Goal: Task Accomplishment & Management: Manage account settings

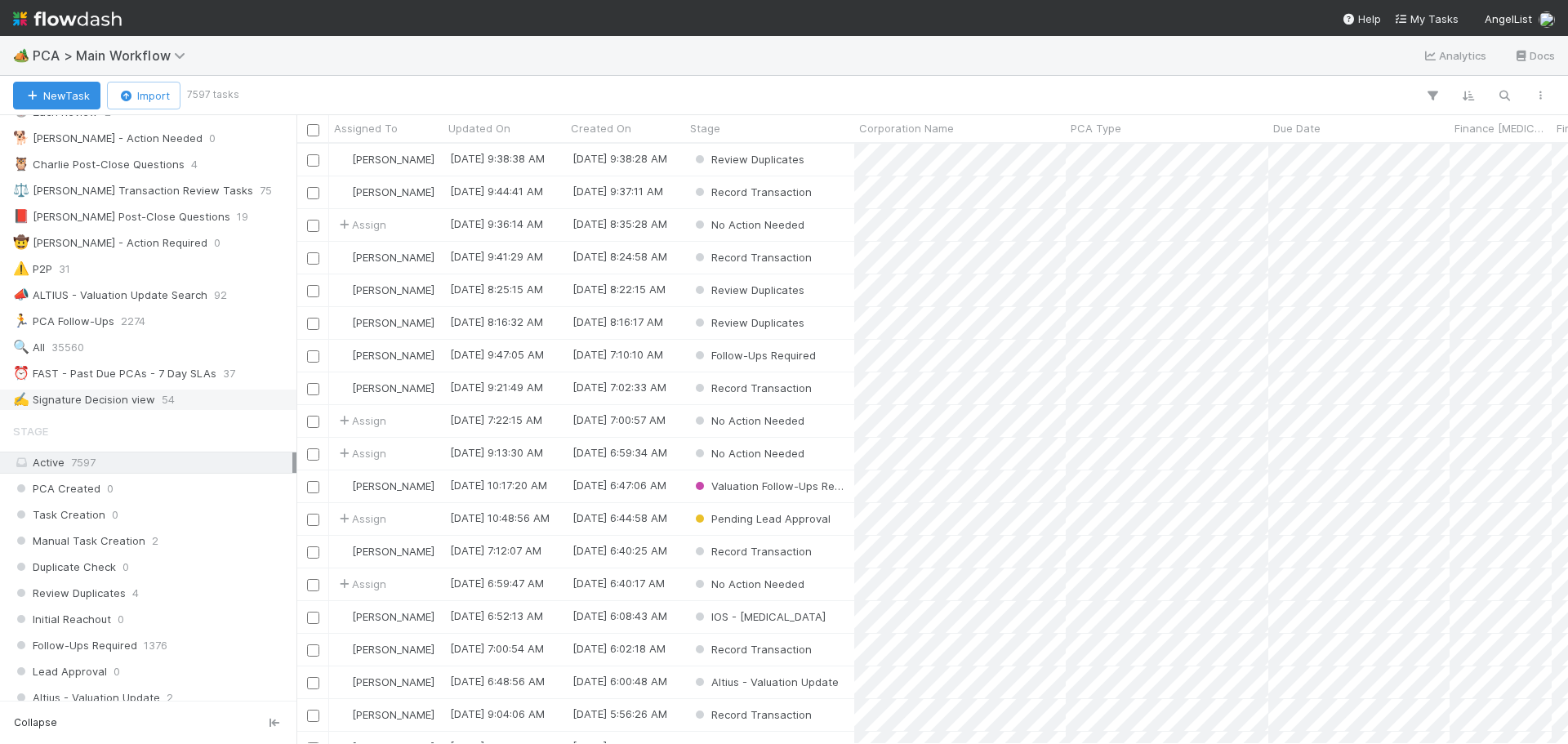
scroll to position [245, 0]
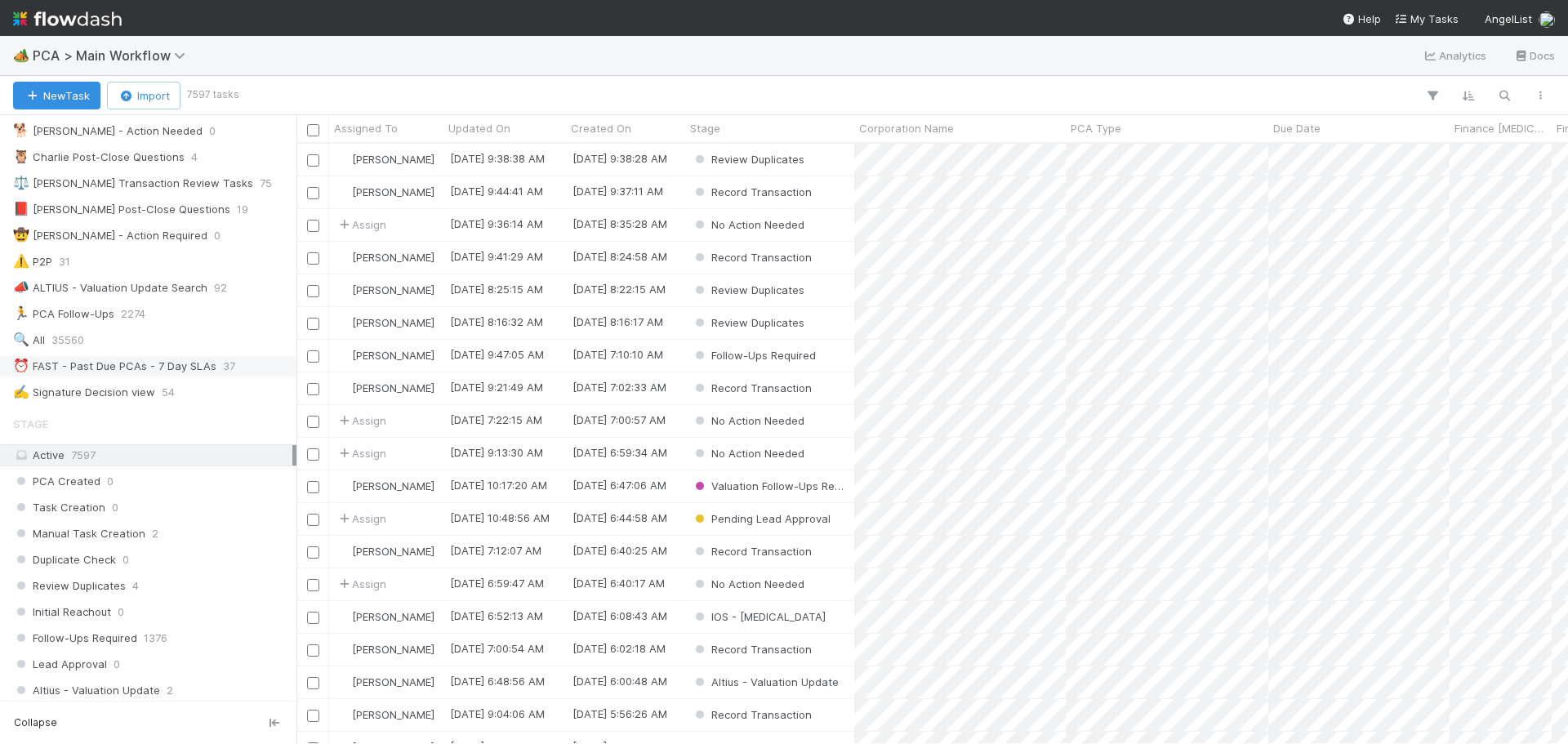
click at [132, 369] on div "⏰ FAST - Past Due PCAs - 7 Day SLAs" at bounding box center [115, 366] width 204 height 21
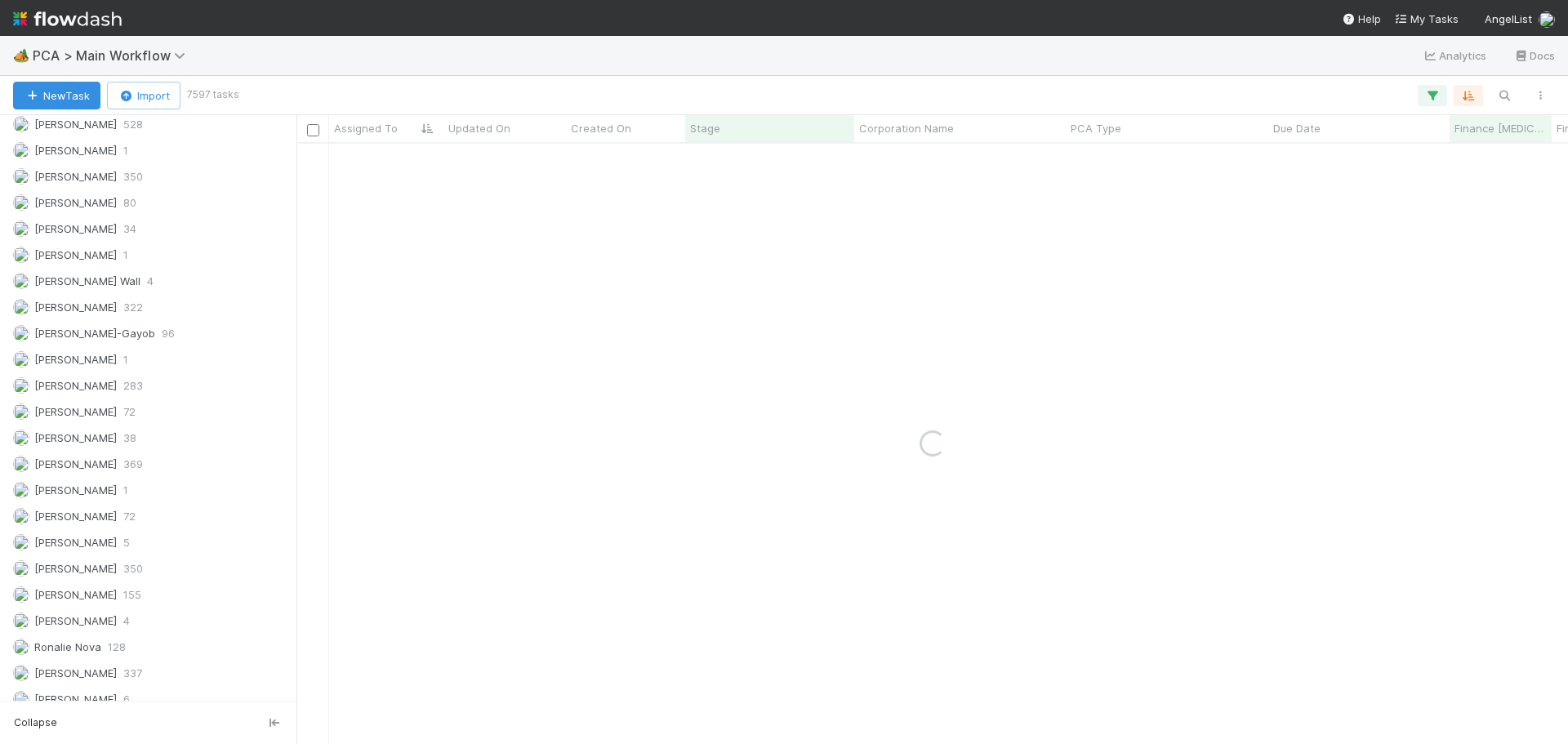
scroll to position [2402, 0]
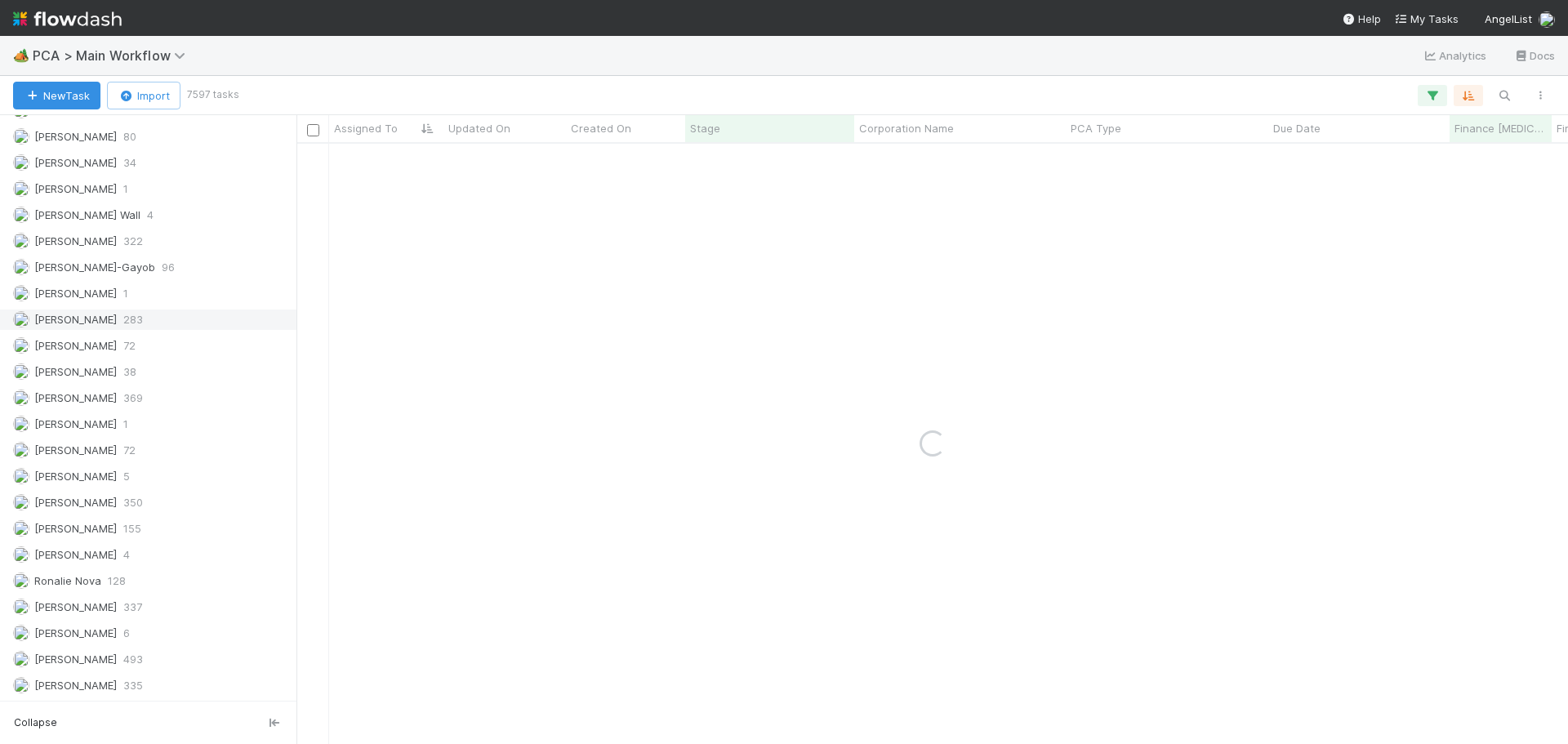
click at [76, 320] on span "[PERSON_NAME]" at bounding box center [75, 319] width 83 height 13
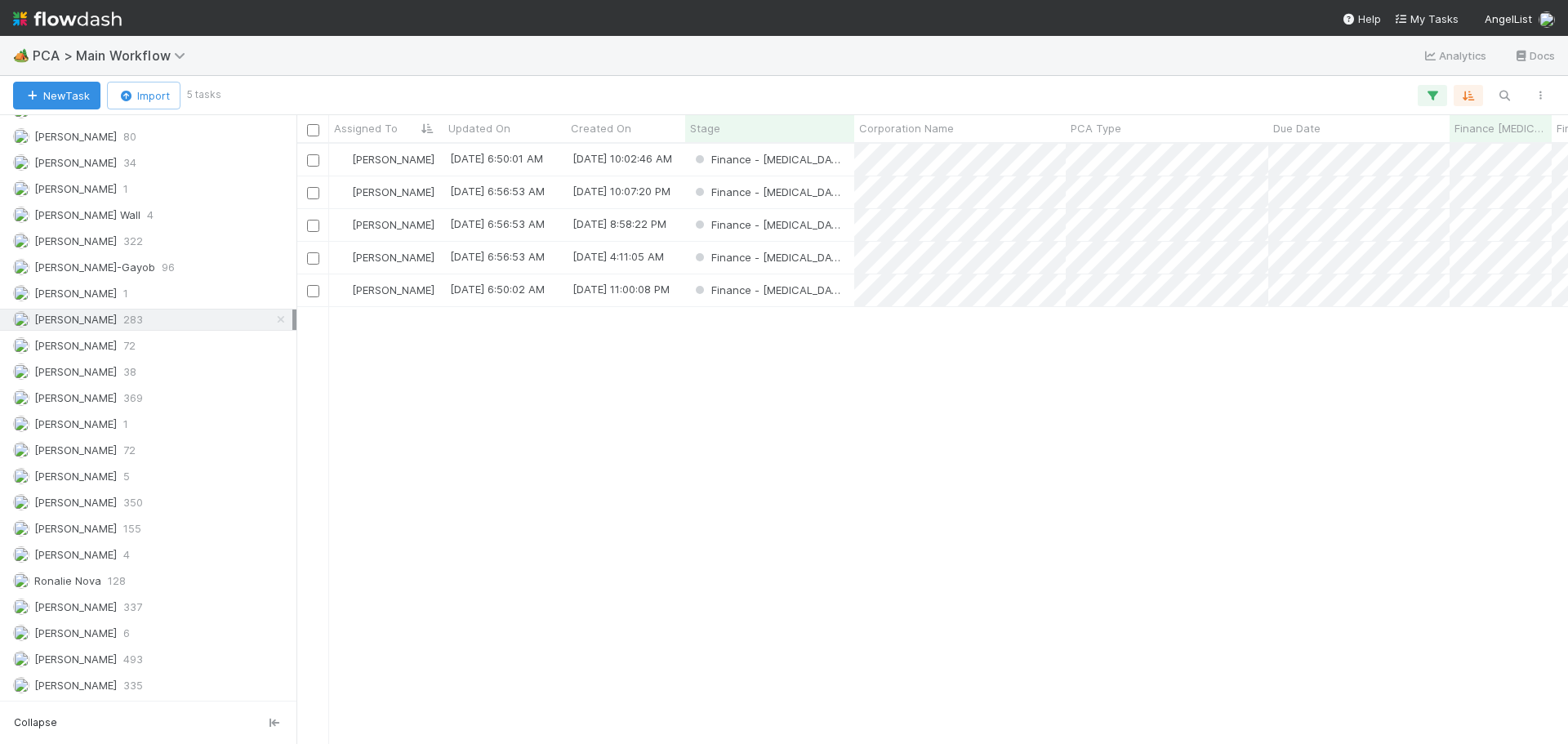
scroll to position [588, 1259]
click at [819, 160] on div "Finance - [MEDICAL_DATA]" at bounding box center [770, 160] width 169 height 31
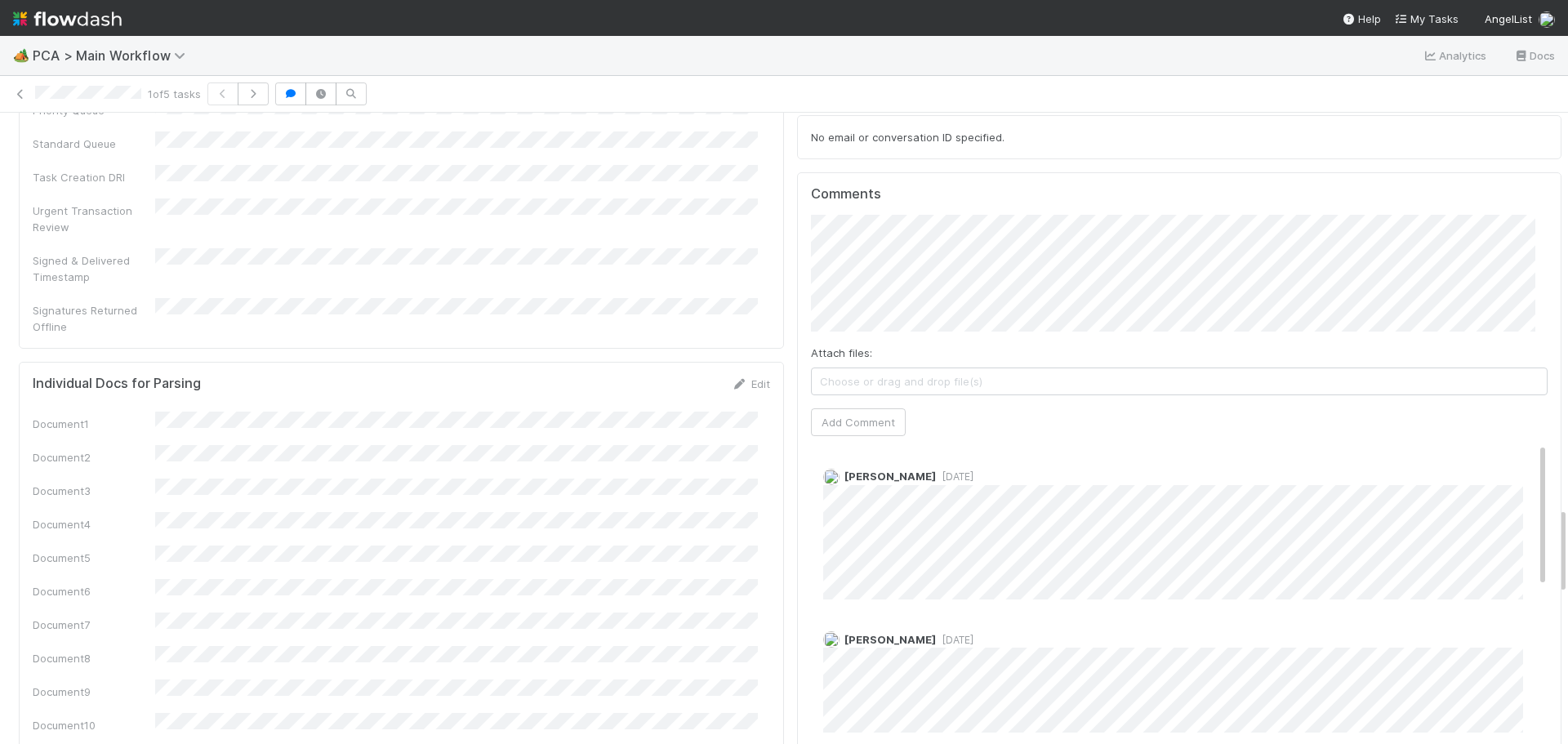
click at [957, 470] on span "[DATE]" at bounding box center [954, 476] width 37 height 12
click at [961, 470] on span "1 week ago" at bounding box center [954, 476] width 37 height 12
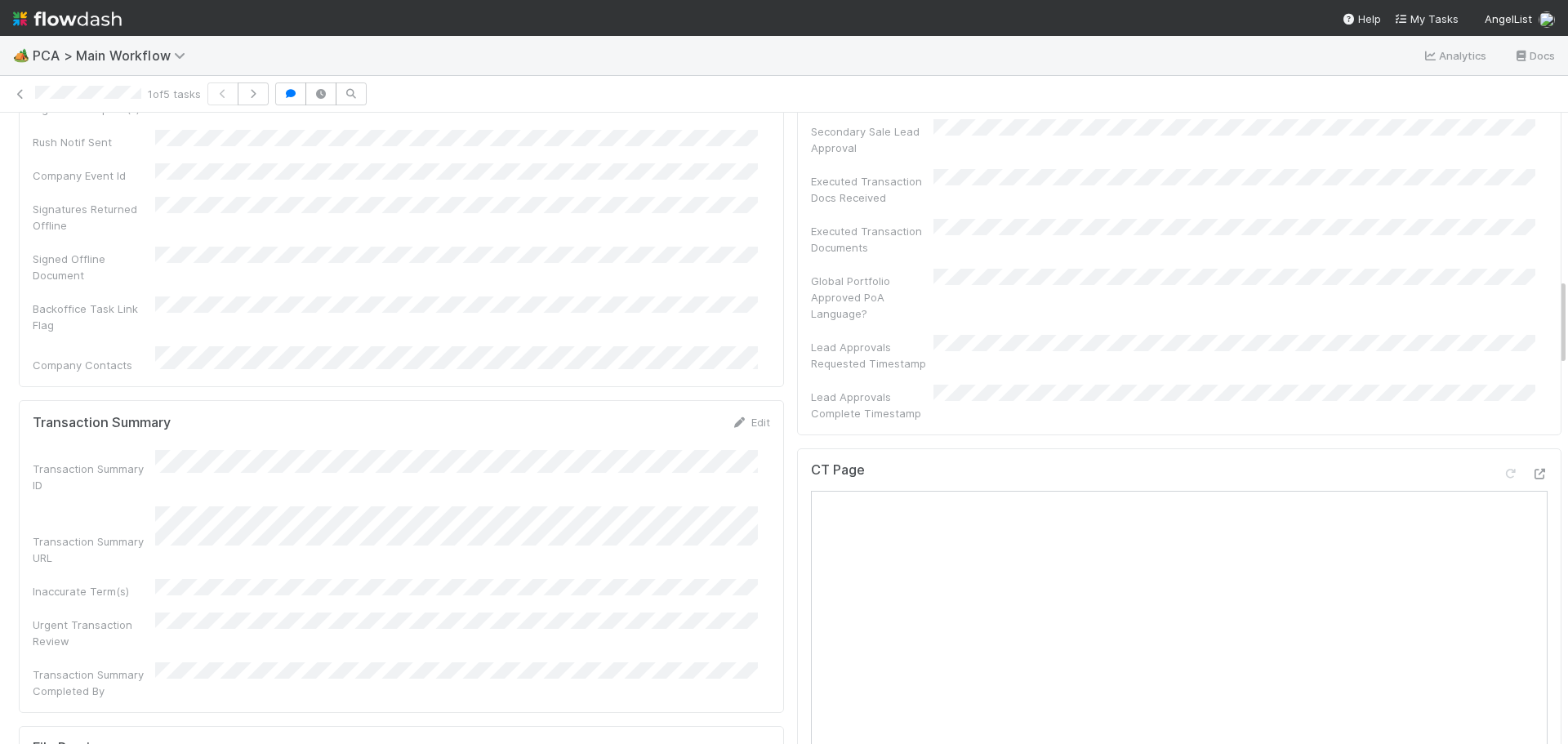
scroll to position [1143, 0]
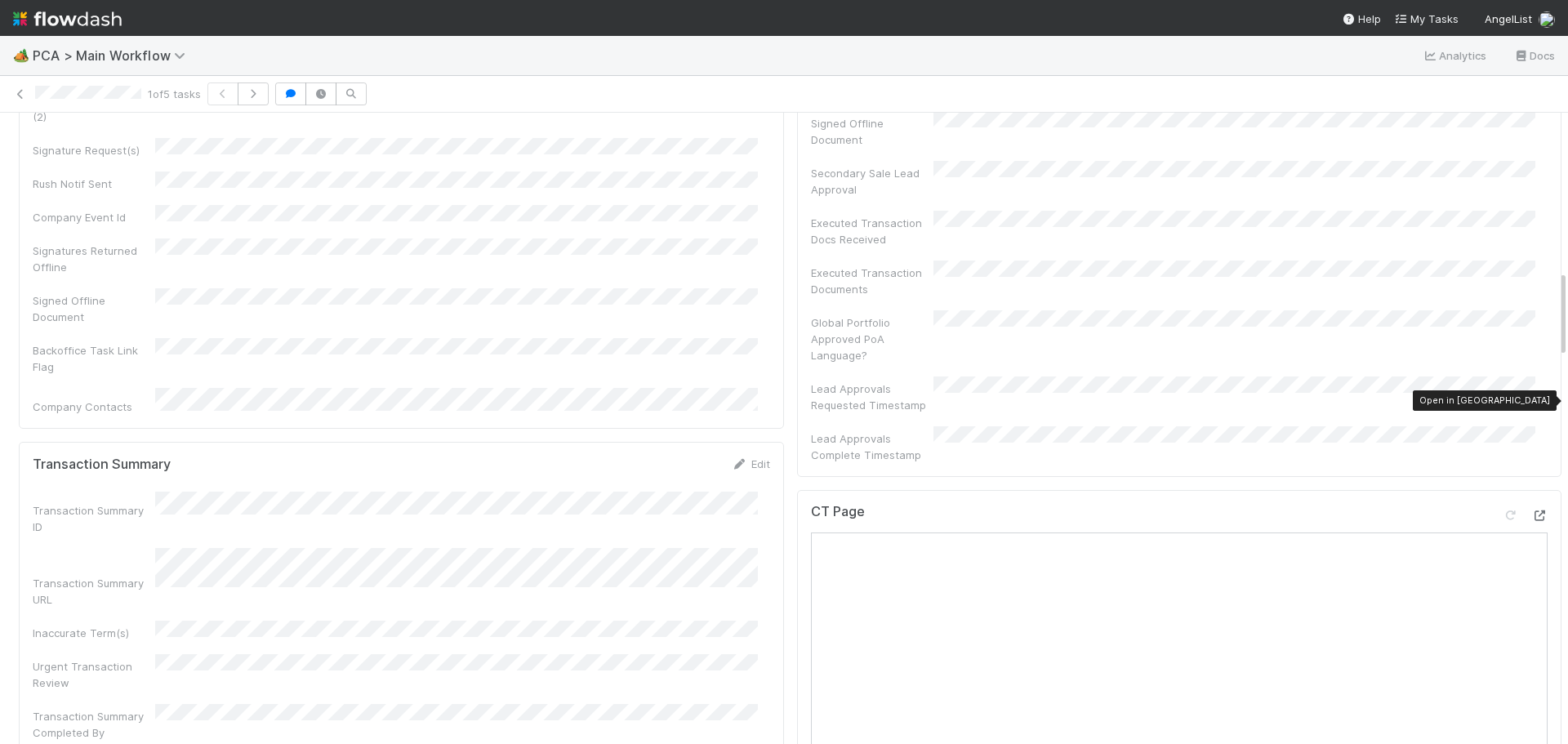
click at [1531, 507] on div at bounding box center [1539, 516] width 17 height 17
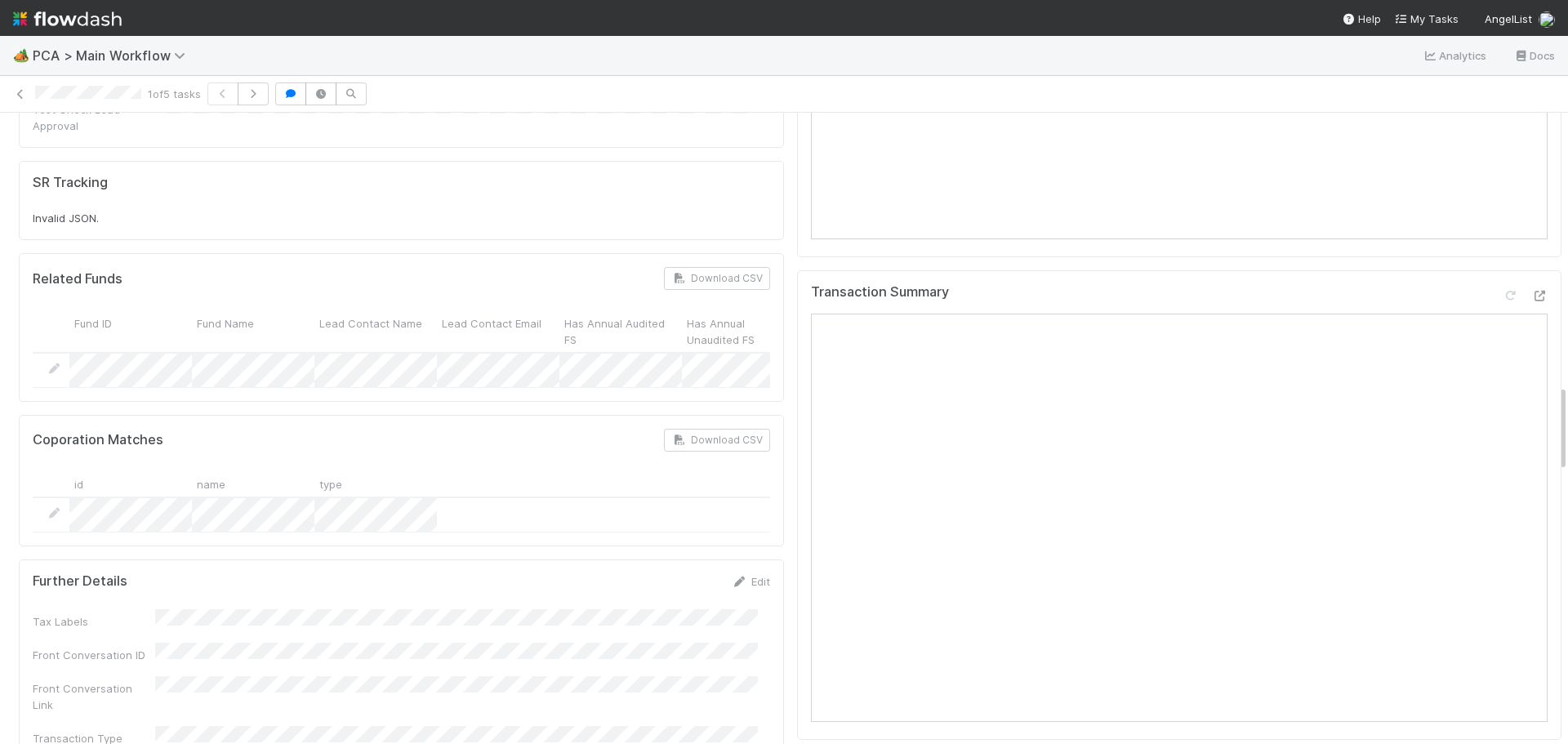
scroll to position [1959, 0]
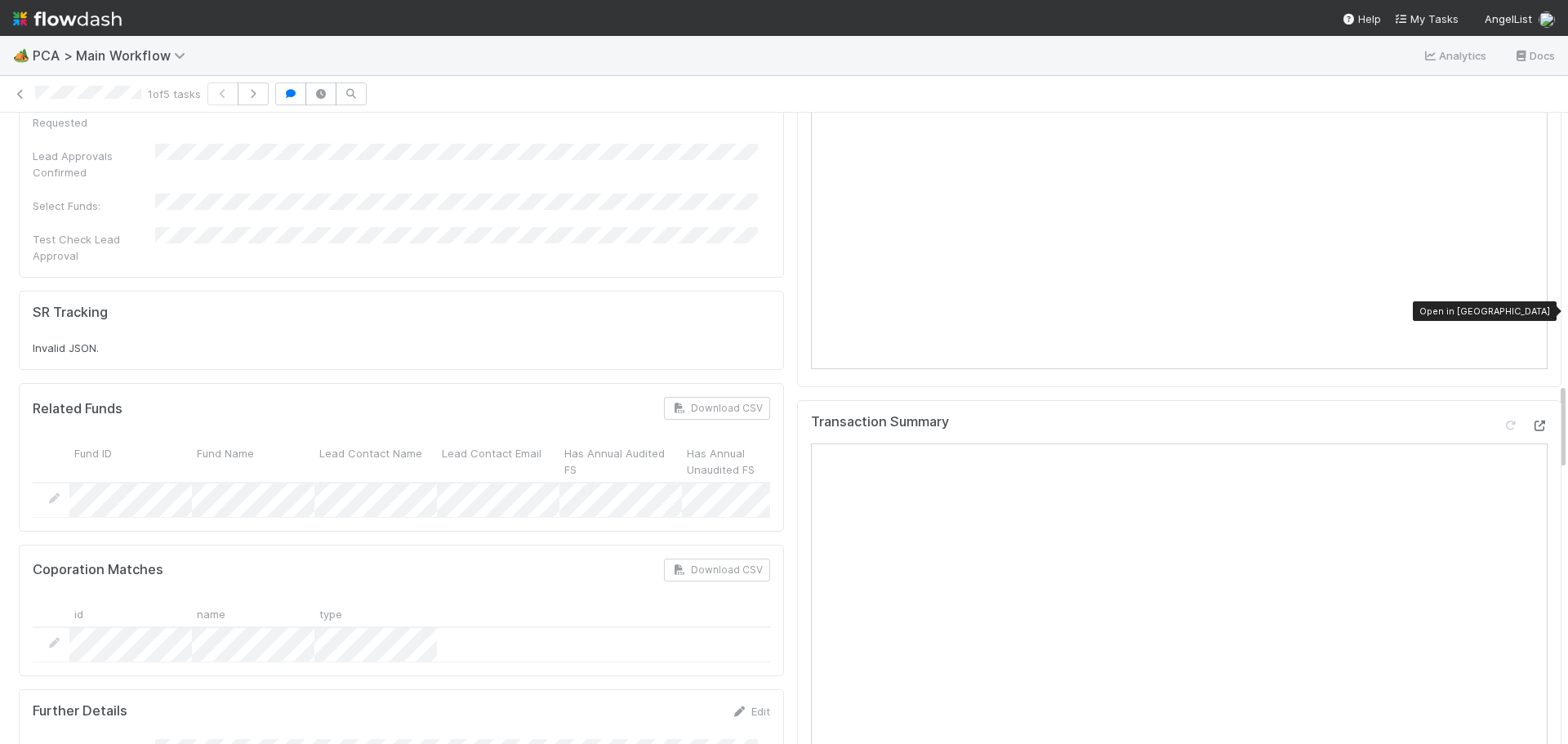
click at [1531, 417] on div at bounding box center [1539, 425] width 17 height 17
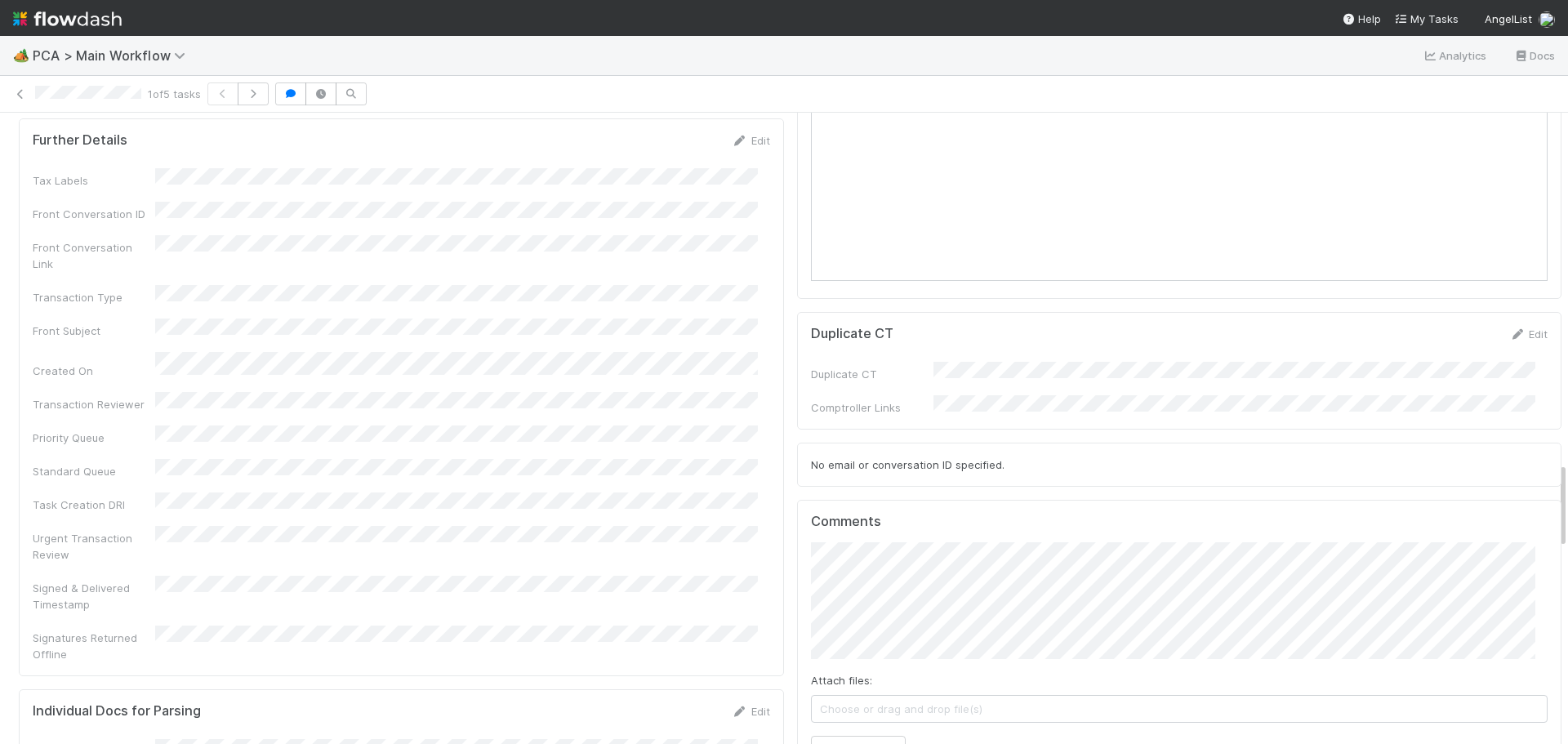
scroll to position [2531, 0]
click at [850, 735] on button "Add Comment" at bounding box center [858, 749] width 94 height 28
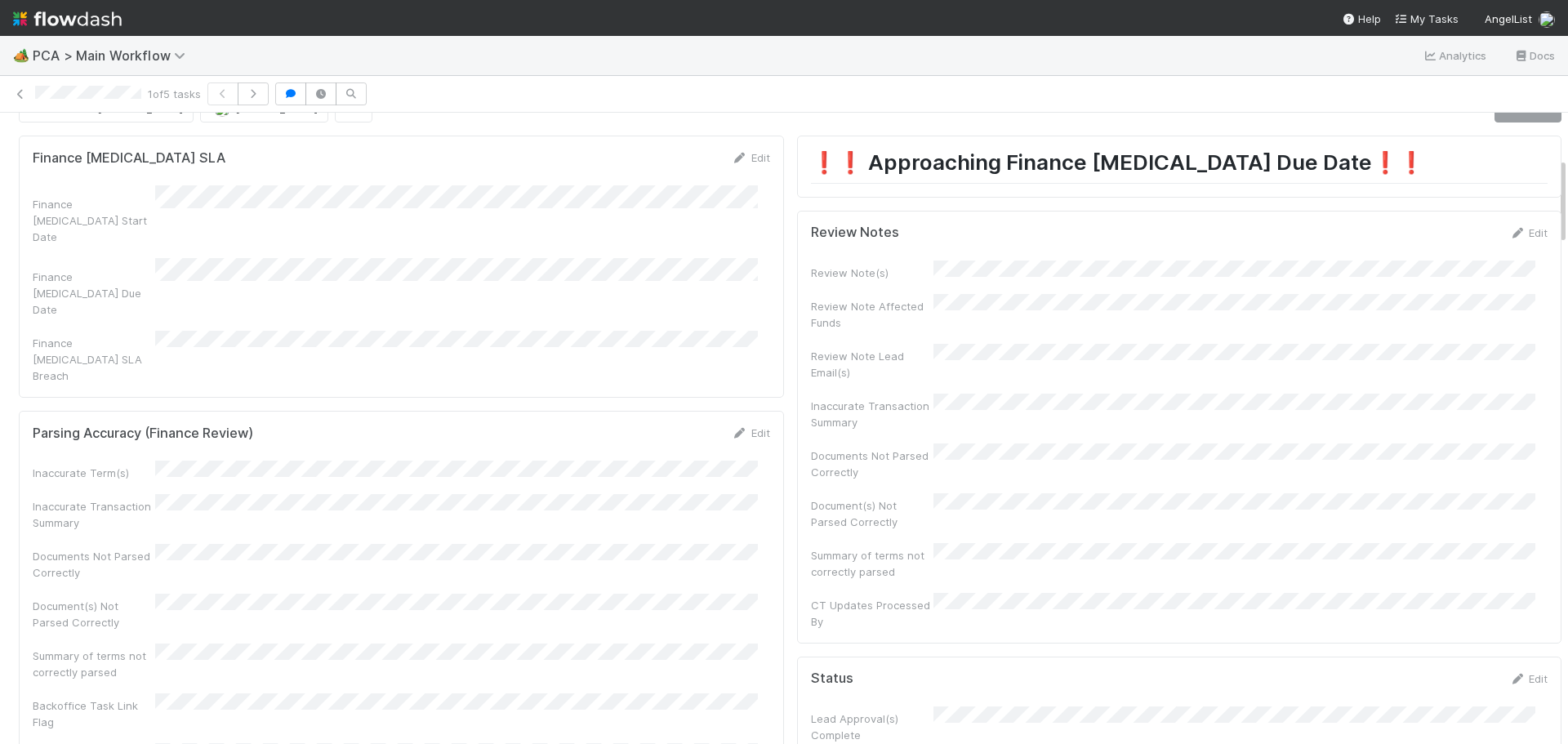
scroll to position [0, 0]
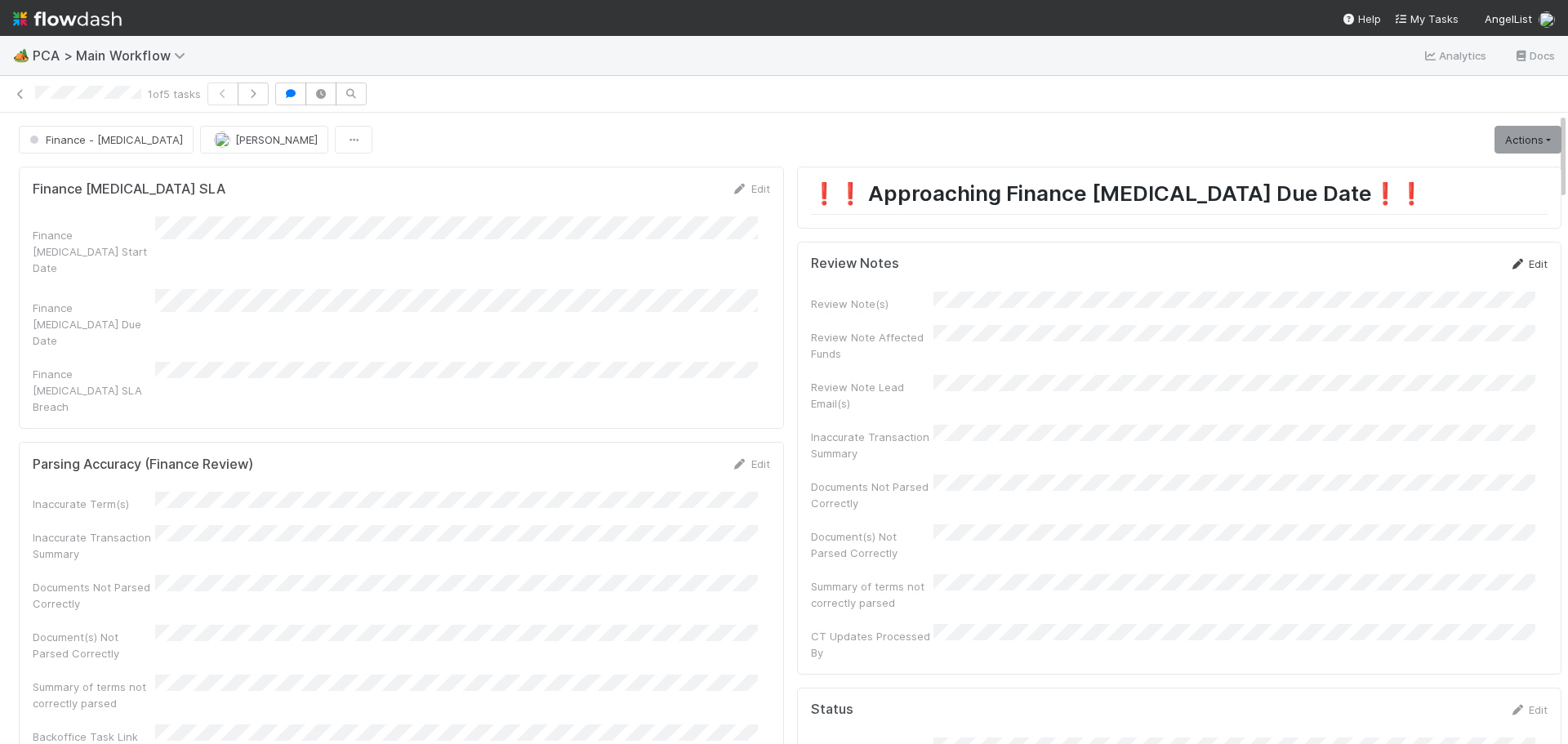
click at [1522, 259] on link "Edit" at bounding box center [1528, 264] width 38 height 13
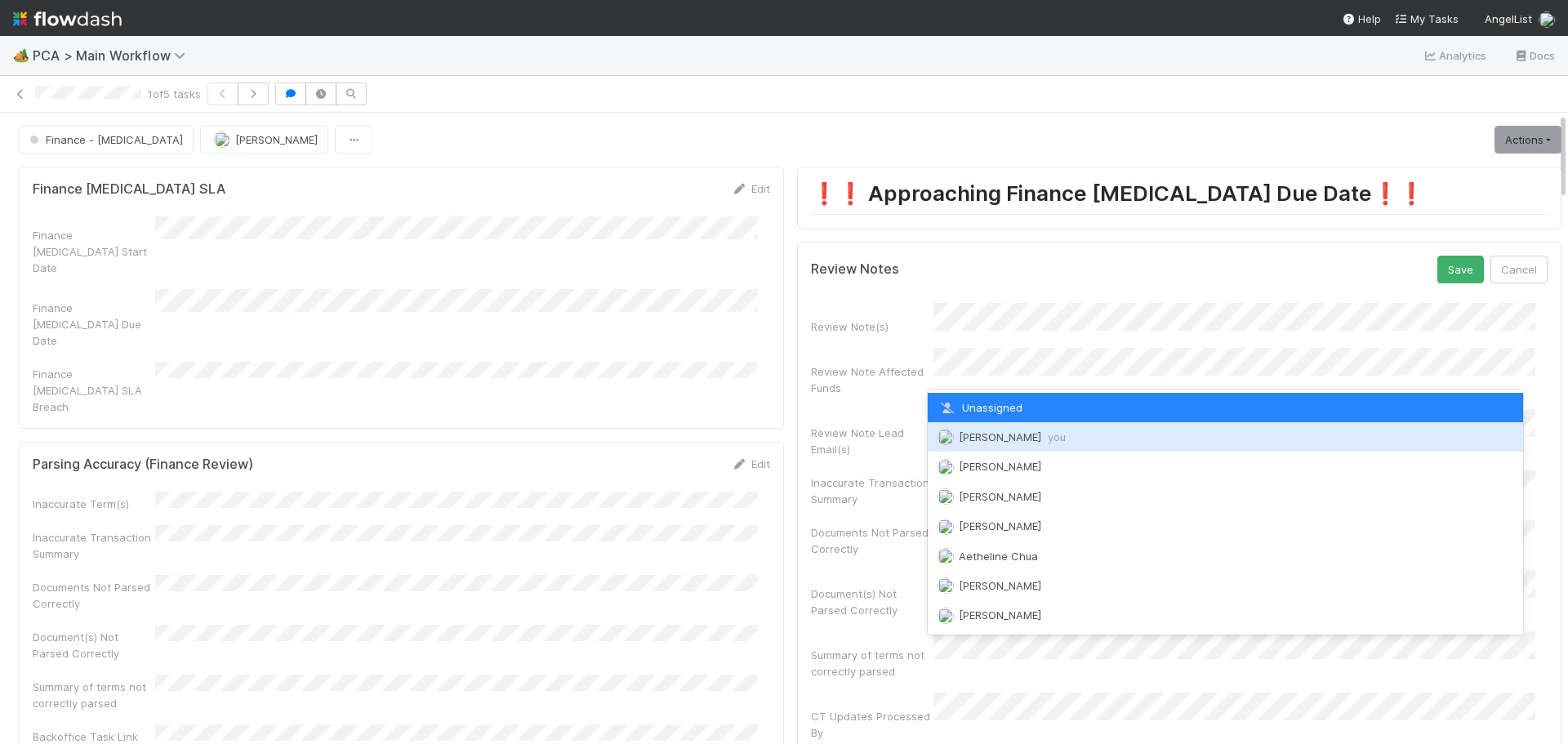
click at [1013, 439] on span "Marenz Trajano you" at bounding box center [1012, 437] width 107 height 13
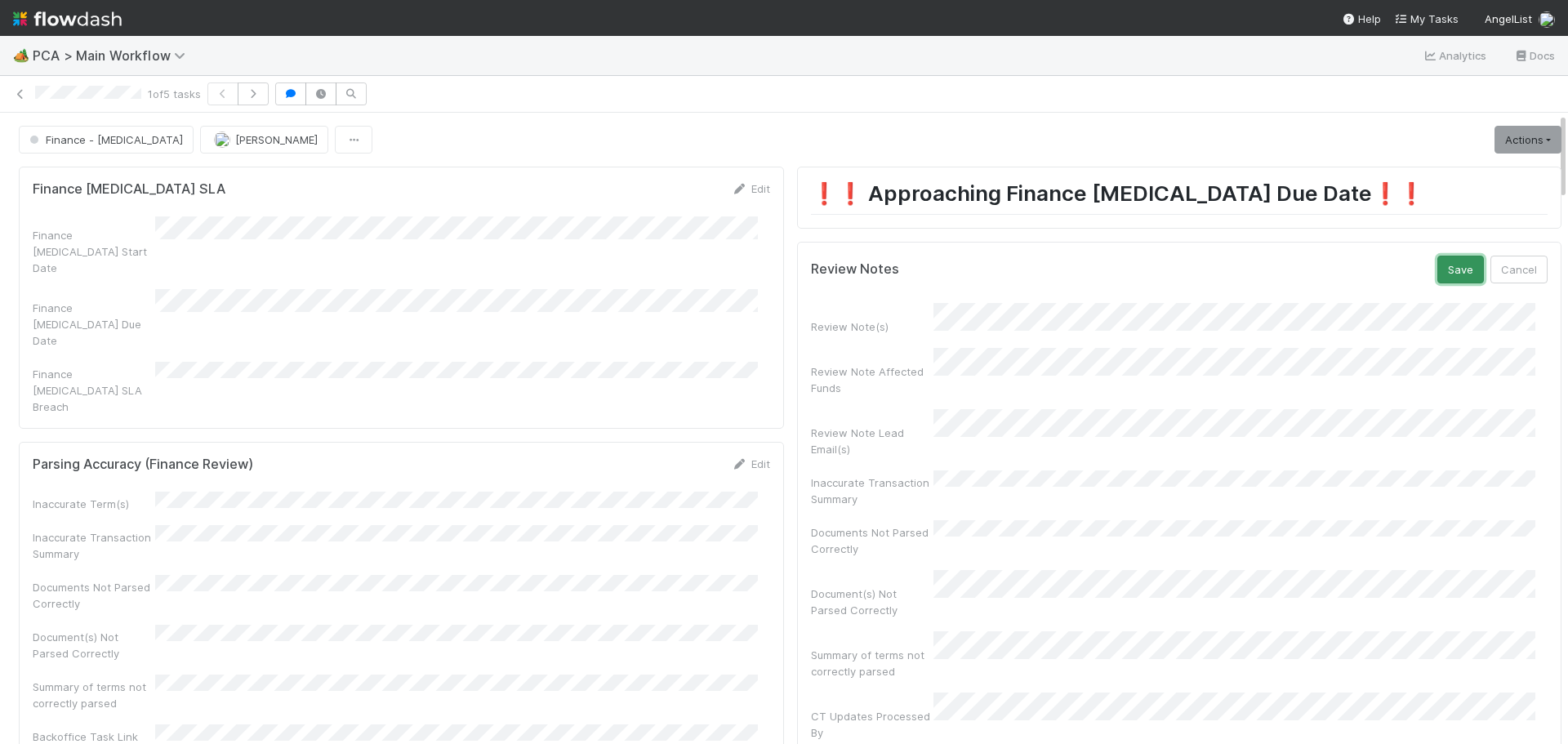
click at [1437, 269] on button "Save" at bounding box center [1460, 270] width 46 height 28
click at [1503, 136] on link "Actions" at bounding box center [1527, 140] width 67 height 28
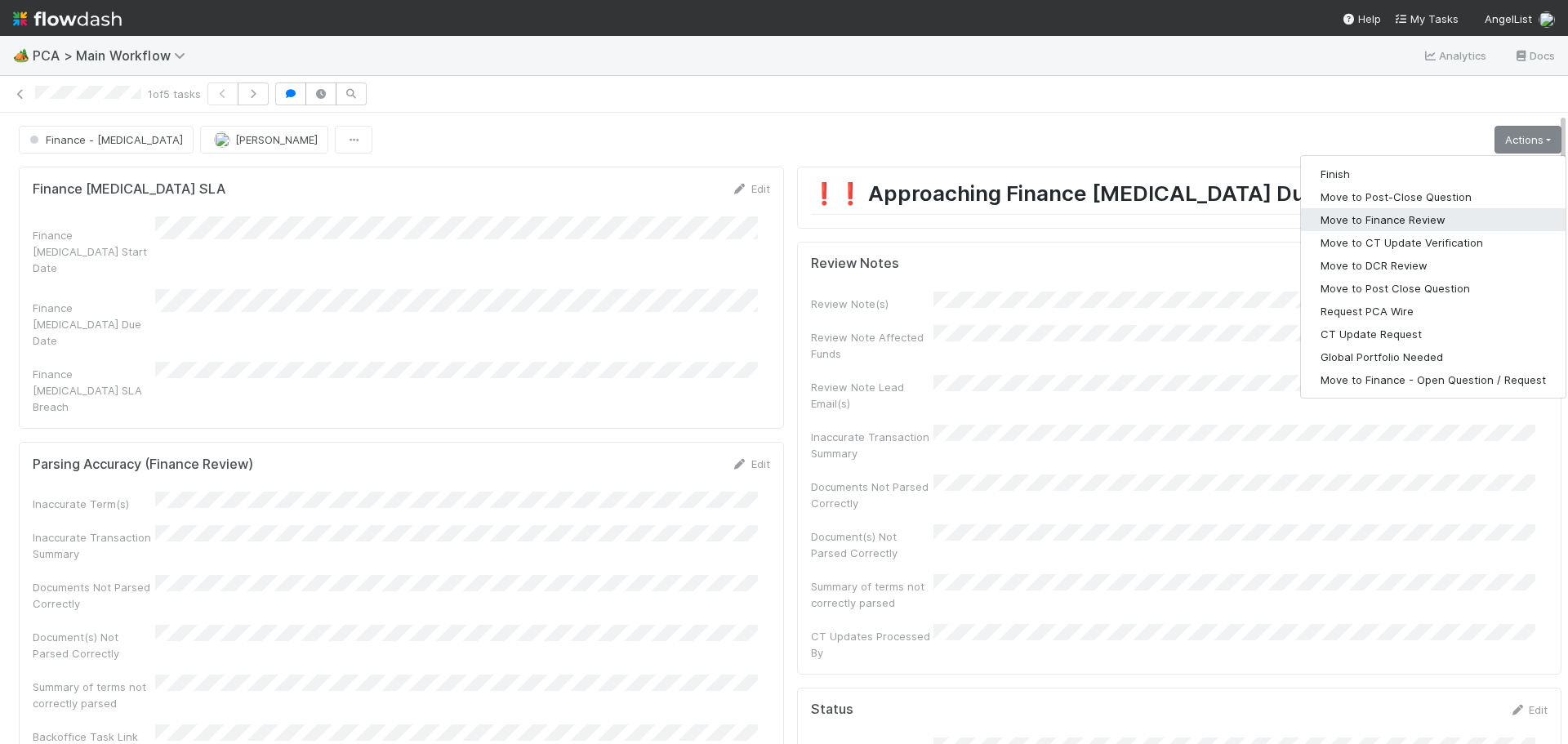
click at [1381, 218] on button "Move to Finance Review" at bounding box center [1433, 220] width 265 height 23
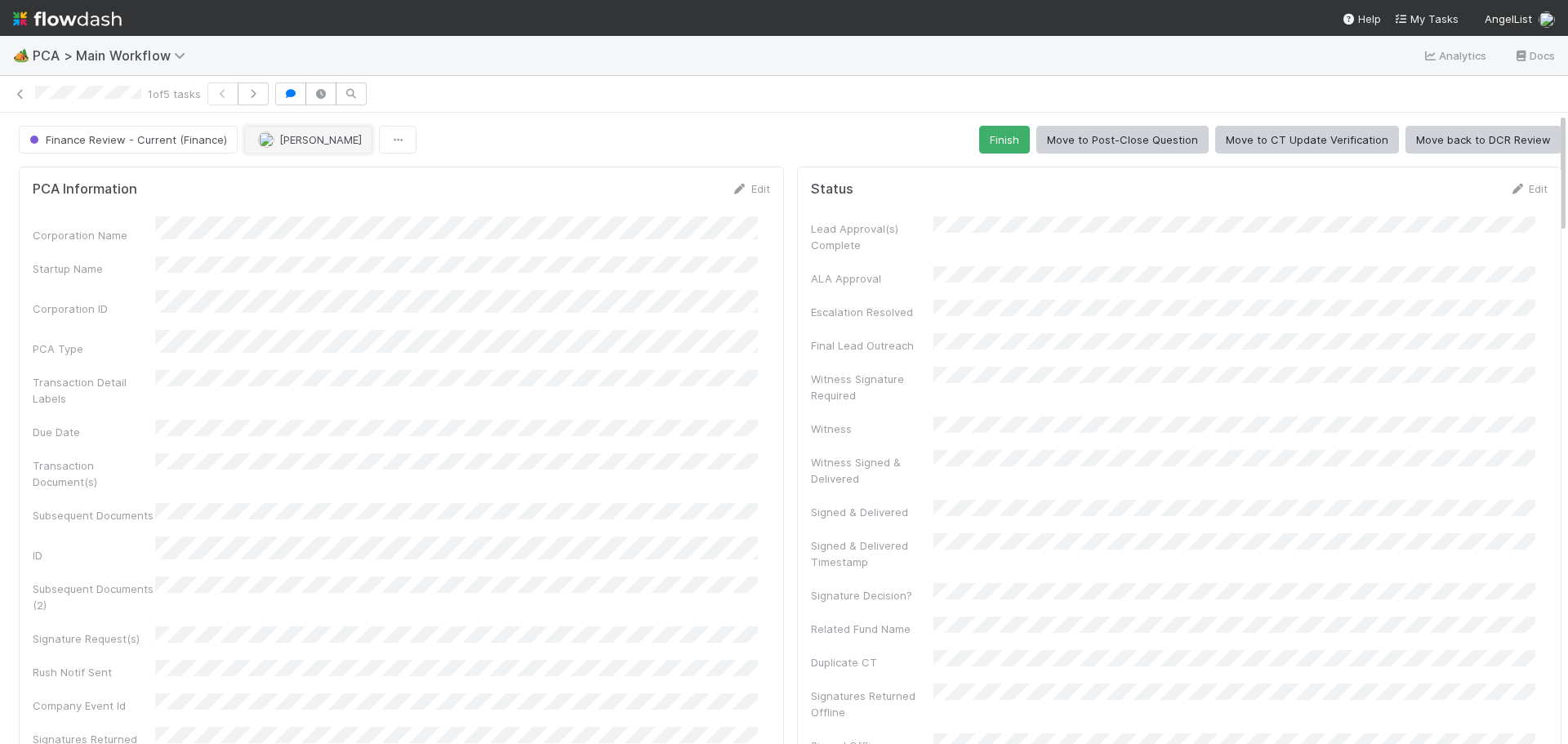
click at [291, 134] on span "[PERSON_NAME]" at bounding box center [320, 140] width 83 height 13
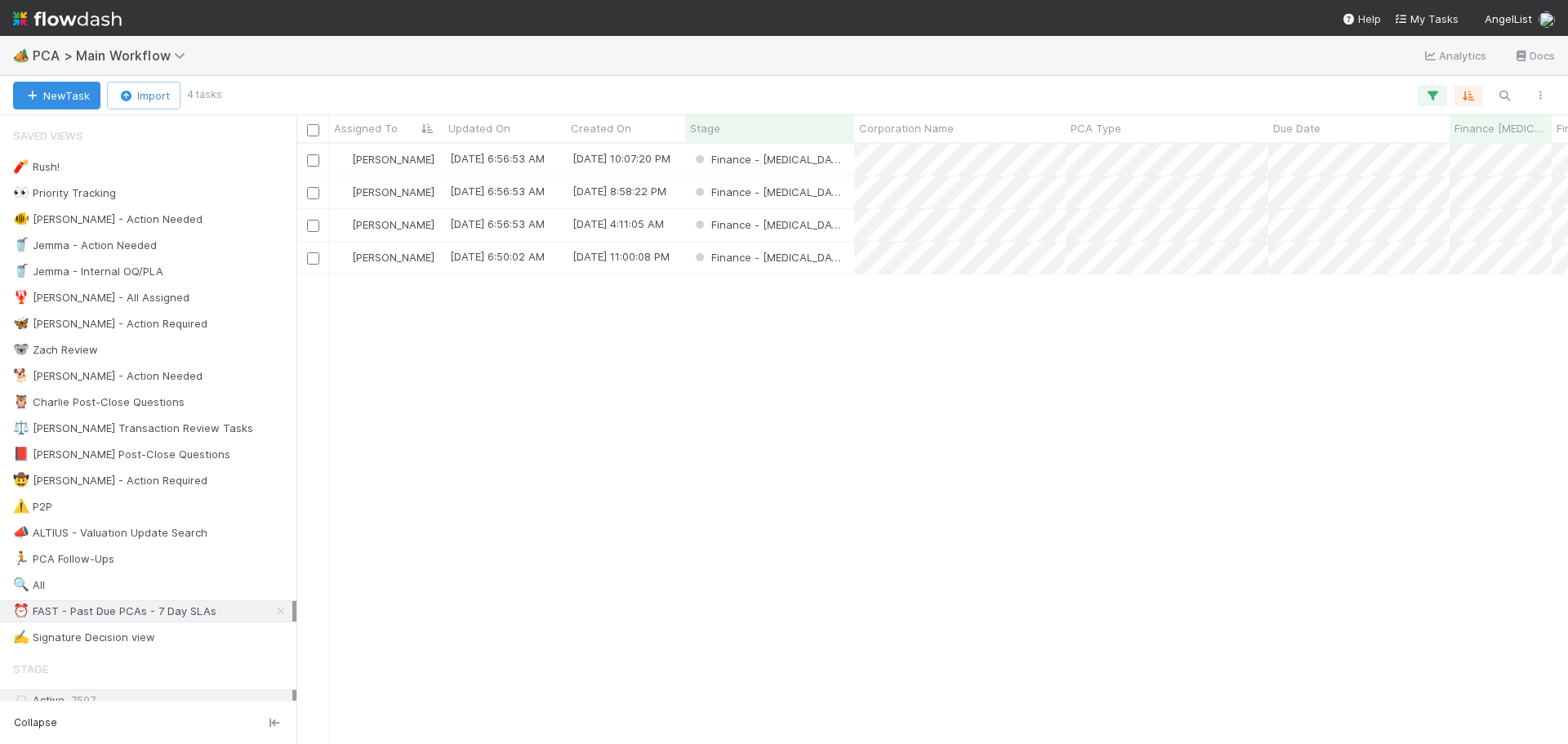
scroll to position [588, 1259]
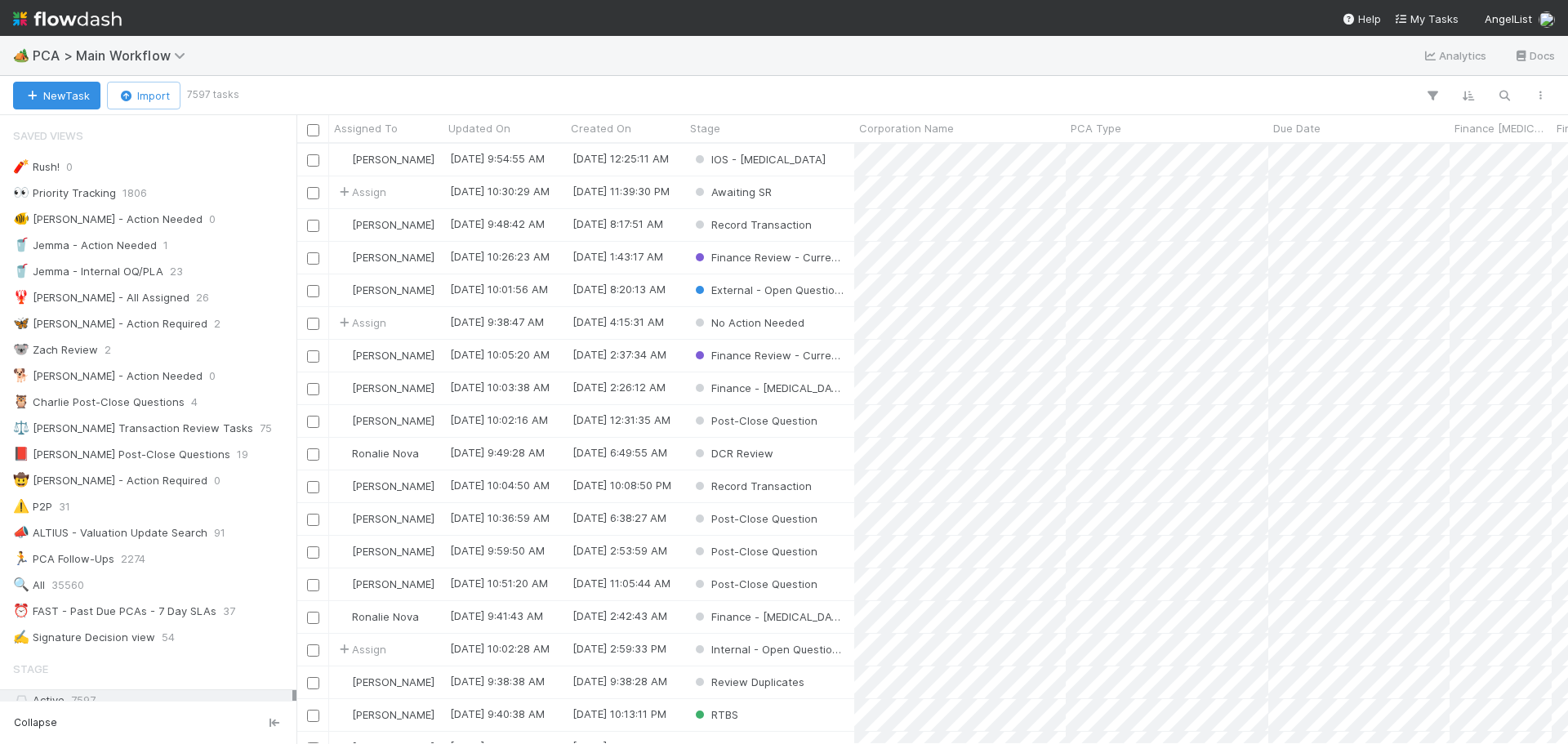
scroll to position [588, 1259]
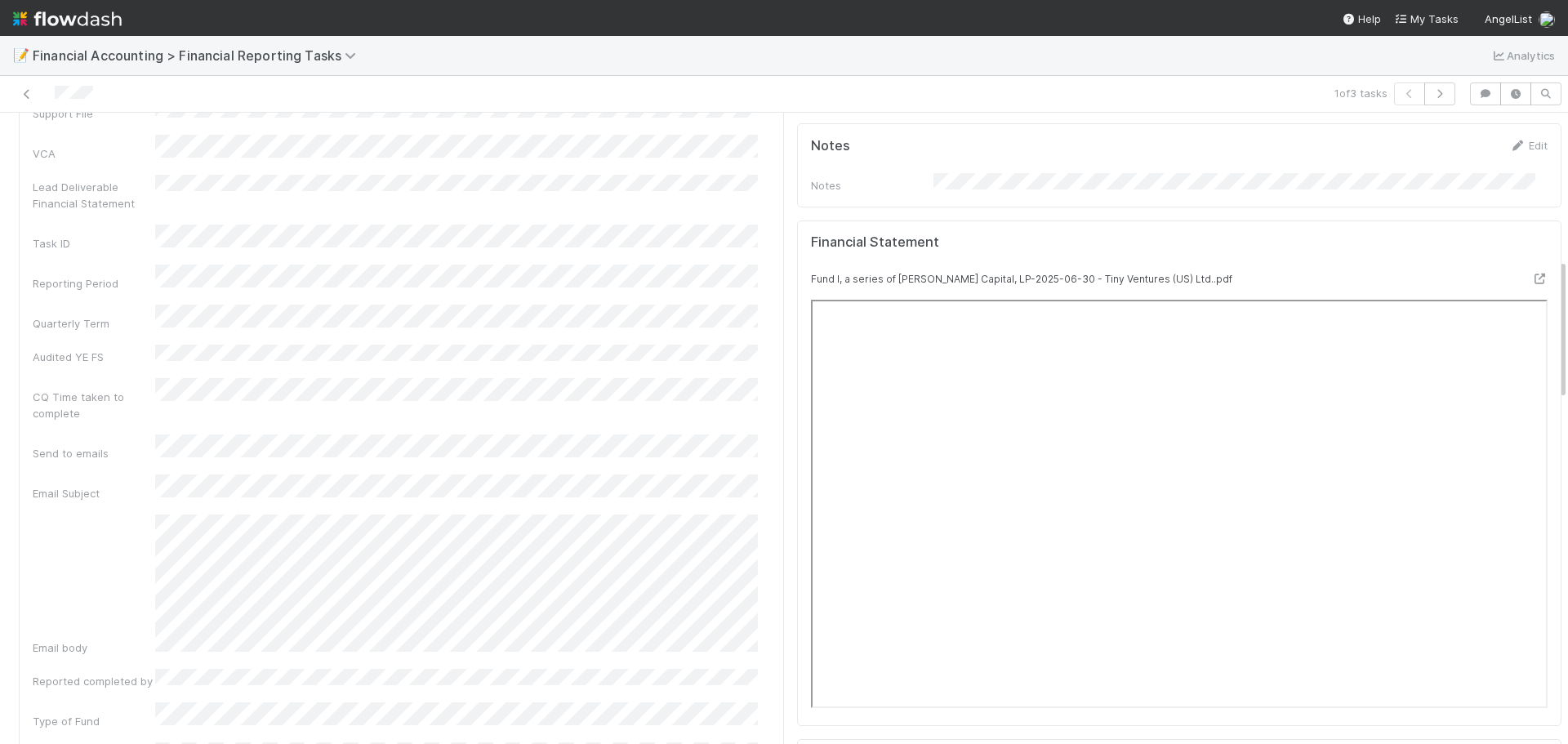
scroll to position [653, 0]
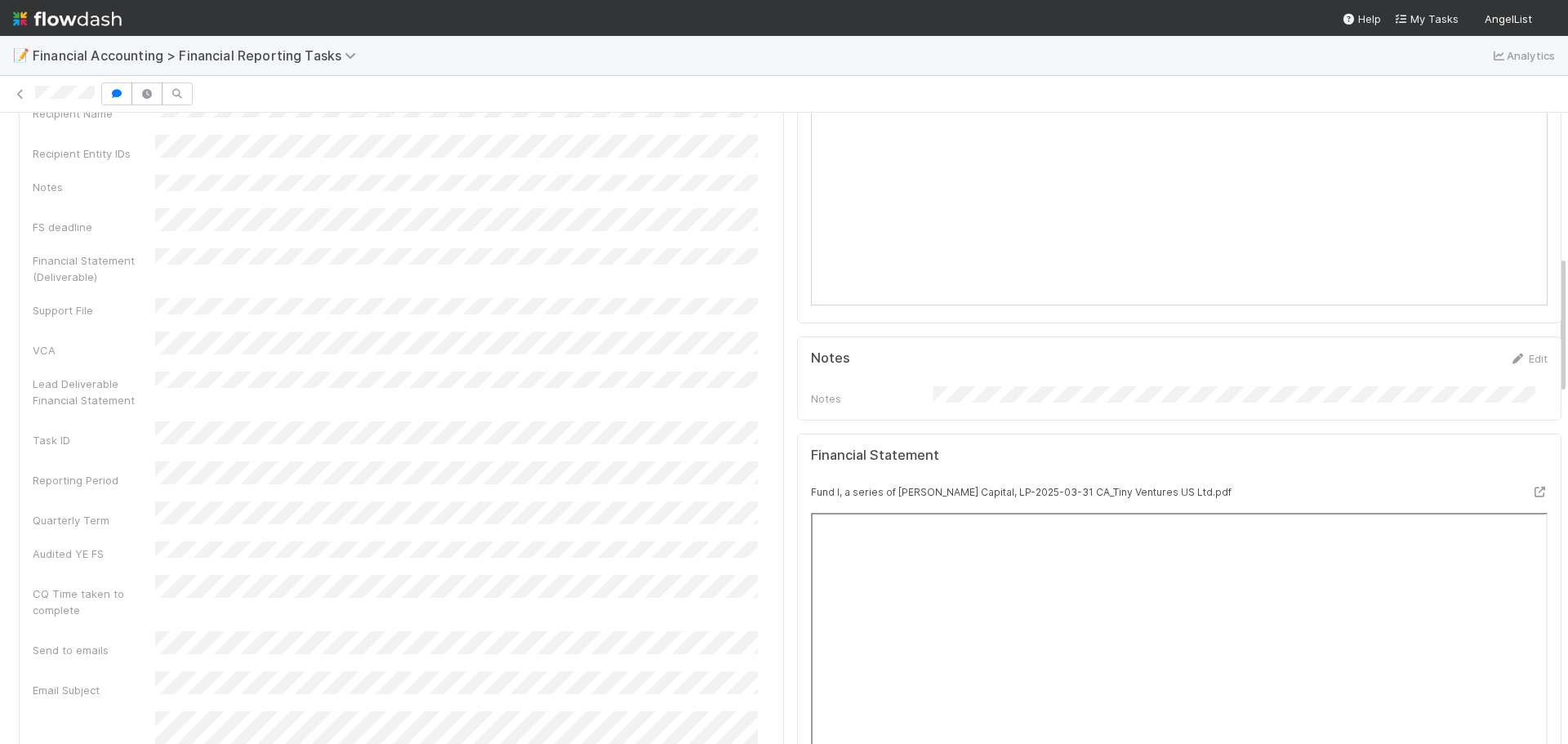
scroll to position [653, 0]
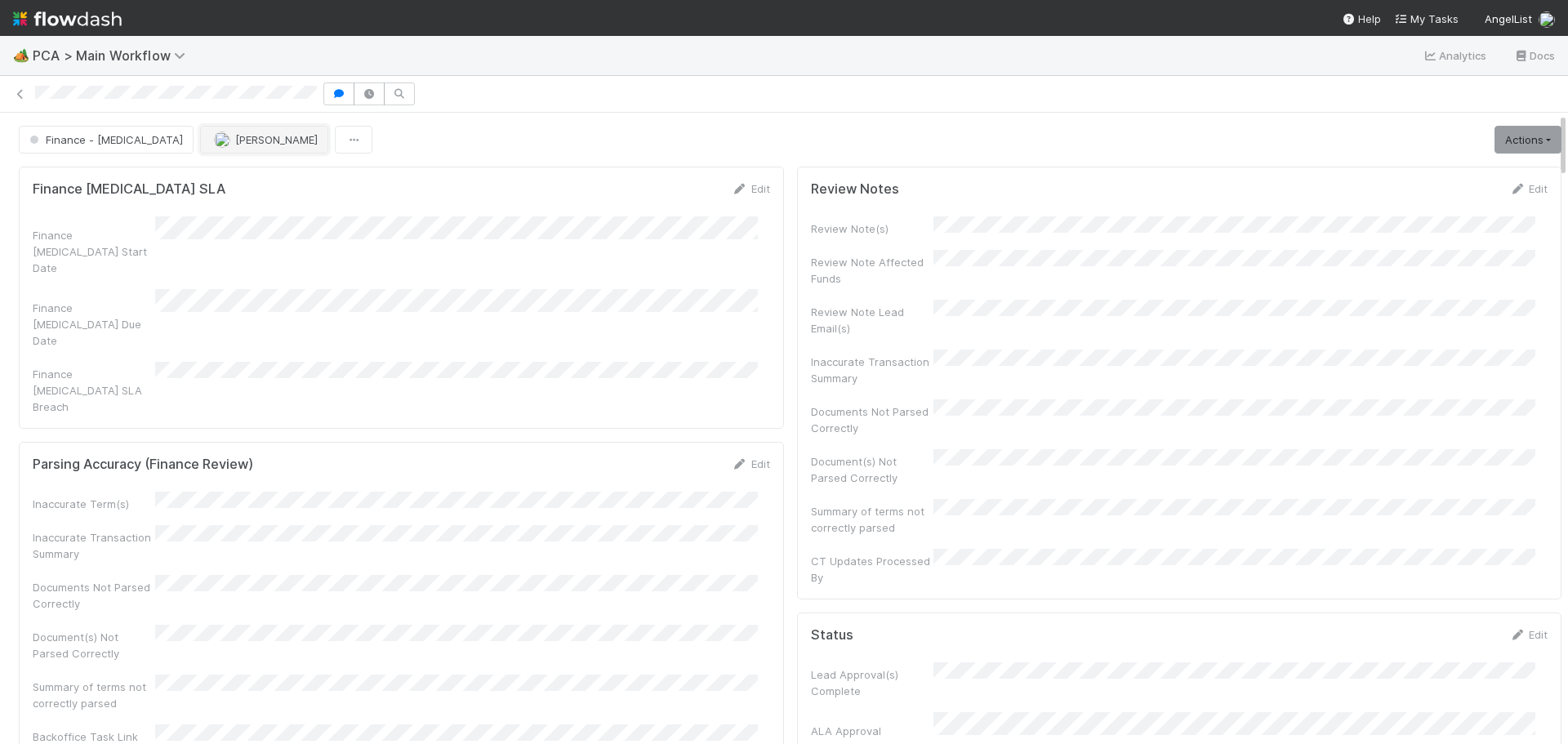
click at [235, 142] on span "Marlon" at bounding box center [277, 140] width 83 height 13
click at [222, 175] on span "Marenz Trajano you" at bounding box center [209, 180] width 107 height 13
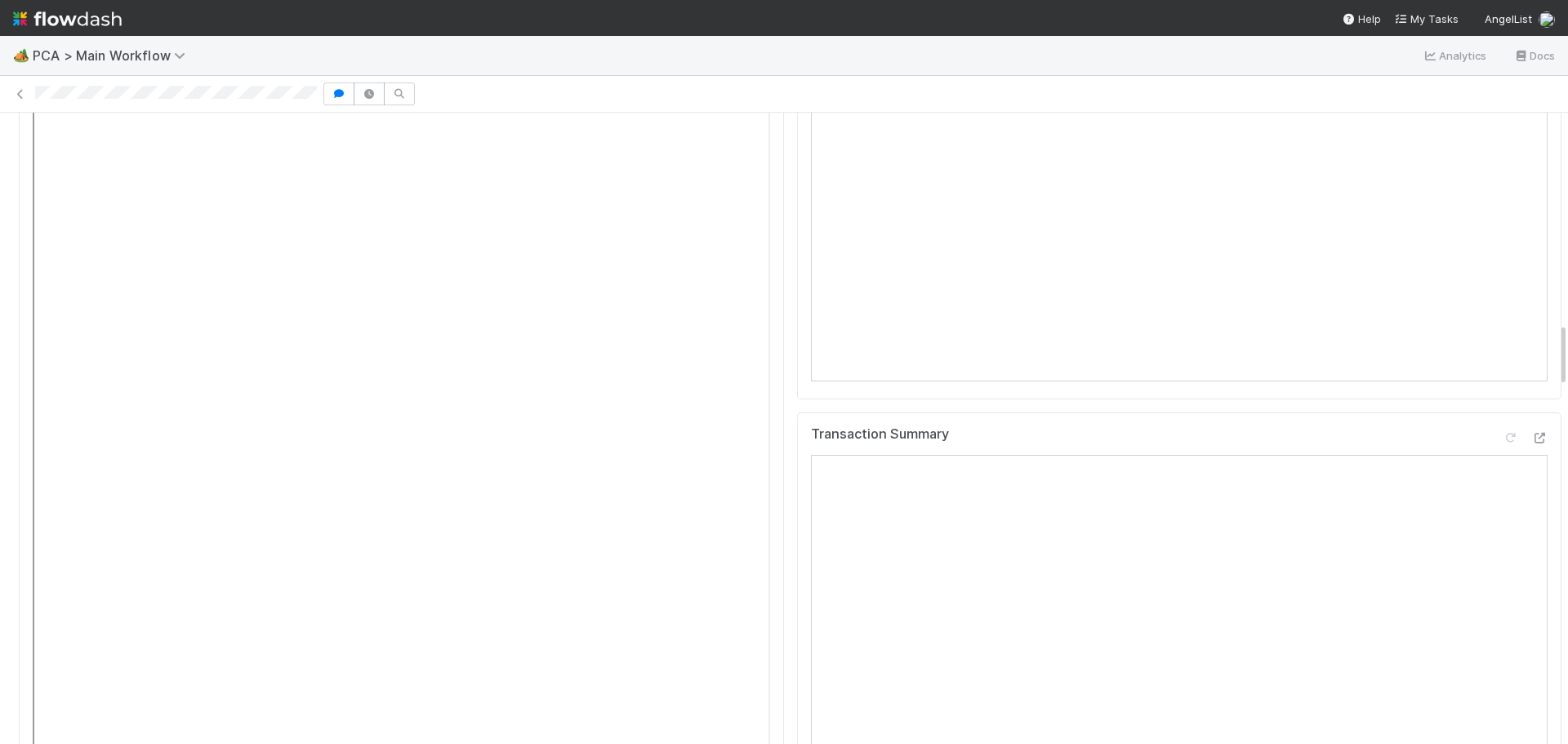
scroll to position [2041, 0]
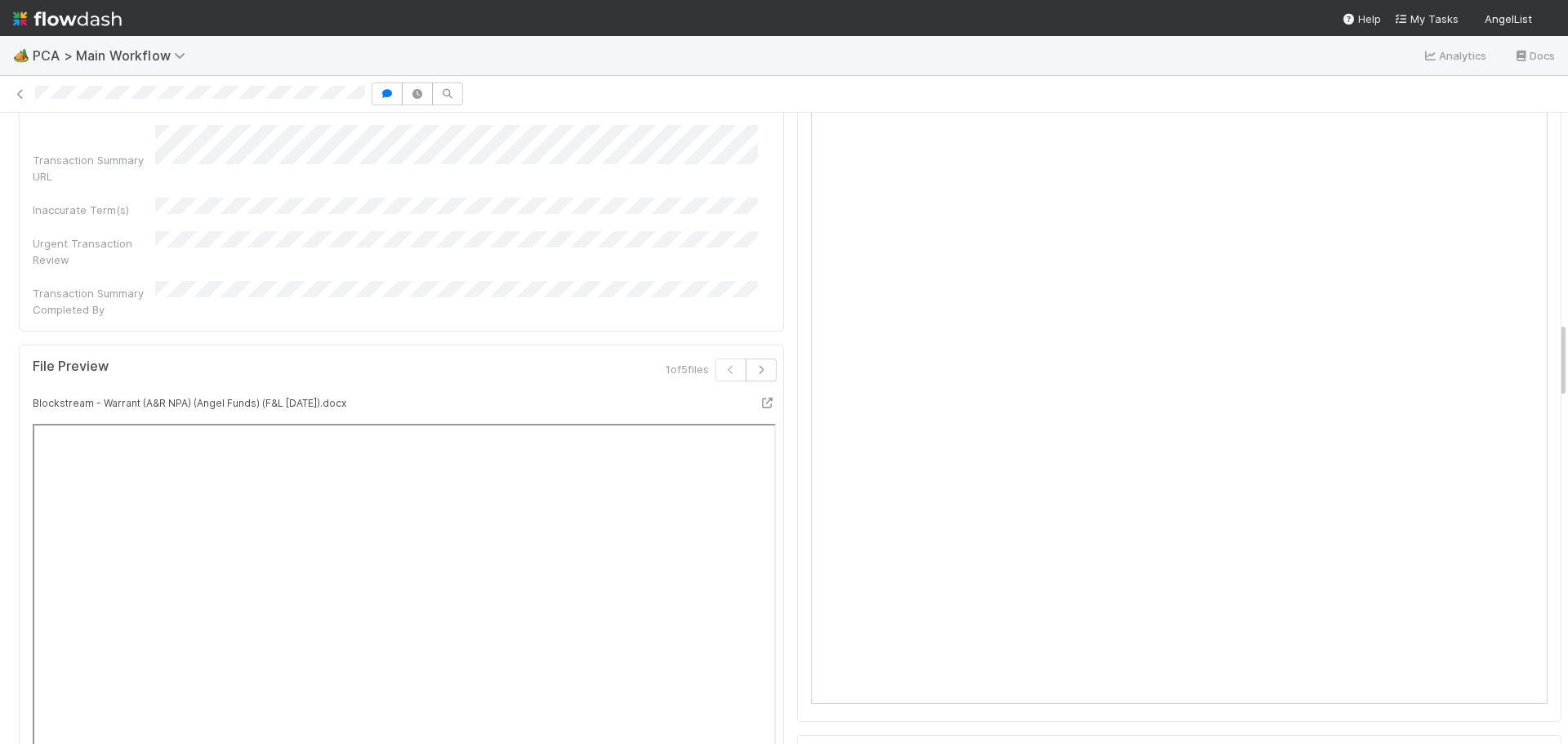
scroll to position [1714, 0]
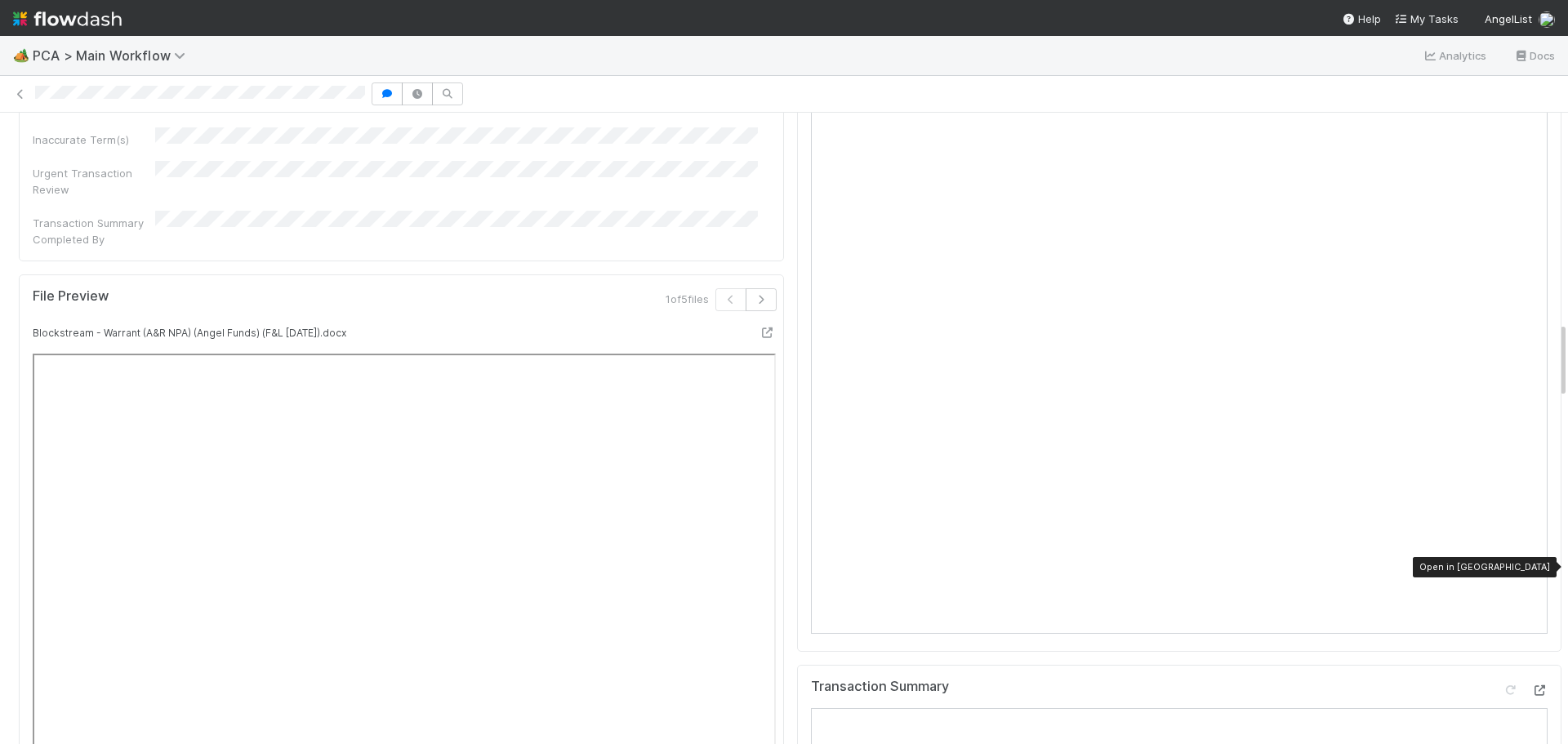
click at [1531, 685] on icon at bounding box center [1539, 690] width 17 height 11
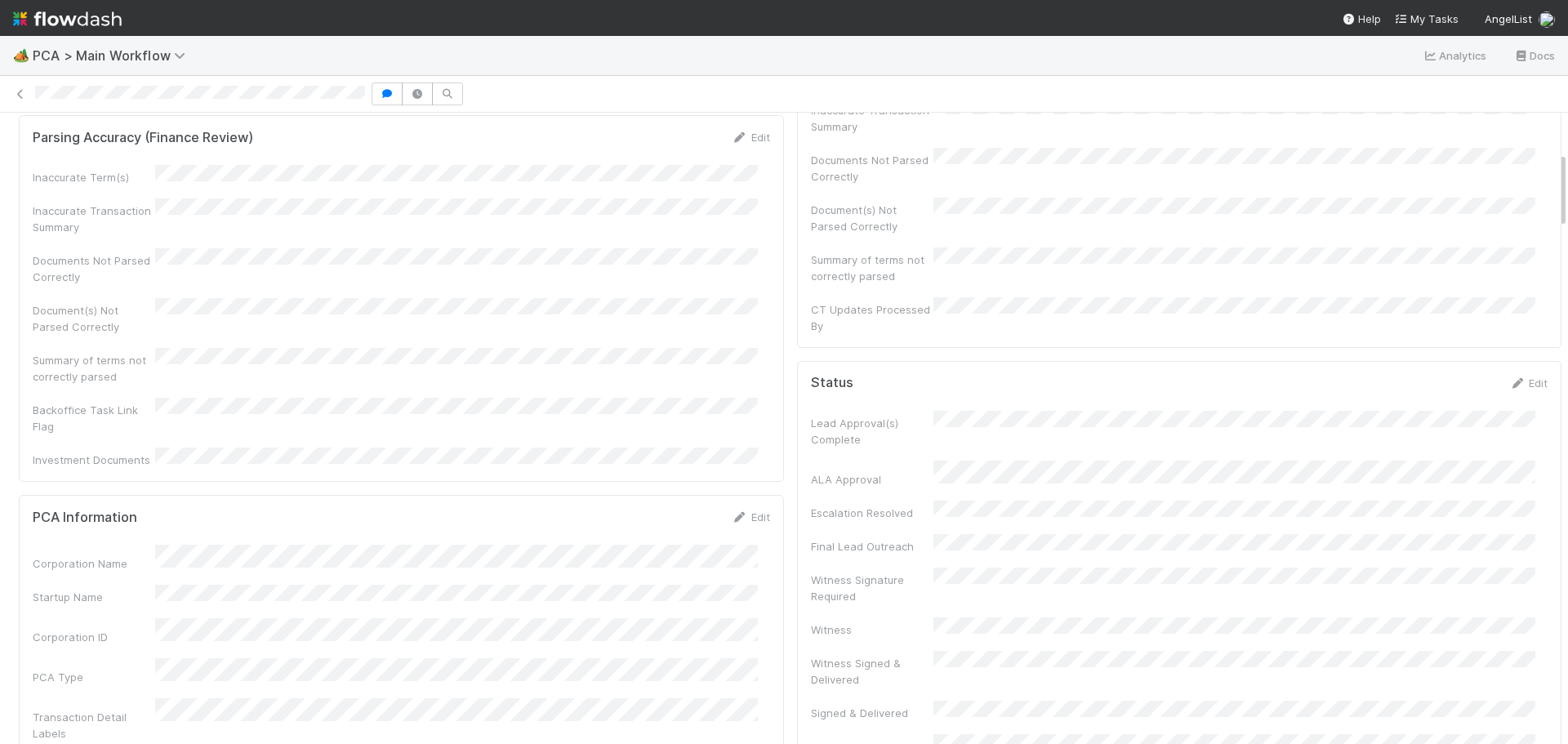
scroll to position [0, 0]
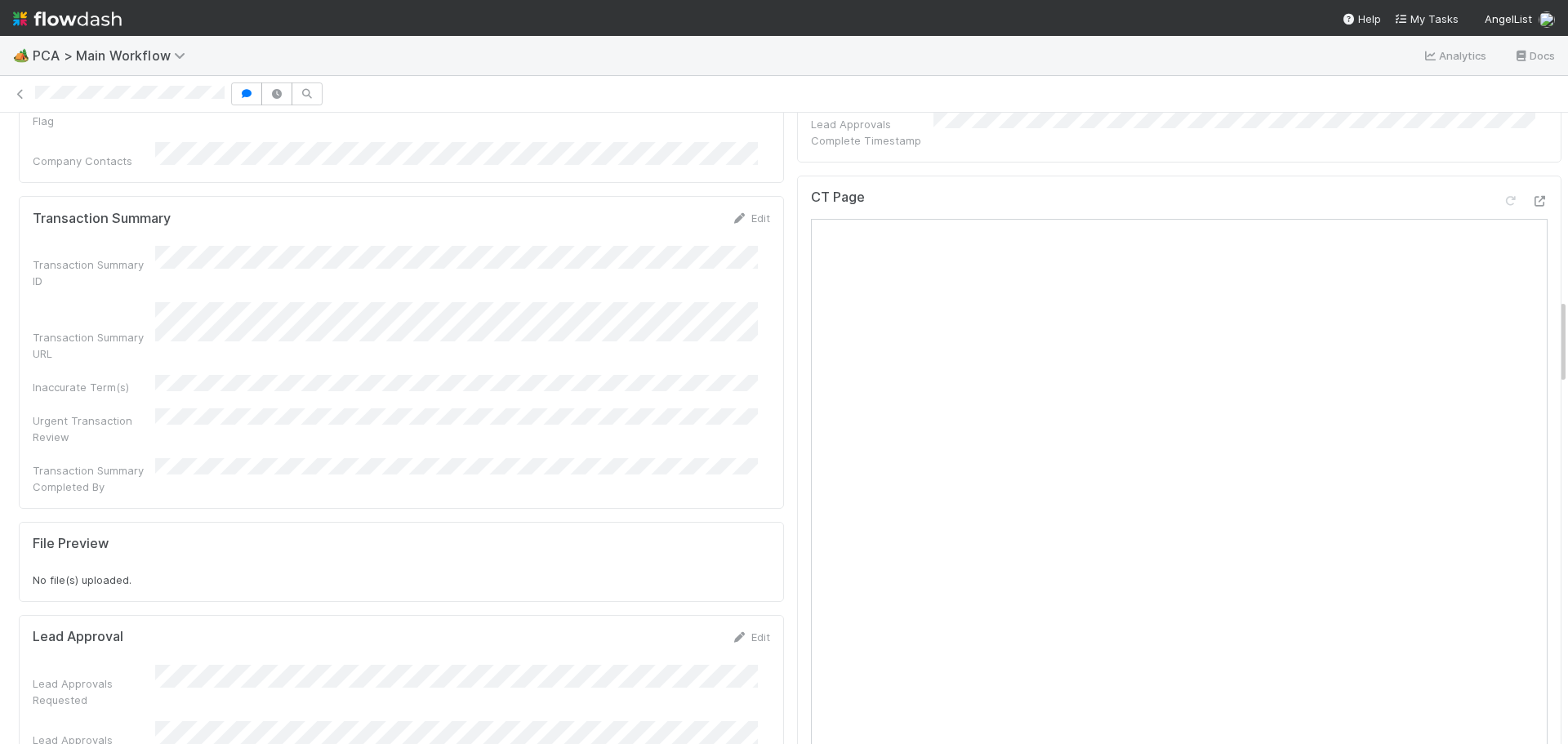
scroll to position [1225, 0]
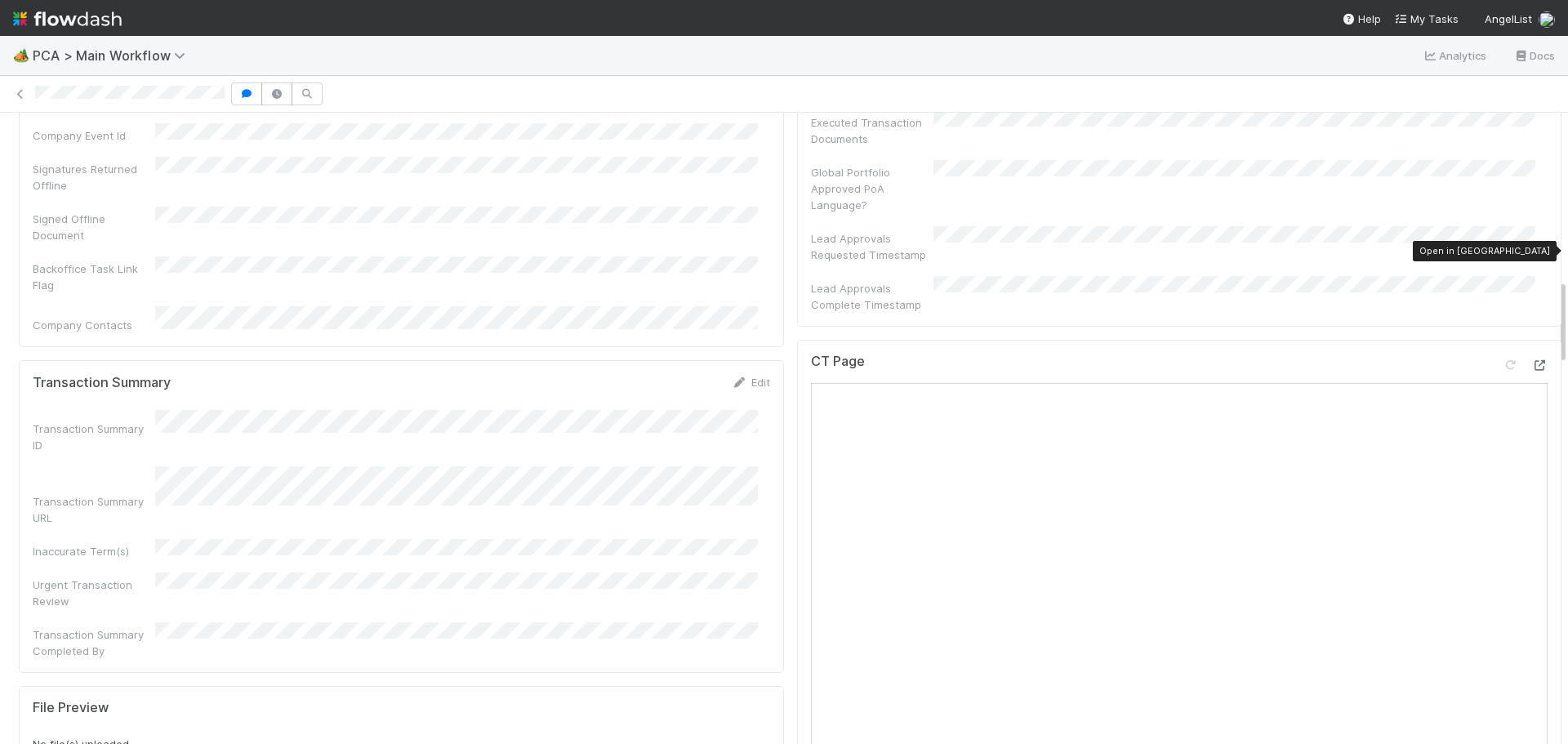
click at [1531, 360] on icon at bounding box center [1539, 365] width 17 height 11
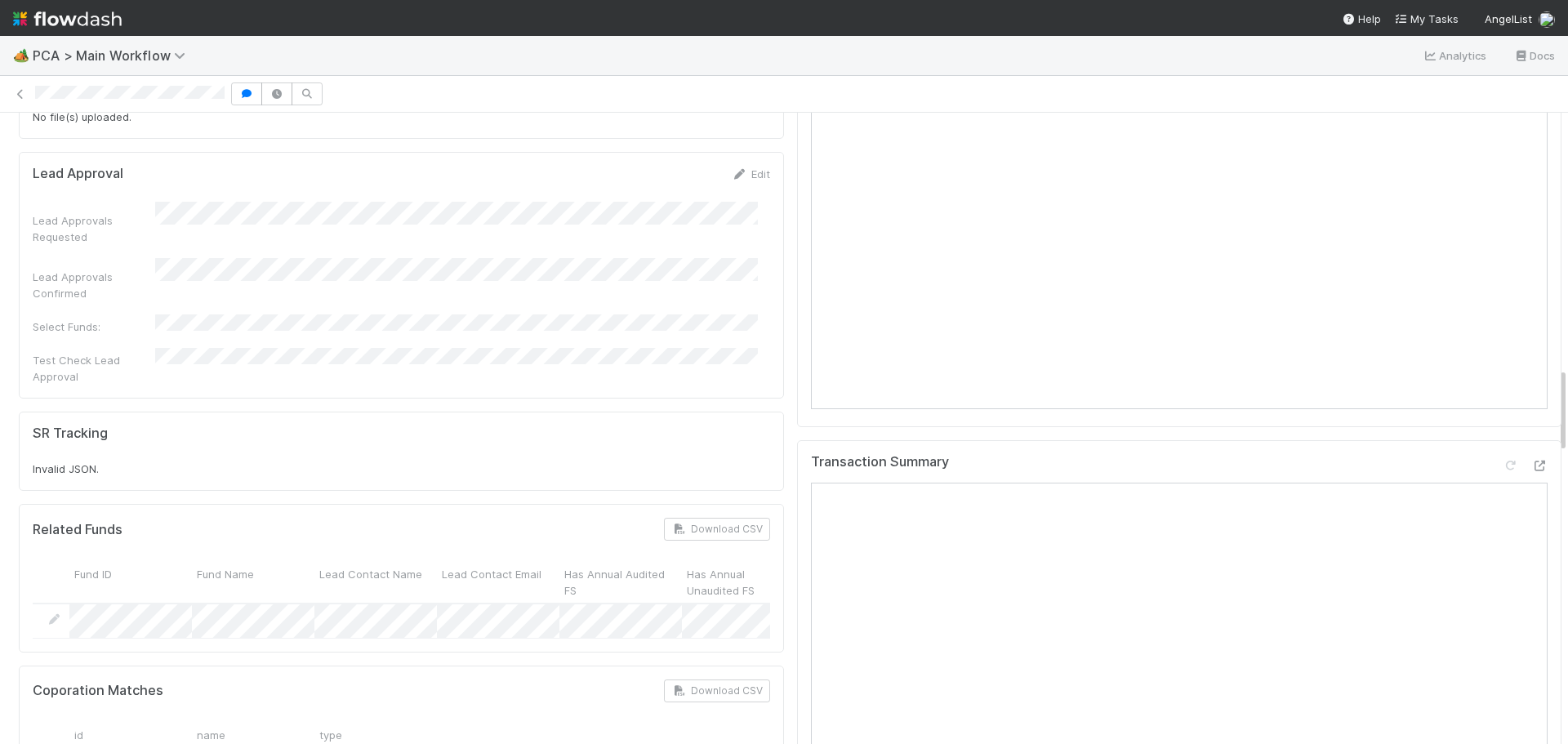
scroll to position [1878, 0]
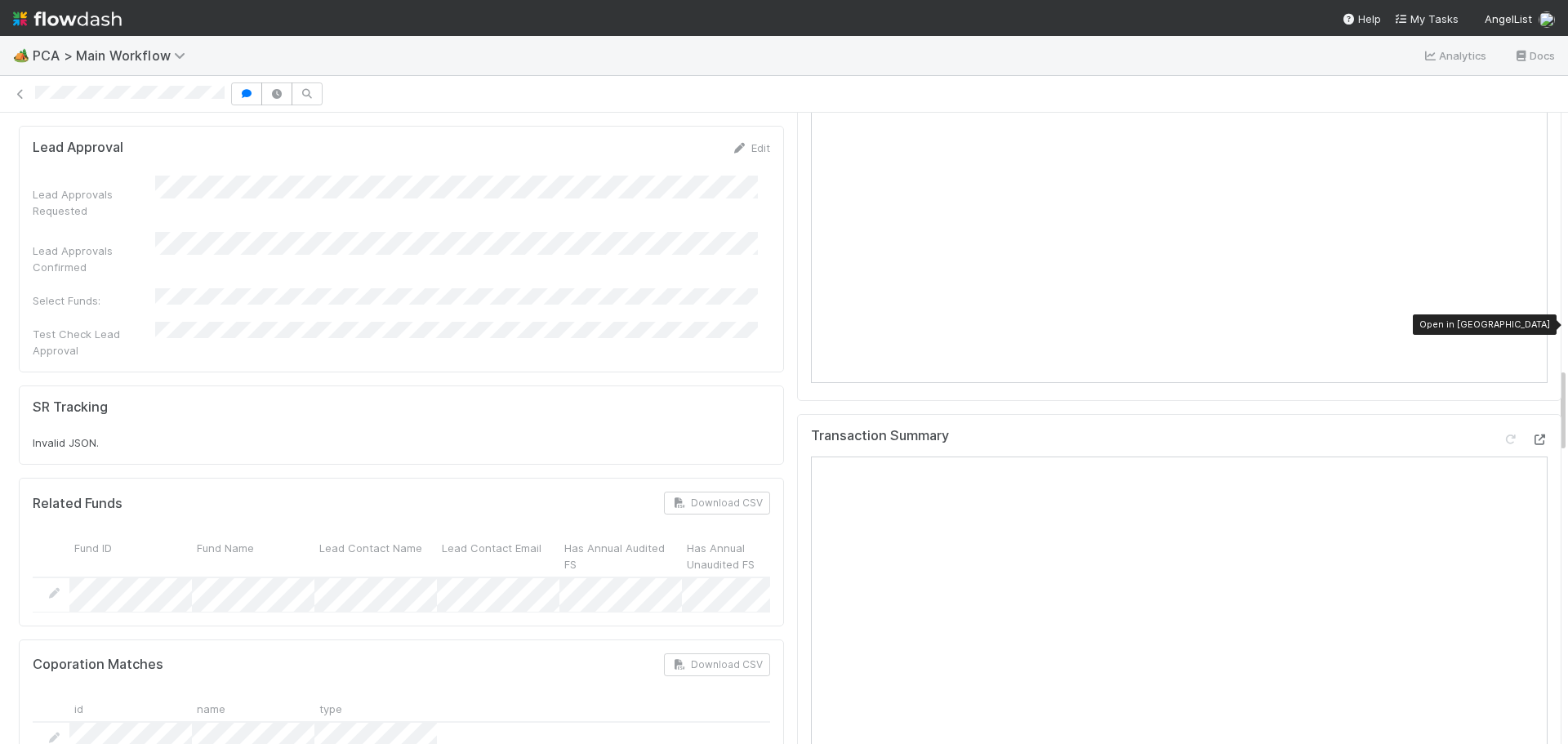
click at [1531, 434] on icon at bounding box center [1539, 439] width 17 height 11
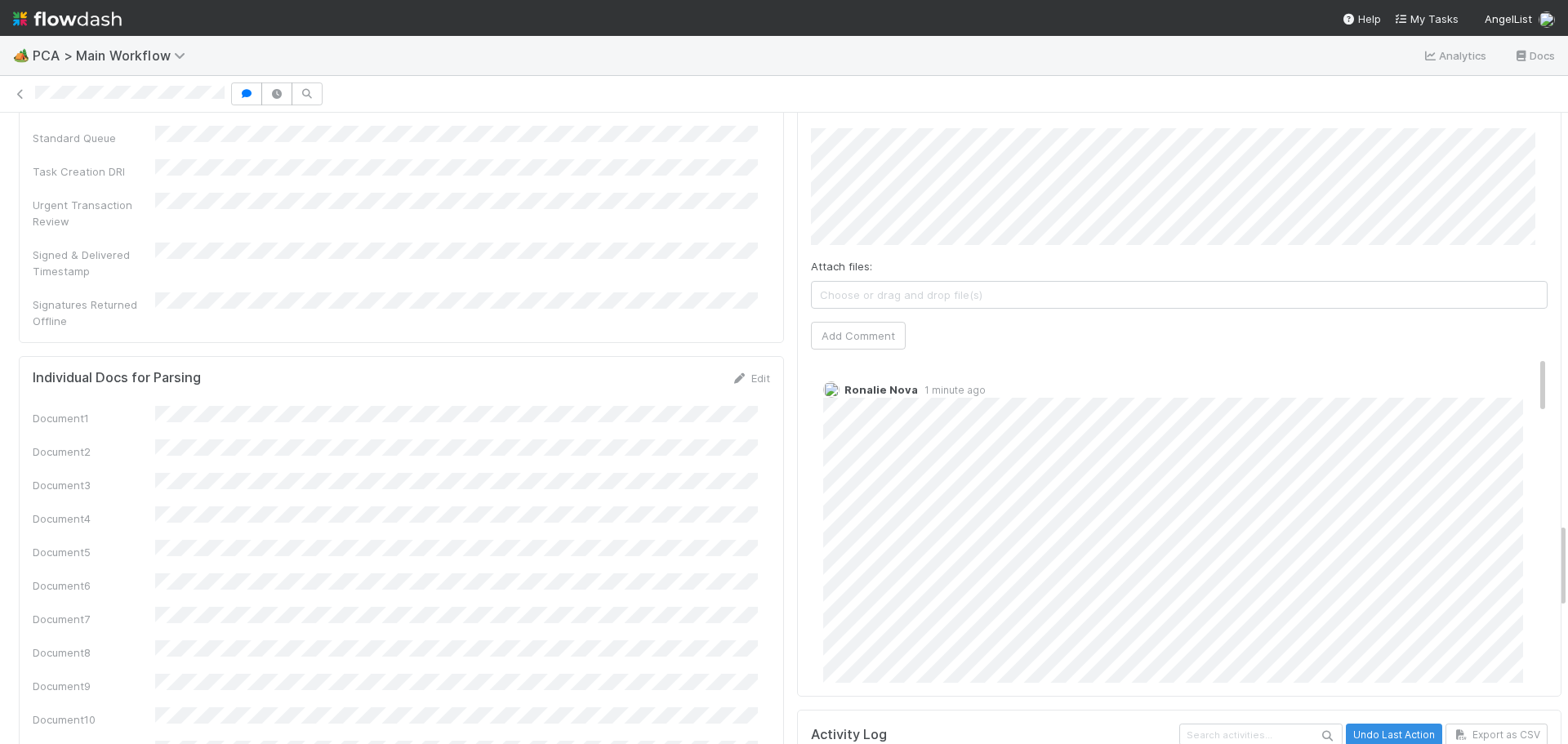
scroll to position [2694, 0]
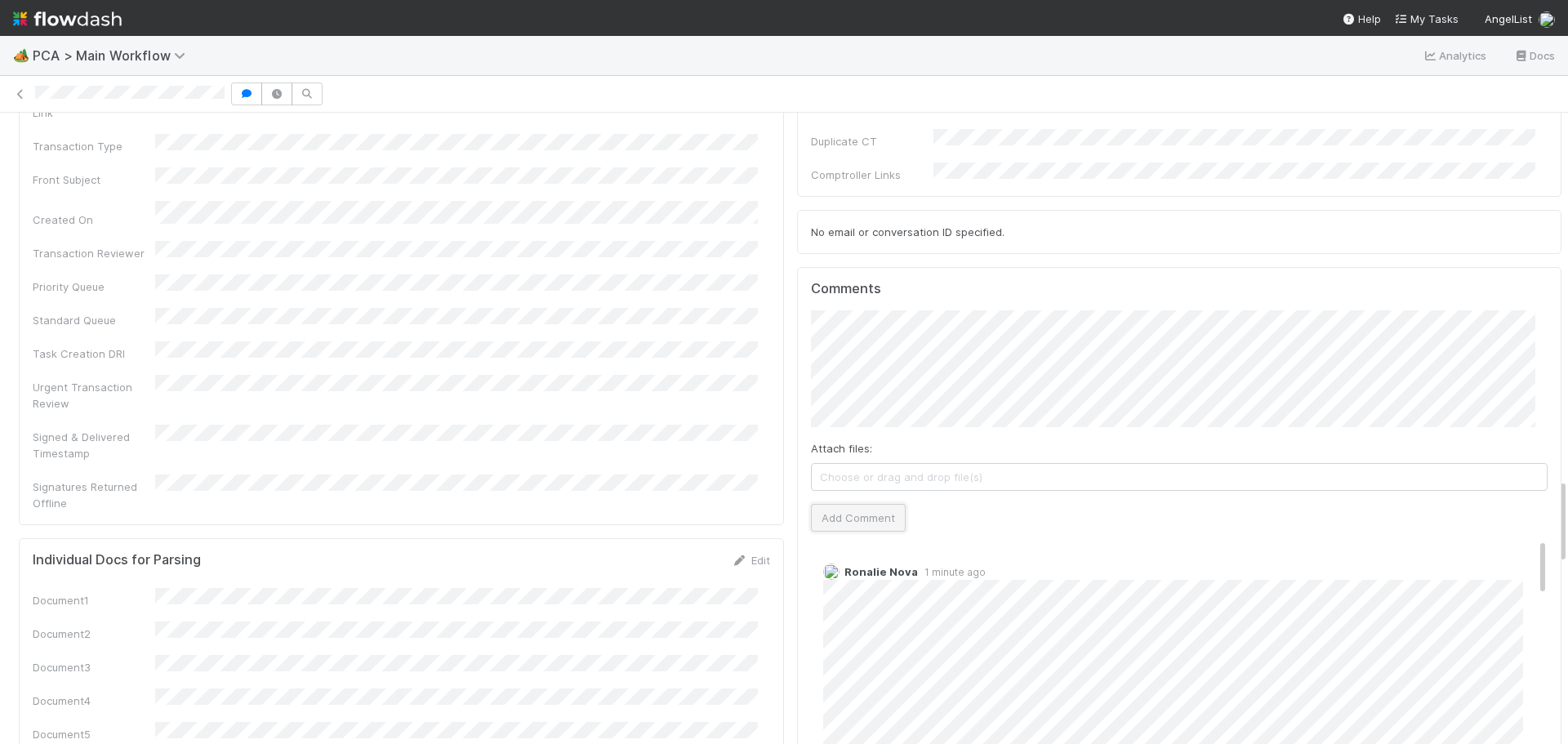
click at [859, 504] on button "Add Comment" at bounding box center [858, 518] width 94 height 28
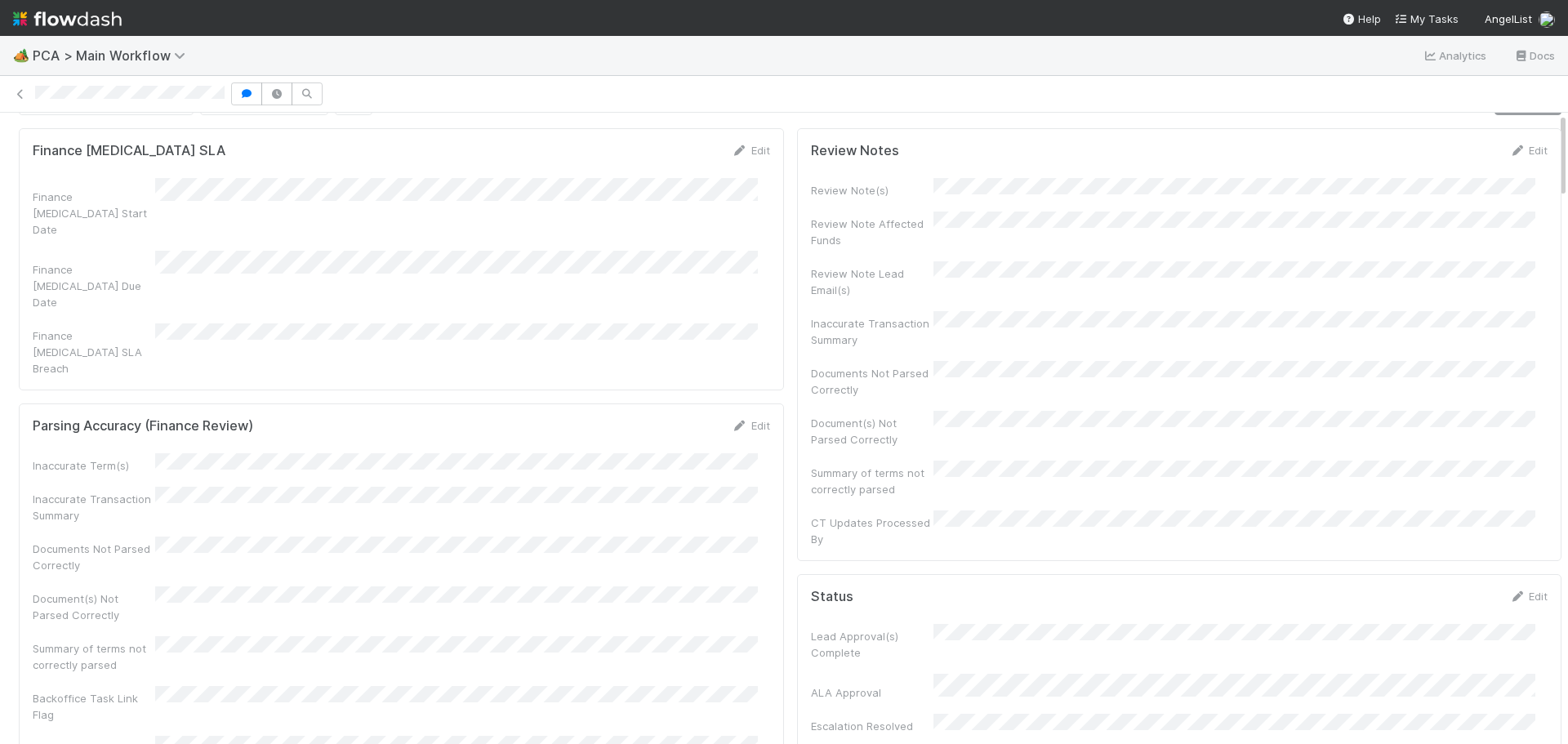
scroll to position [0, 0]
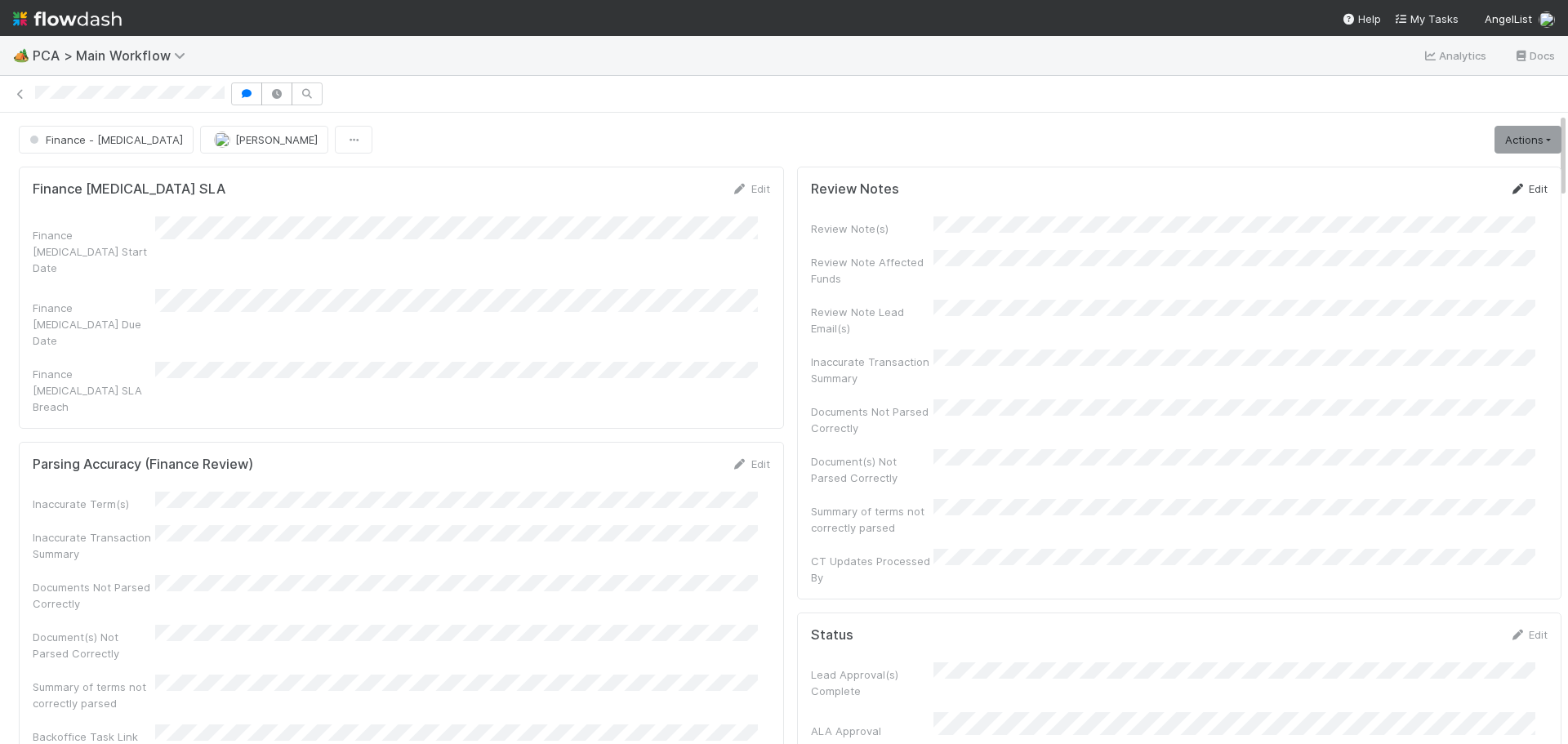
click at [1509, 191] on link "Edit" at bounding box center [1528, 189] width 38 height 13
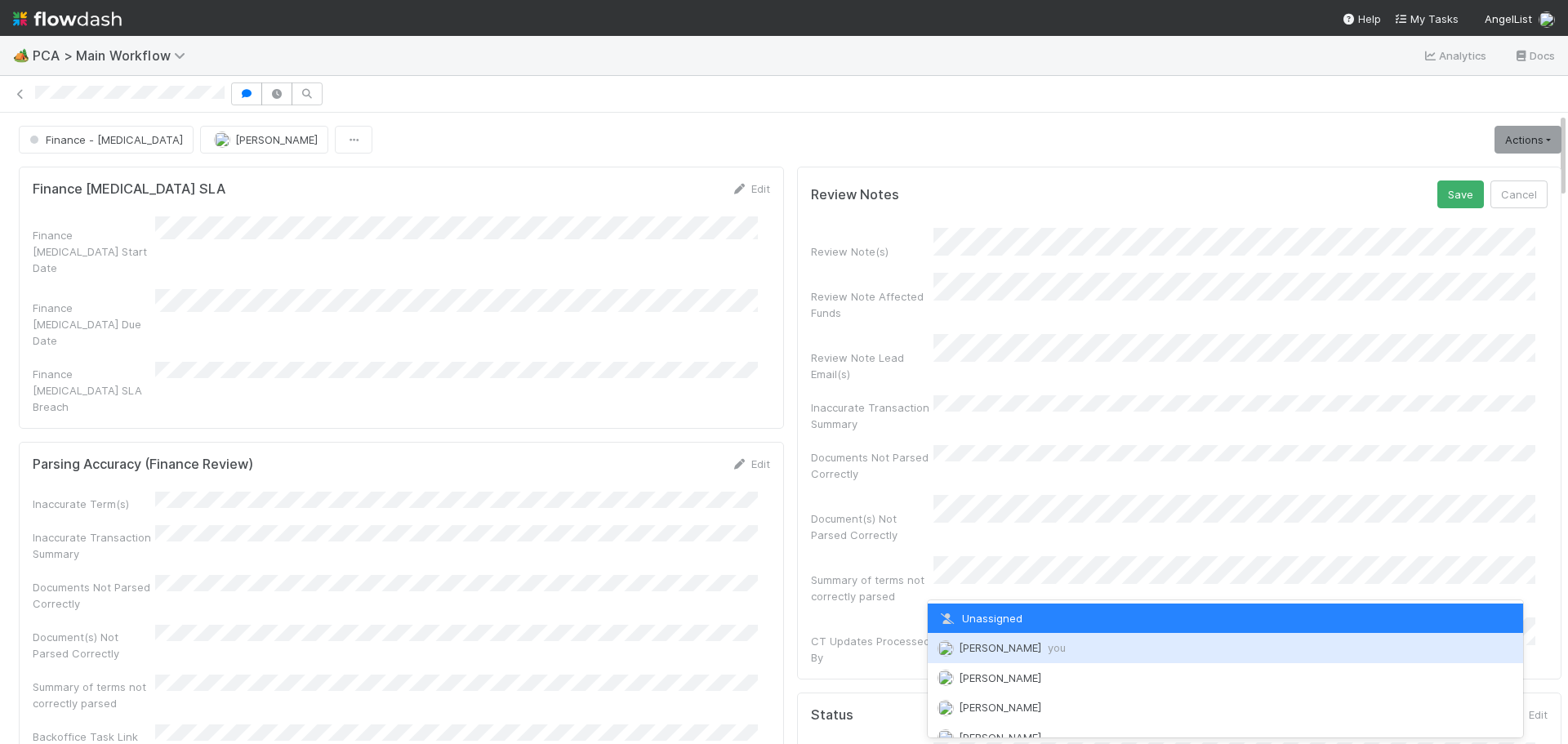
click at [1005, 649] on span "Marenz Trajano you" at bounding box center [1012, 647] width 107 height 13
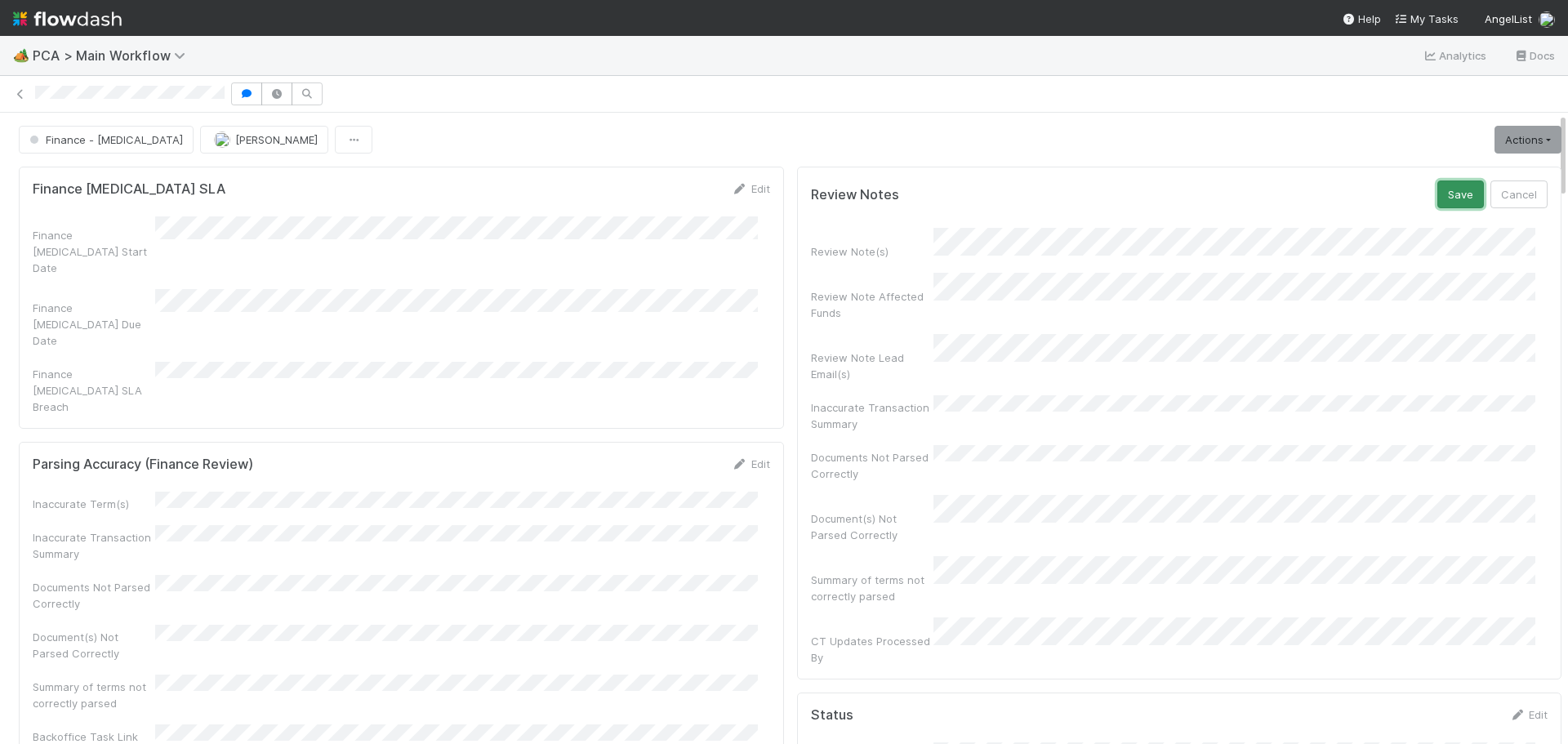
click at [1437, 193] on button "Save" at bounding box center [1460, 194] width 46 height 28
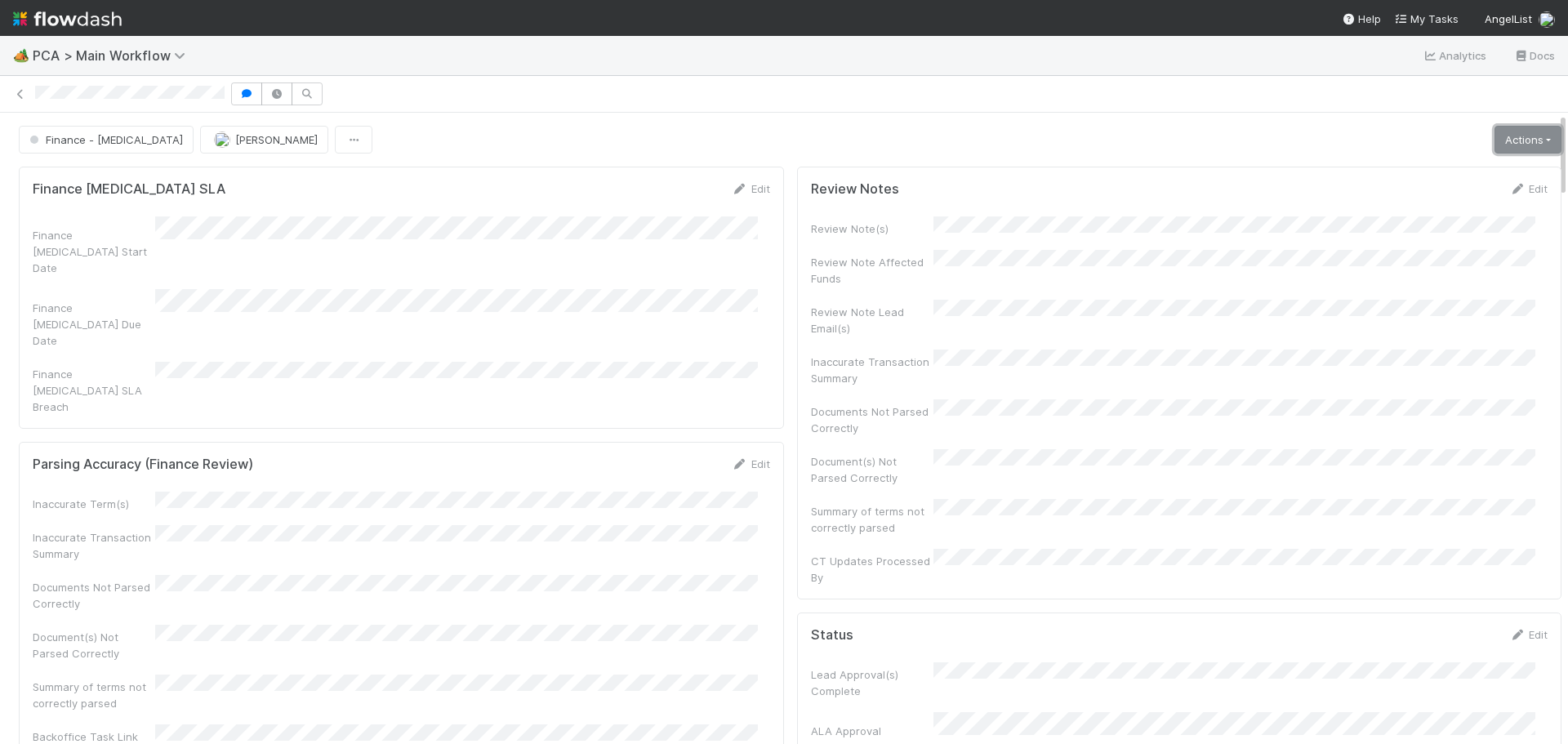
click at [1511, 133] on link "Actions" at bounding box center [1527, 140] width 67 height 28
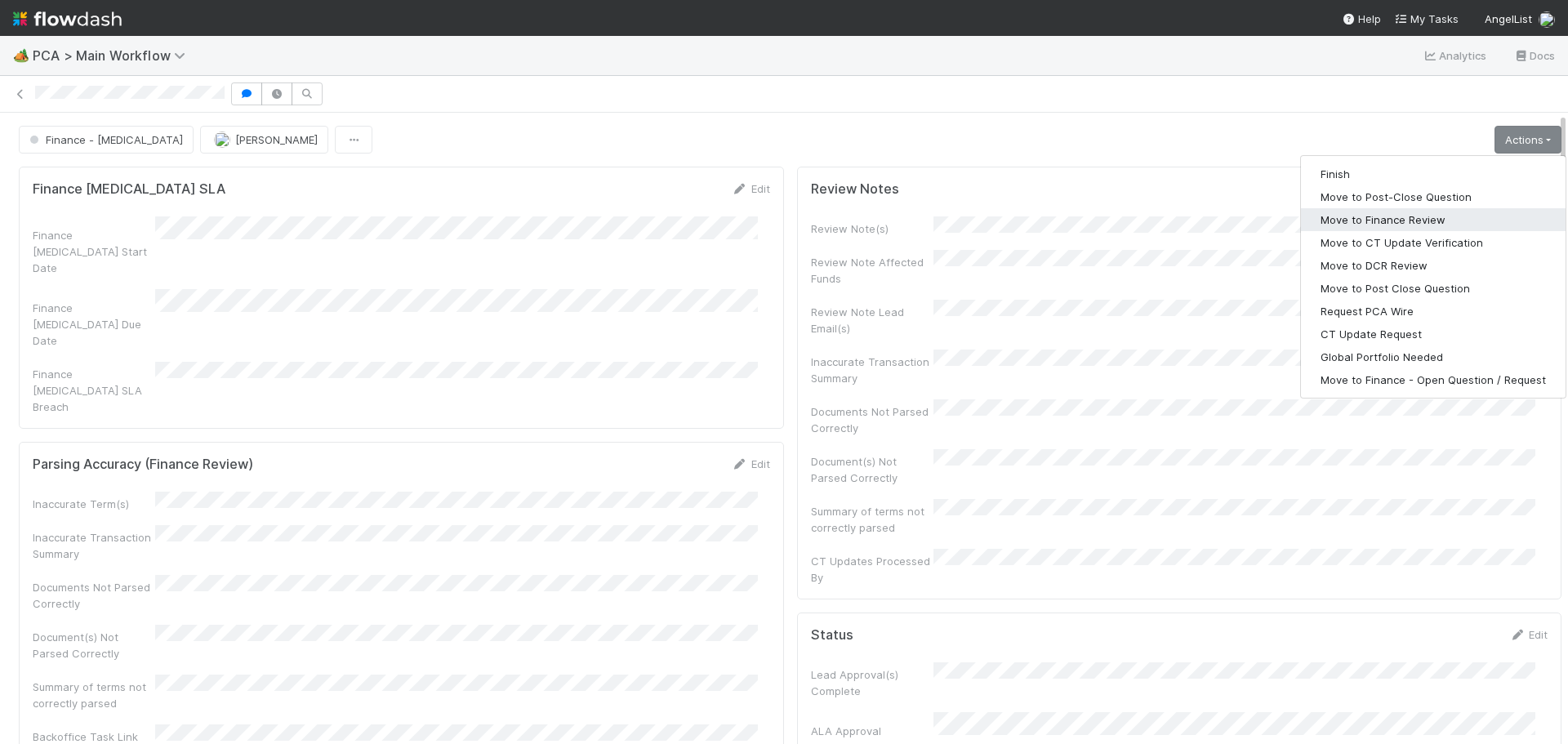
click at [1355, 220] on button "Move to Finance Review" at bounding box center [1433, 220] width 265 height 23
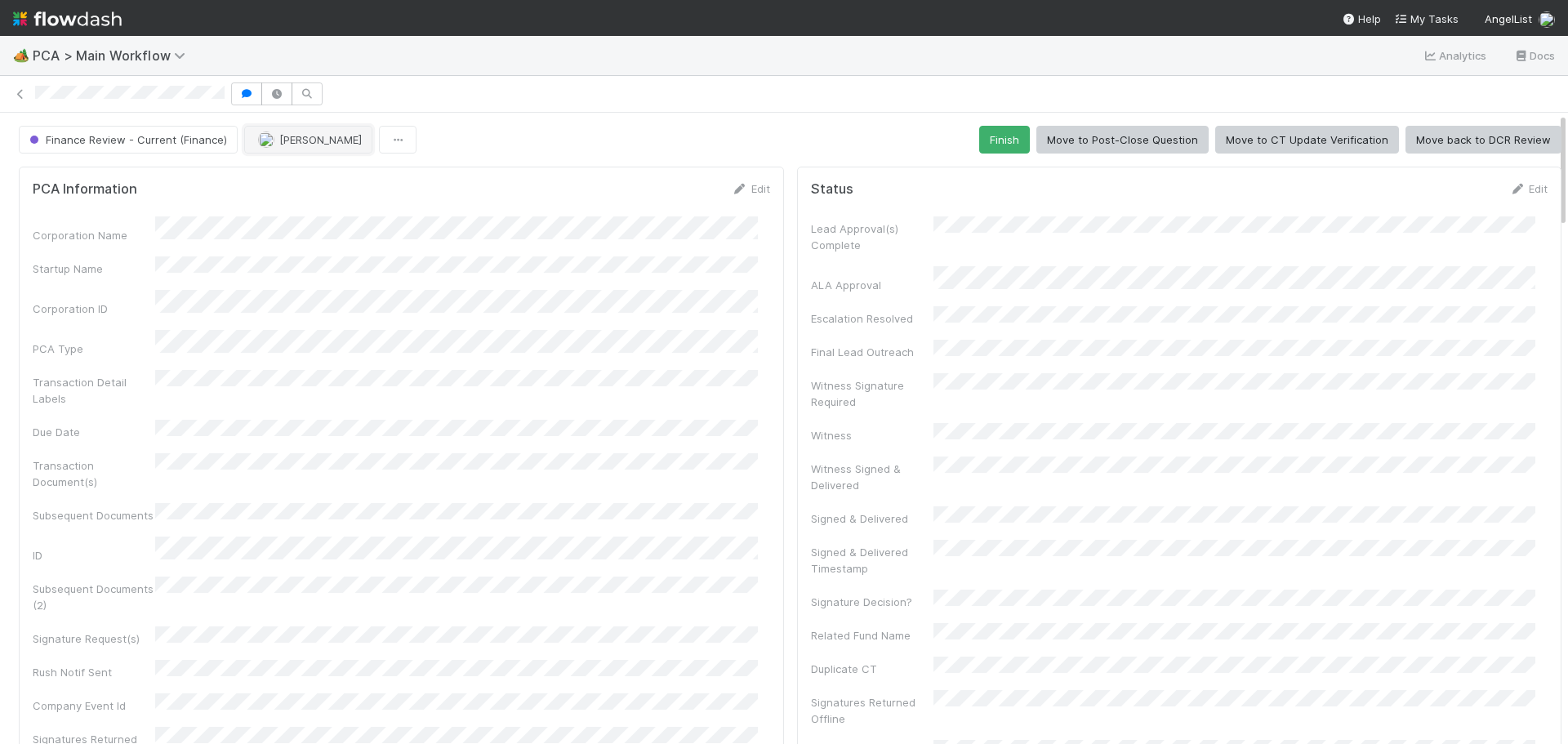
click at [314, 142] on span "[PERSON_NAME]" at bounding box center [320, 140] width 83 height 13
click at [344, 178] on div "Ronalie Nova" at bounding box center [349, 180] width 230 height 30
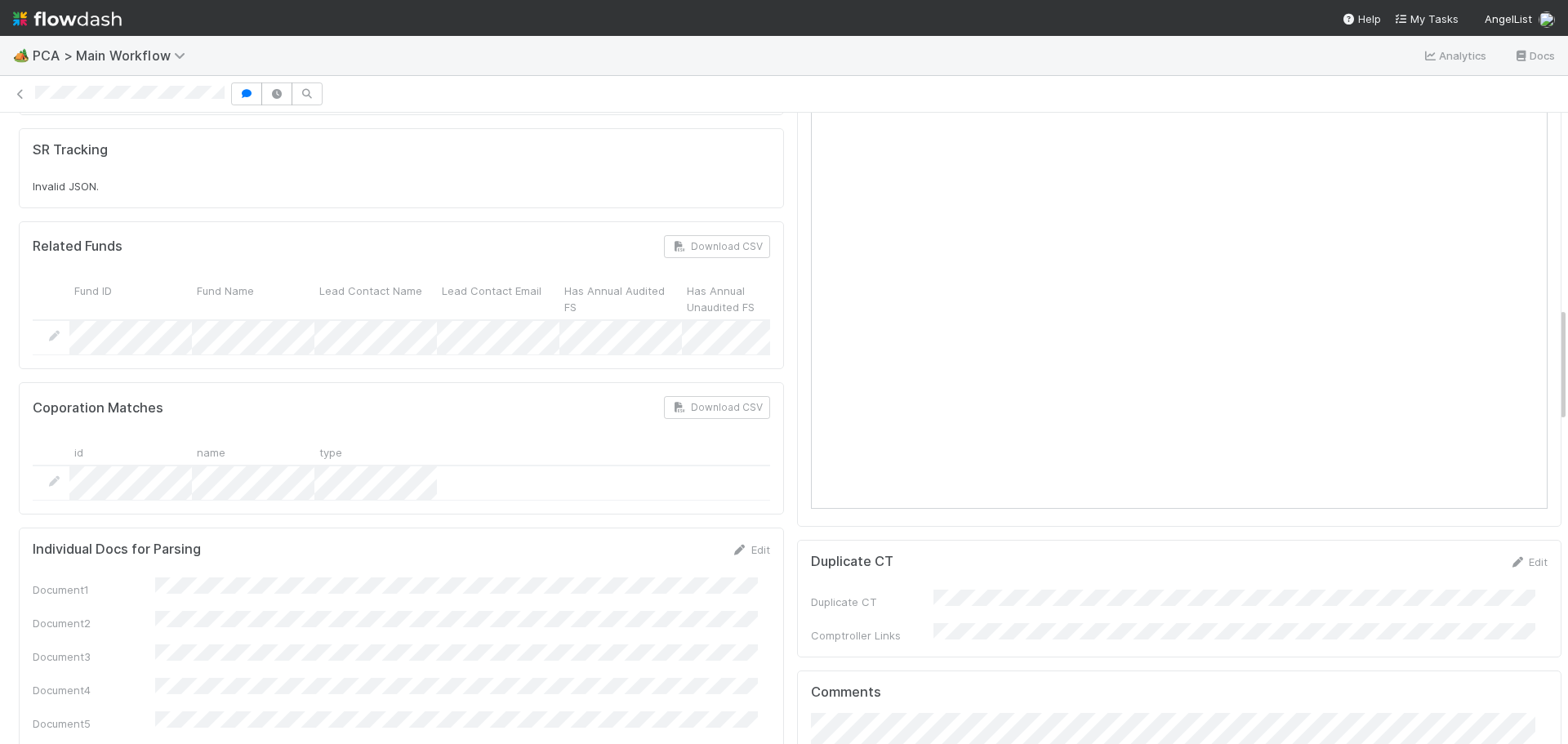
scroll to position [735, 0]
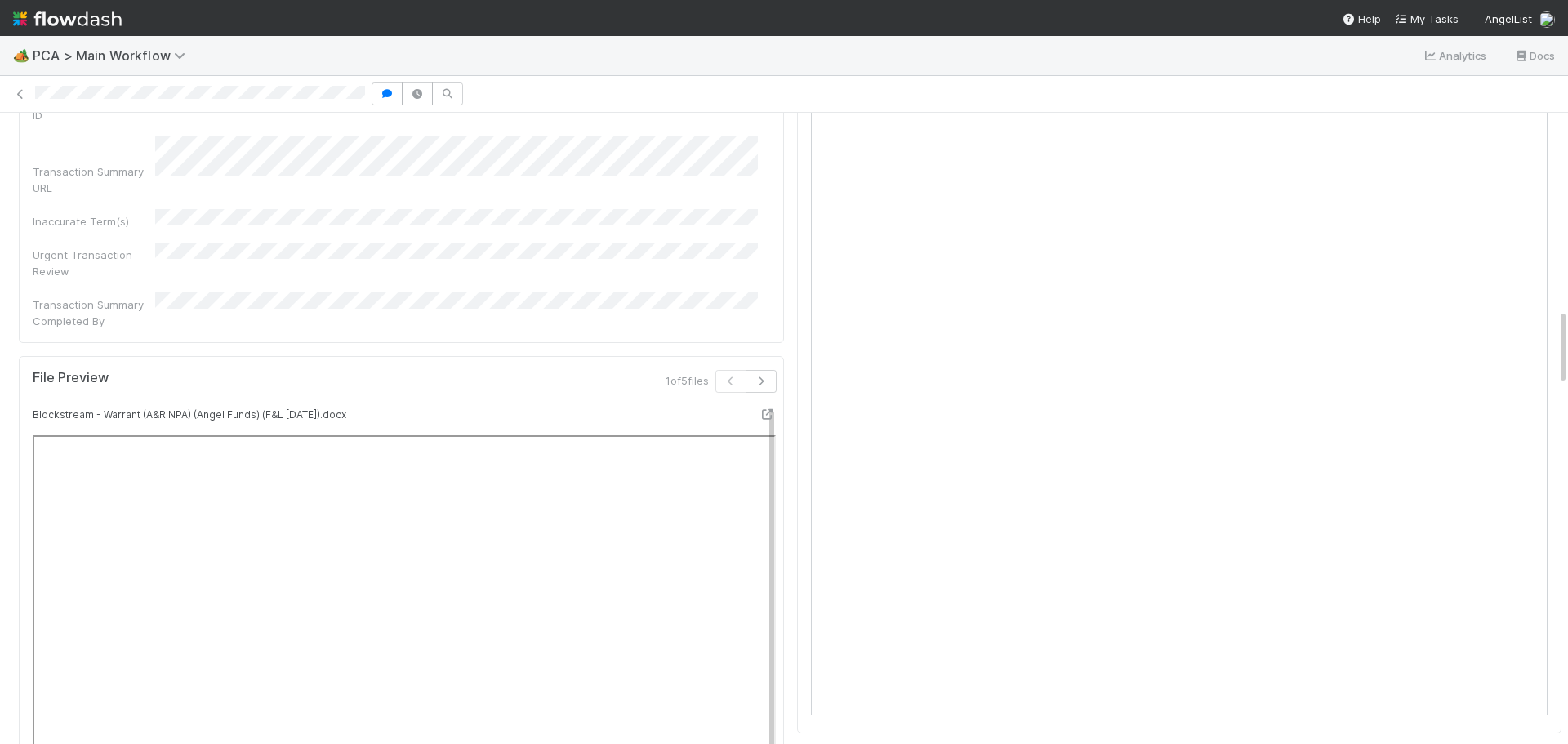
scroll to position [1225, 0]
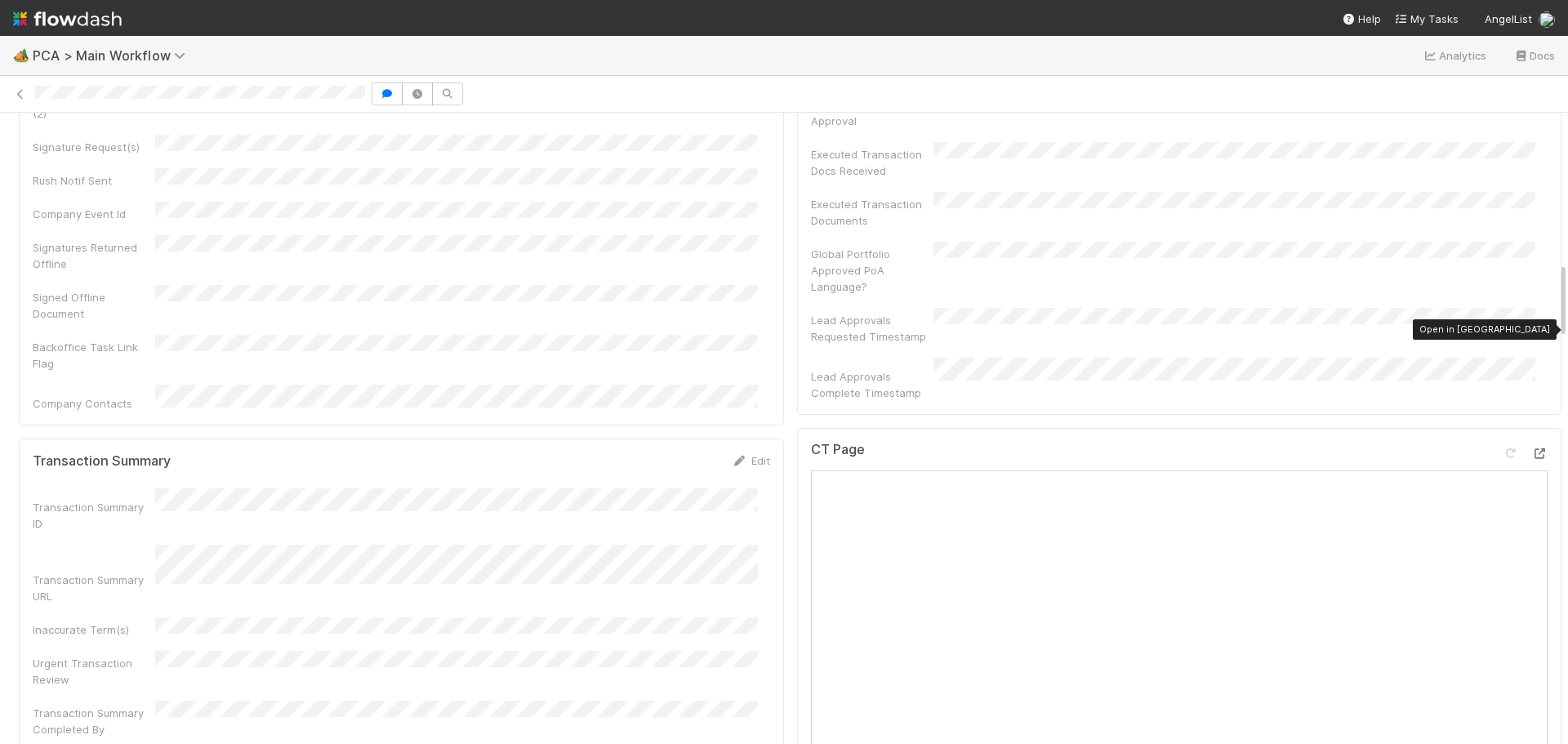
click at [1531, 448] on icon at bounding box center [1539, 453] width 17 height 11
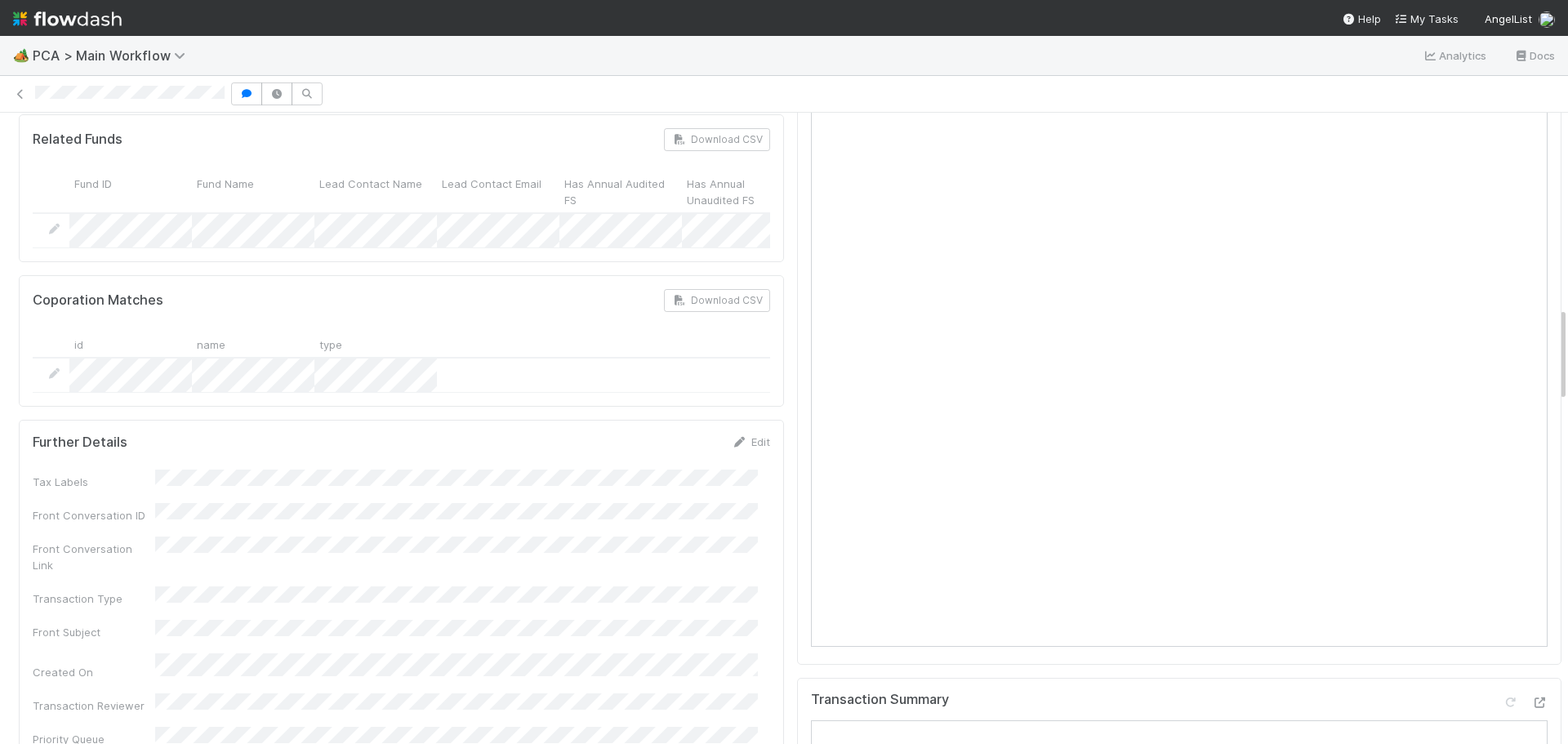
scroll to position [1306, 0]
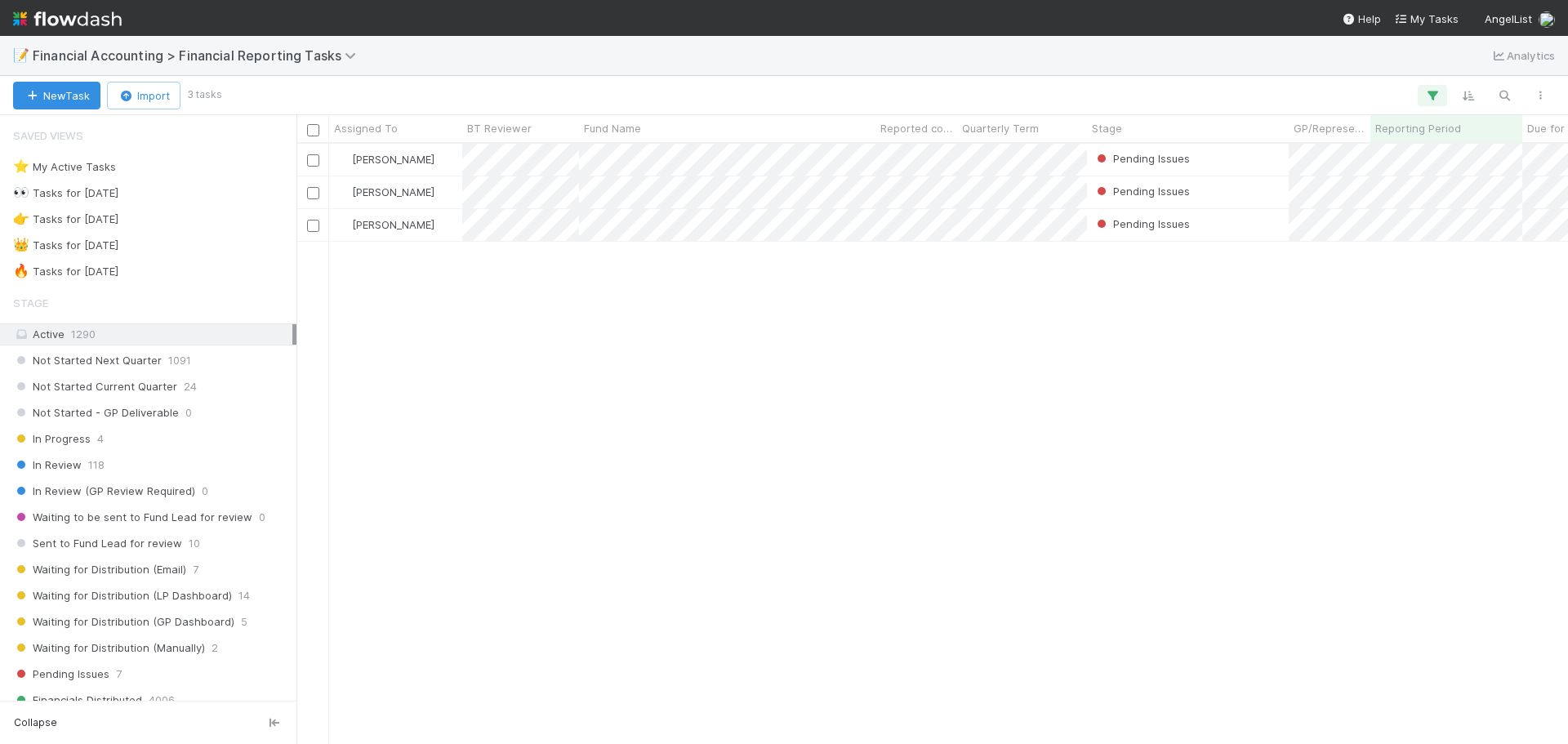
scroll to position [588, 1259]
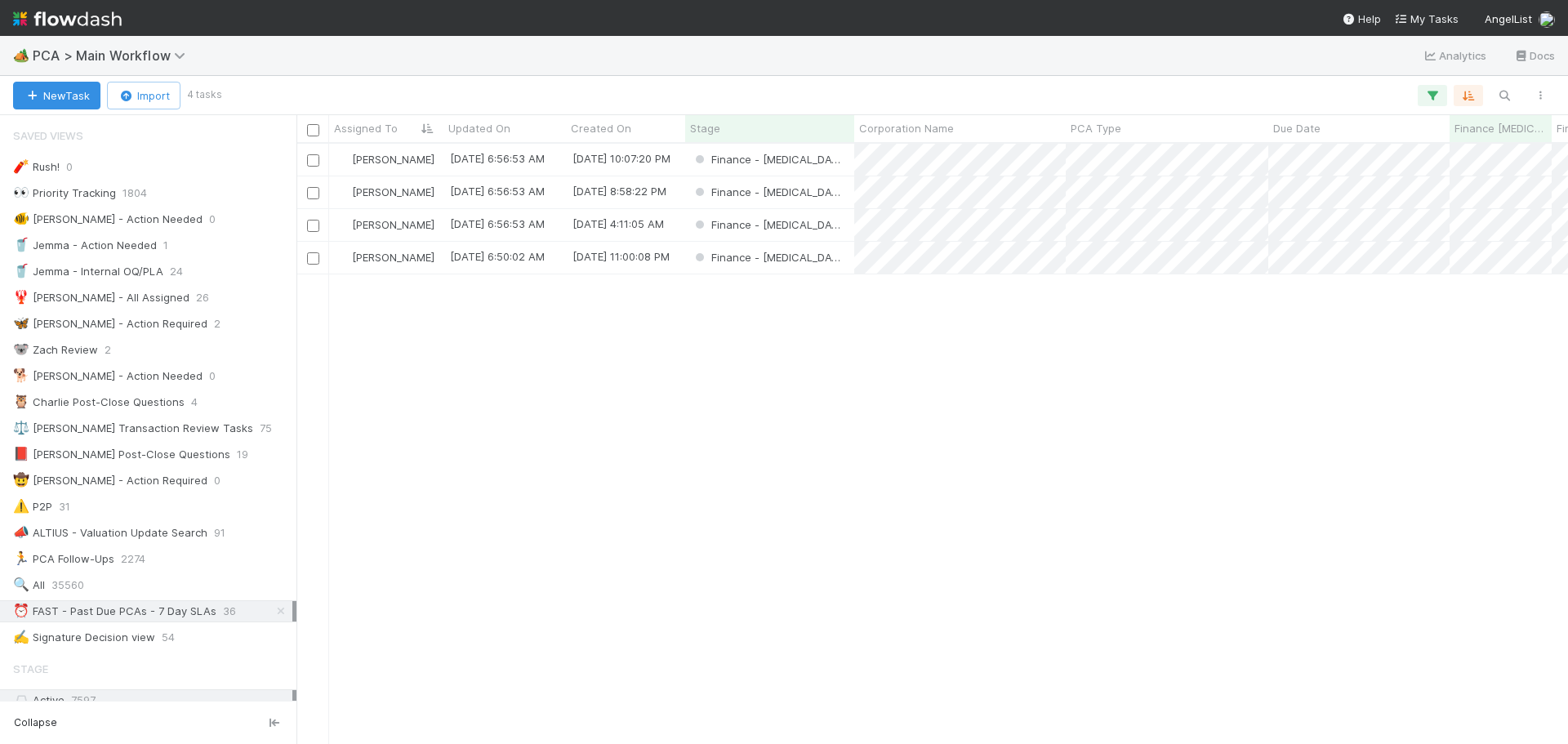
scroll to position [588, 1259]
click at [822, 190] on div "Finance - [MEDICAL_DATA]" at bounding box center [770, 192] width 169 height 31
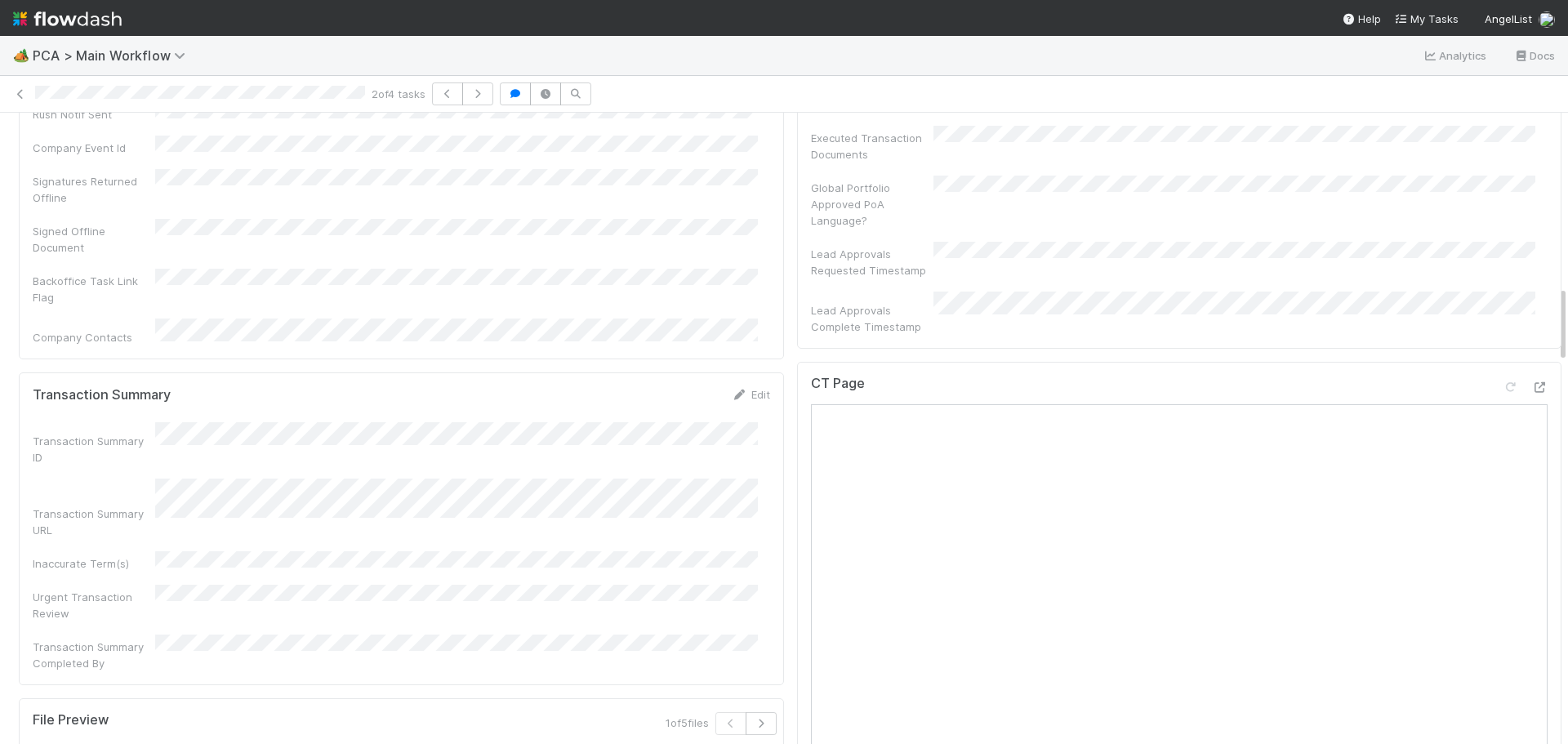
scroll to position [1225, 0]
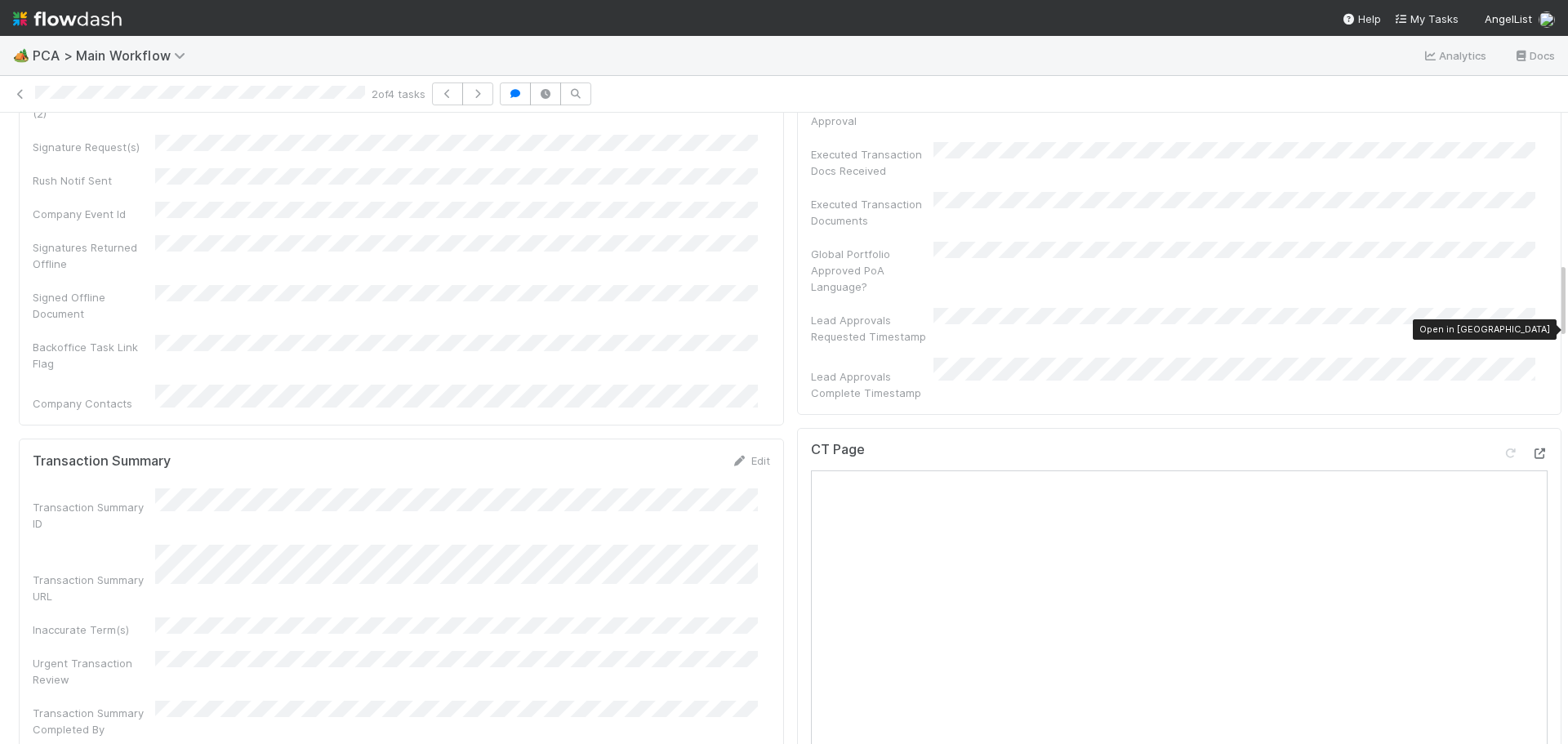
click at [1531, 448] on icon at bounding box center [1539, 453] width 17 height 11
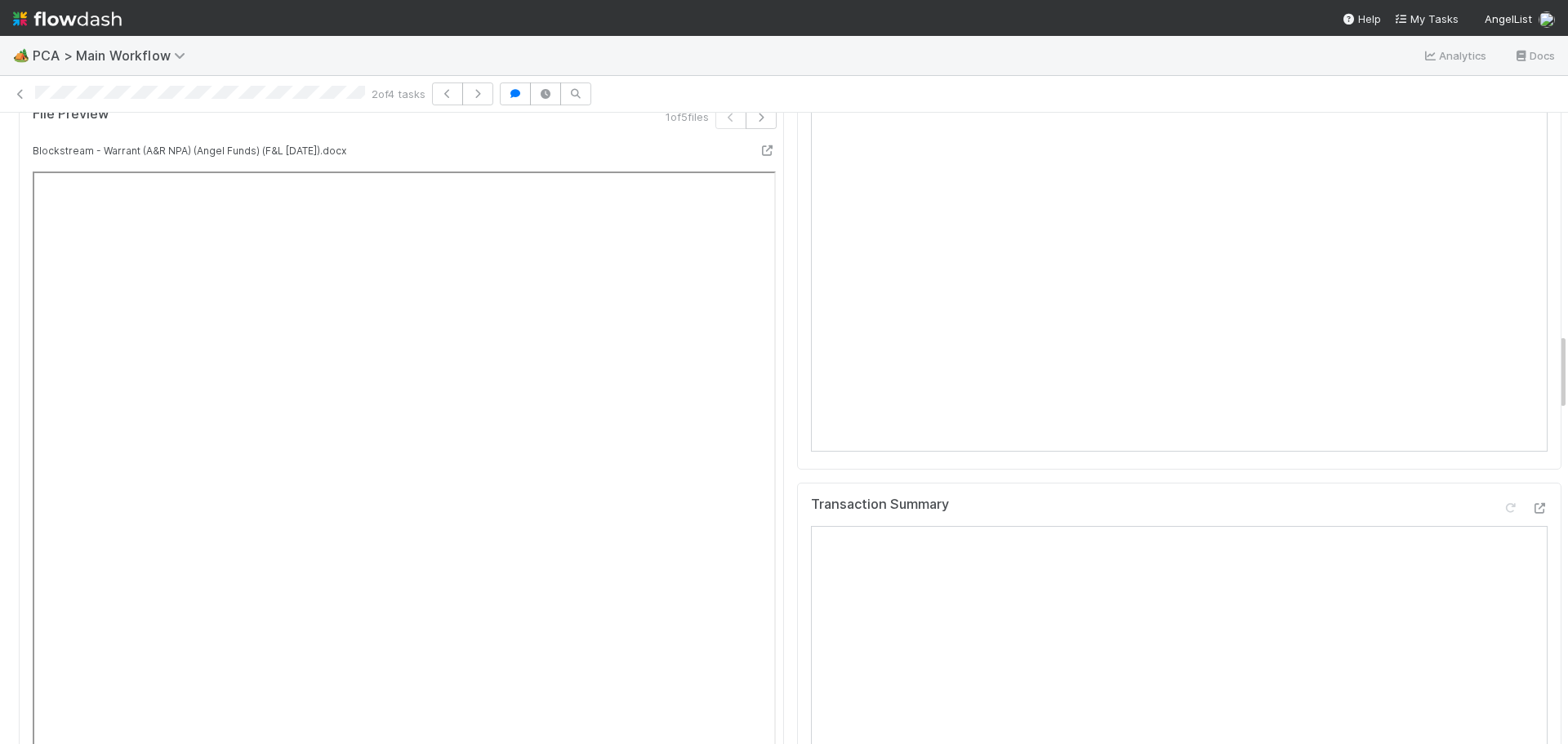
scroll to position [2041, 0]
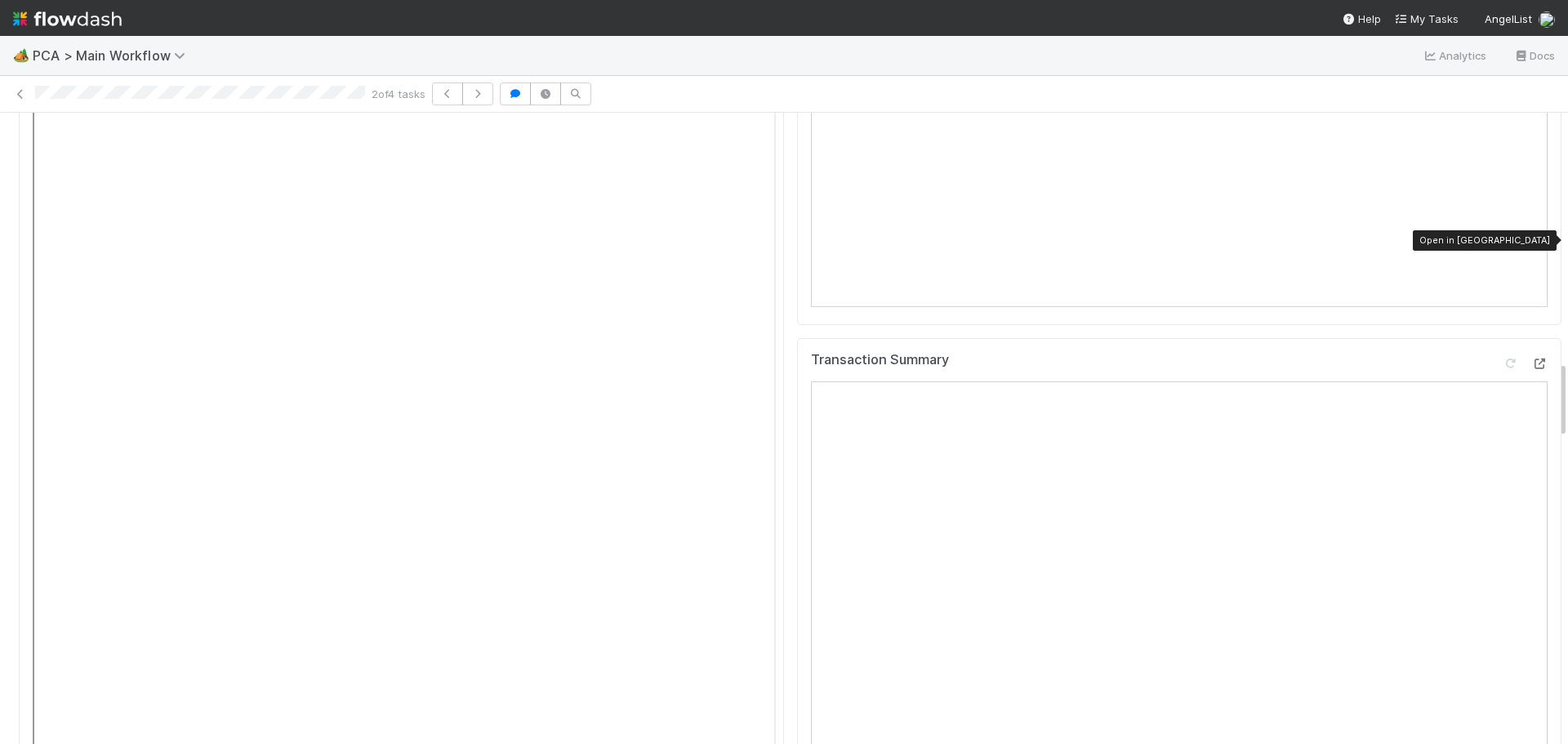
click at [1531, 358] on icon at bounding box center [1539, 363] width 17 height 11
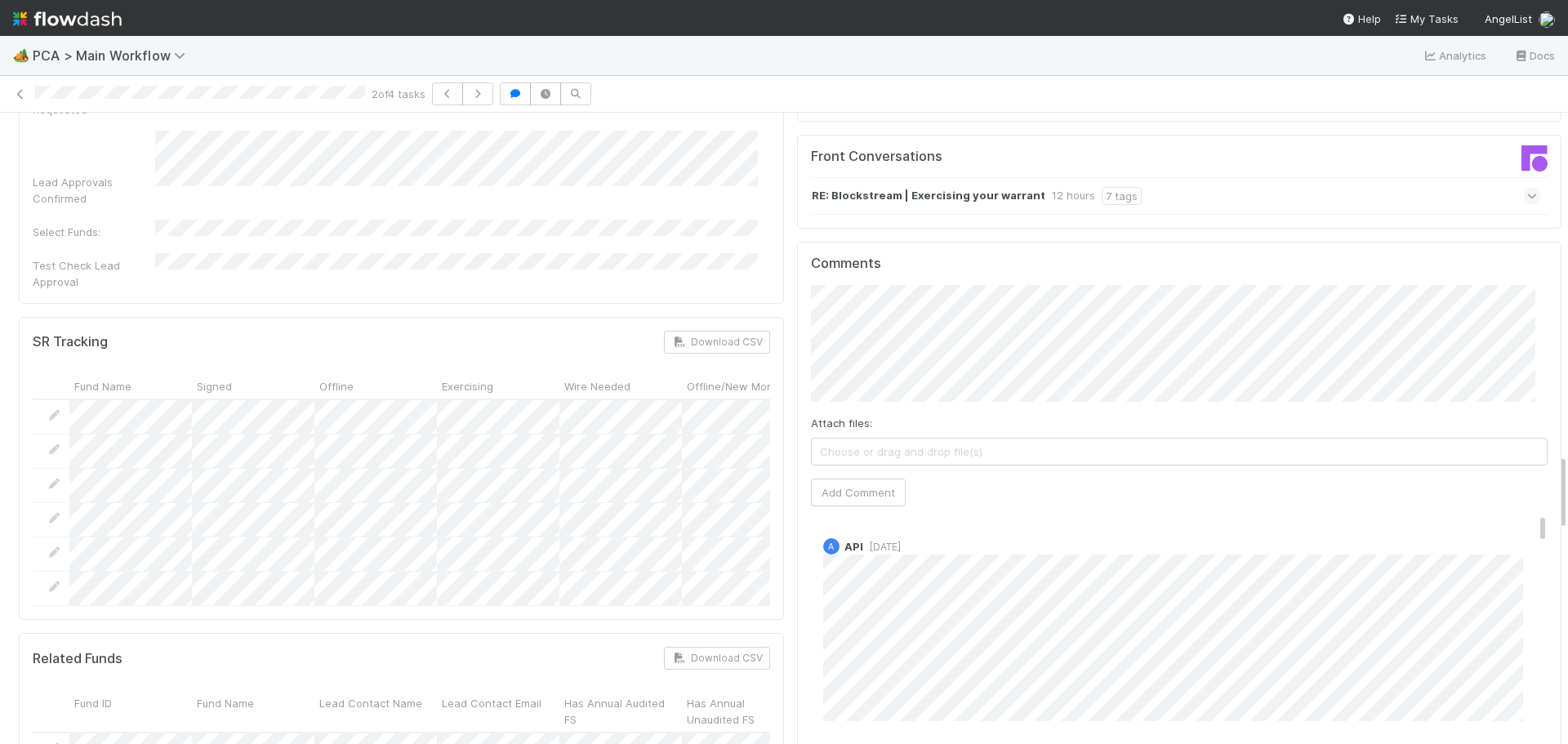
scroll to position [2531, 0]
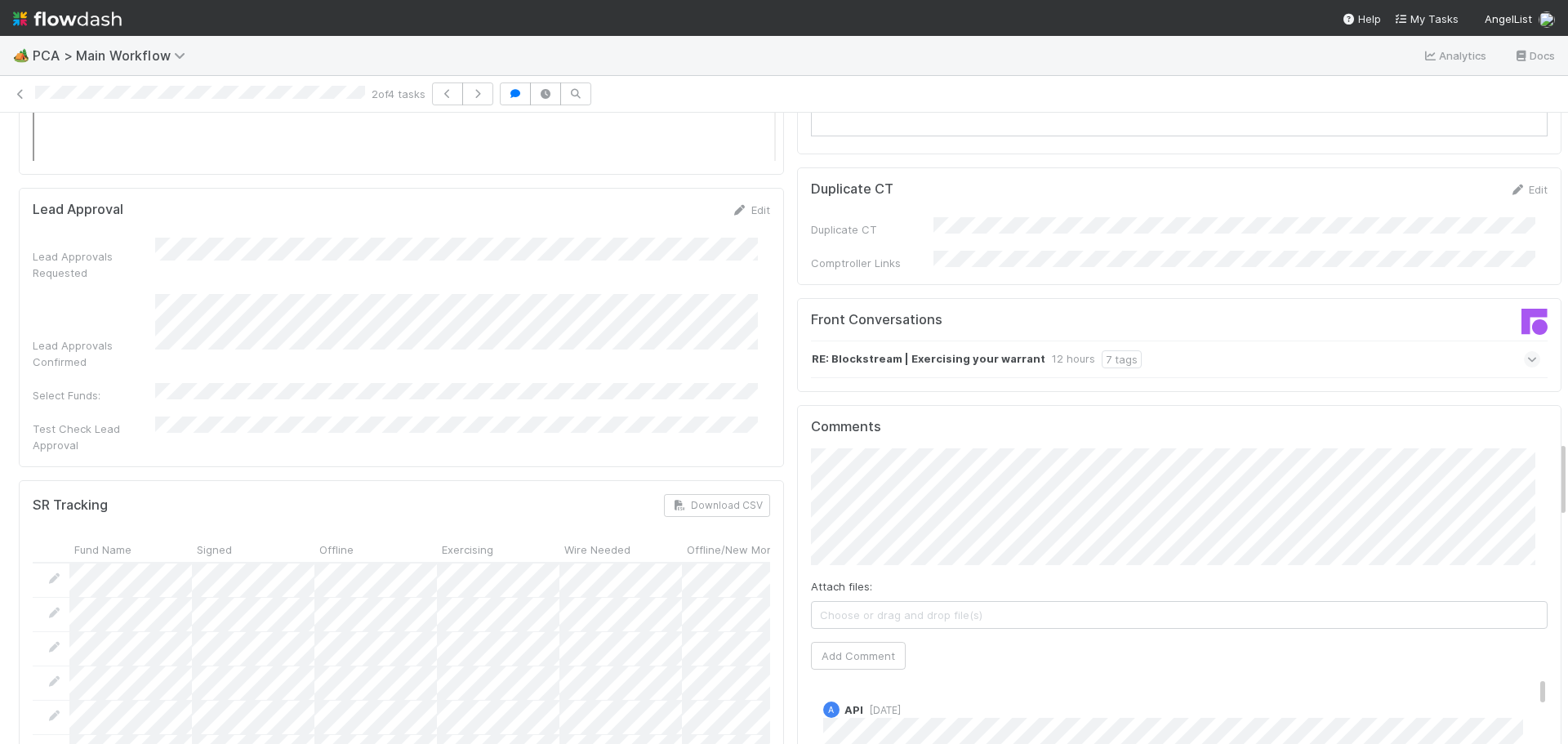
click at [1105, 578] on div "Attach files: Choose or drag and drop file(s)" at bounding box center [1179, 602] width 738 height 50
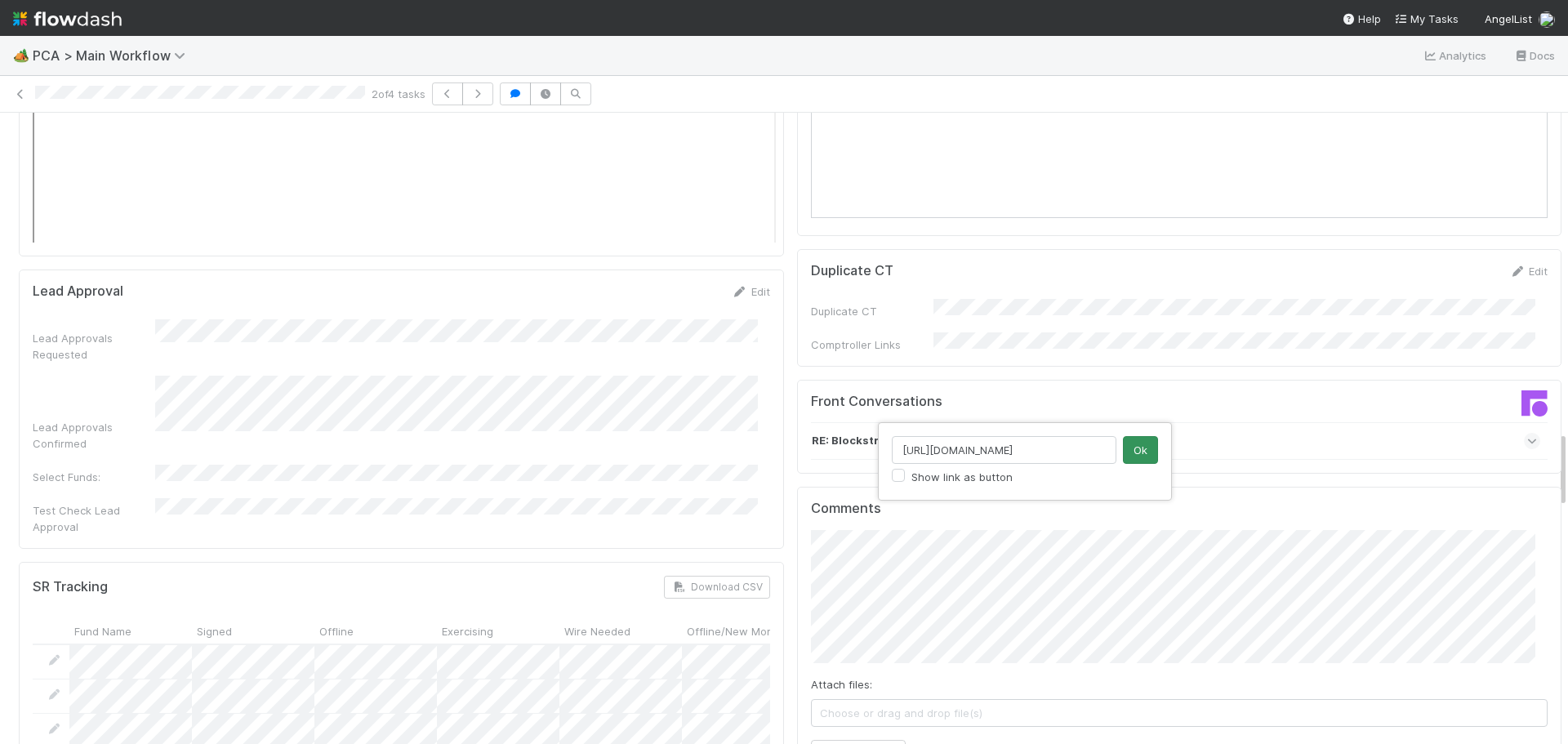
scroll to position [0, 234]
type input "https://comptroller.internal.angellist.com/v/llcs/93942502553841a998d2b3c62571f…"
click at [1140, 452] on button "Ok" at bounding box center [1140, 450] width 35 height 28
paste input "https://comptroller.internal.angellist.com/v/review_data_change_requests?compan…"
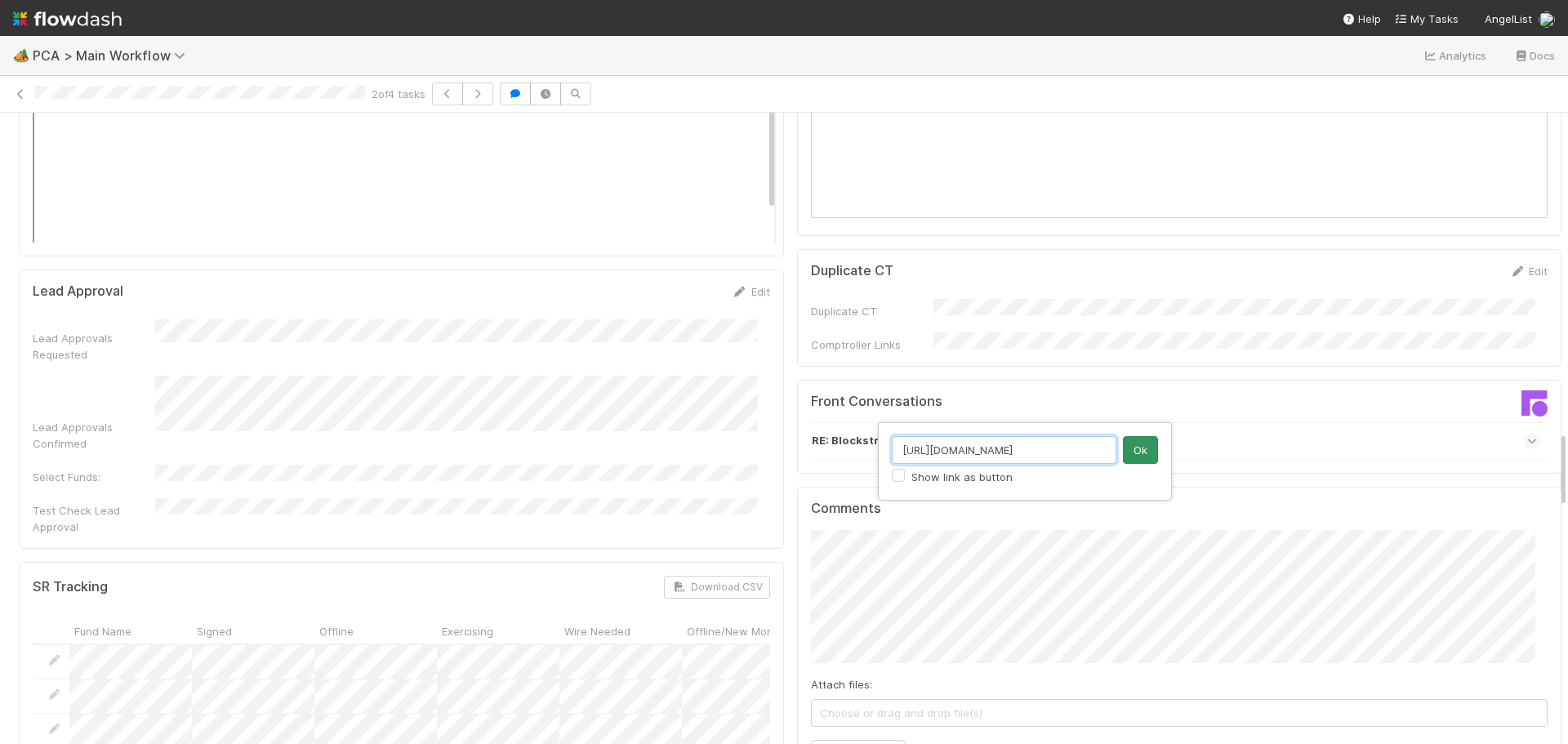
type input "https://comptroller.internal.angellist.com/v/review_data_change_requests?compan…"
click at [1143, 441] on button "Ok" at bounding box center [1140, 450] width 35 height 28
click at [816, 740] on button "Add Comment" at bounding box center [858, 754] width 94 height 28
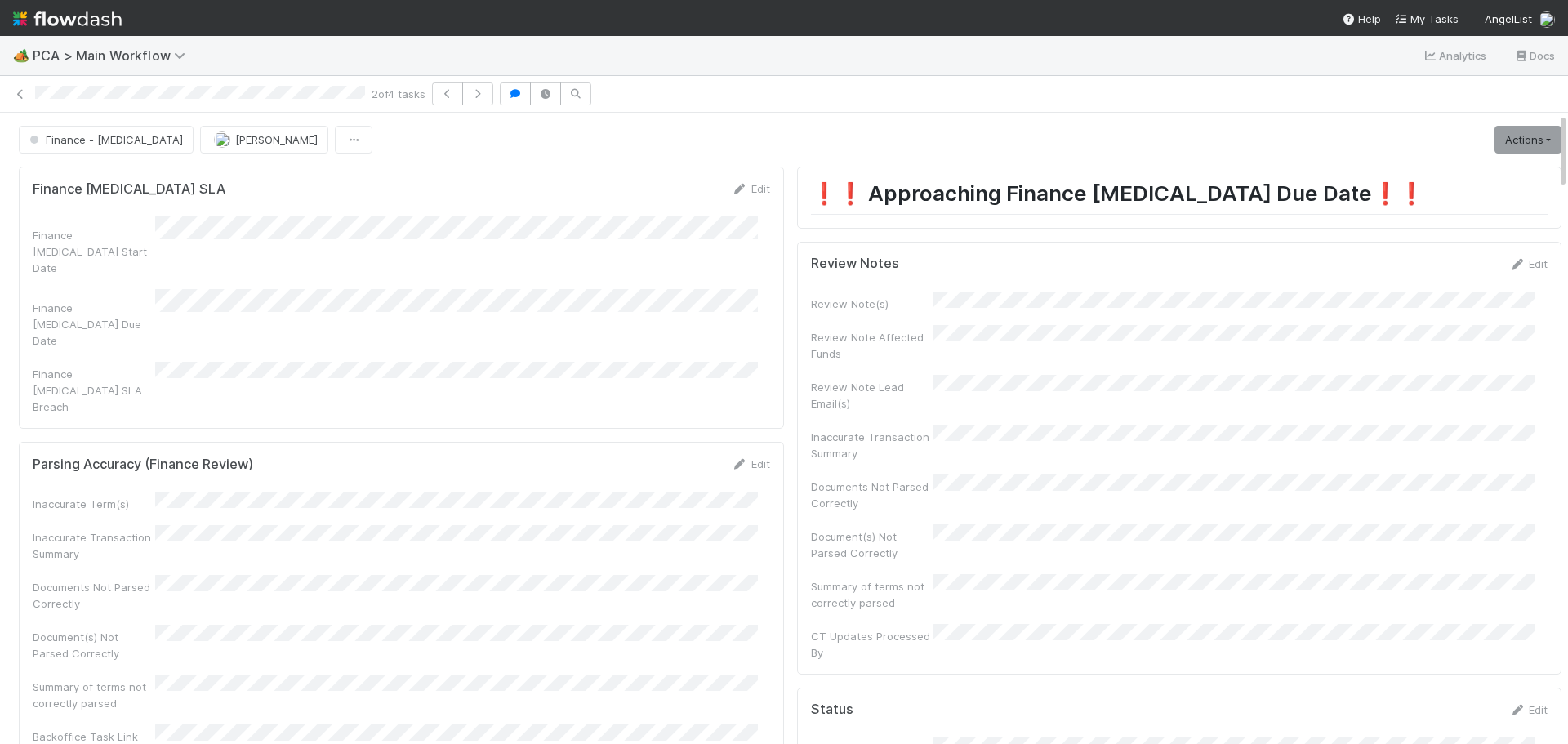
click at [1513, 248] on div "Review Notes Edit Review Note(s) Review Note Affected Funds Review Note Lead Em…" at bounding box center [1180, 458] width 765 height 433
click at [1510, 260] on link "Edit" at bounding box center [1528, 264] width 38 height 13
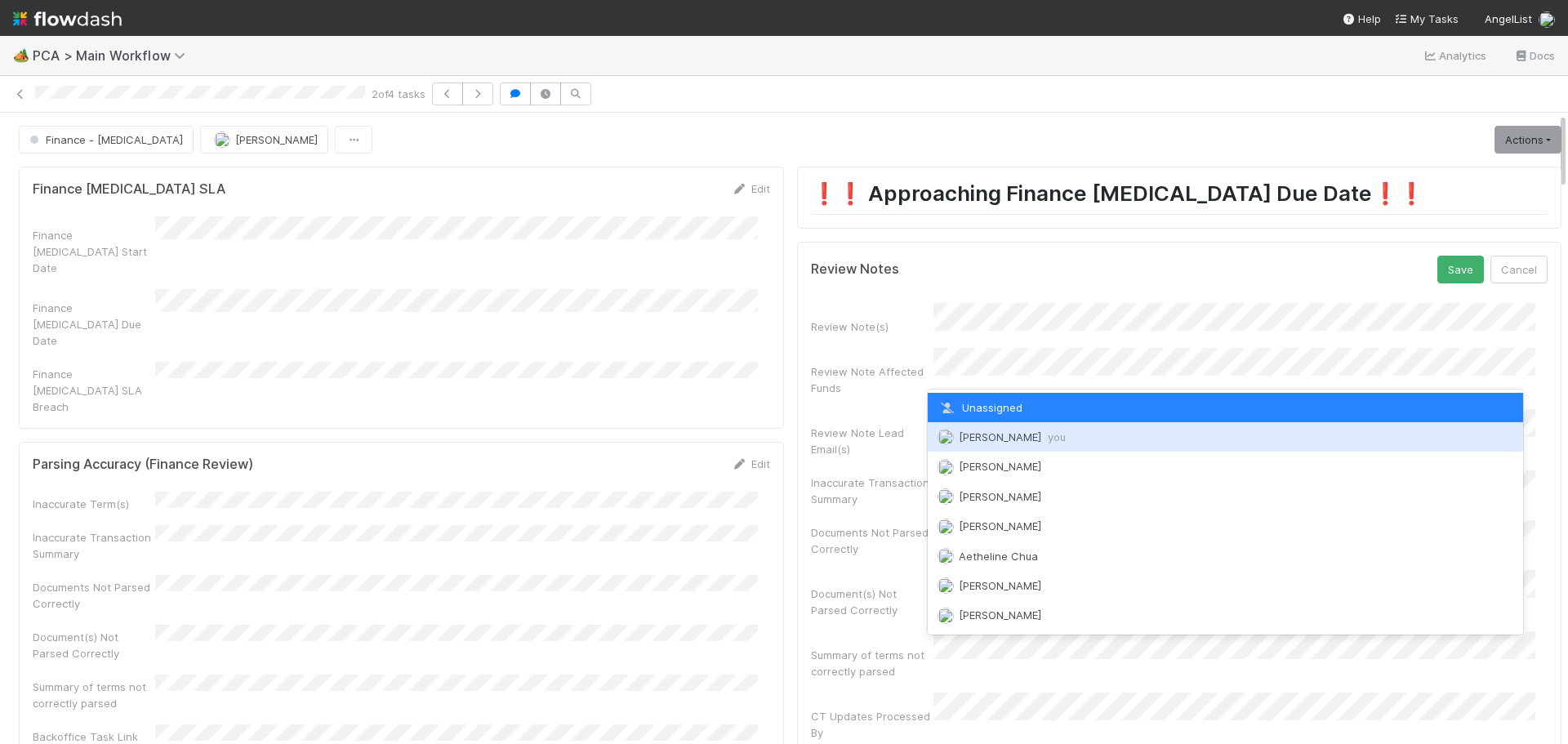
click at [989, 439] on span "Marenz Trajano you" at bounding box center [1012, 437] width 107 height 13
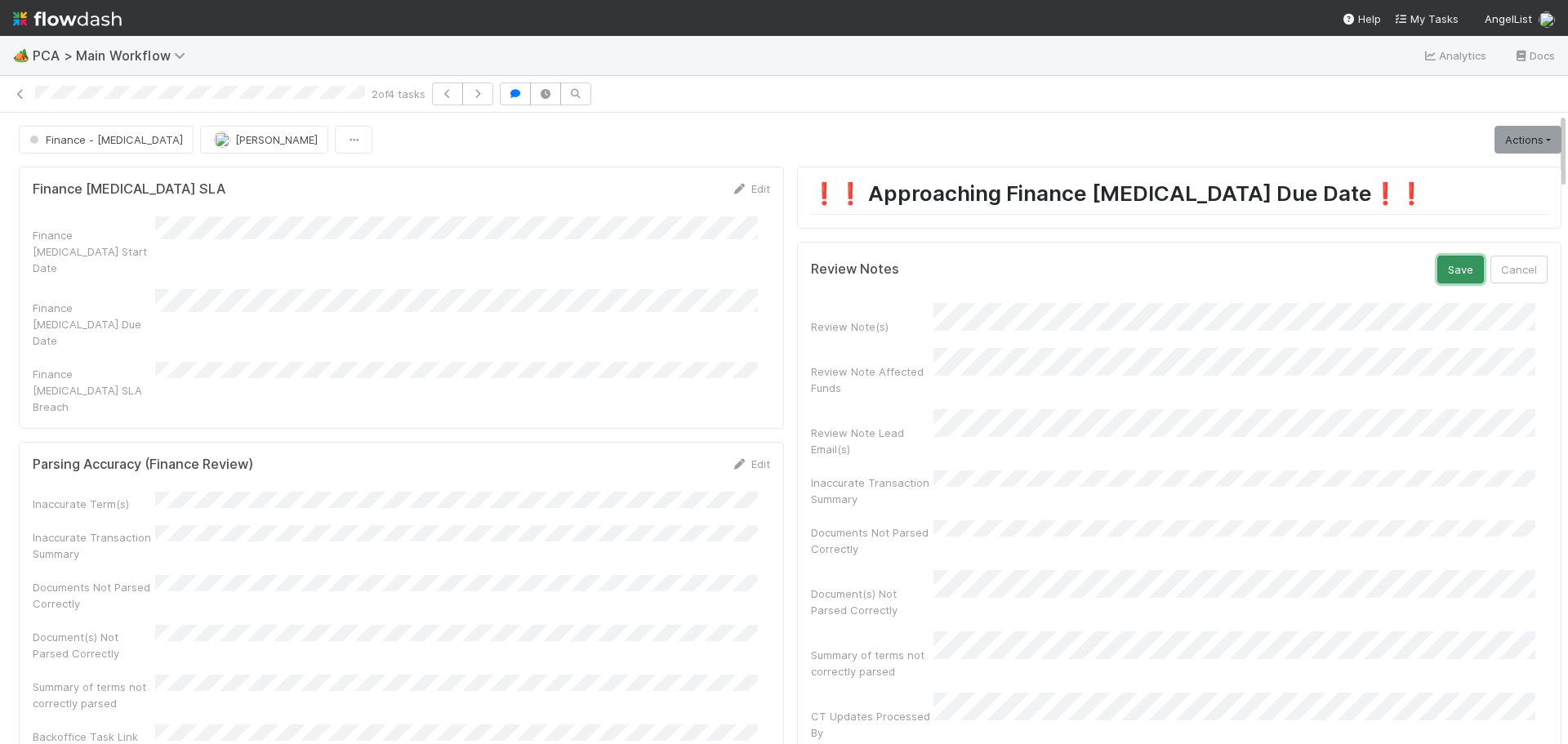
click at [1437, 265] on button "Save" at bounding box center [1460, 270] width 46 height 28
click at [1494, 138] on link "Actions" at bounding box center [1527, 140] width 67 height 28
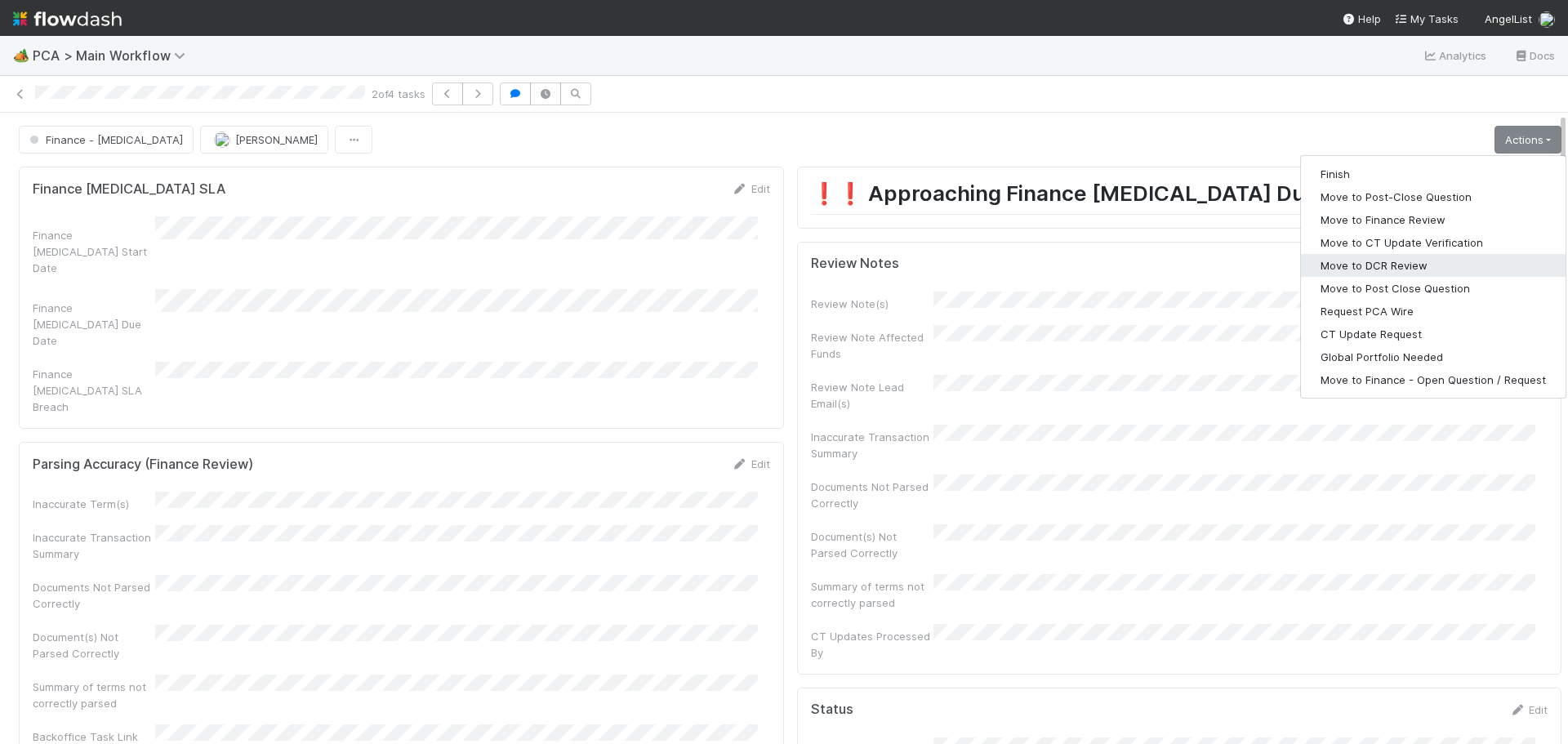
click at [1380, 267] on button "Move to DCR Review" at bounding box center [1433, 266] width 265 height 23
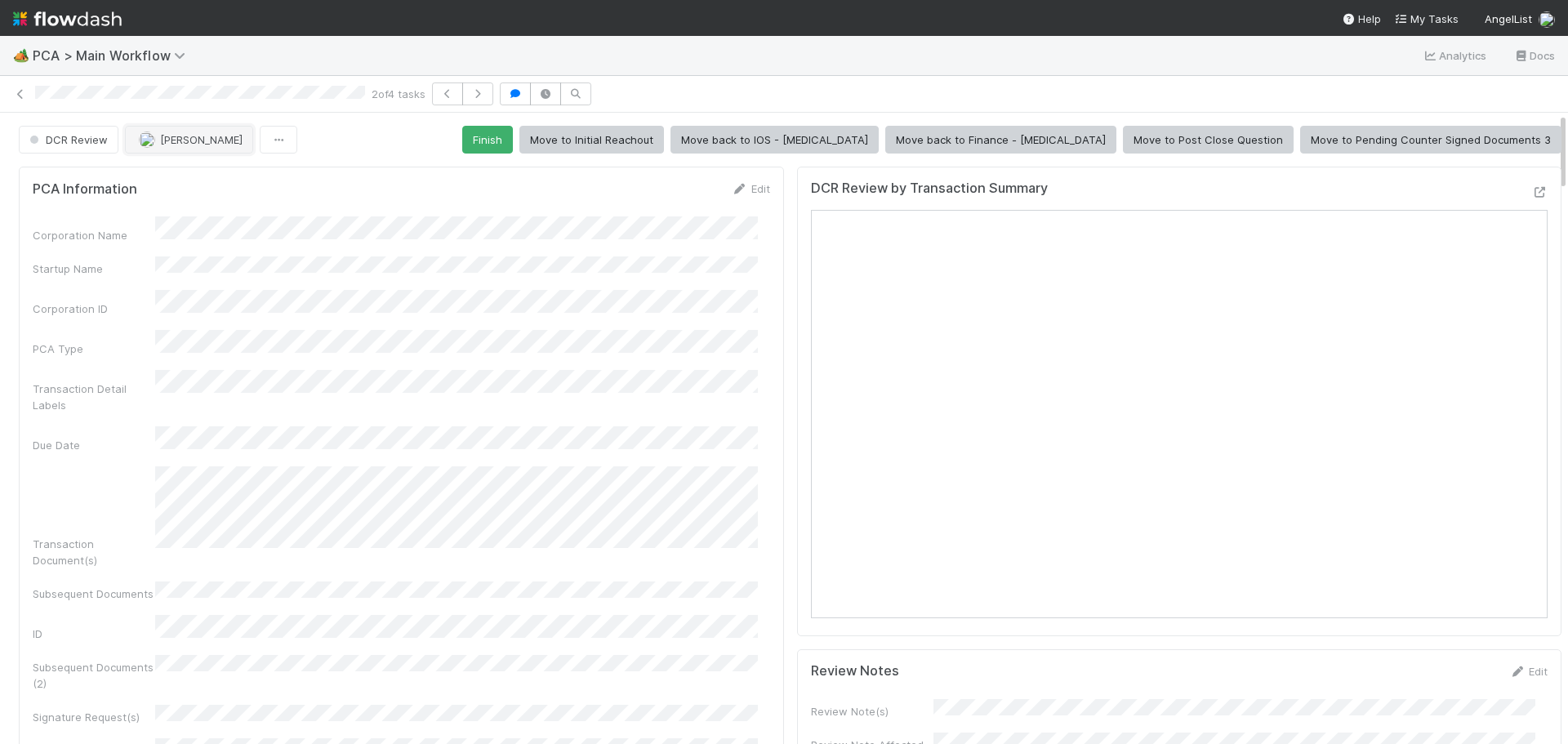
click at [192, 144] on span "[PERSON_NAME]" at bounding box center [201, 140] width 83 height 13
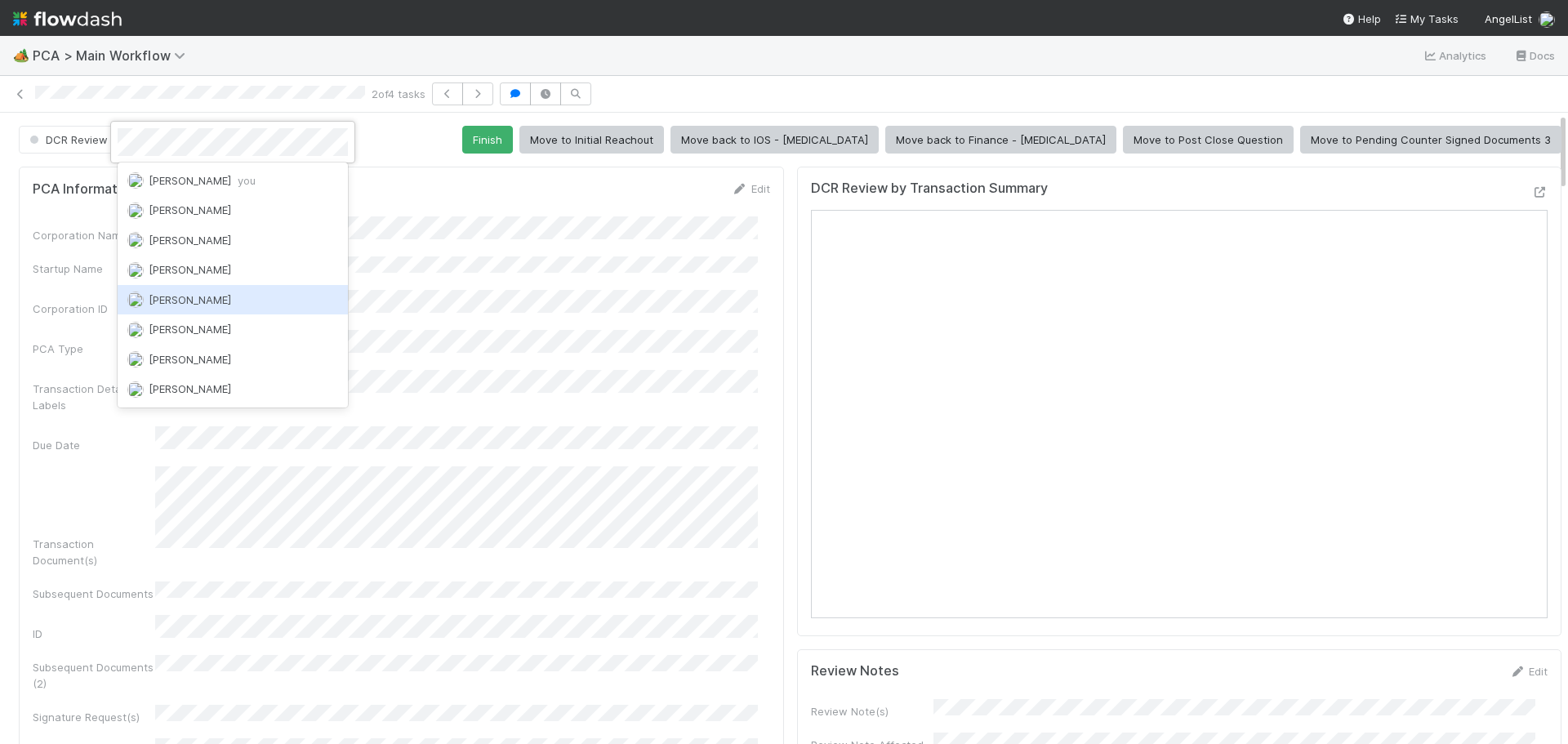
click at [181, 310] on div "[PERSON_NAME]" at bounding box center [233, 300] width 230 height 30
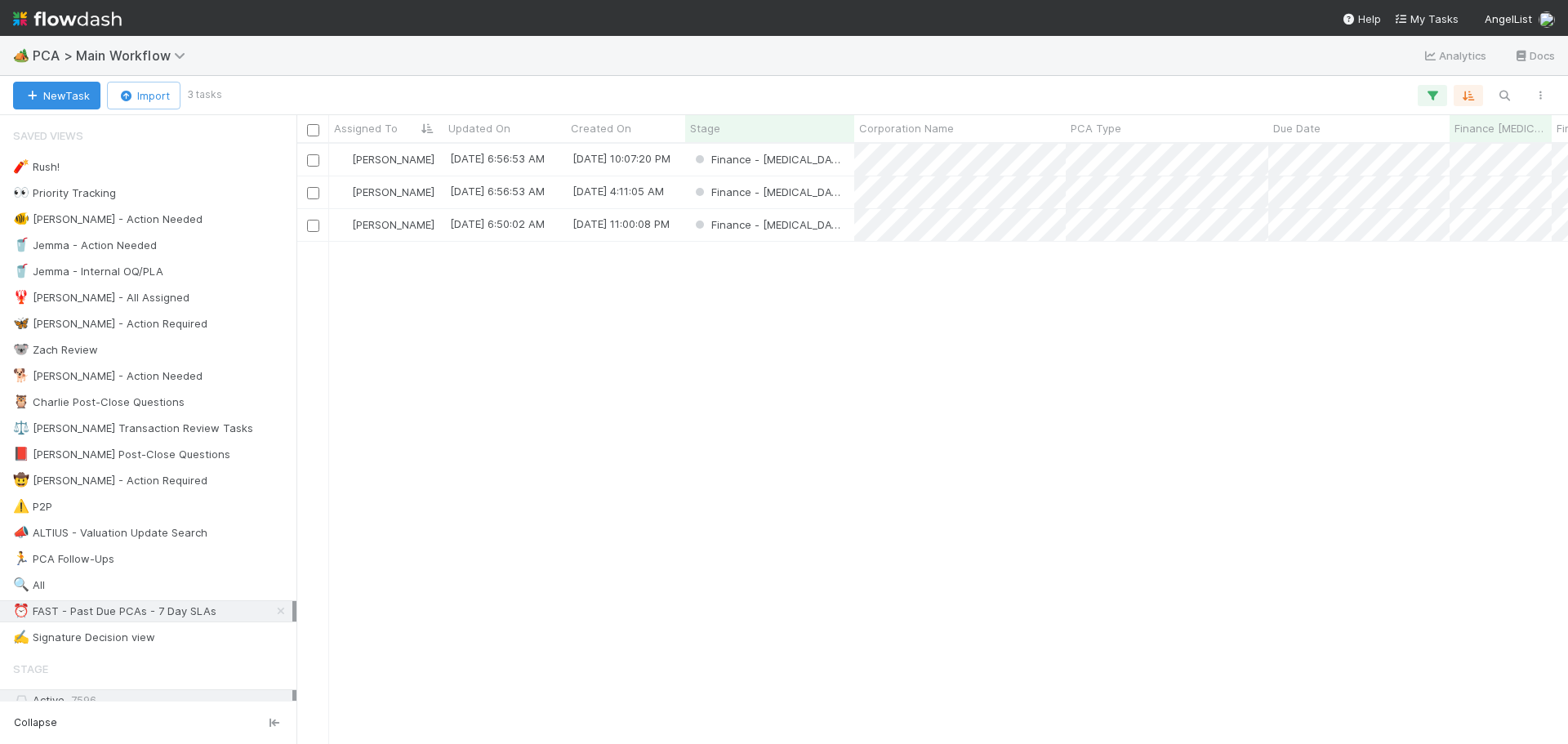
scroll to position [588, 1259]
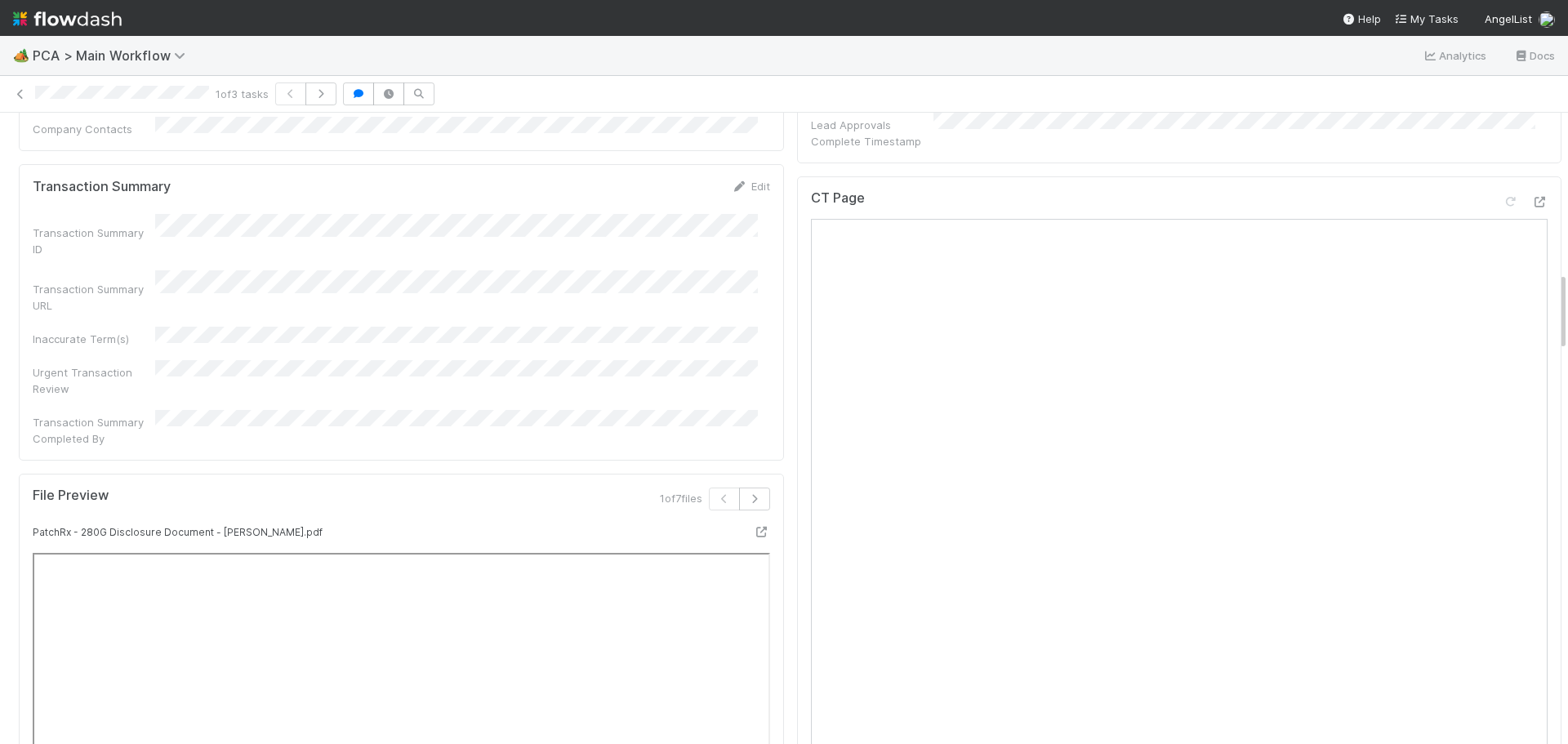
scroll to position [1225, 0]
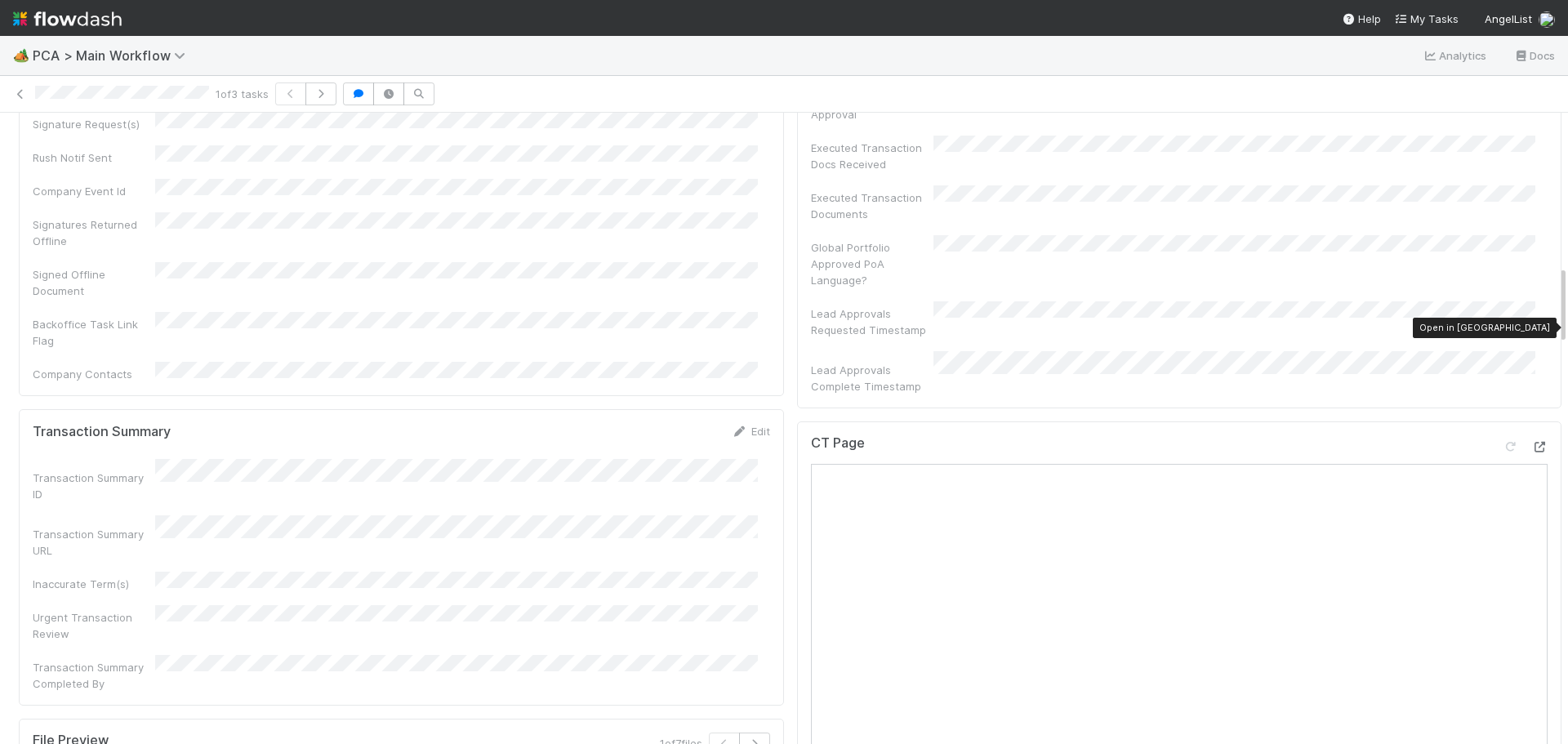
click at [1531, 442] on icon at bounding box center [1539, 447] width 17 height 11
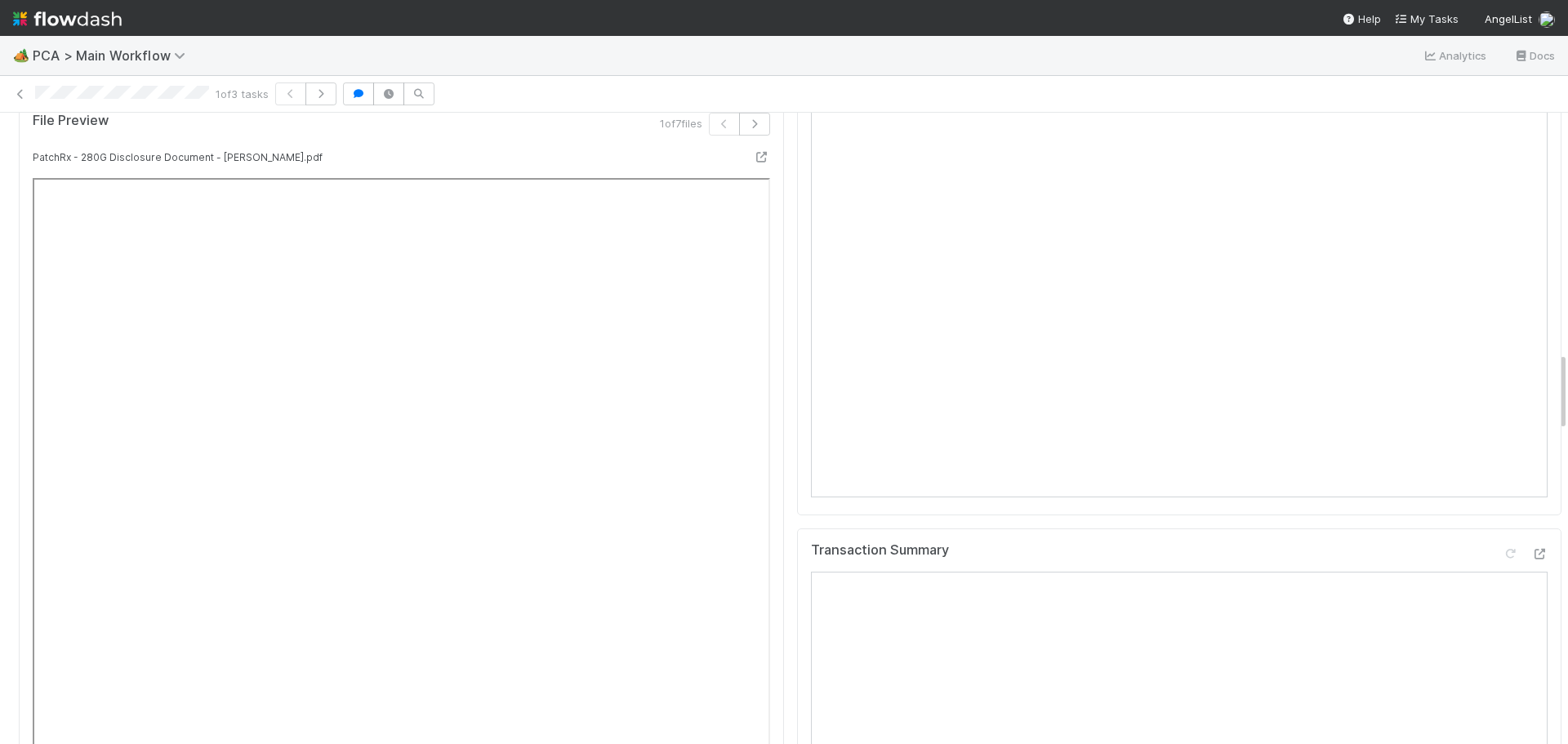
scroll to position [1959, 0]
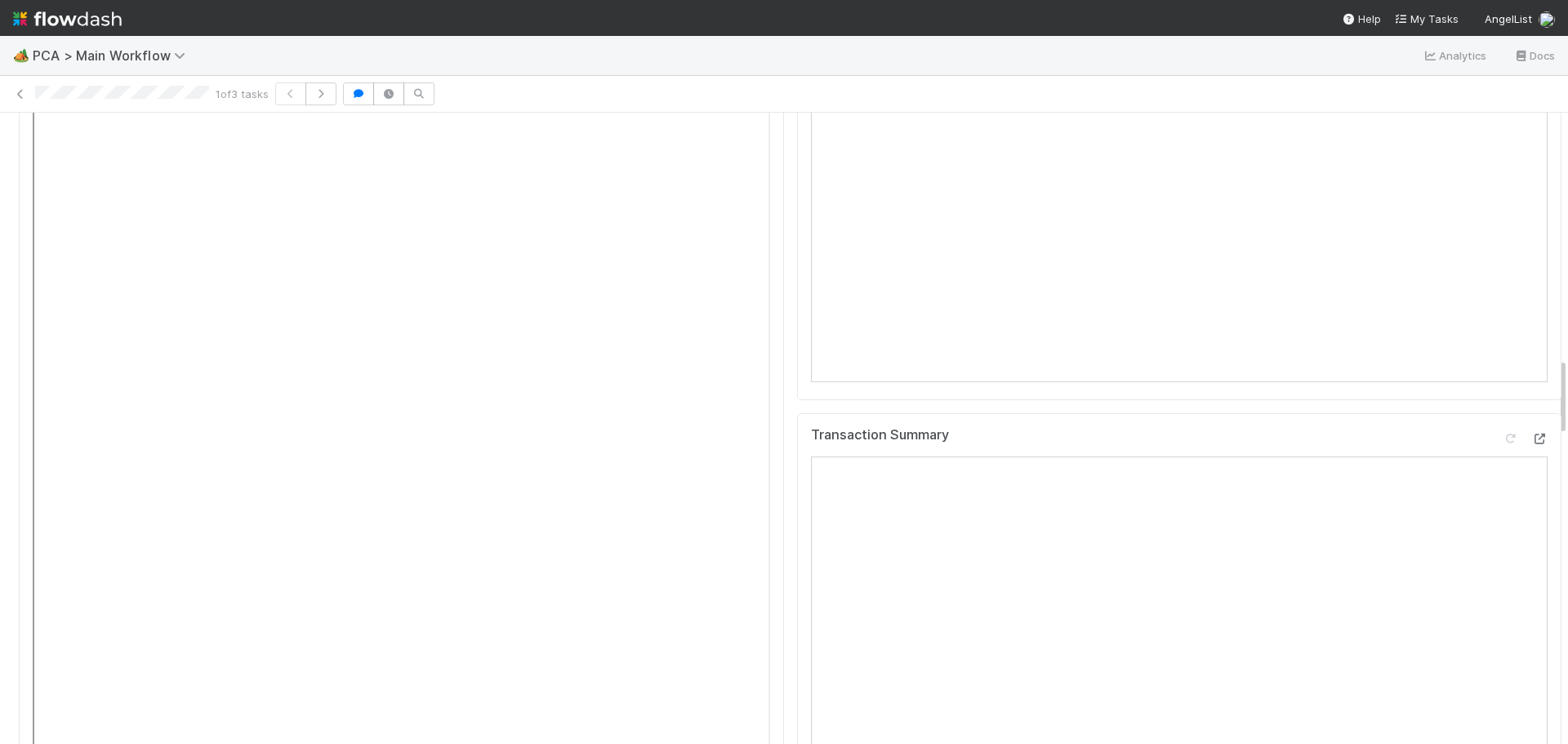
click at [1531, 434] on icon at bounding box center [1539, 439] width 17 height 11
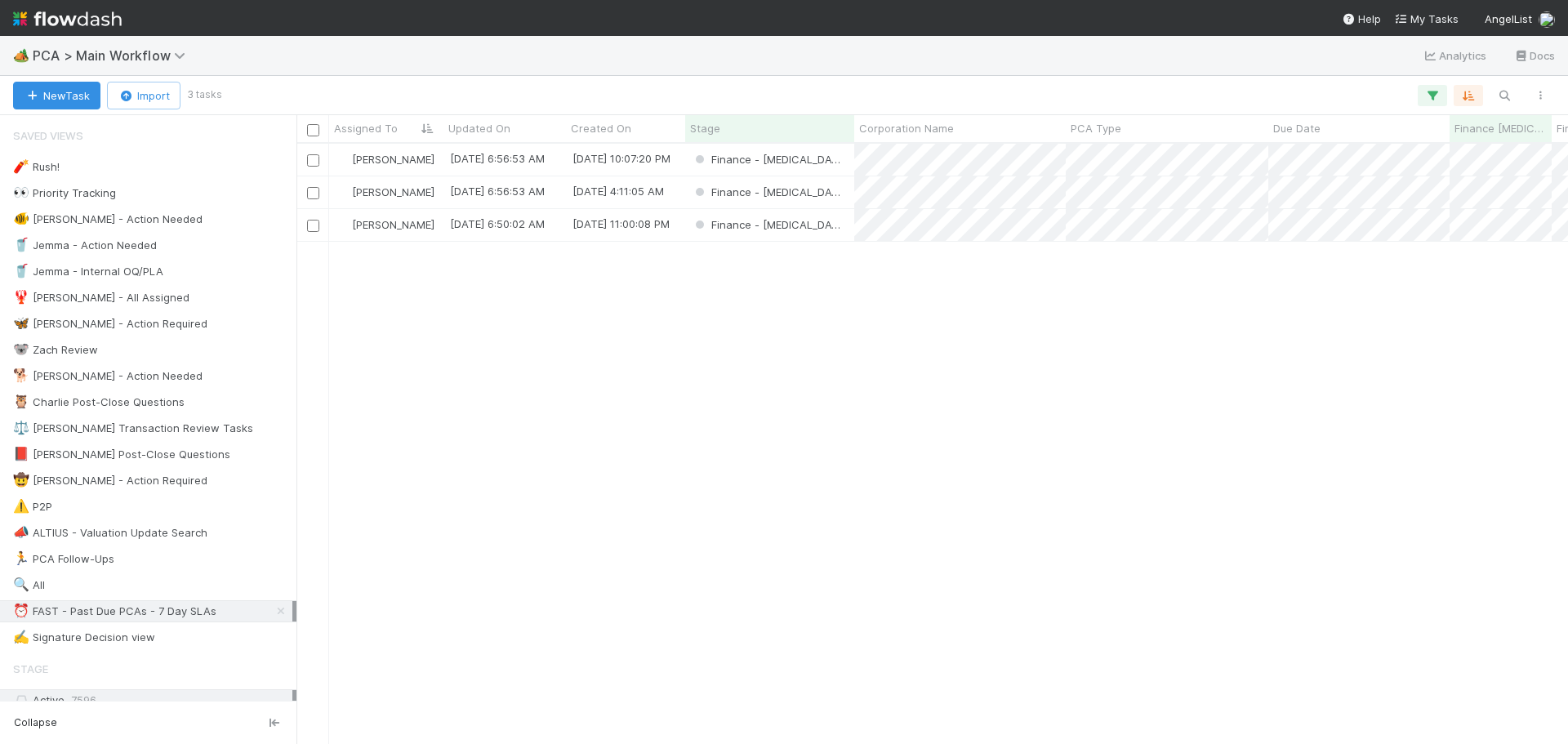
scroll to position [588, 1259]
click at [830, 199] on div "Finance - ICU" at bounding box center [770, 192] width 169 height 31
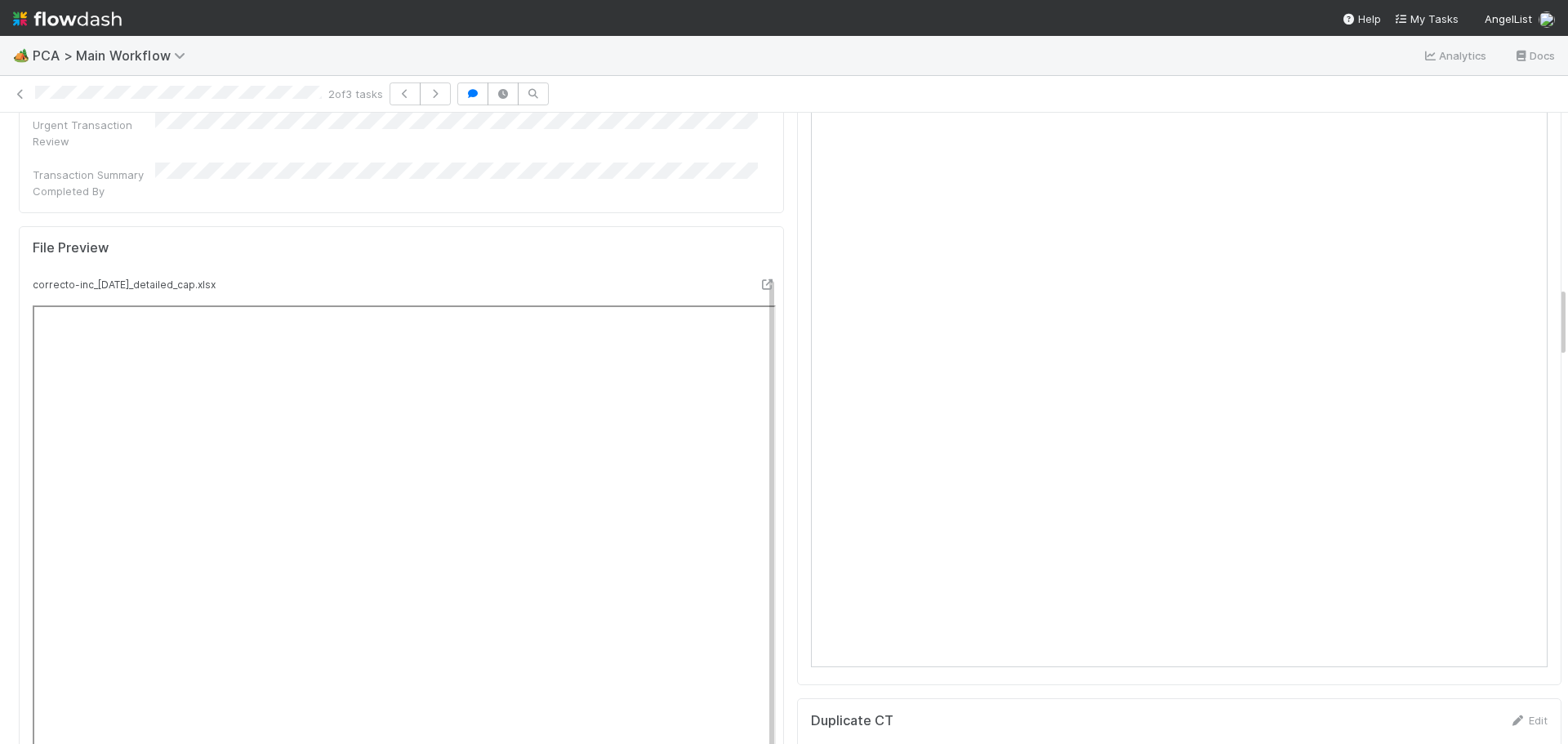
scroll to position [1335, 0]
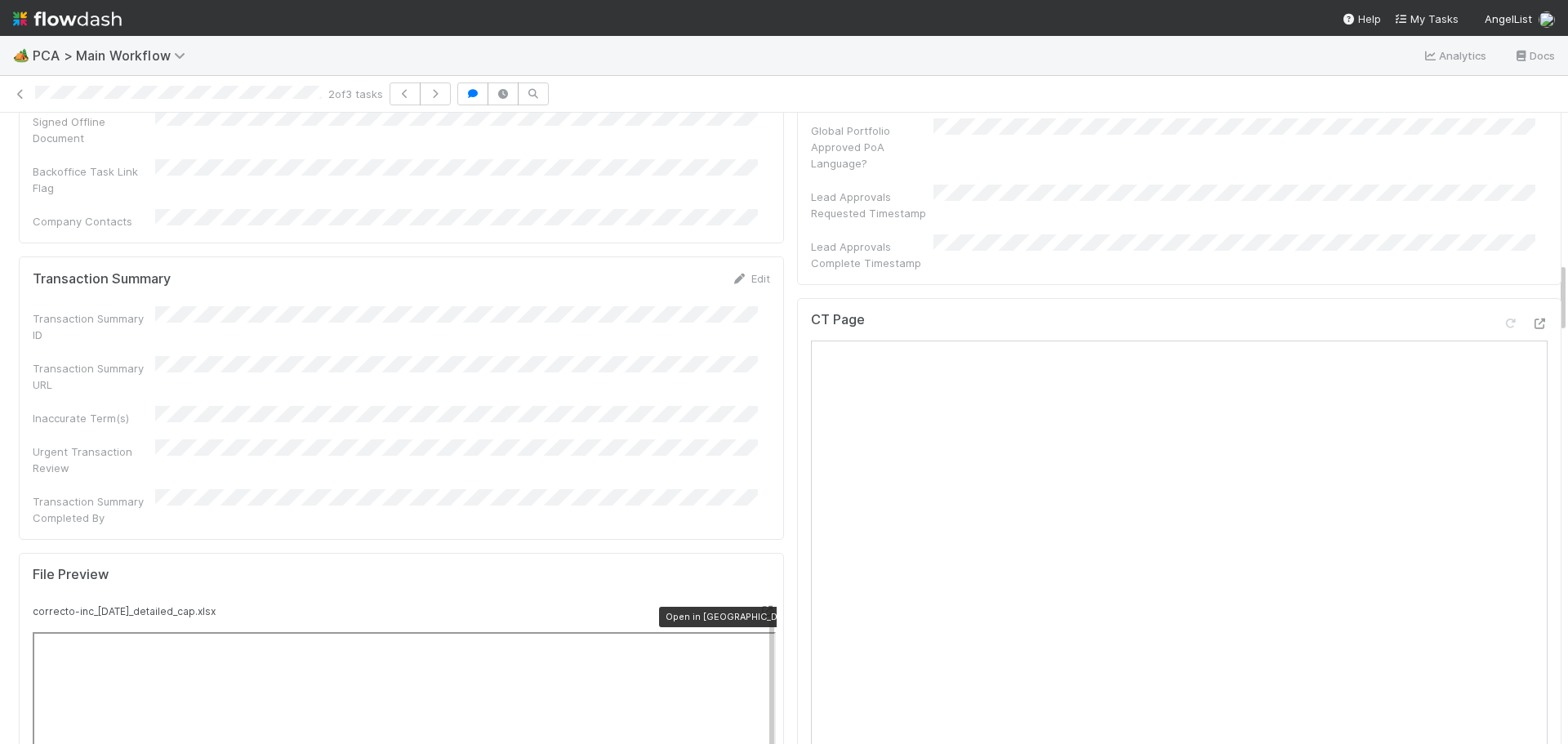
click at [759, 606] on icon at bounding box center [767, 611] width 17 height 11
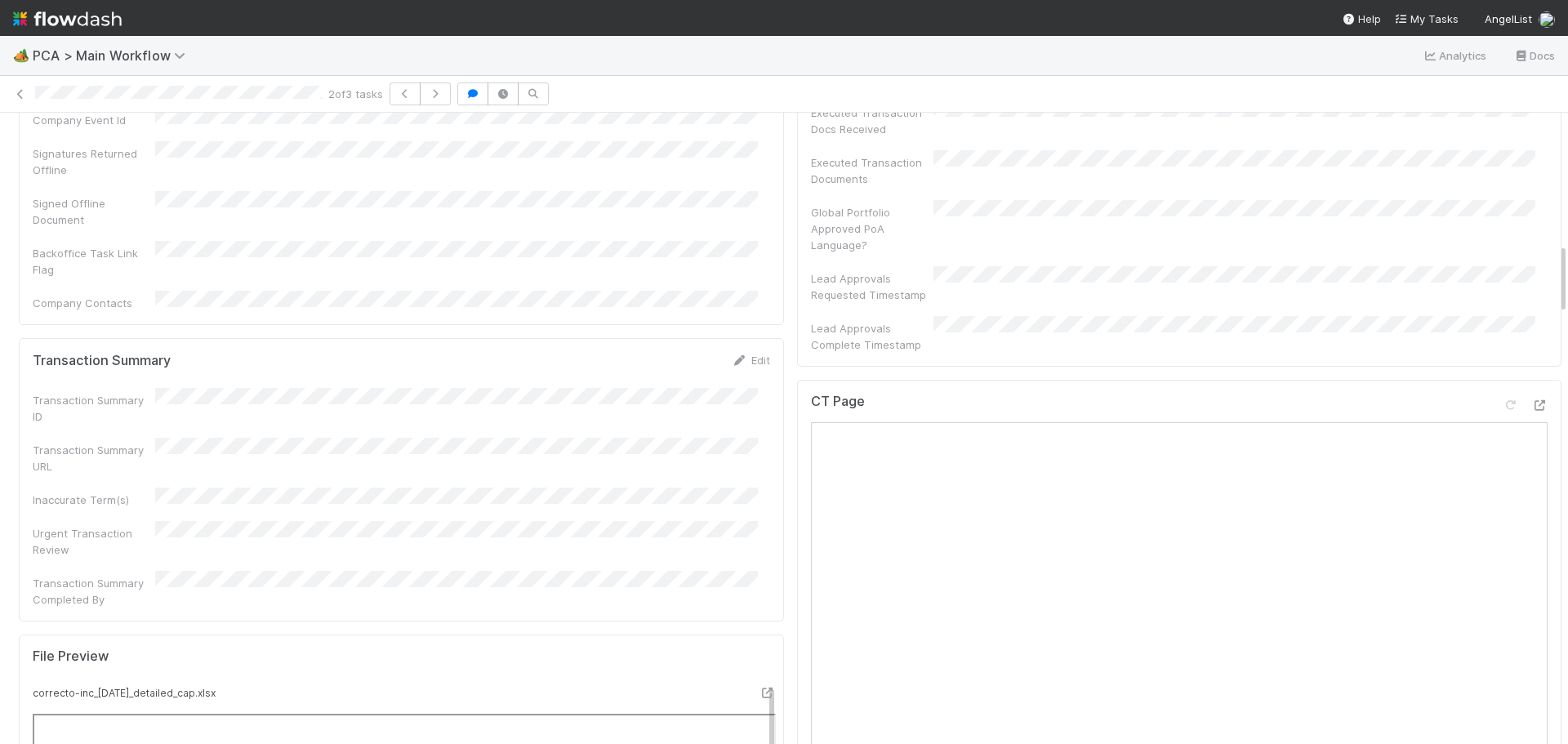
scroll to position [1008, 0]
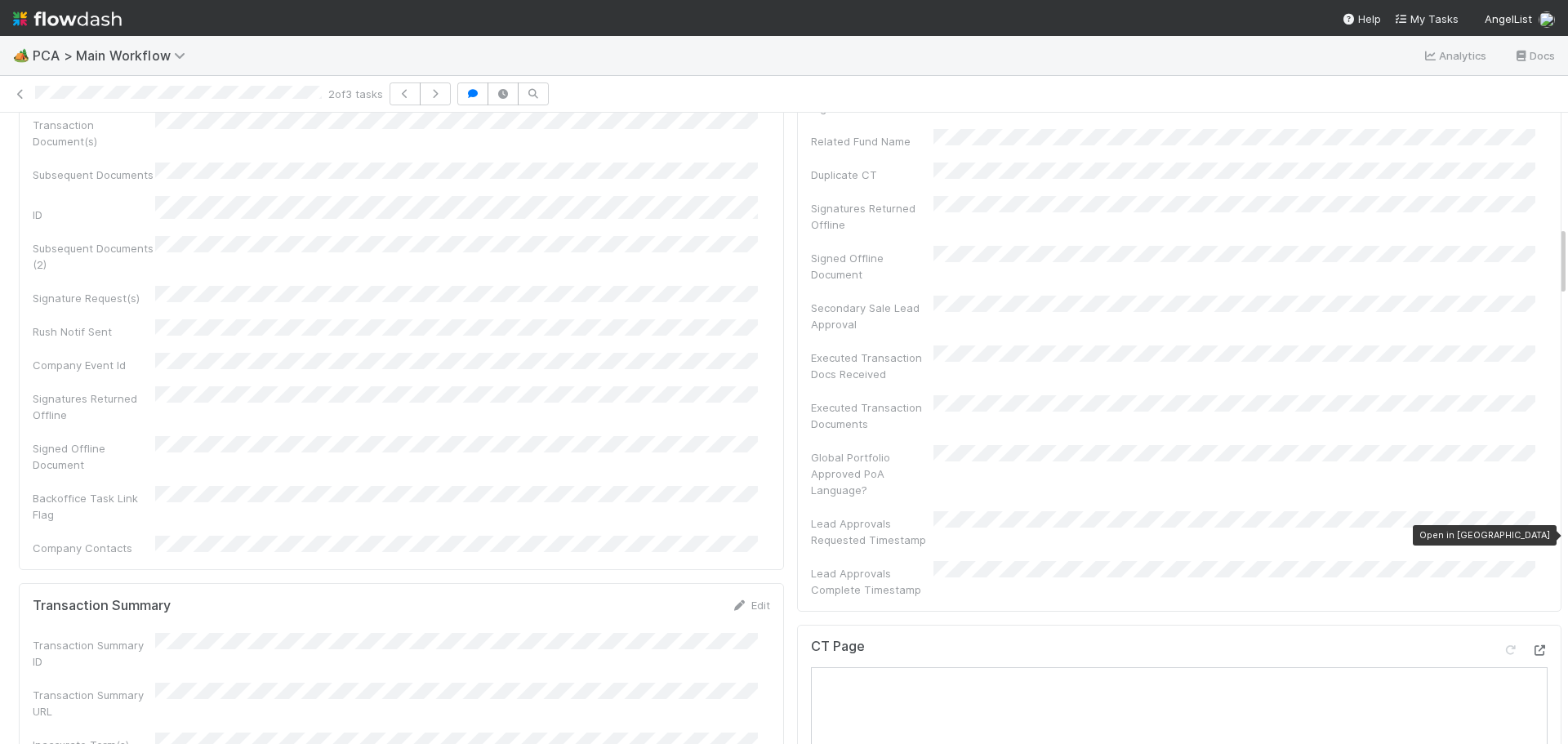
click at [1531, 645] on icon at bounding box center [1539, 650] width 17 height 11
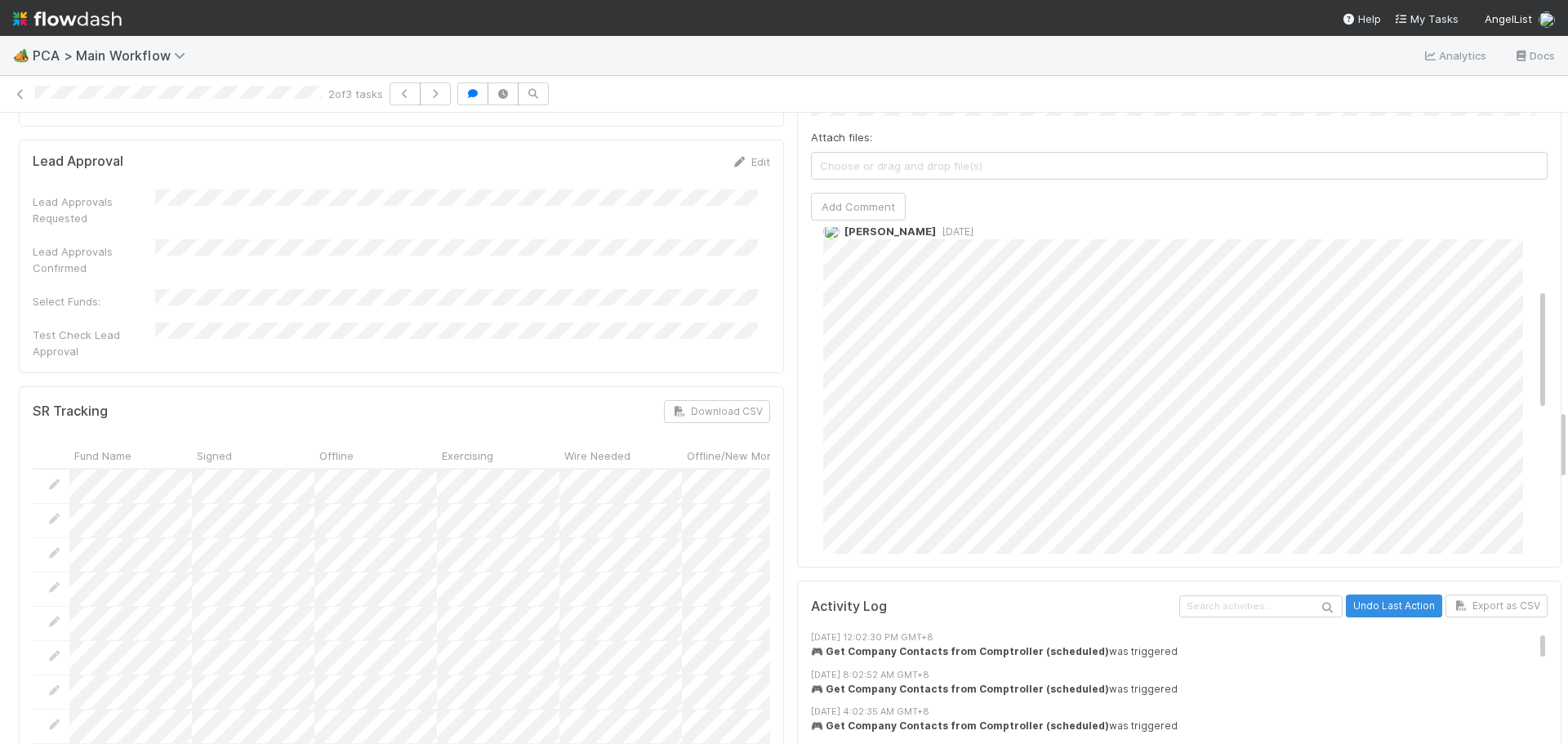
scroll to position [327, 0]
drag, startPoint x: 1519, startPoint y: 288, endPoint x: 1524, endPoint y: 234, distance: 54.2
click at [1524, 234] on div "Comments Attach files: Choose or drag and drop file(s) Add Comment Roselyn de V…" at bounding box center [1180, 262] width 765 height 612
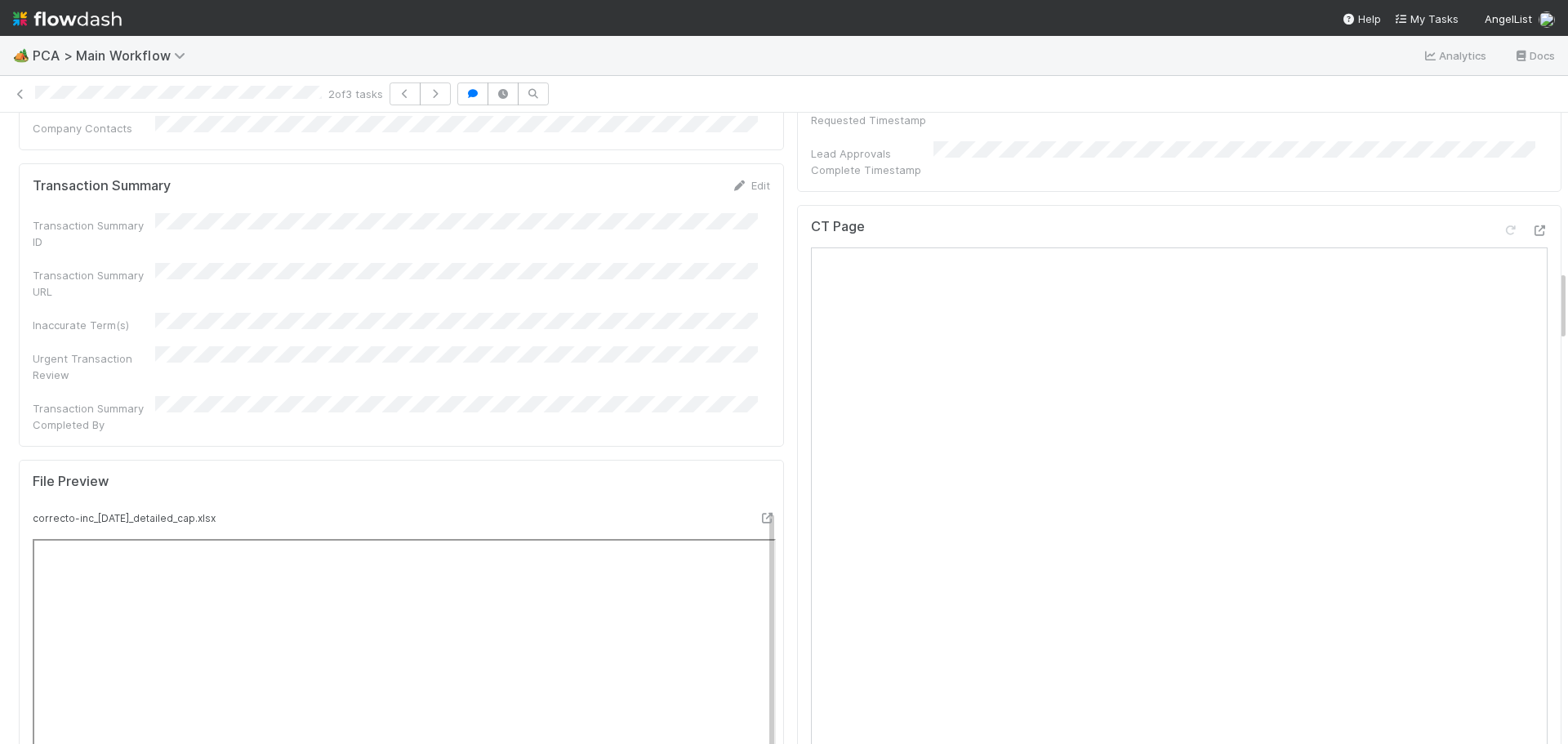
scroll to position [1401, 0]
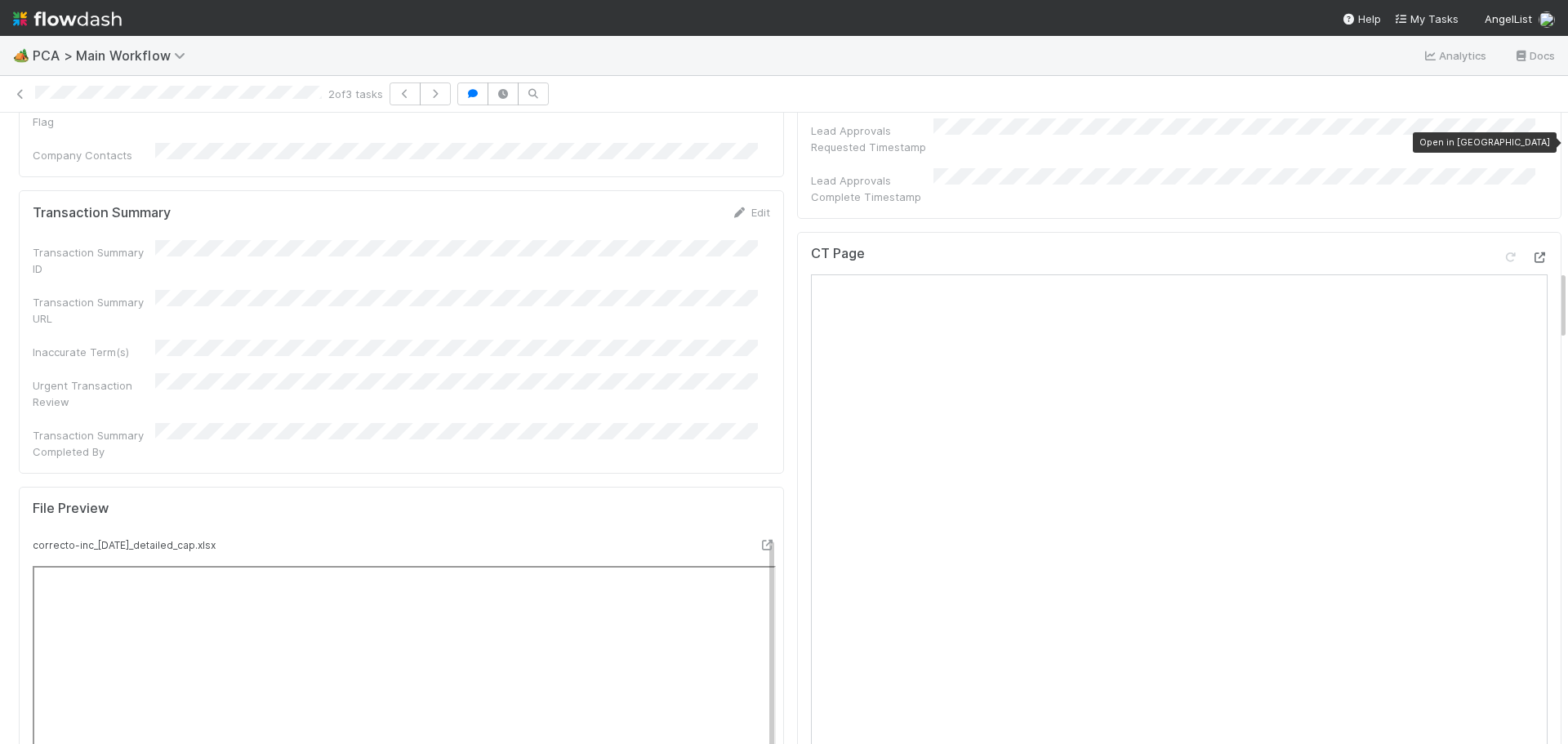
click at [1531, 252] on icon at bounding box center [1539, 257] width 17 height 11
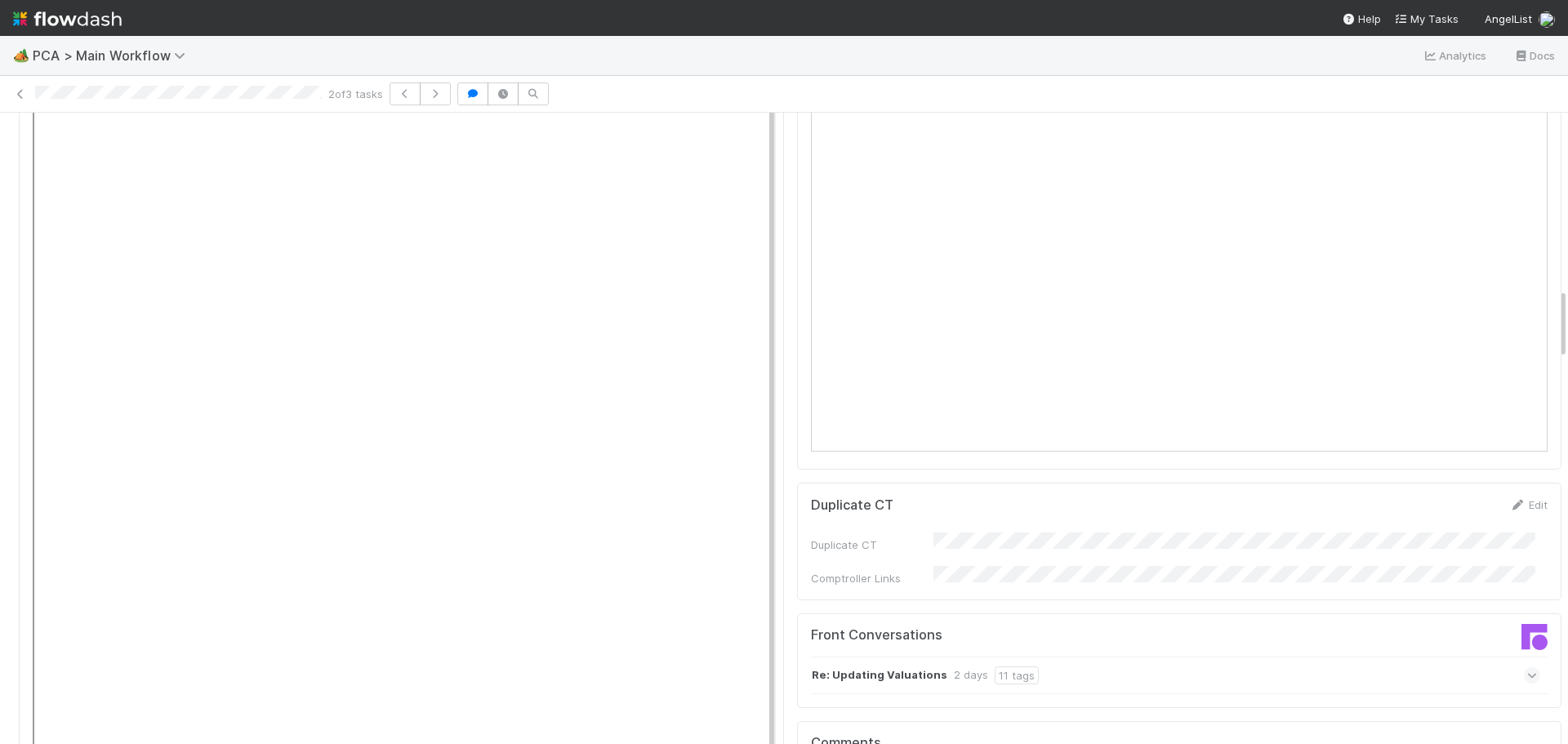
scroll to position [1564, 0]
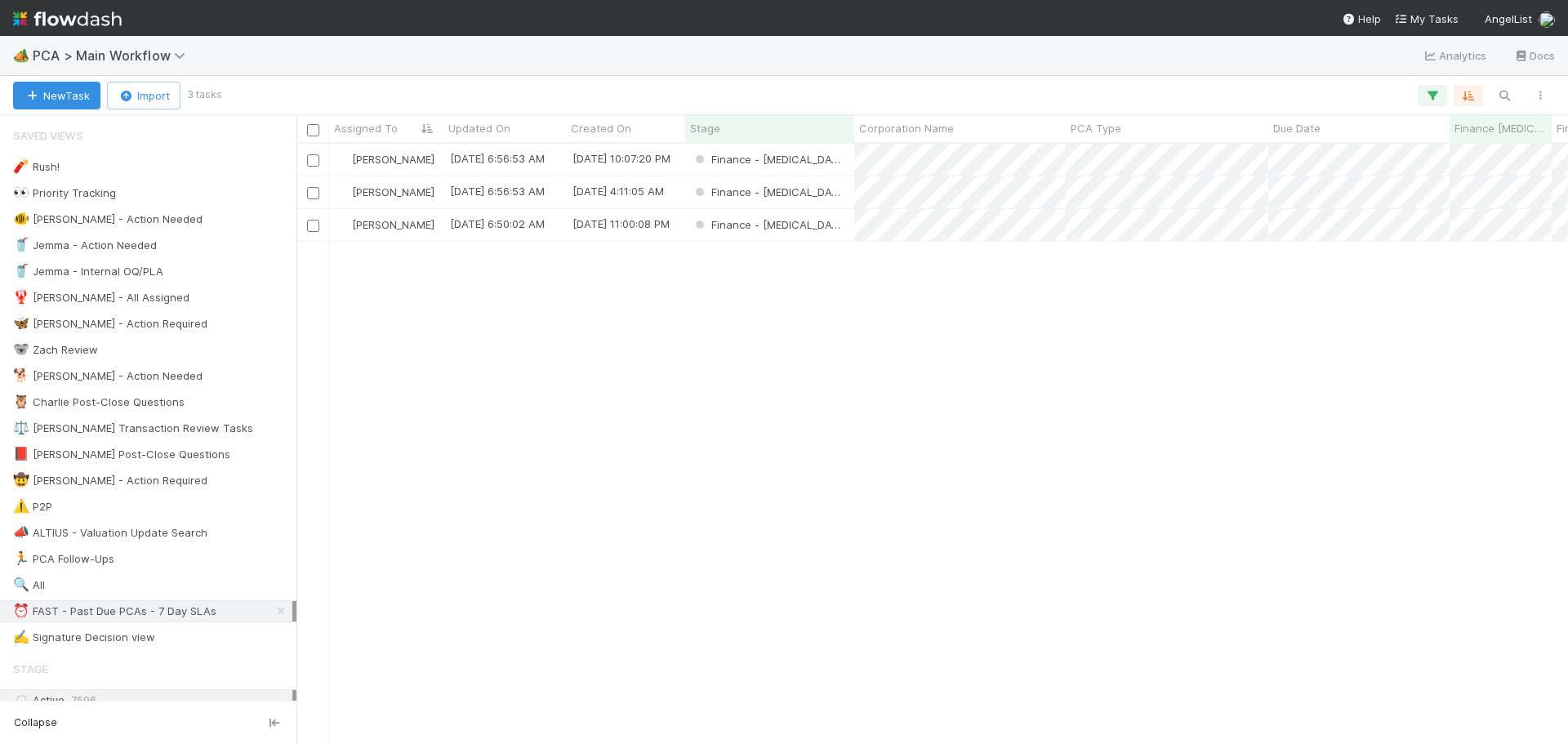
scroll to position [588, 1259]
click at [822, 197] on div "Finance - ICU" at bounding box center [770, 192] width 169 height 31
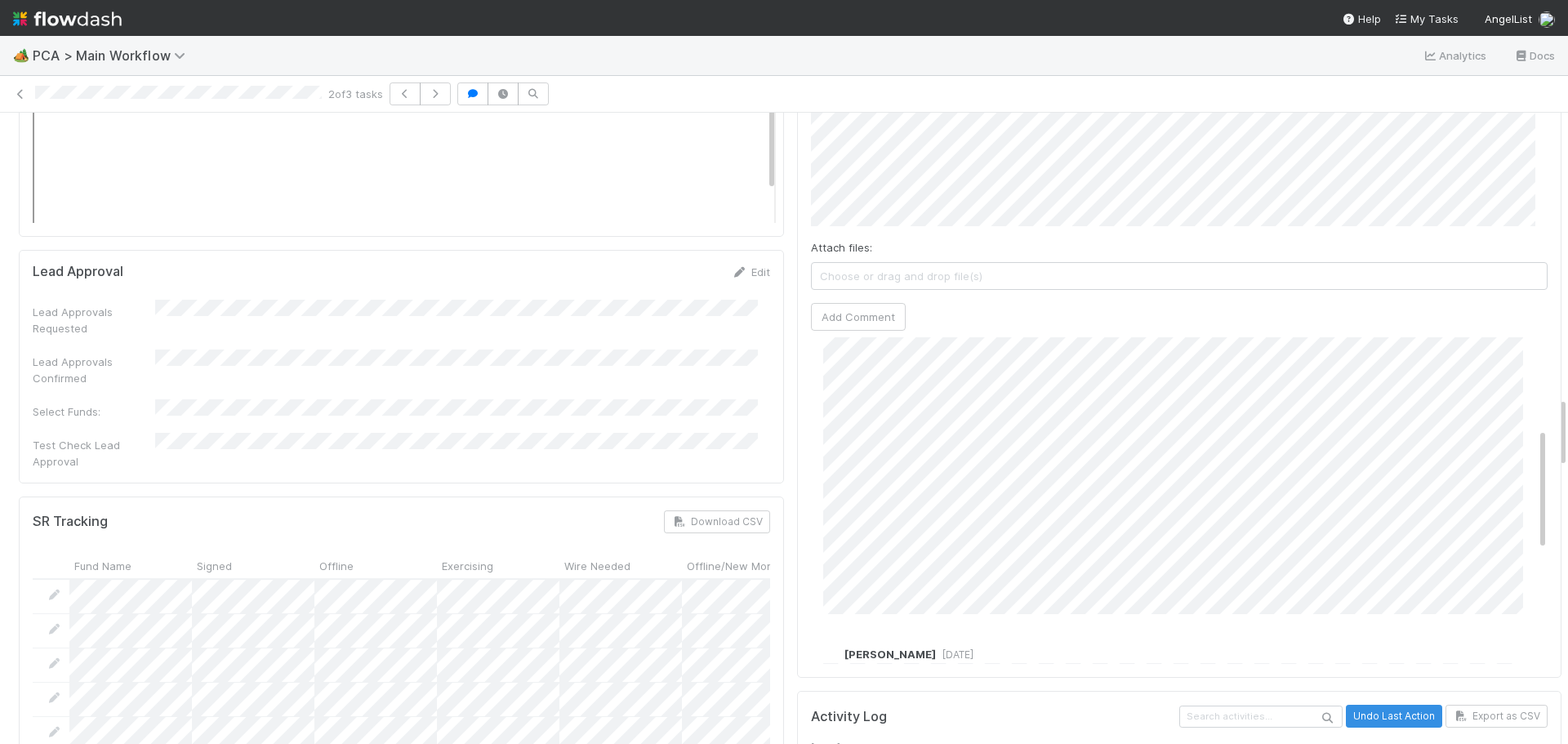
scroll to position [163, 0]
drag, startPoint x: 1522, startPoint y: 358, endPoint x: 1520, endPoint y: 343, distance: 15.1
click at [1520, 343] on div "Raven Jacinto 1 week ago" at bounding box center [1185, 508] width 749 height 375
click at [1514, 370] on div "Raven Jacinto 1 week ago" at bounding box center [1185, 518] width 749 height 375
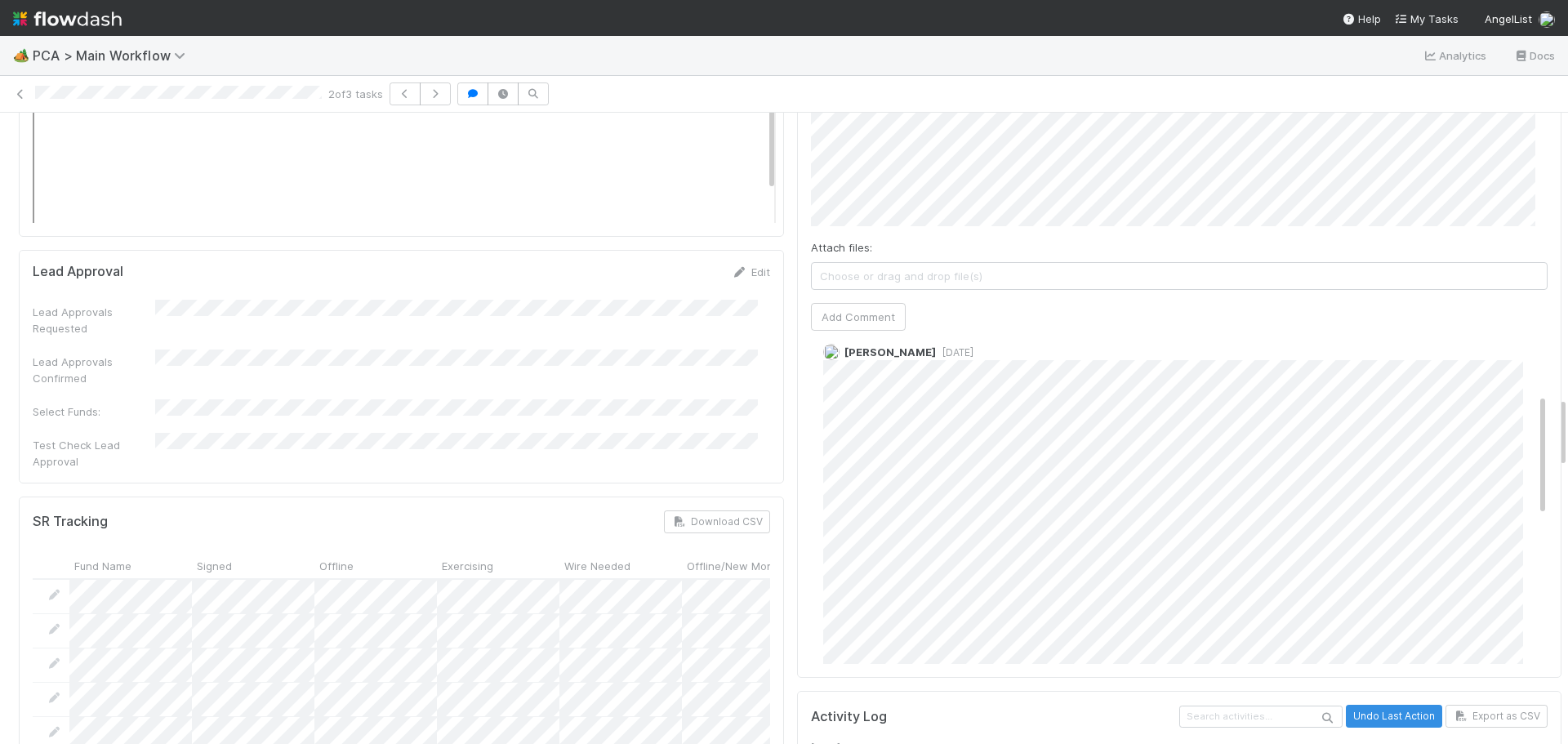
scroll to position [150, 0]
click at [1521, 357] on div "Raven Jacinto 1 week ago" at bounding box center [1185, 521] width 749 height 375
drag, startPoint x: 1521, startPoint y: 269, endPoint x: 1516, endPoint y: 314, distance: 45.3
click at [1516, 350] on div "Roselyn de Villa 1 week ago" at bounding box center [1185, 406] width 749 height 113
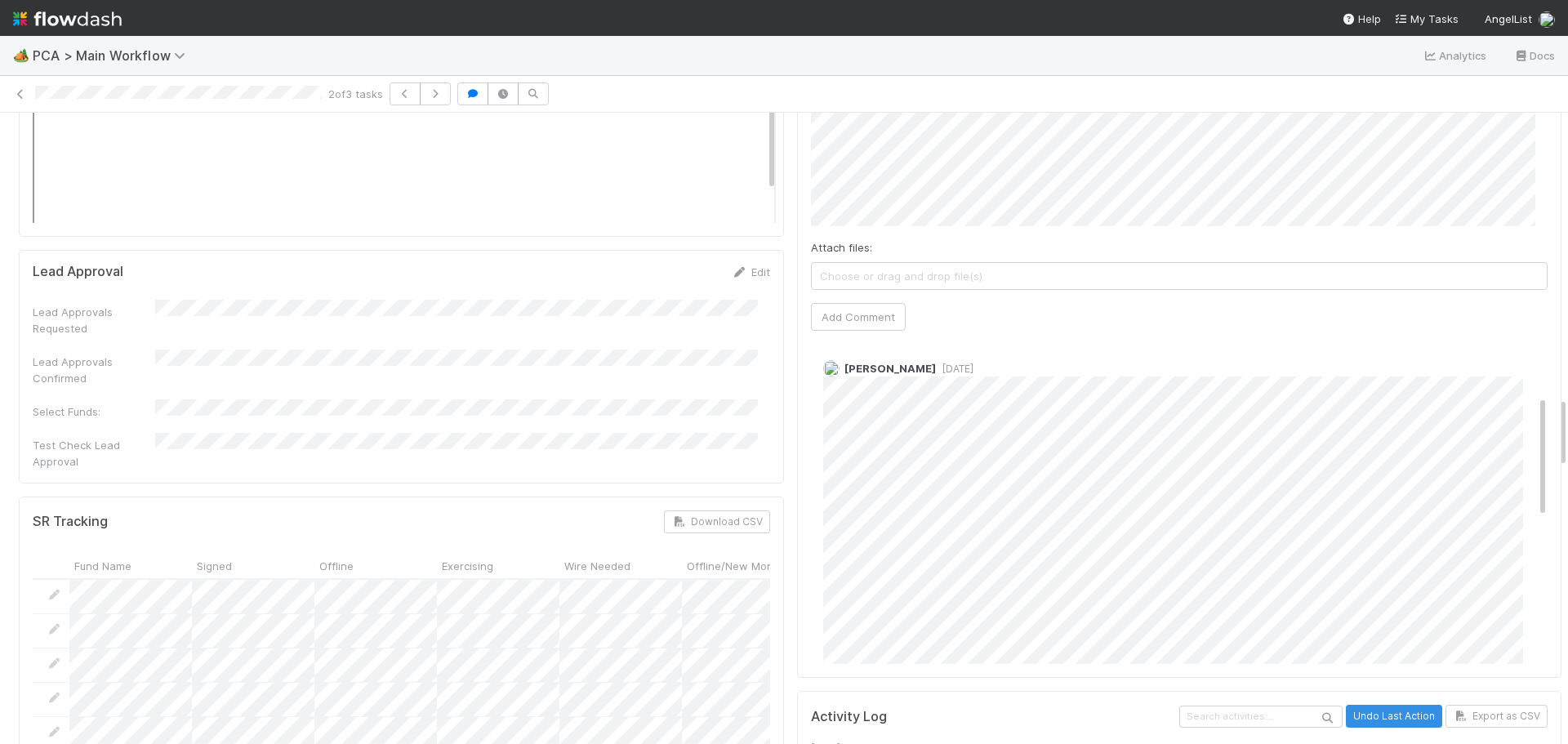
scroll to position [163, 0]
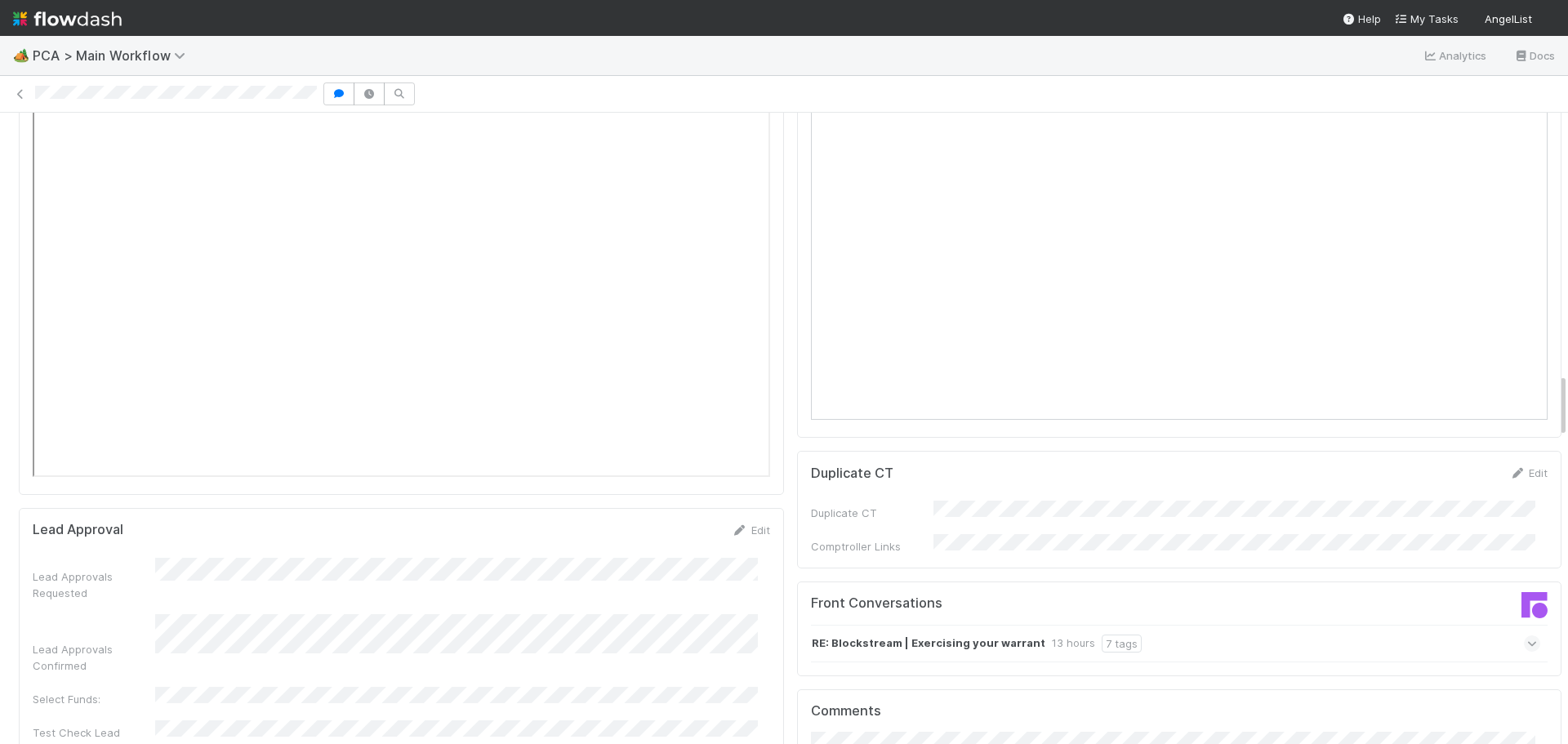
scroll to position [2531, 0]
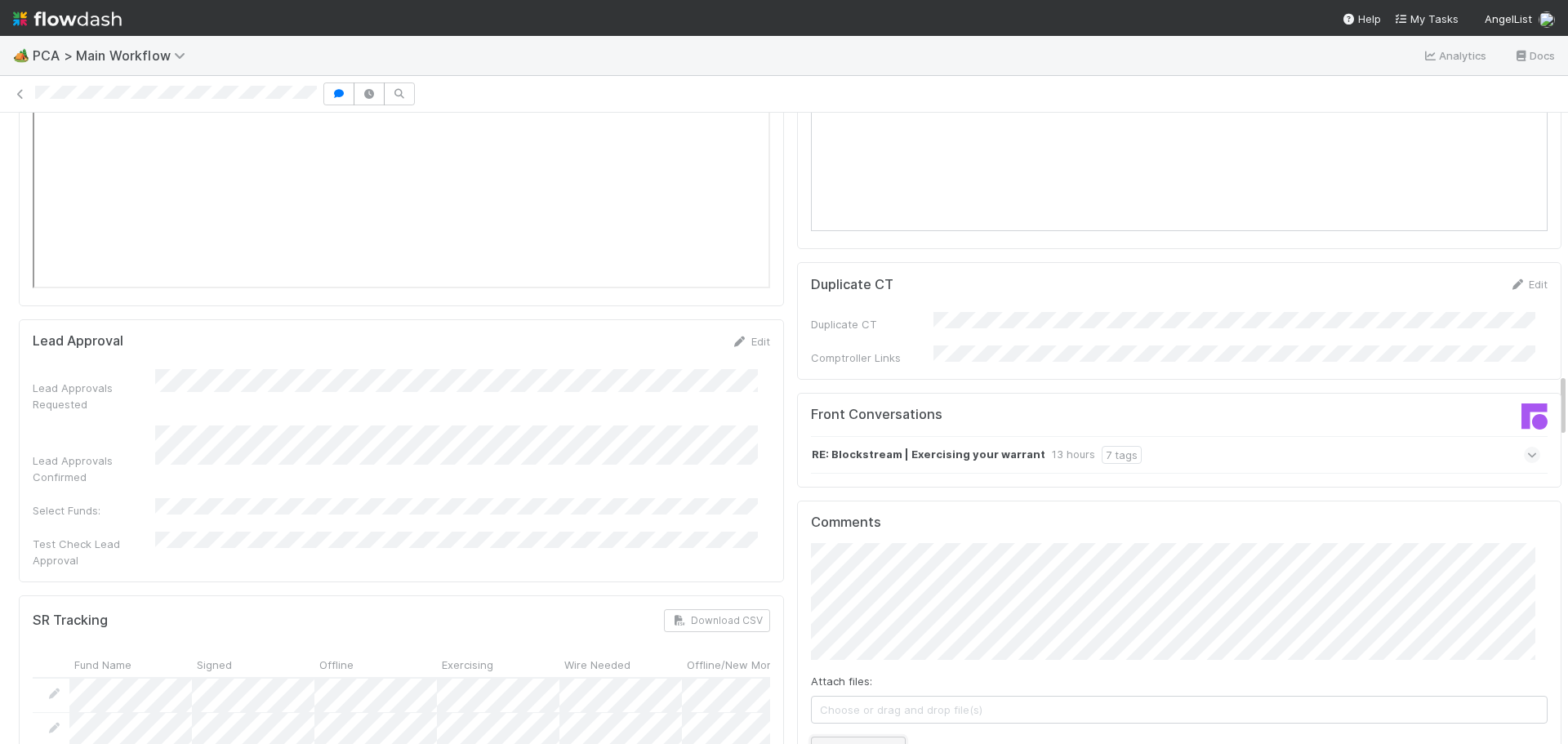
click at [834, 737] on button "Add Comment" at bounding box center [858, 751] width 94 height 28
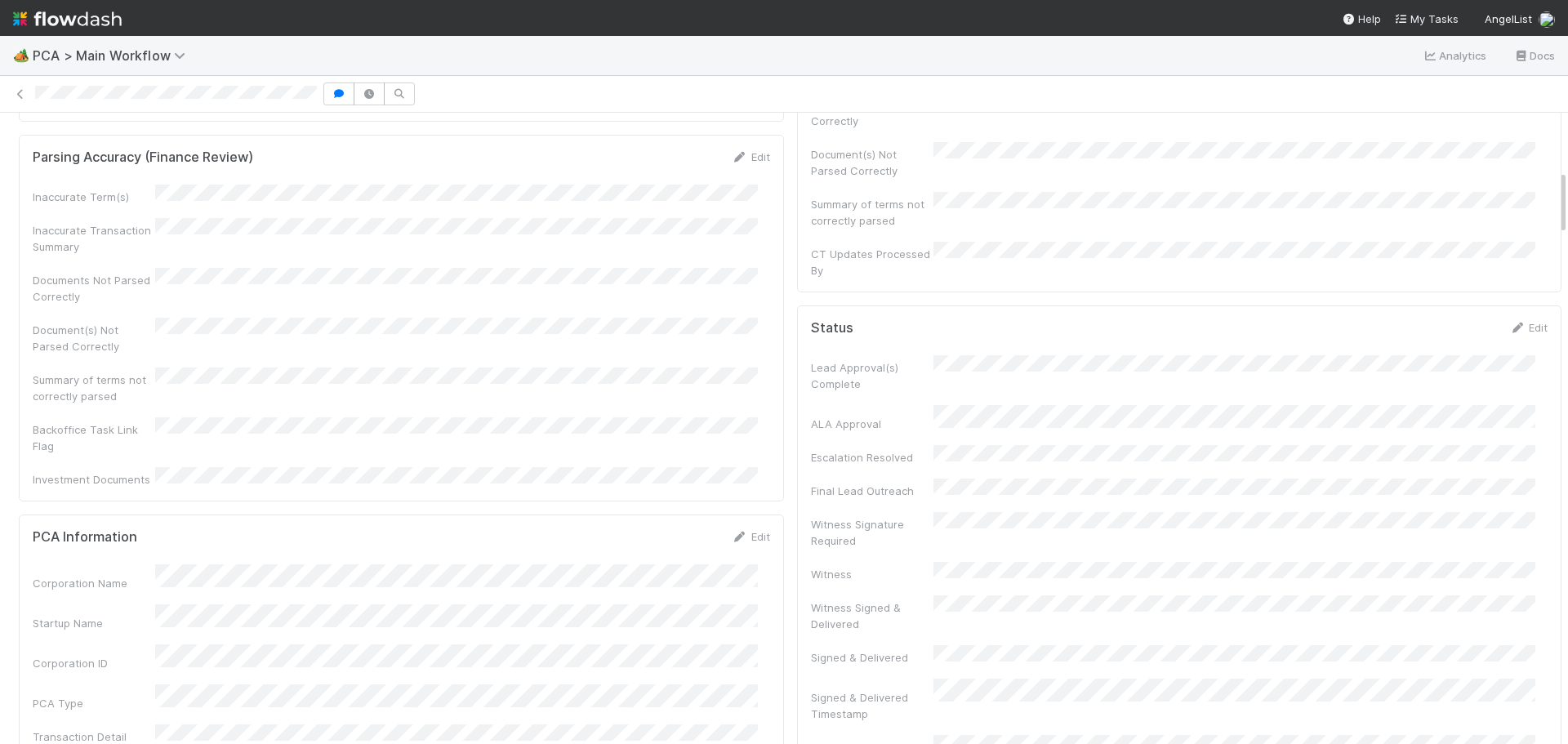
scroll to position [0, 0]
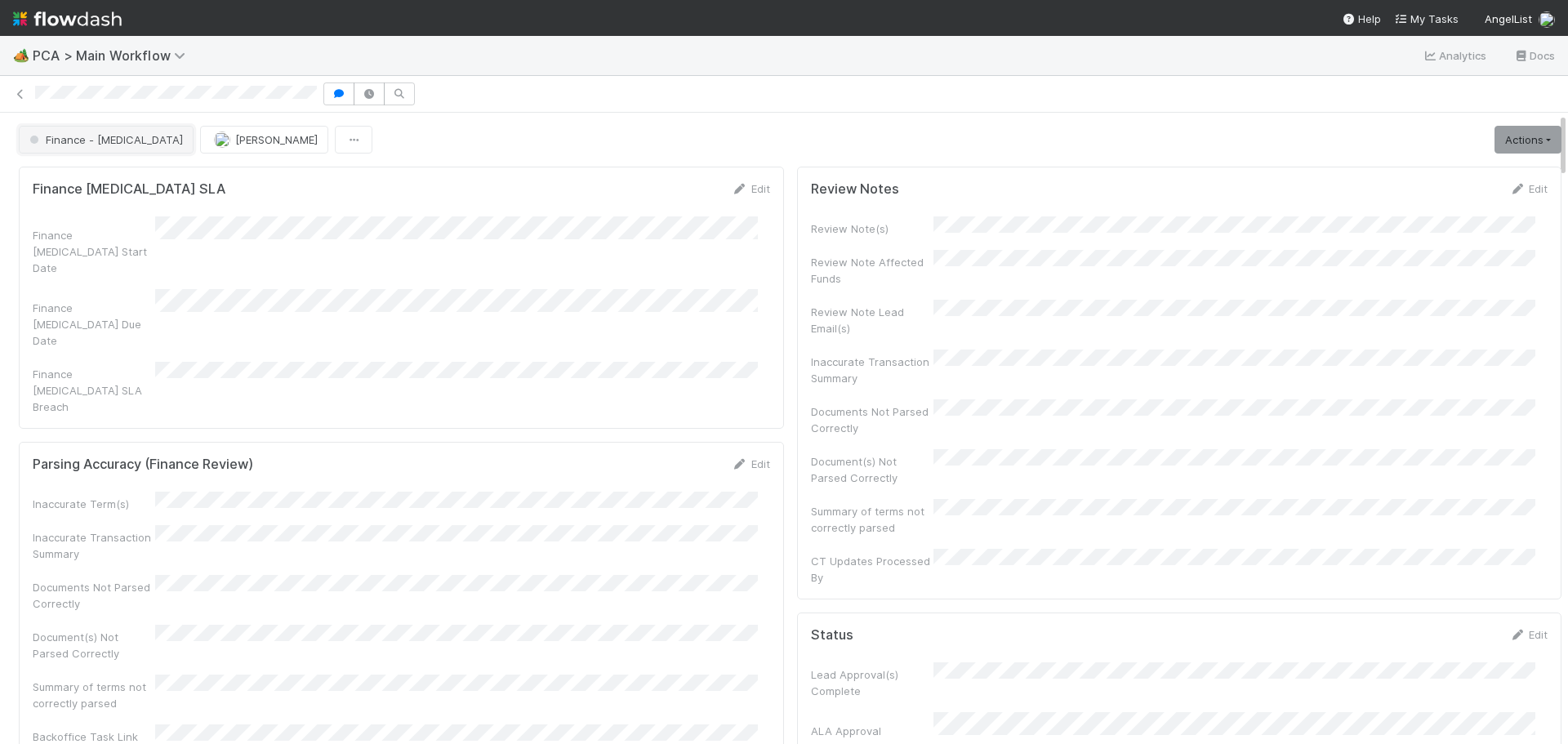
click at [102, 146] on span "Finance - [MEDICAL_DATA]" at bounding box center [104, 140] width 156 height 13
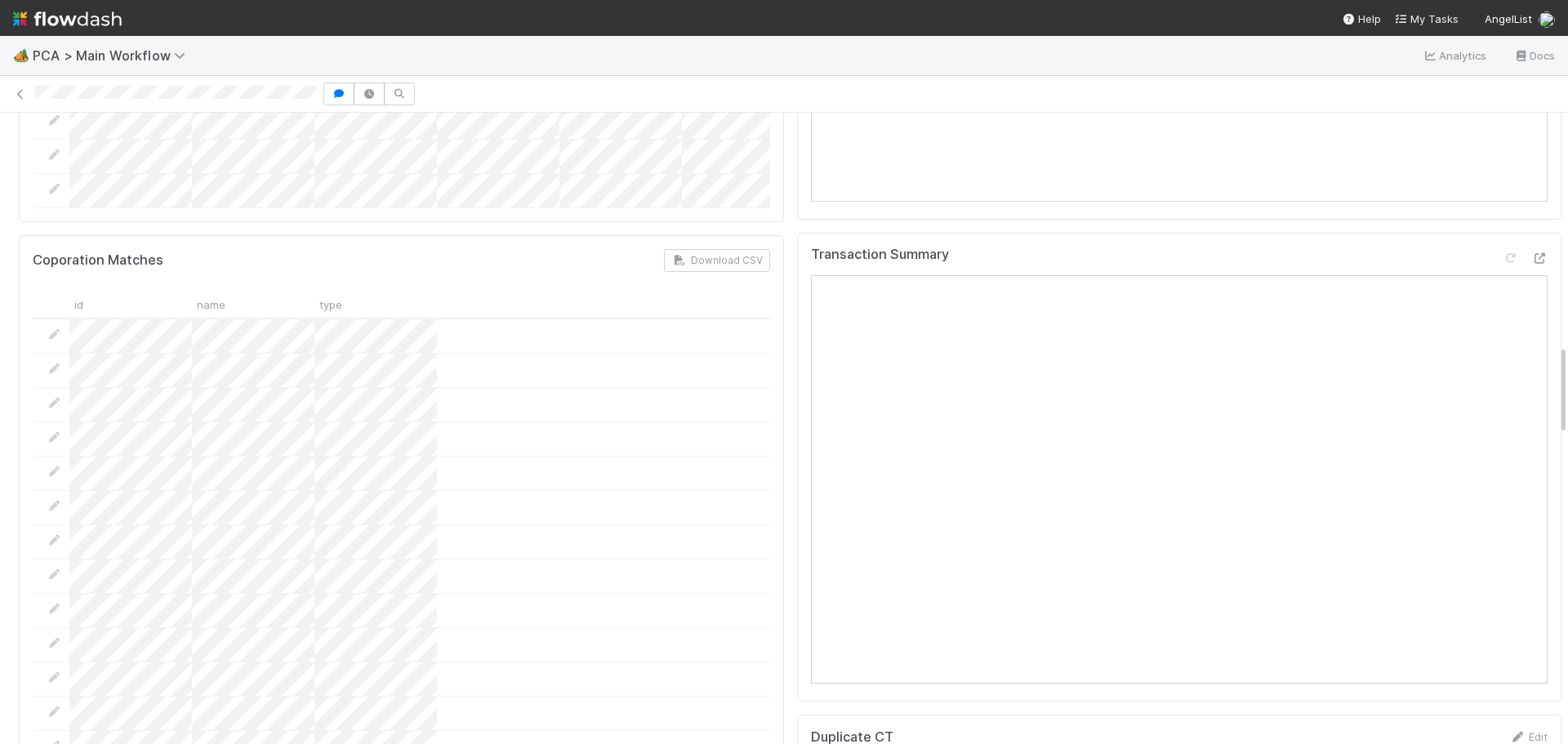
scroll to position [1469, 0]
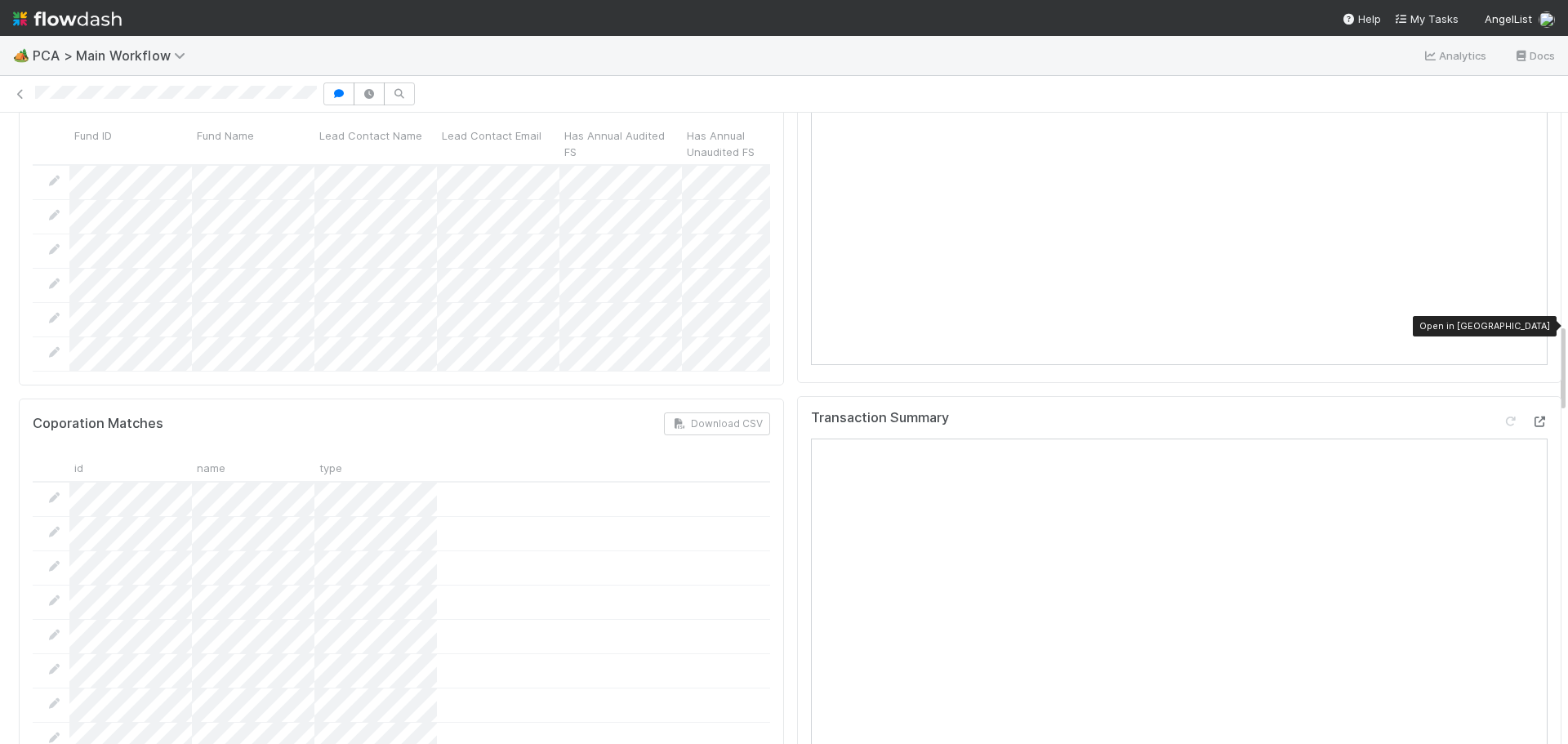
click at [1531, 416] on icon at bounding box center [1539, 421] width 17 height 11
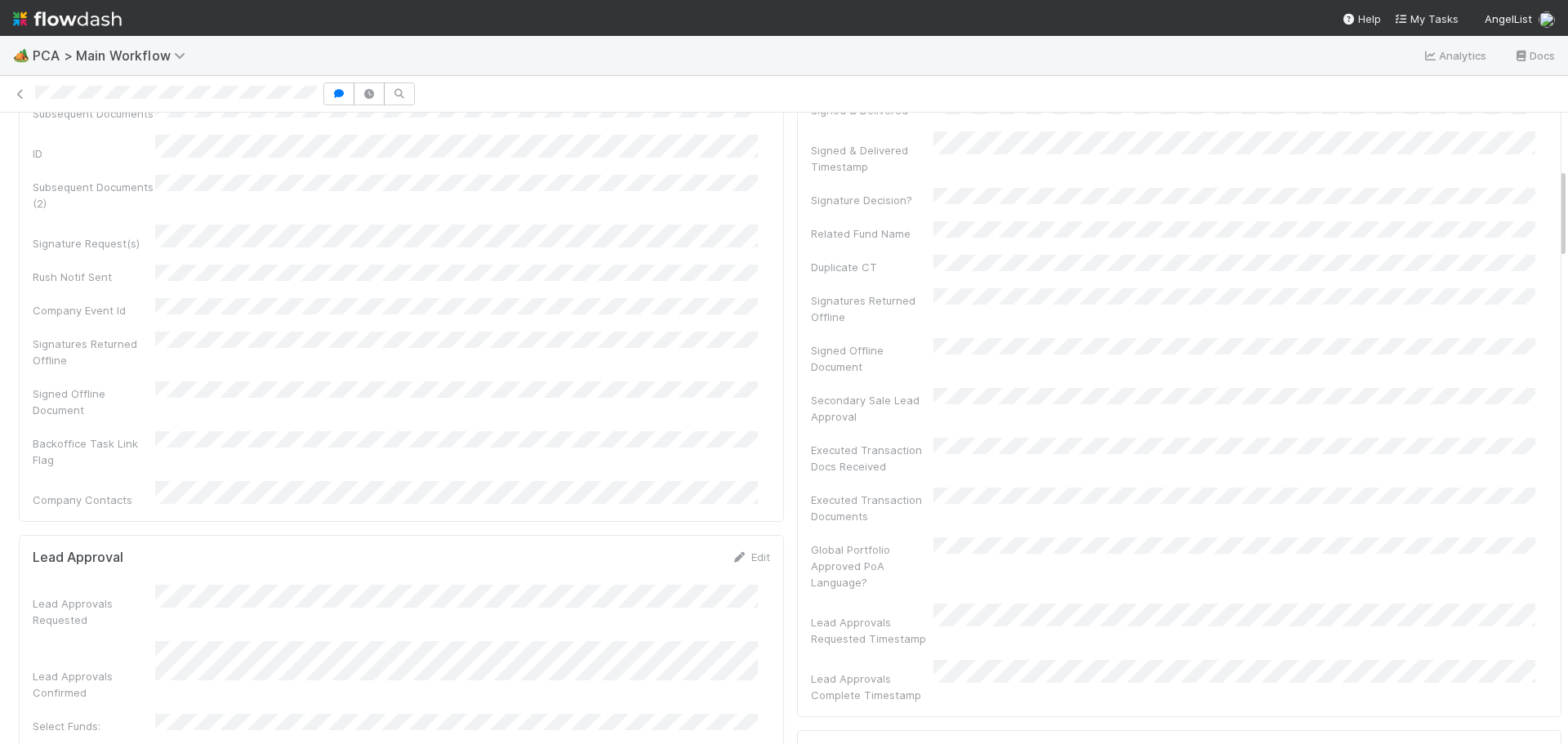
scroll to position [0, 0]
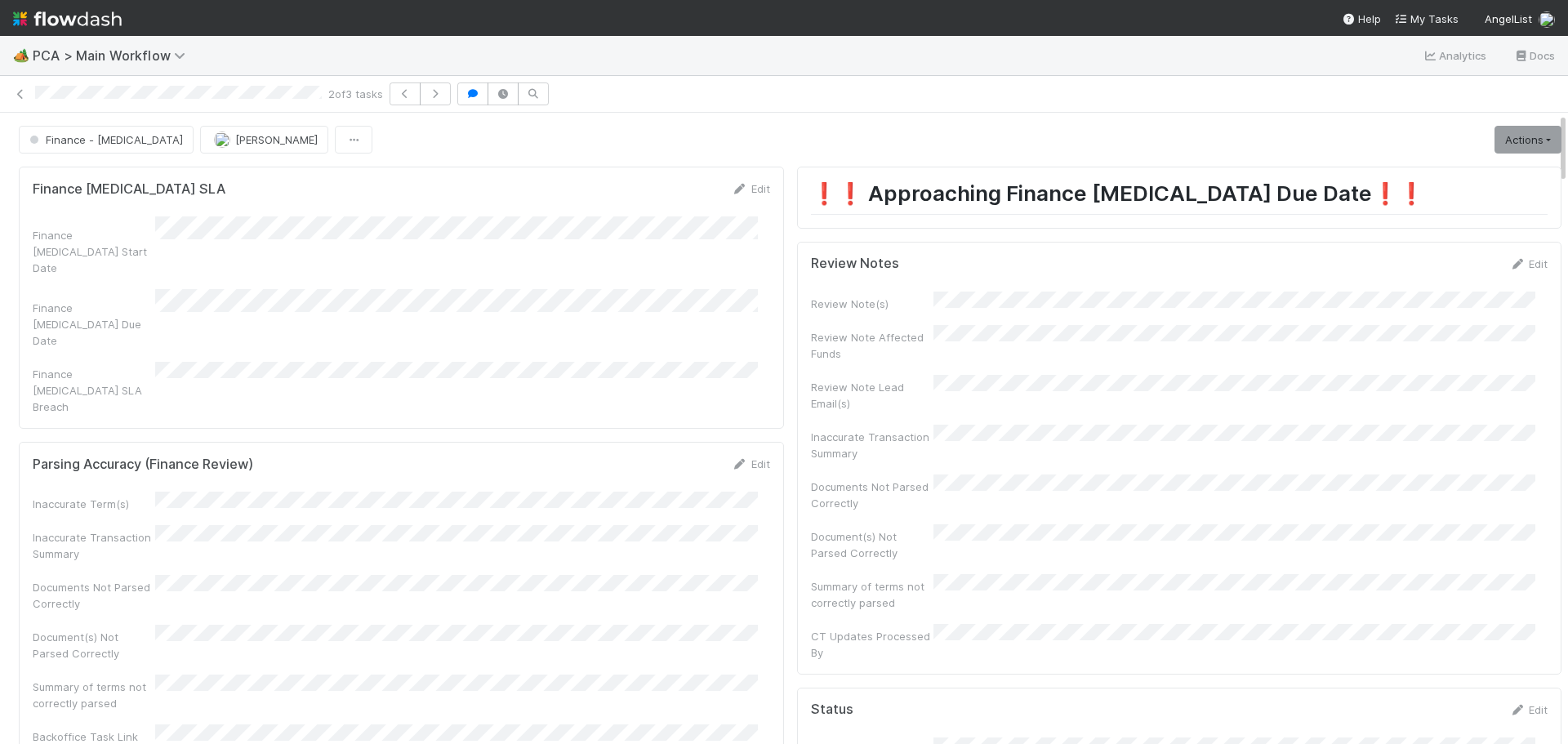
scroll to position [1153, 0]
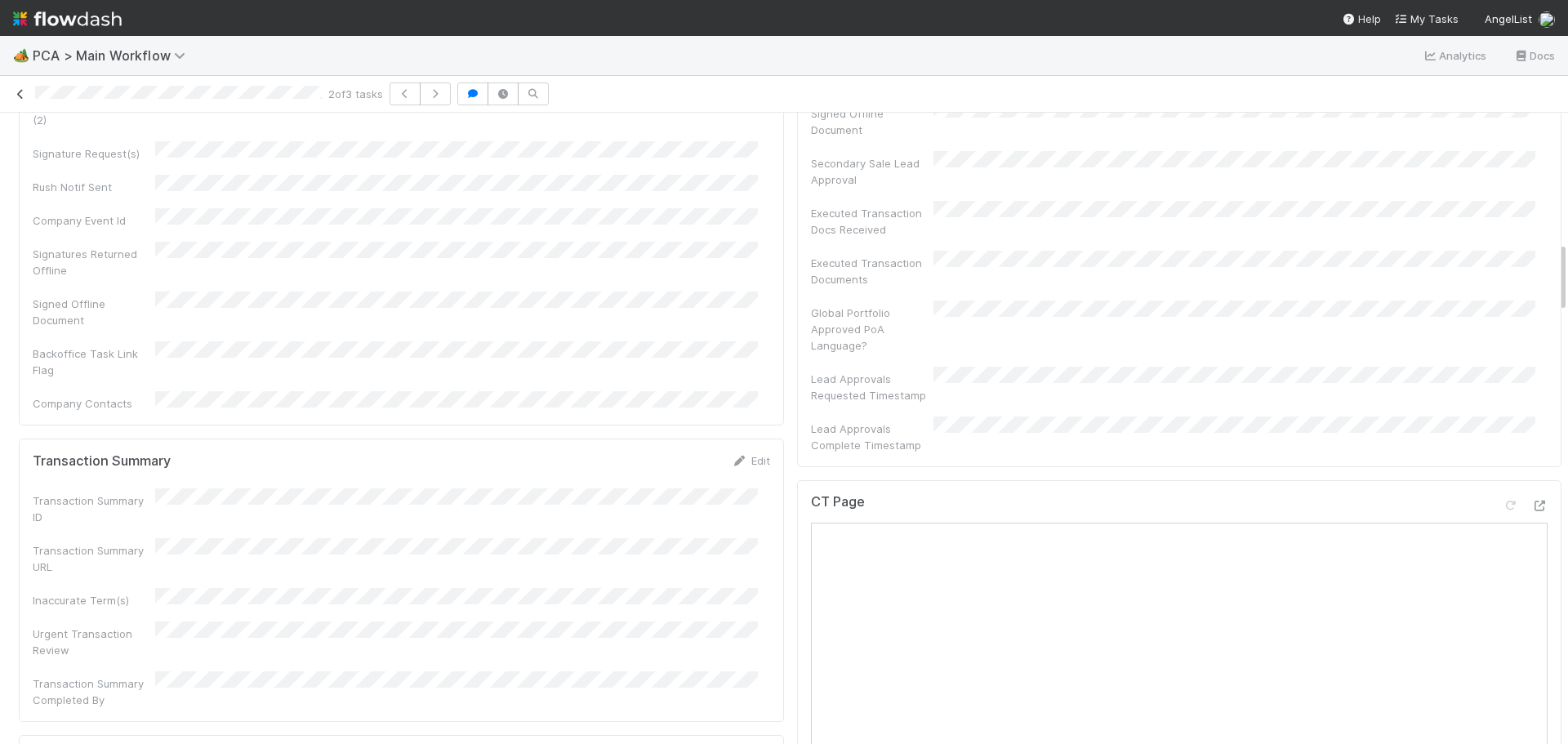
click at [22, 94] on icon at bounding box center [21, 94] width 17 height 11
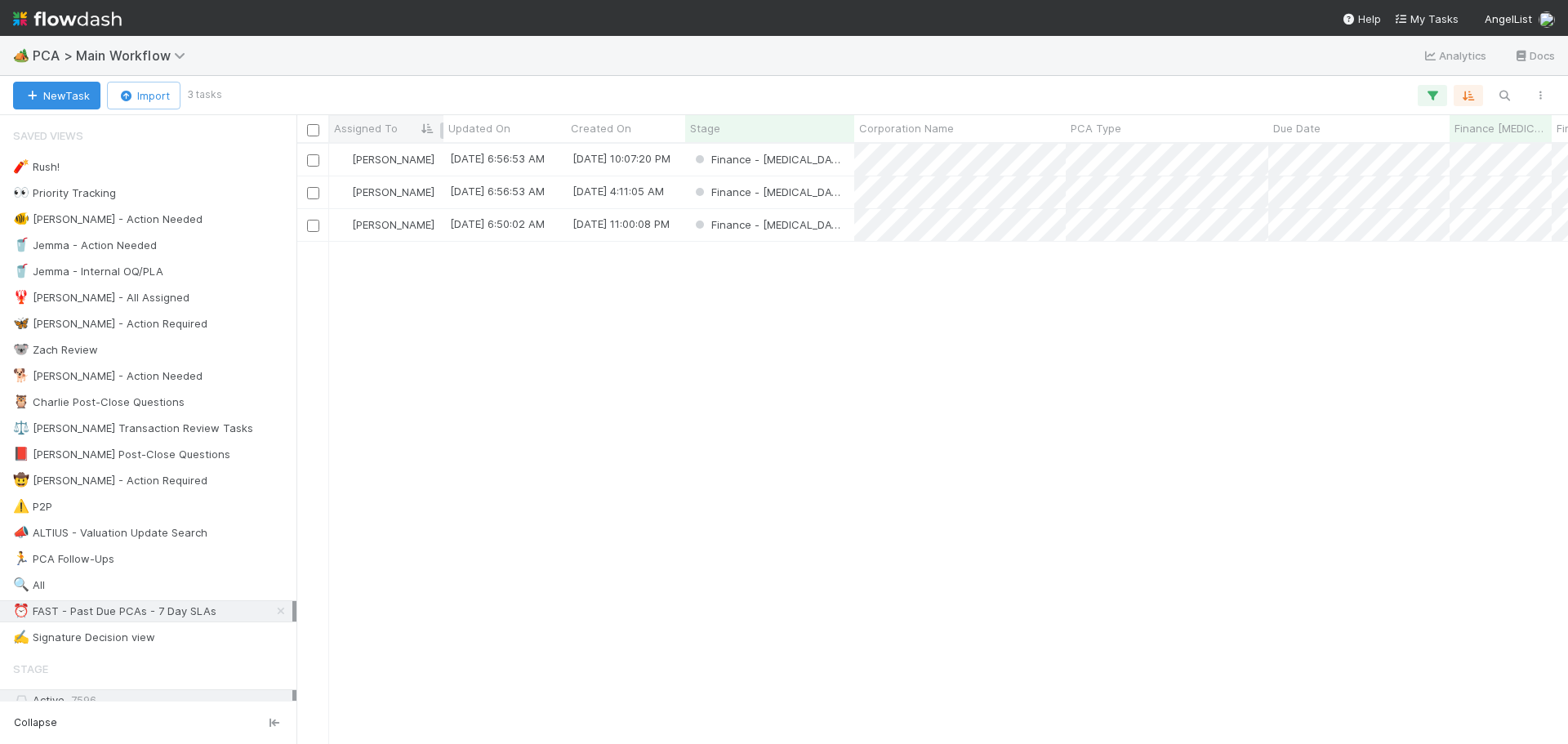
scroll to position [588, 1259]
click at [1428, 94] on icon "button" at bounding box center [1432, 96] width 17 height 15
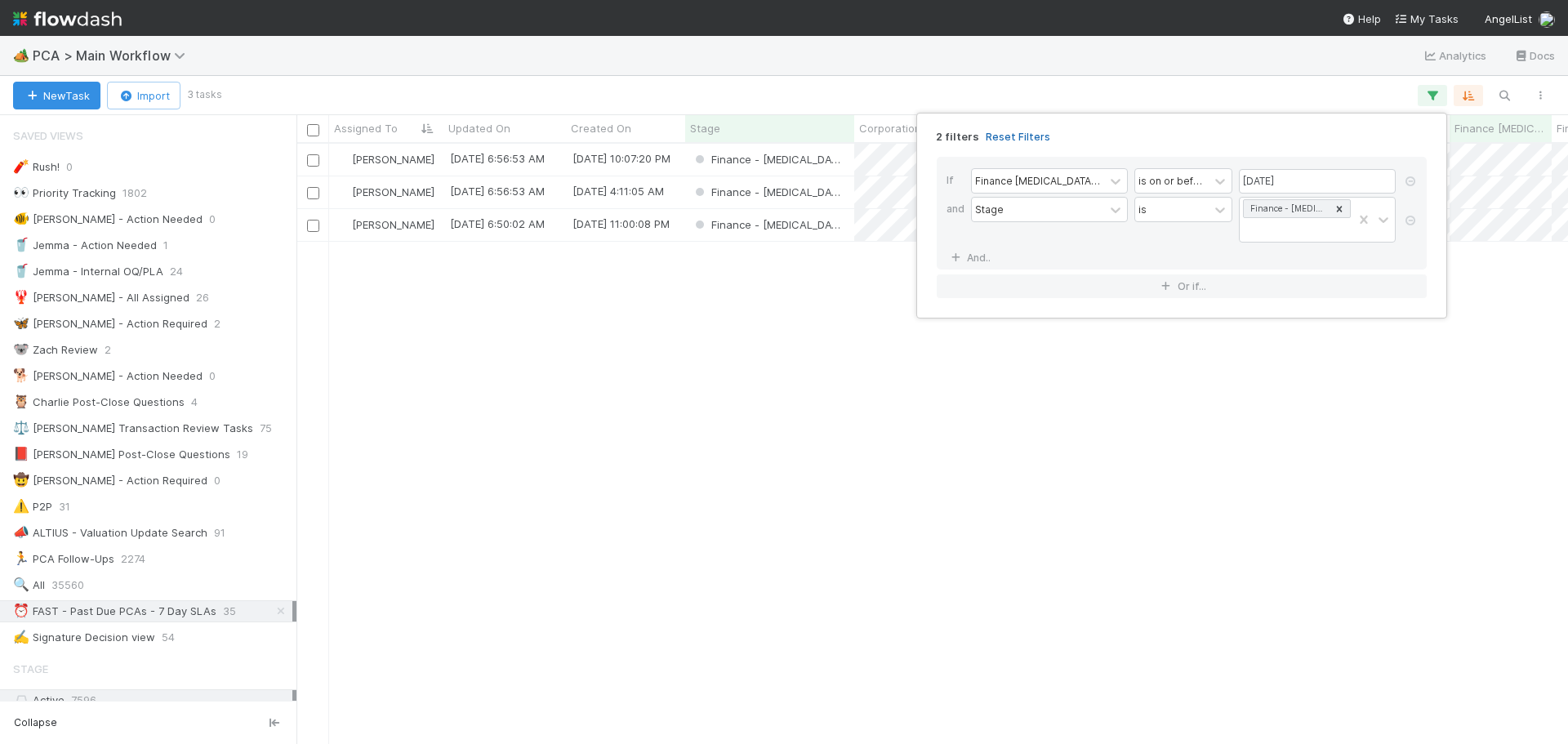
click at [1009, 137] on link "Reset Filters" at bounding box center [1018, 137] width 65 height 14
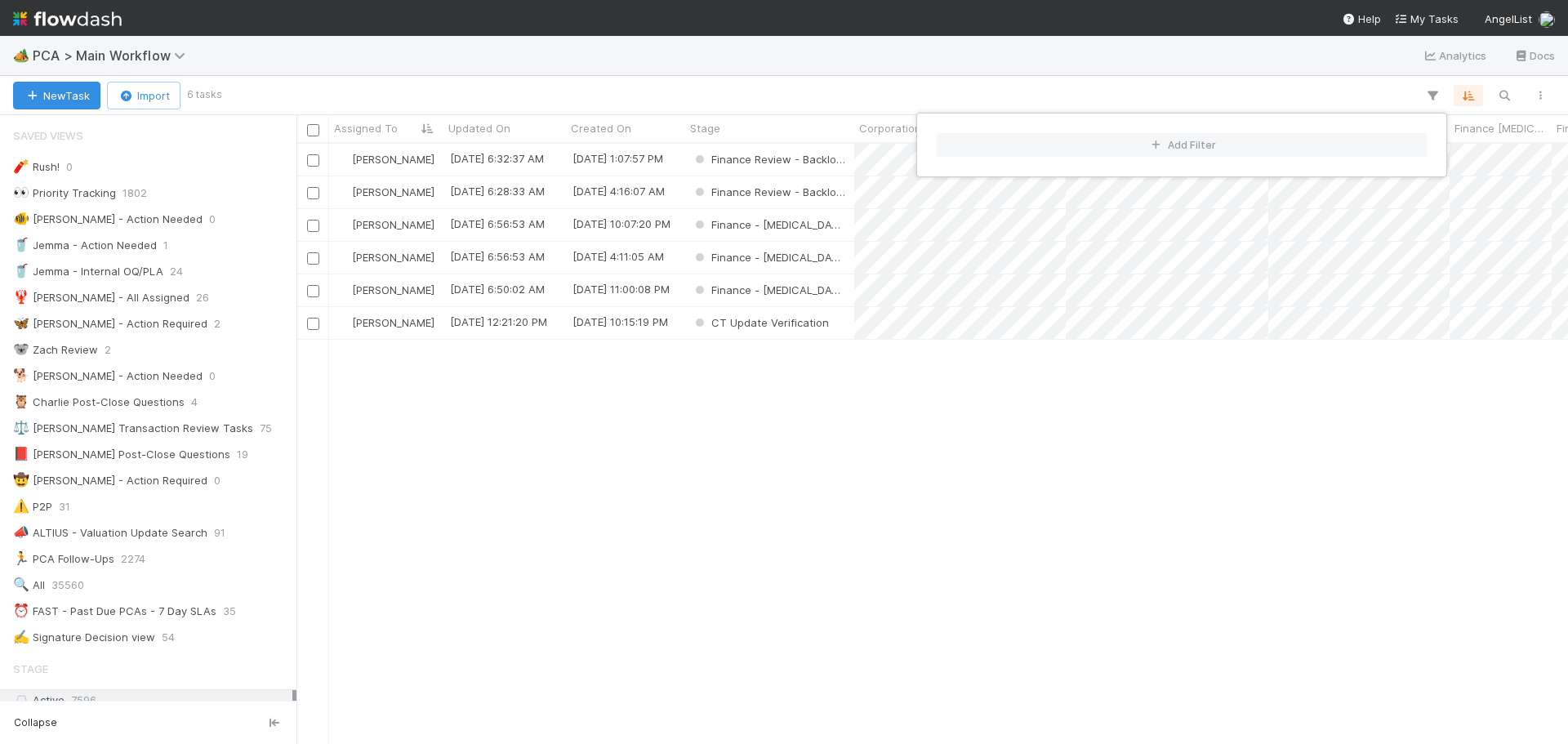
scroll to position [588, 1259]
click at [676, 478] on div "Add Filter" at bounding box center [784, 372] width 1568 height 744
click at [1190, 79] on div "Add Filter" at bounding box center [784, 372] width 1568 height 744
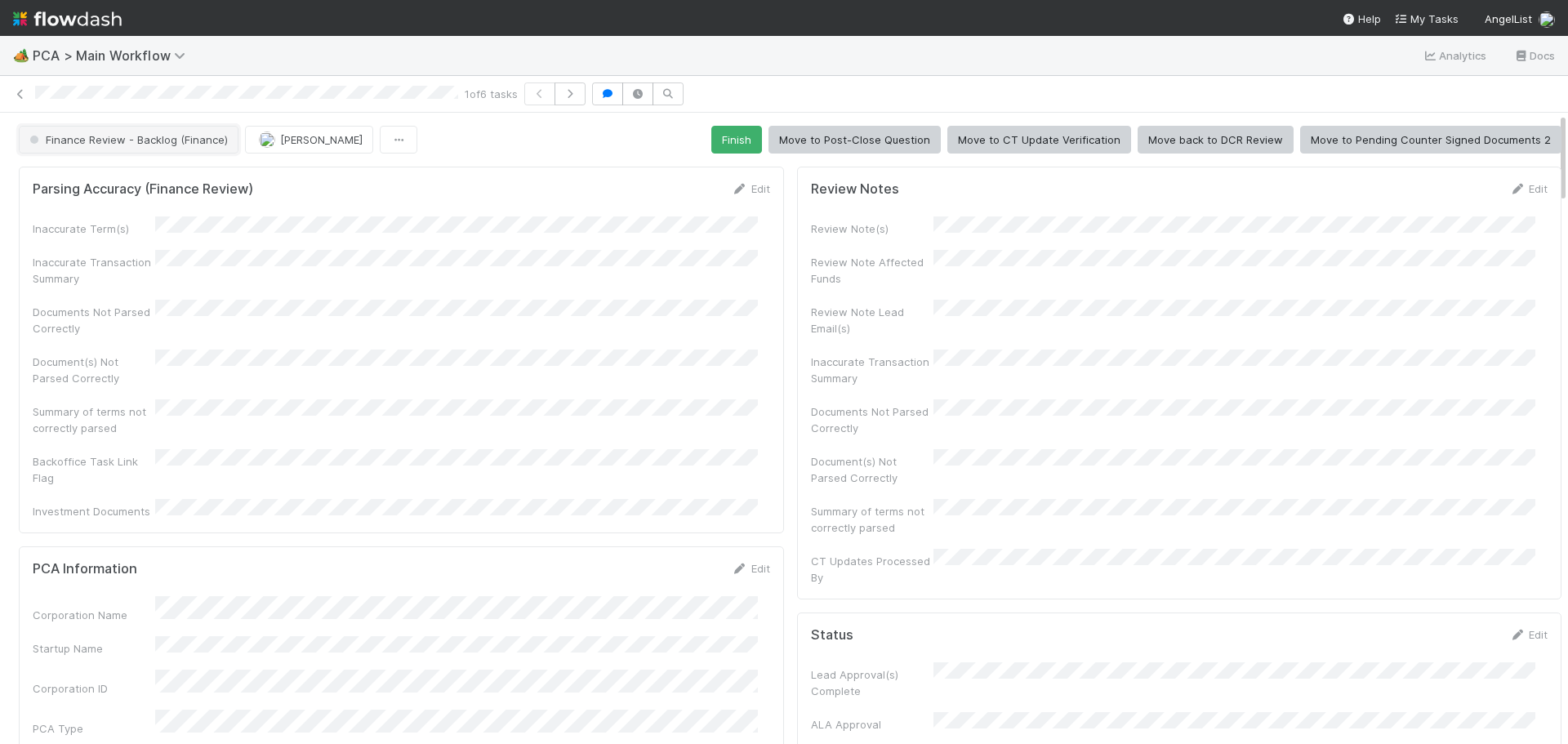
click at [158, 149] on button "Finance Review - Backlog (Finance)" at bounding box center [128, 140] width 219 height 28
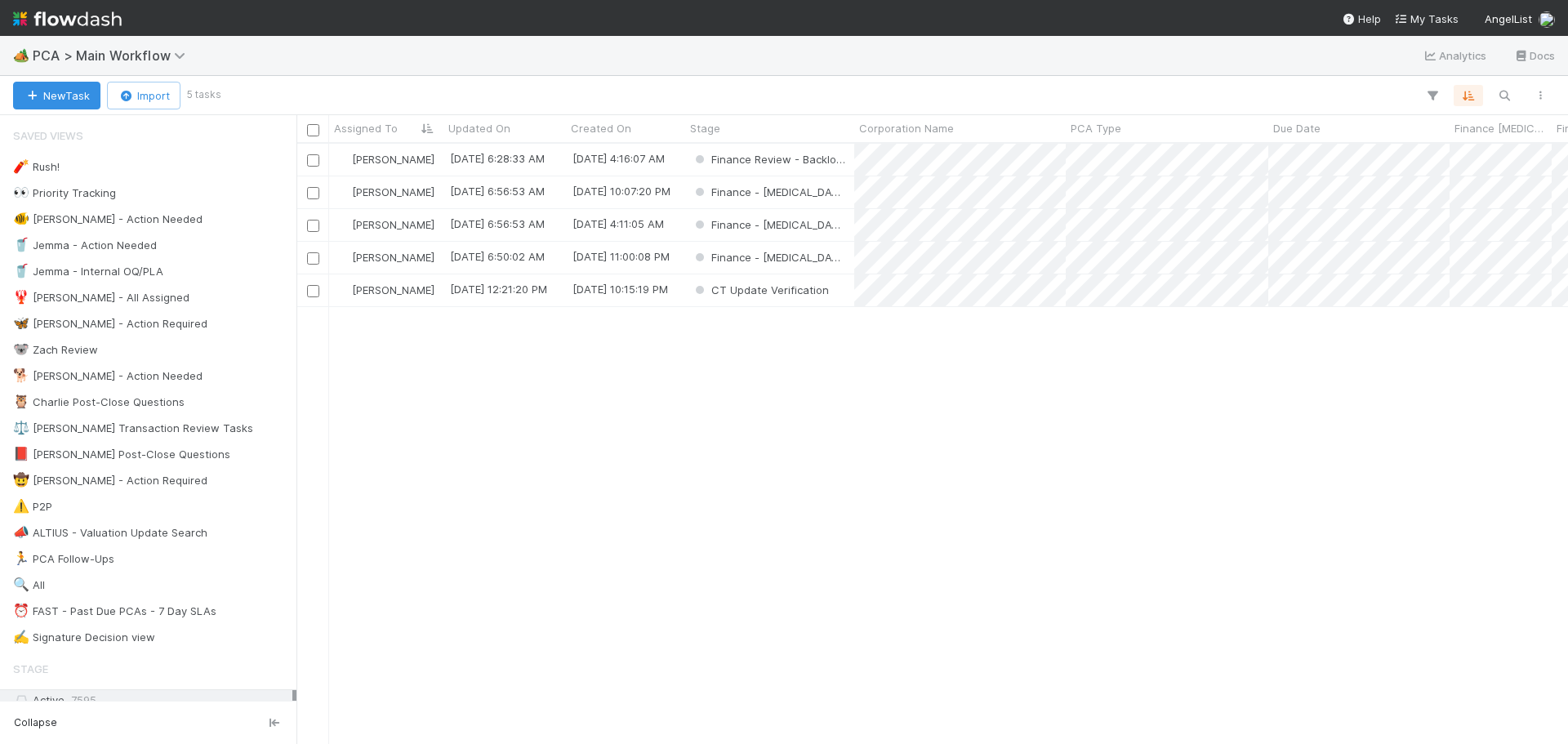
scroll to position [588, 1259]
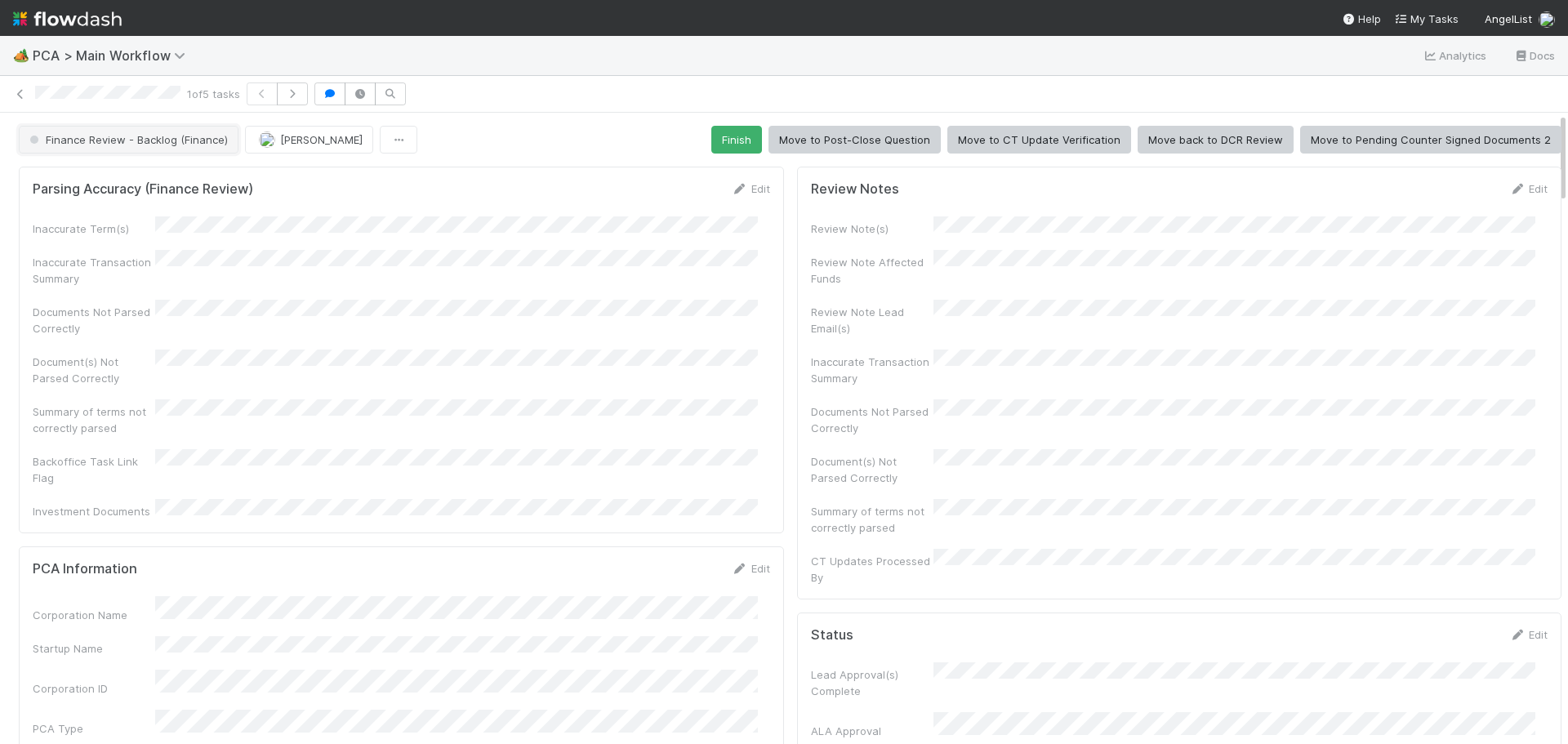
click at [162, 132] on button "Finance Review - Backlog (Finance)" at bounding box center [128, 140] width 219 height 28
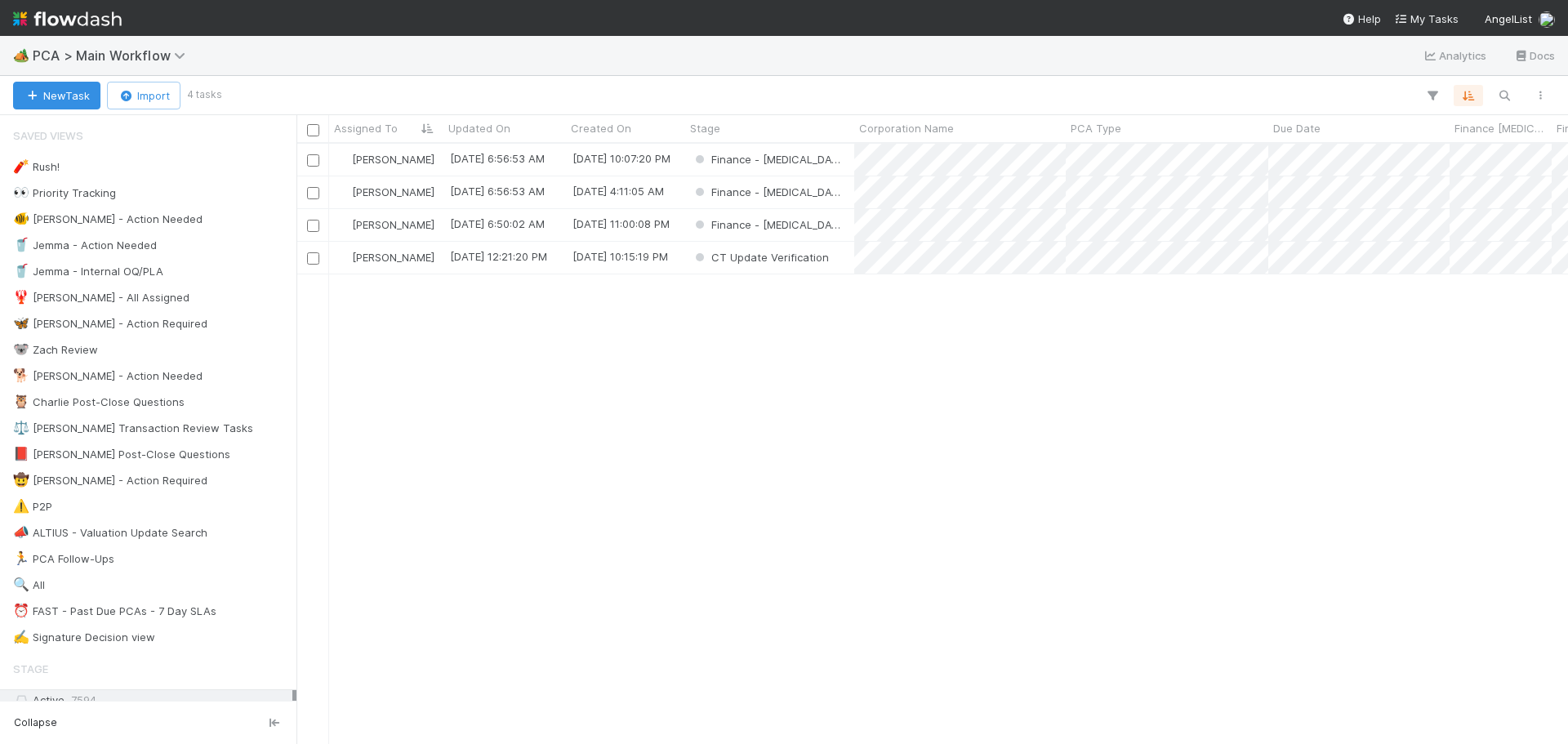
scroll to position [588, 1259]
click at [295, 35] on div at bounding box center [784, 372] width 1568 height 744
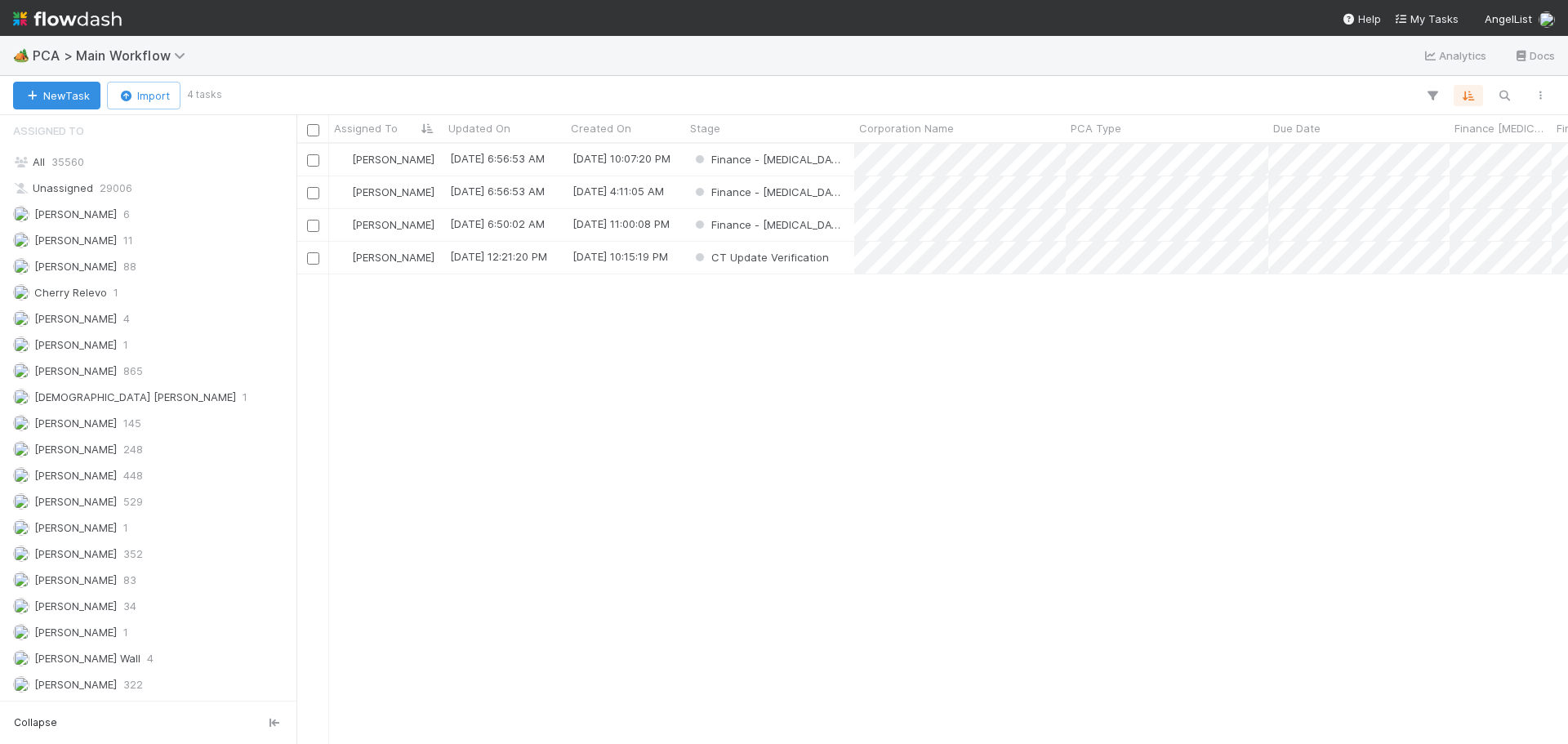
scroll to position [1796, 0]
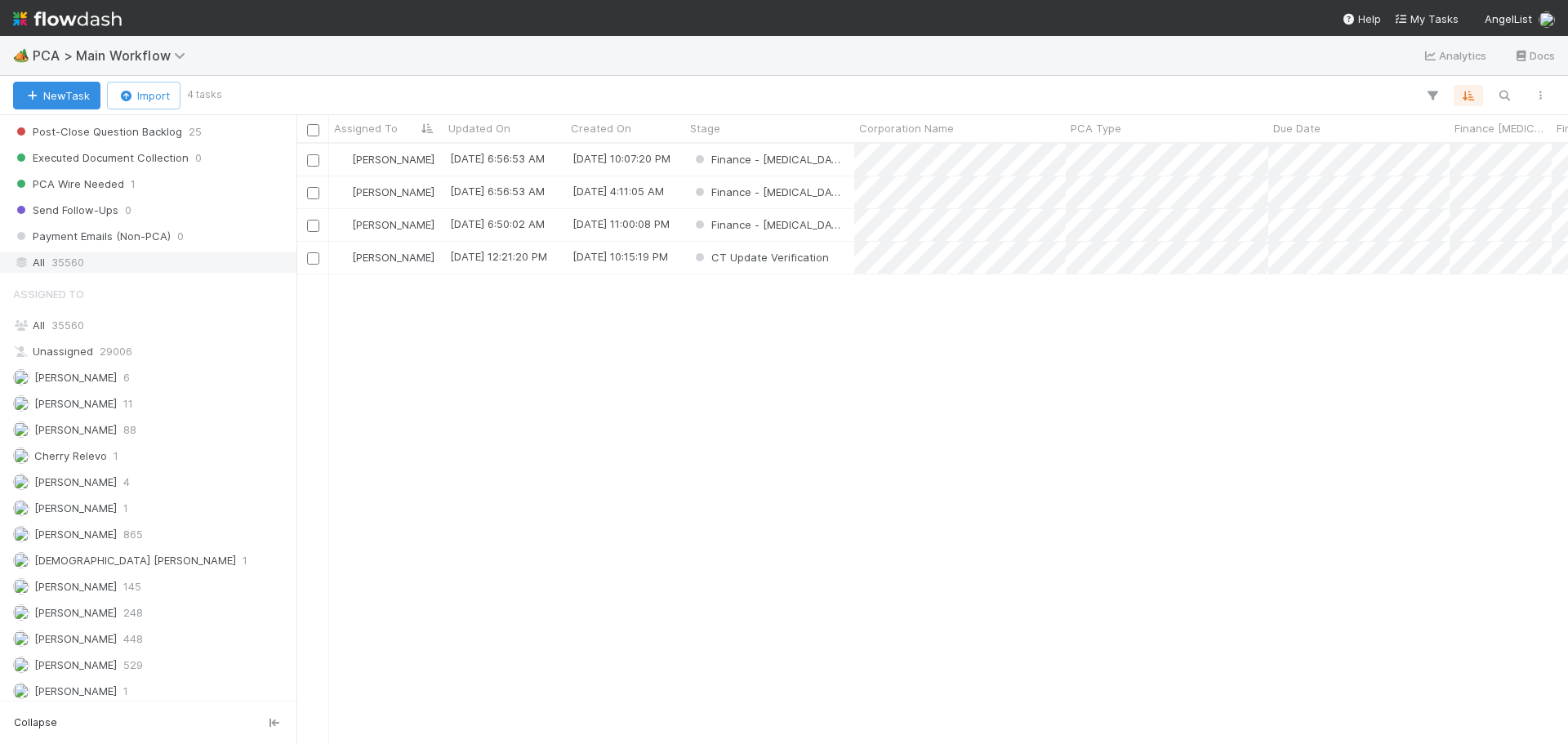
click at [89, 263] on div "All 35560" at bounding box center [152, 262] width 279 height 21
click at [92, 324] on div "All 35560" at bounding box center [152, 325] width 279 height 21
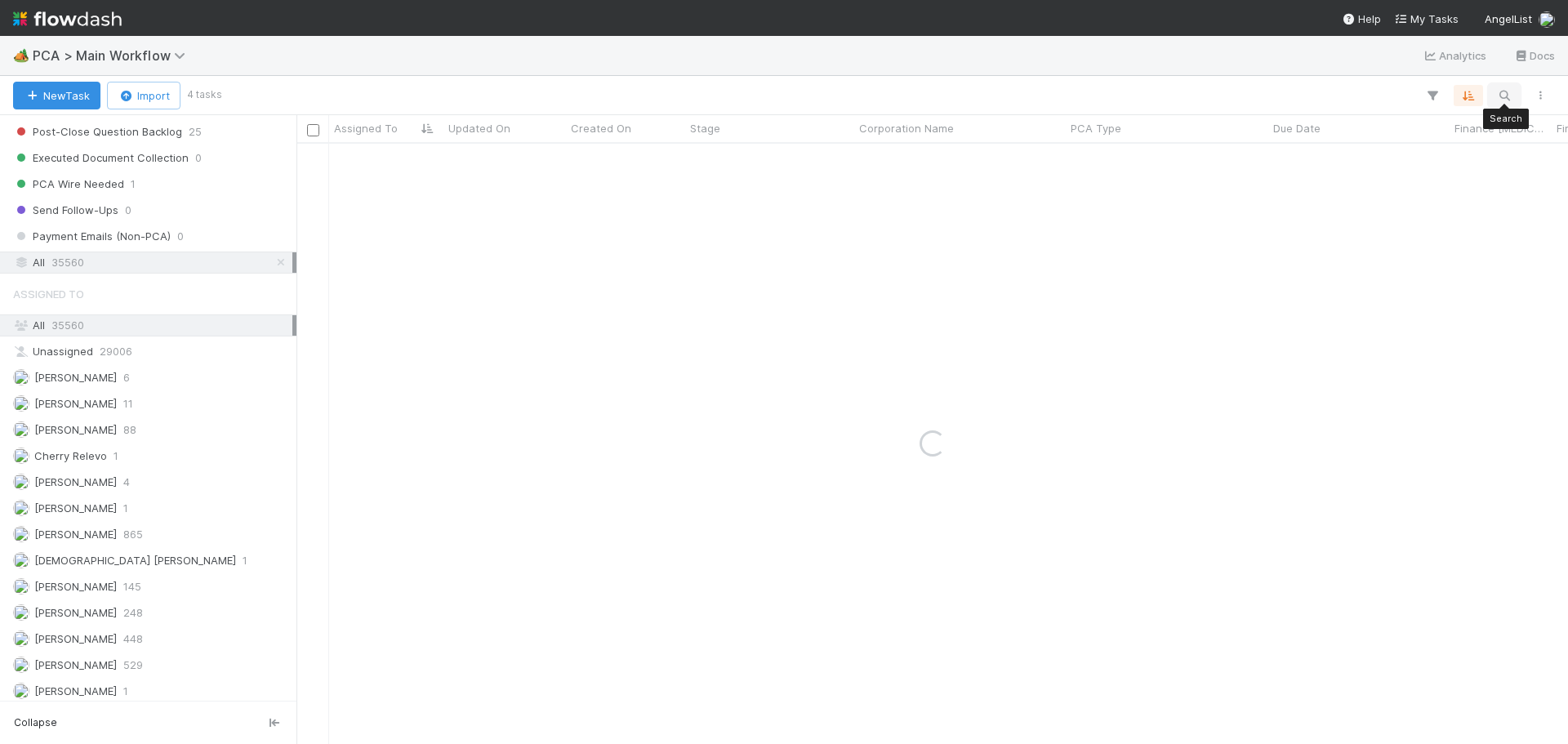
click at [1502, 89] on icon "button" at bounding box center [1504, 96] width 17 height 15
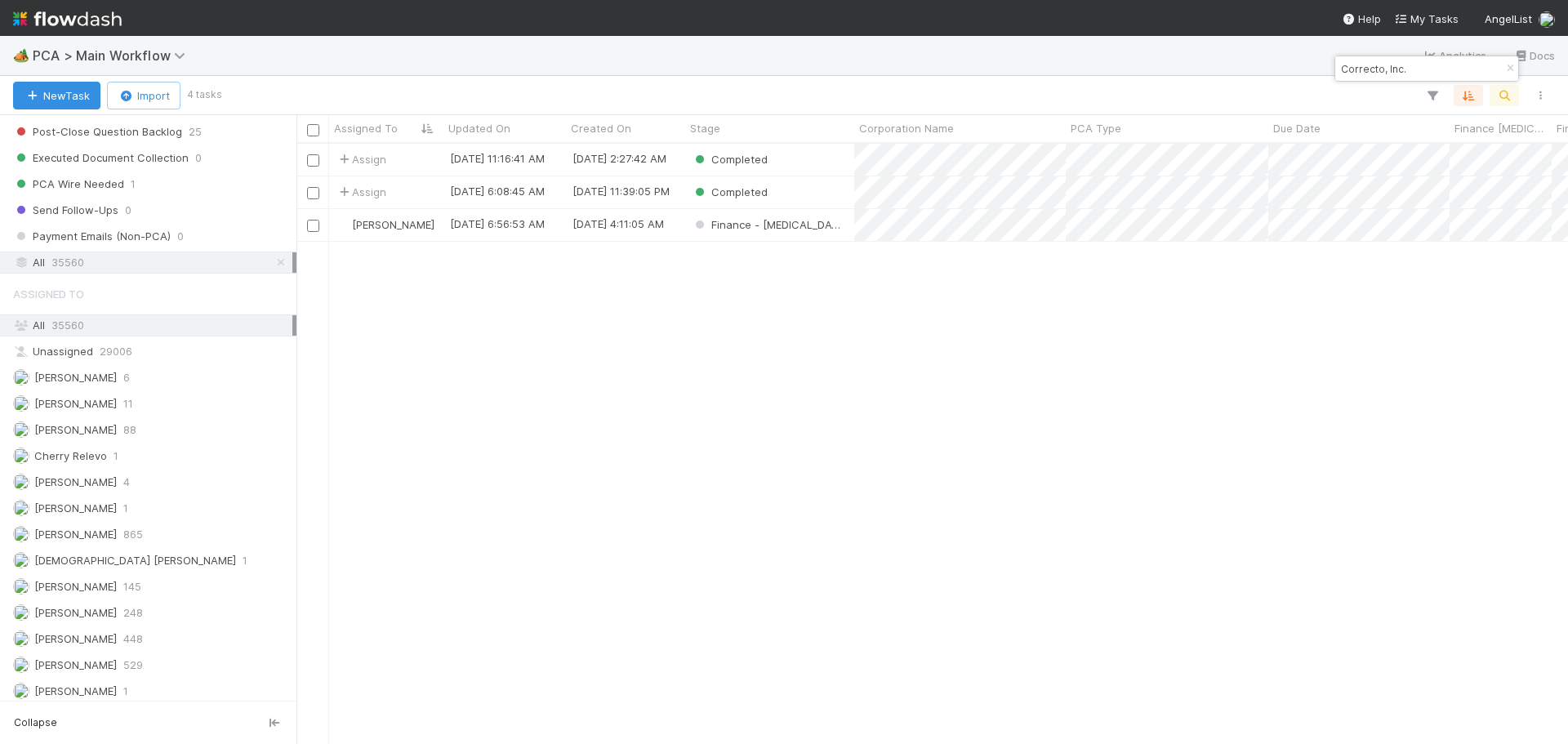
scroll to position [588, 1259]
type input "Correcto, Inc."
click at [821, 200] on div "Completed" at bounding box center [770, 192] width 169 height 31
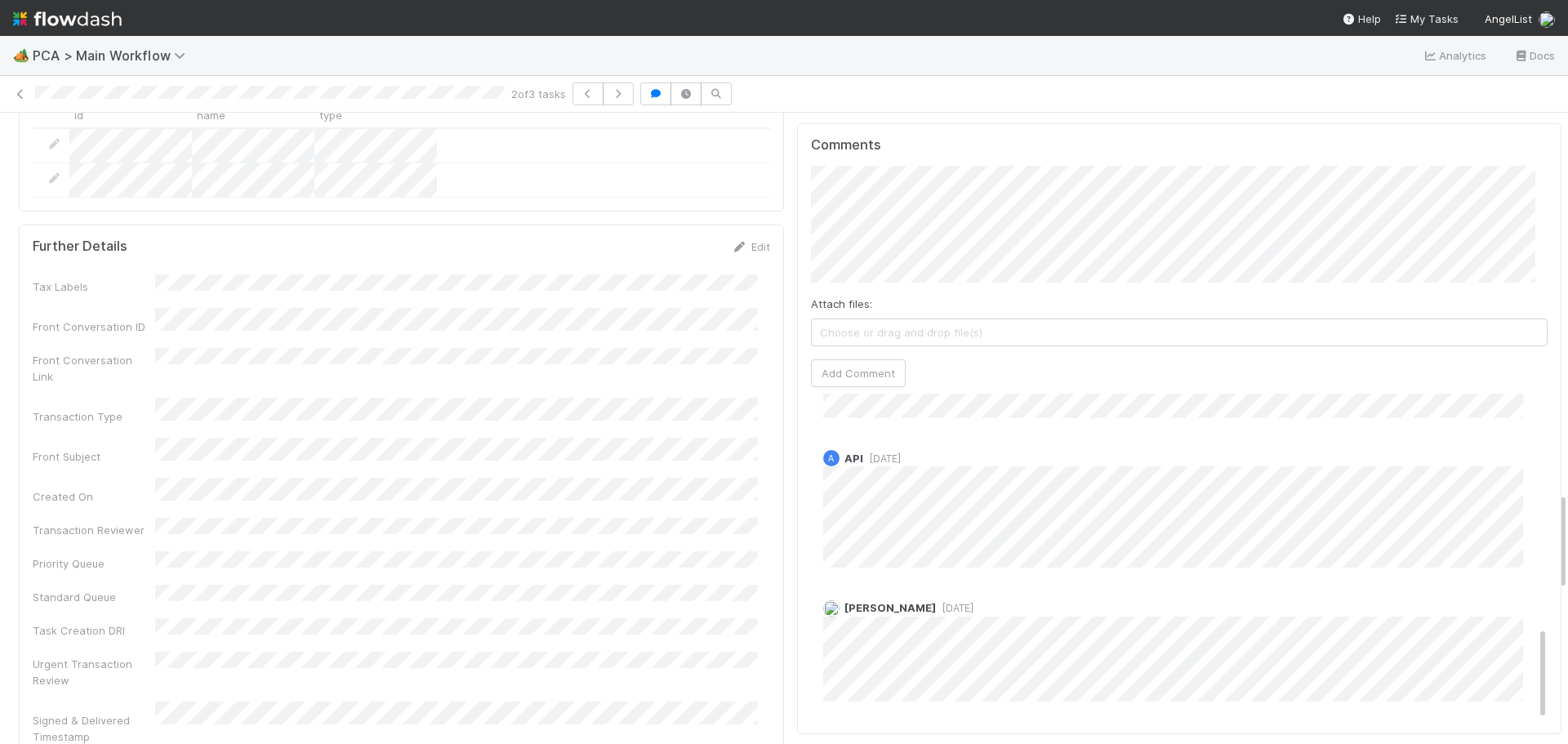
scroll to position [2694, 0]
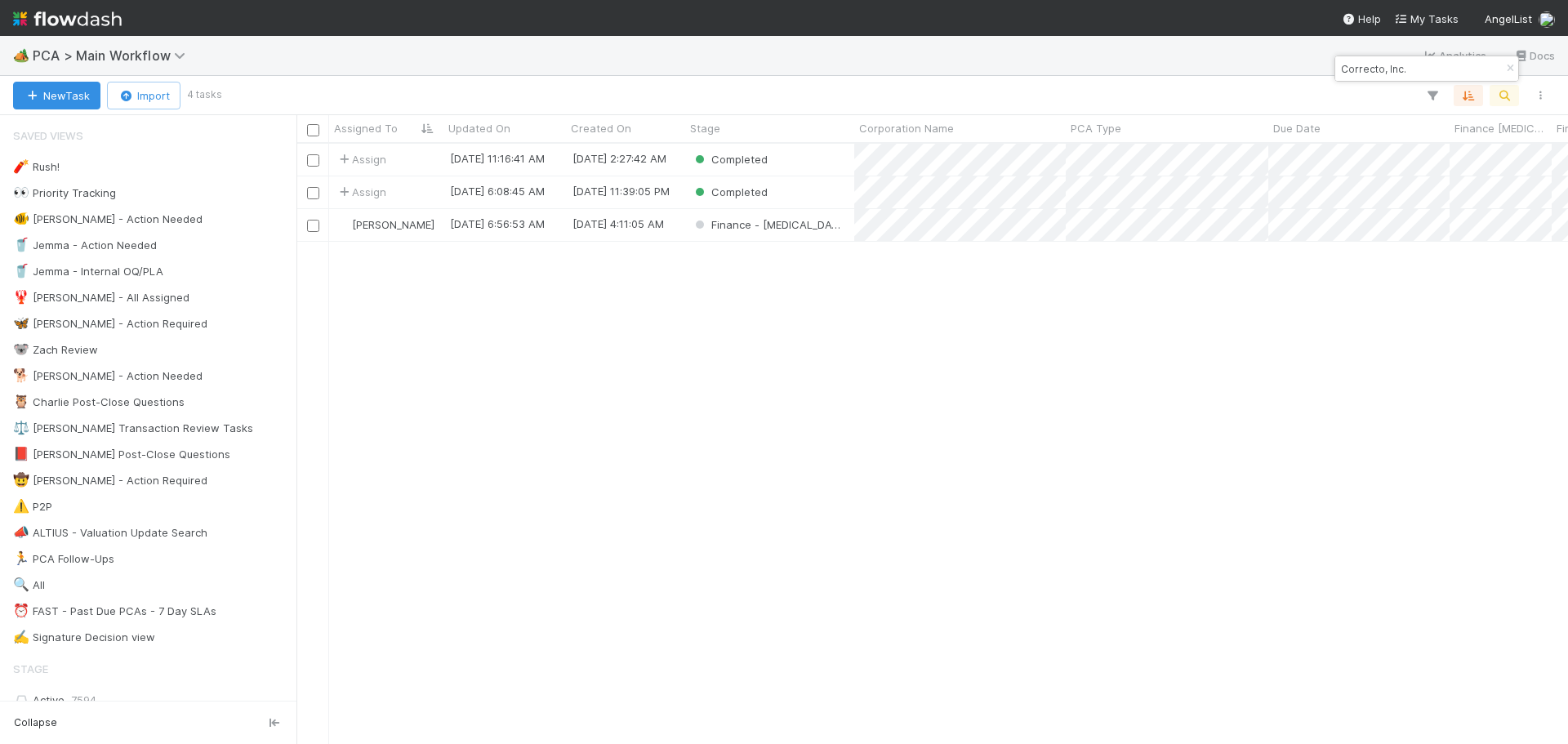
scroll to position [588, 1259]
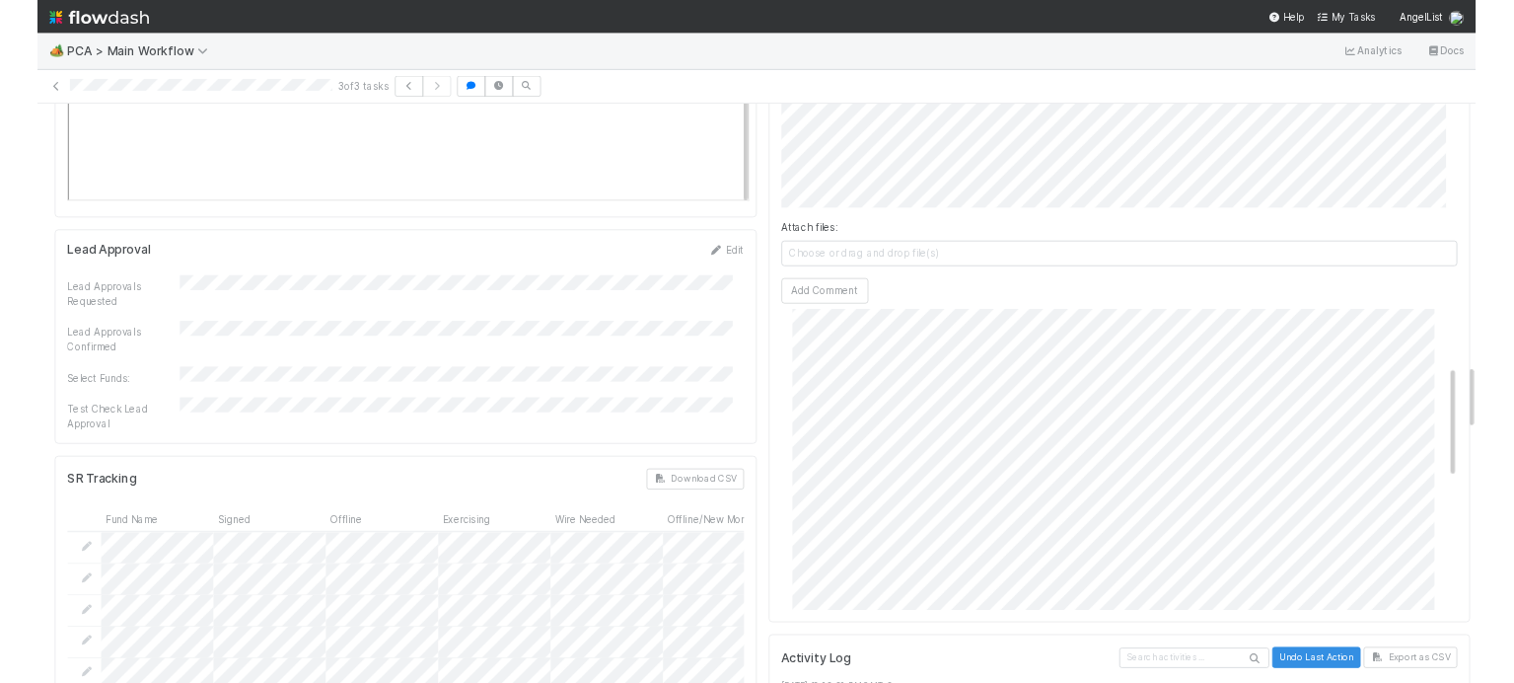
scroll to position [197, 0]
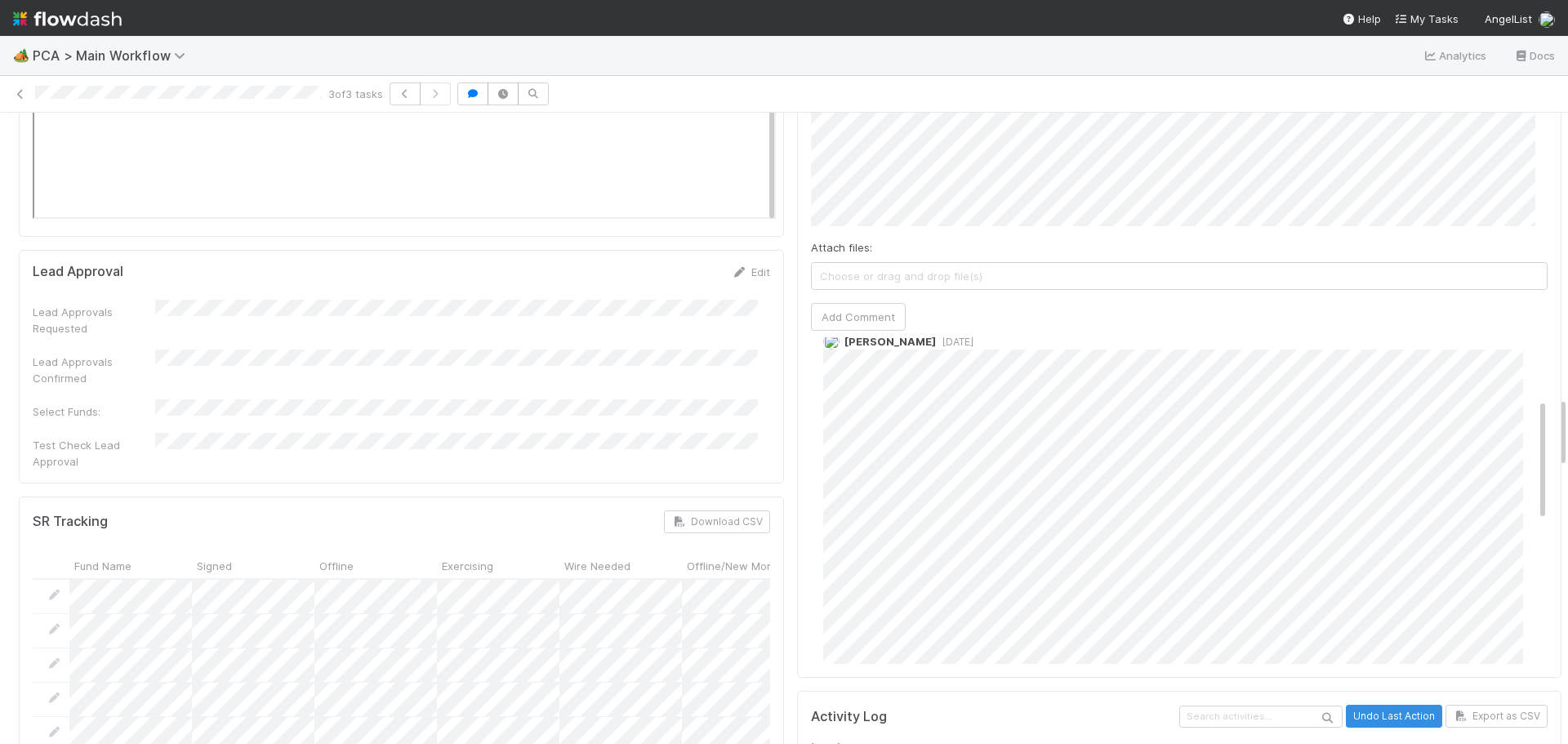
drag, startPoint x: 784, startPoint y: 342, endPoint x: 776, endPoint y: 368, distance: 27.2
click at [797, 345] on div "Comments Attach files: Choose or drag and drop file(s) Add Comment Roselyn de V…" at bounding box center [1180, 372] width 765 height 612
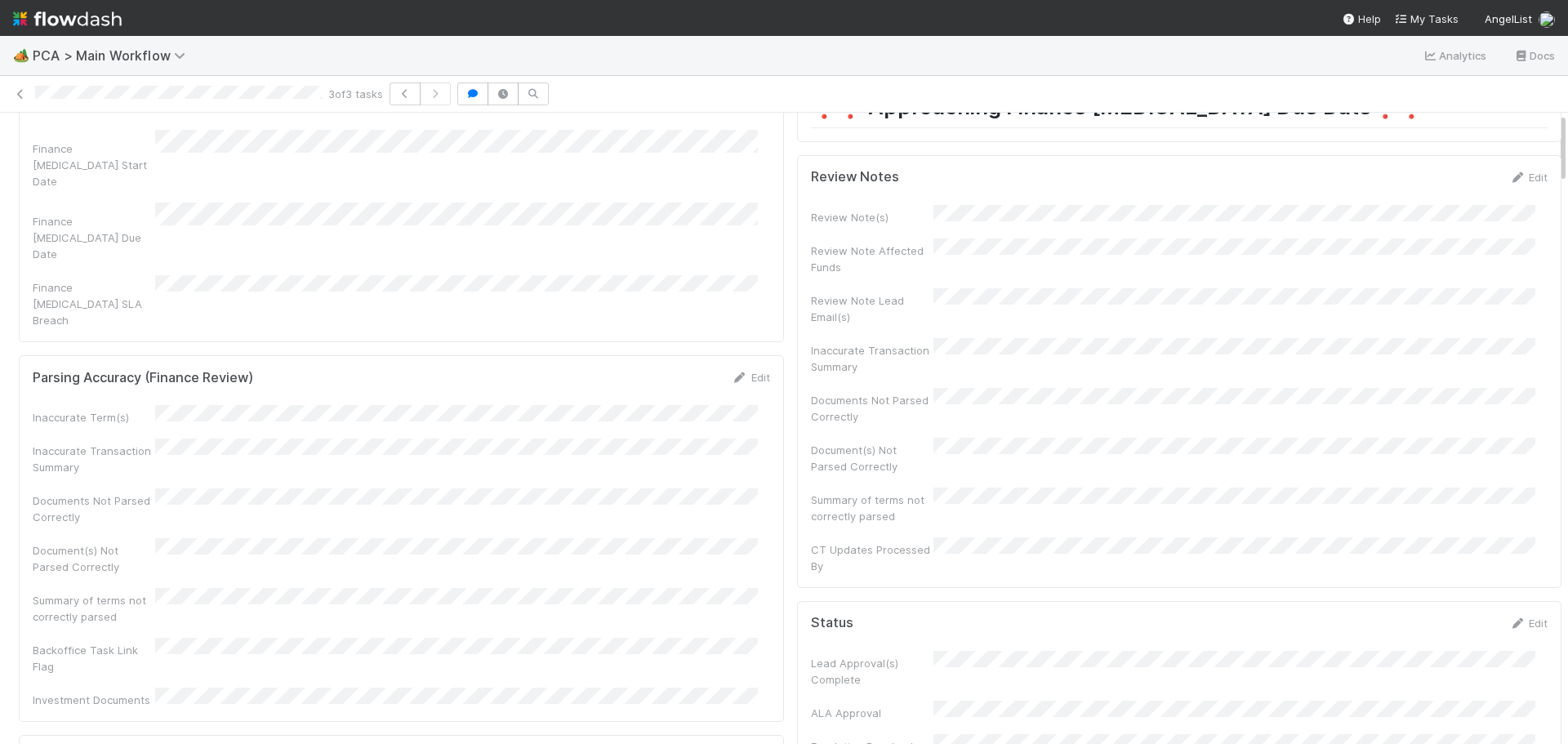
scroll to position [0, 0]
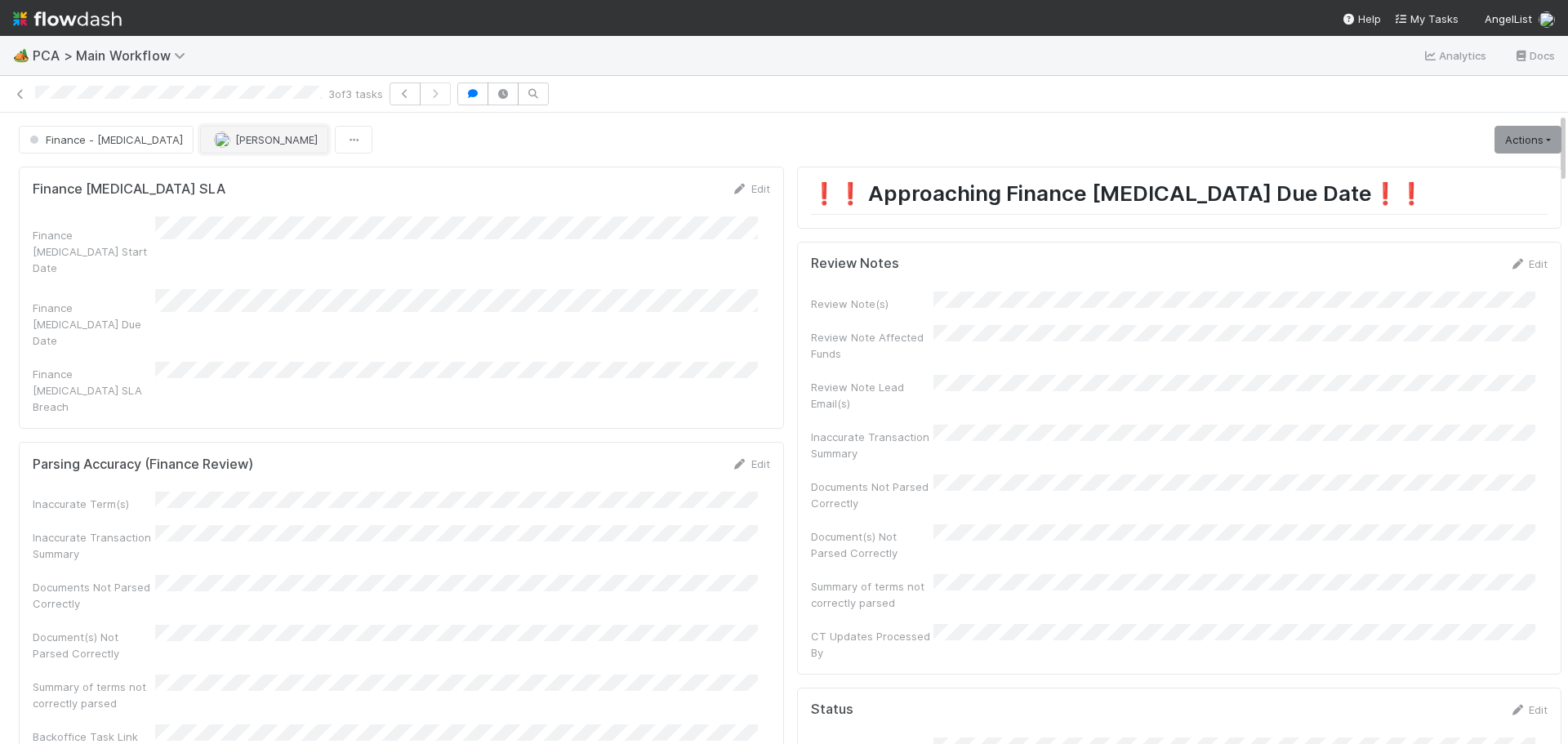
click at [235, 142] on span "[PERSON_NAME]" at bounding box center [277, 140] width 83 height 13
click at [264, 233] on div "Ronalie Nova" at bounding box center [241, 240] width 230 height 30
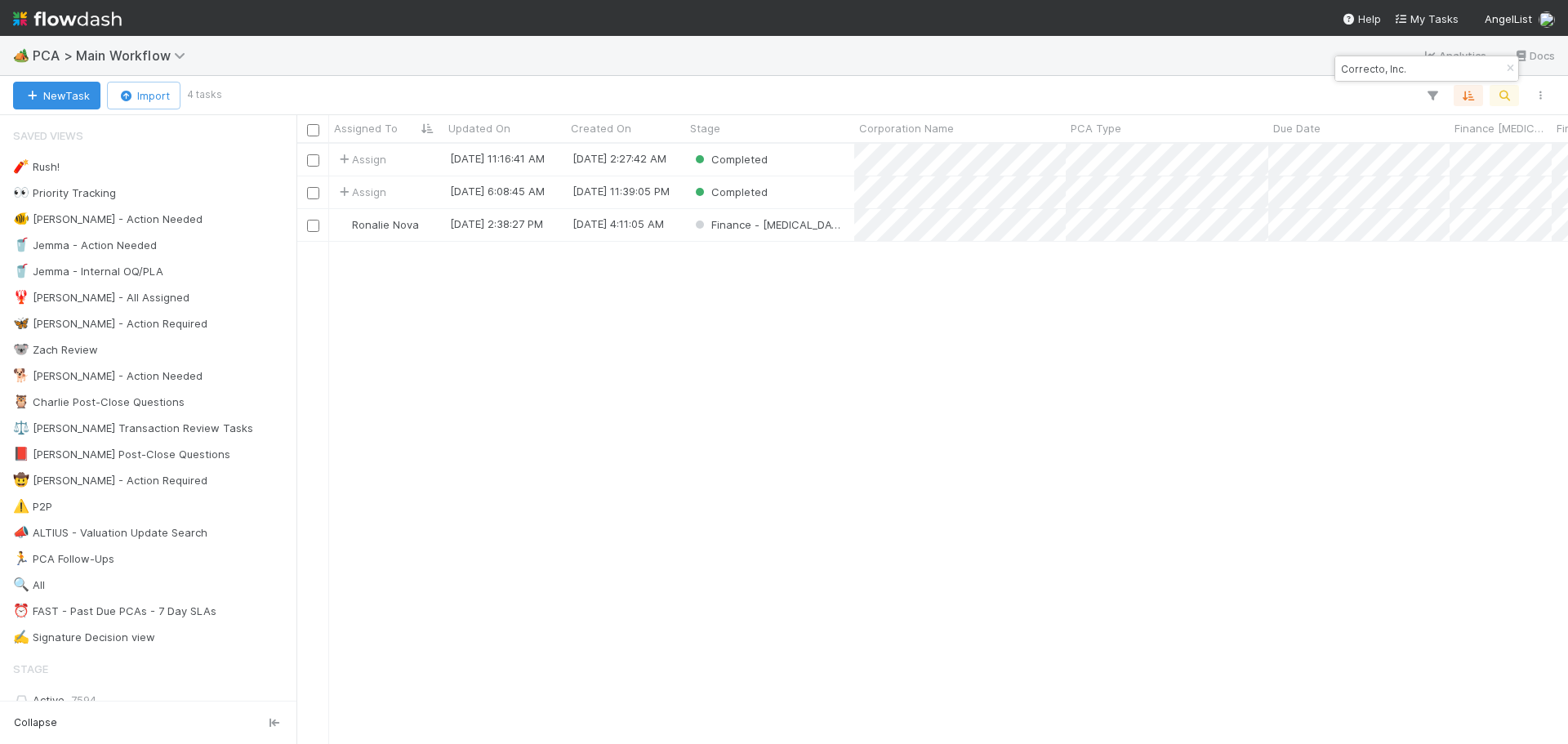
scroll to position [588, 1259]
click at [1507, 70] on icon "button" at bounding box center [1510, 69] width 17 height 10
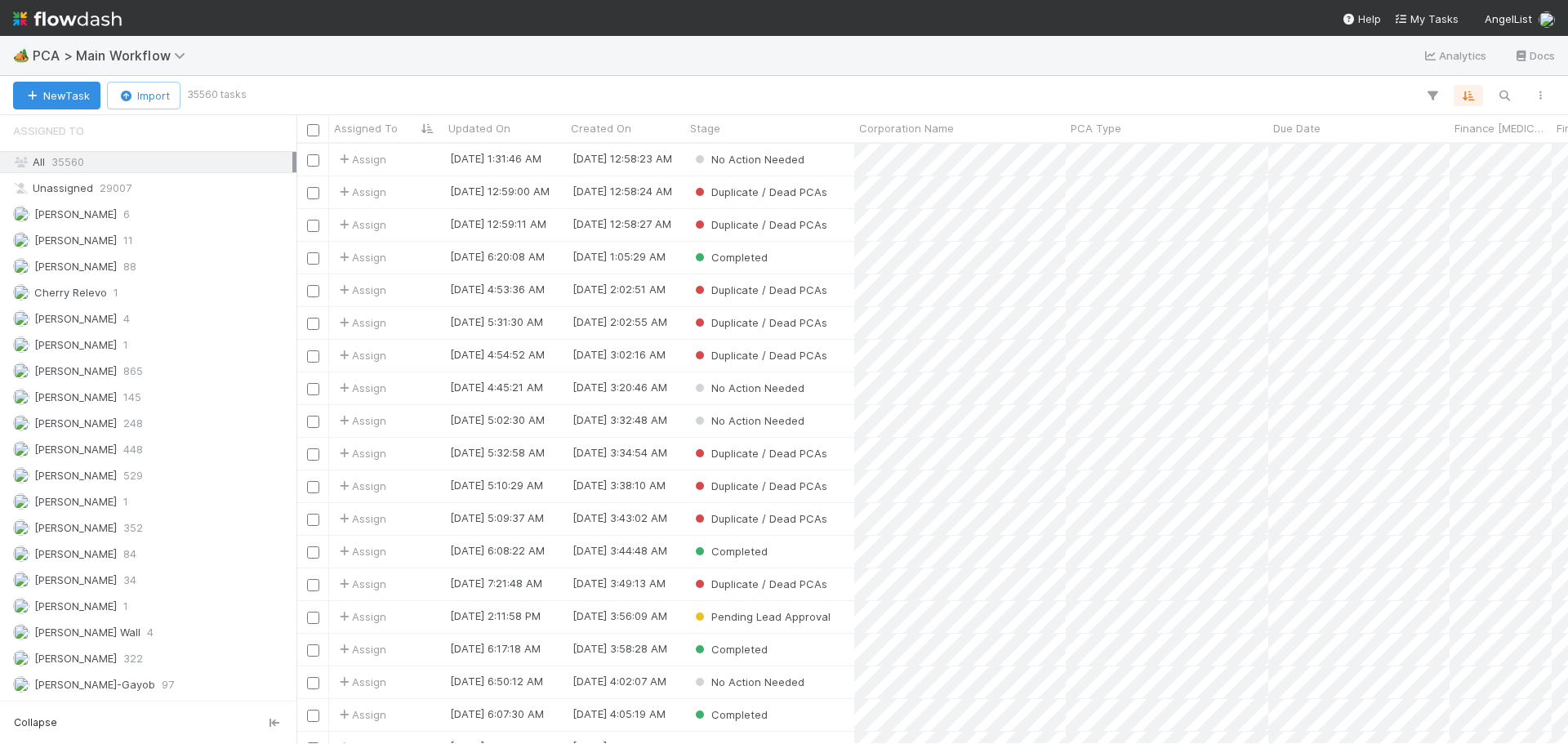
scroll to position [2367, 0]
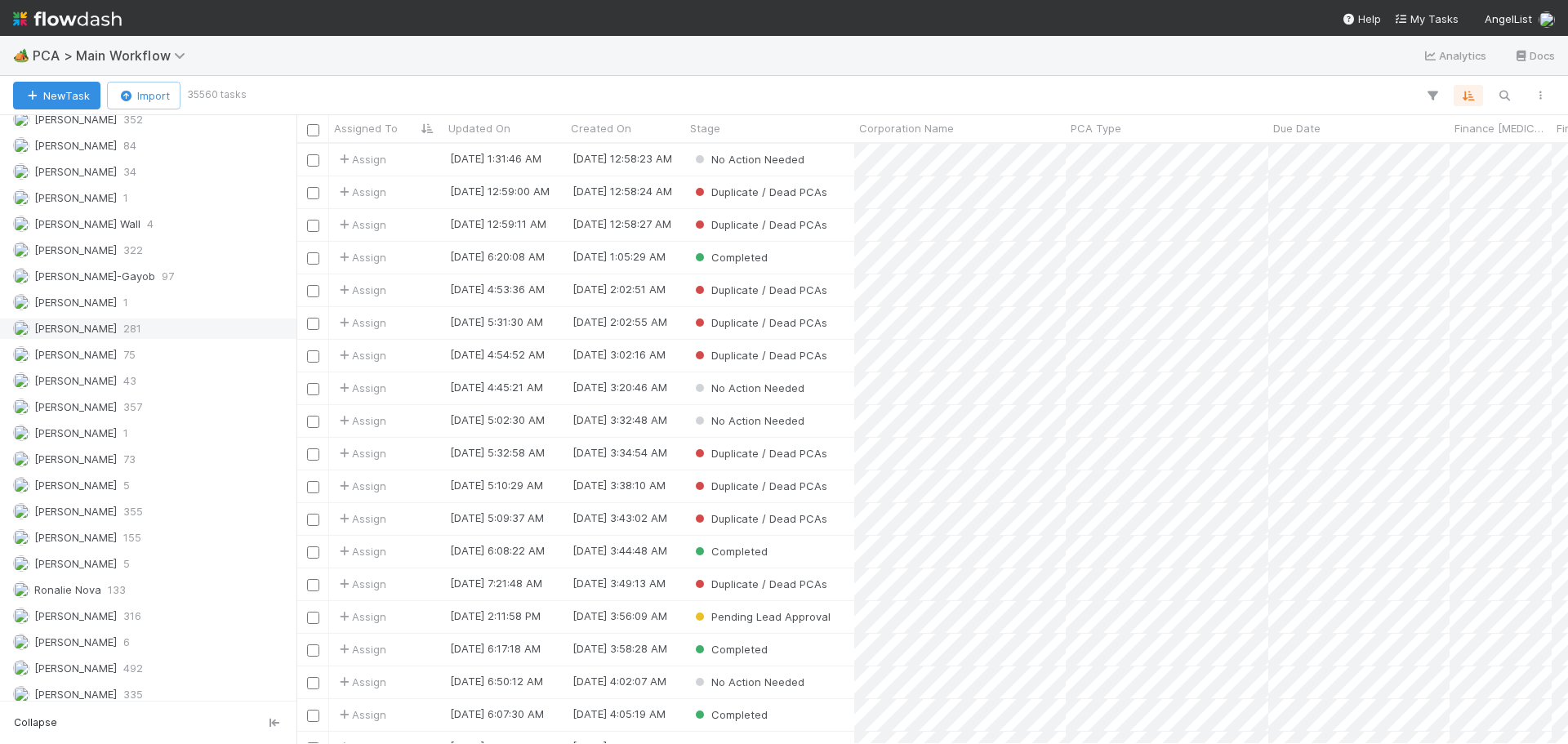
click at [134, 327] on span "281" at bounding box center [132, 329] width 18 height 21
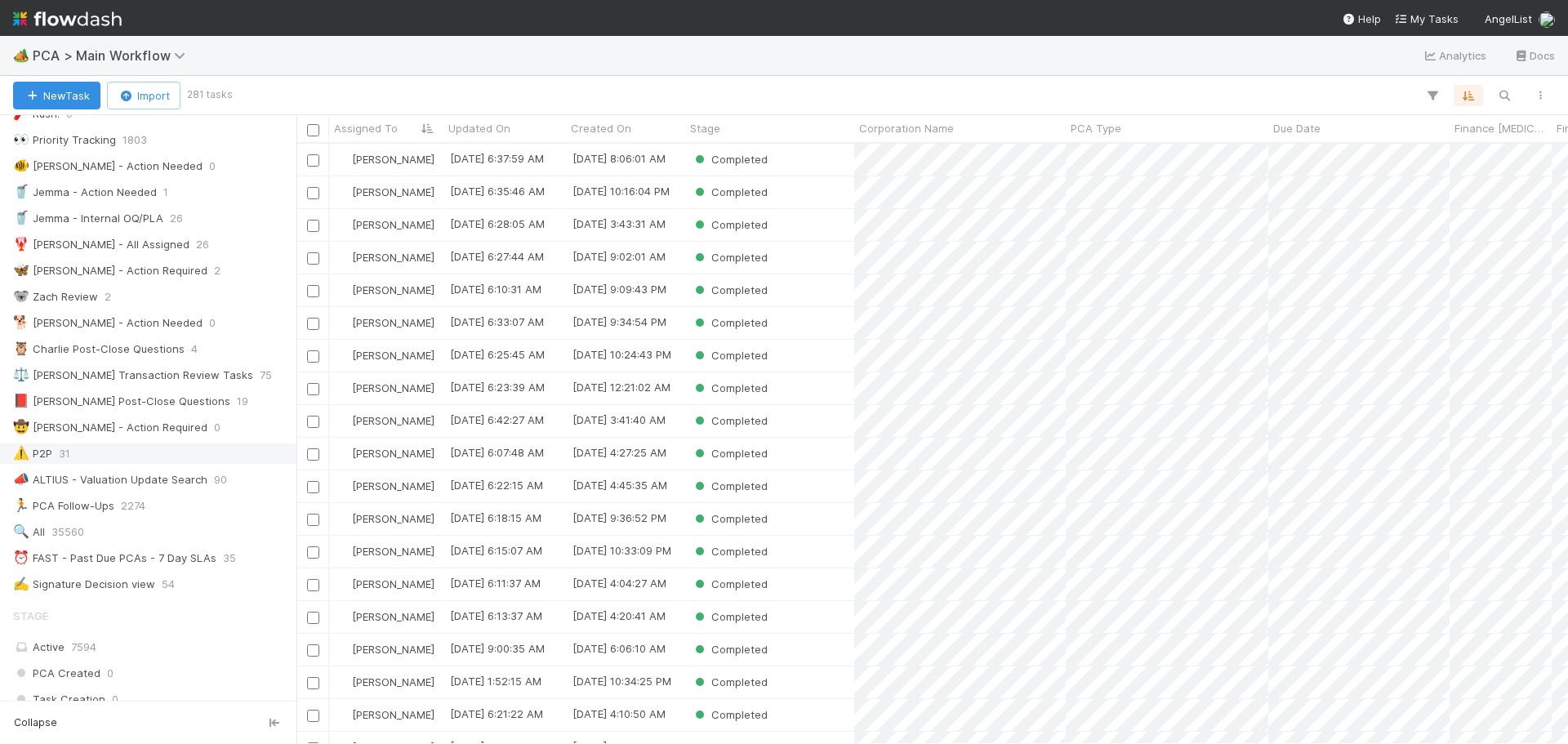
scroll to position [82, 0]
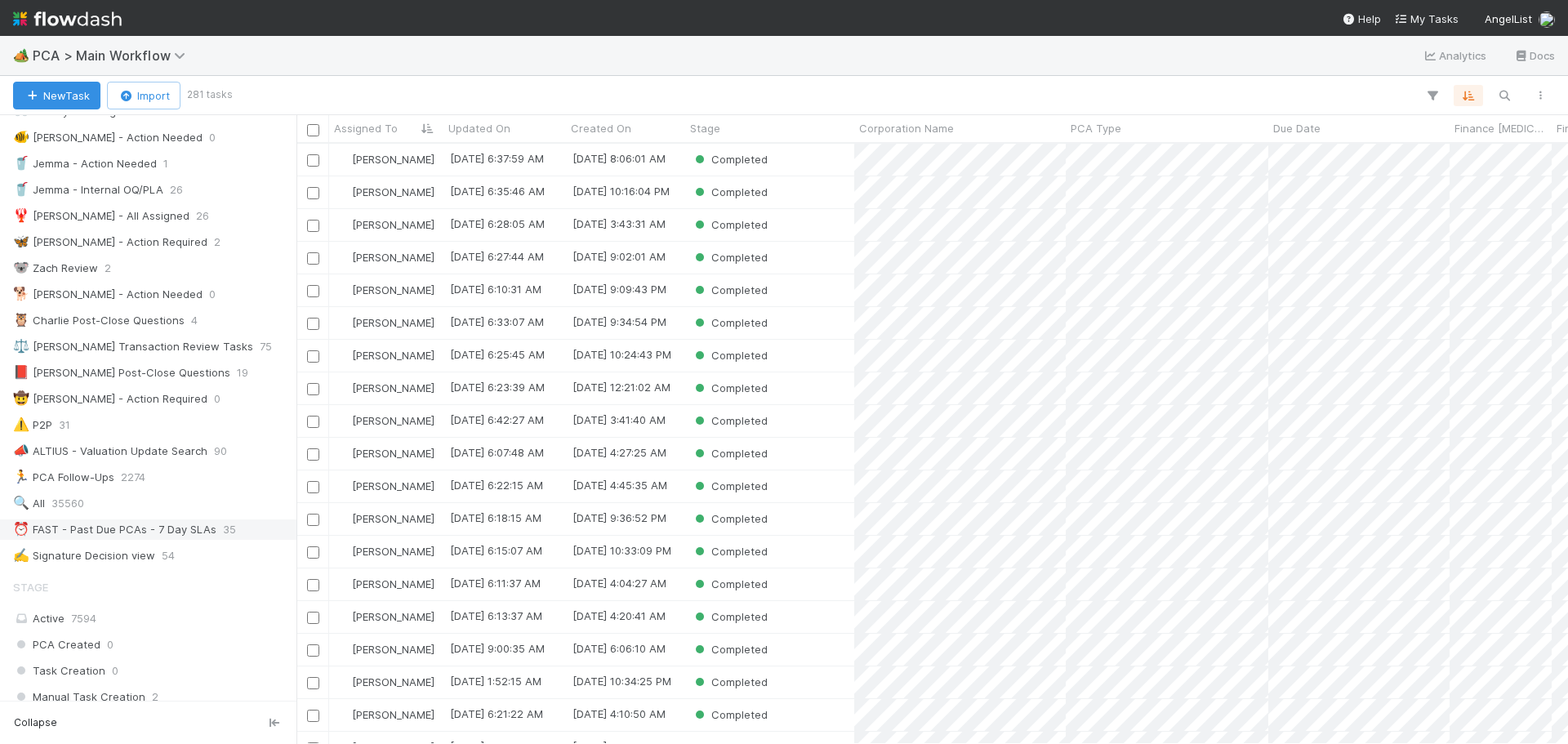
click at [151, 531] on div "⏰ FAST - Past Due PCAs - 7 Day SLAs" at bounding box center [115, 529] width 204 height 21
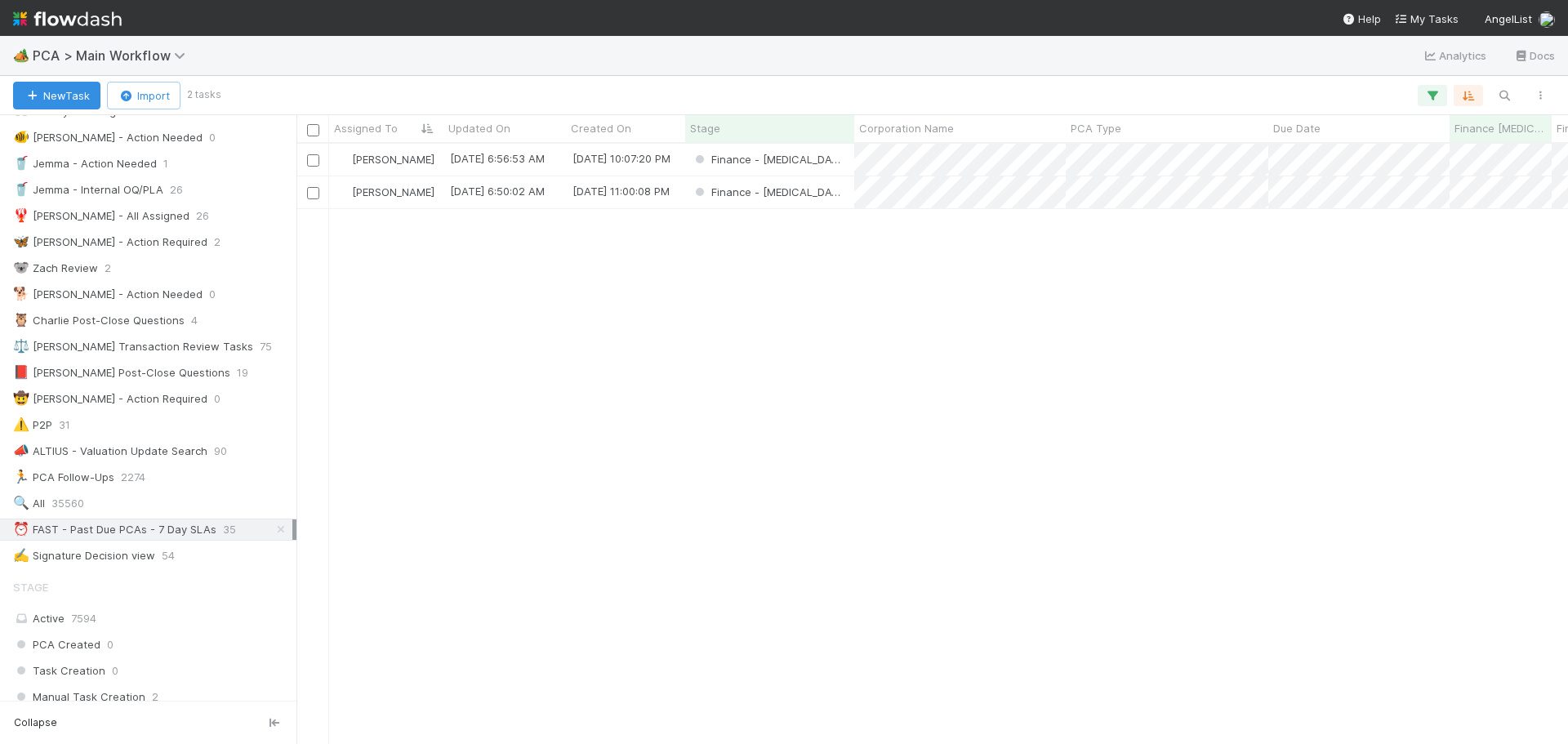
scroll to position [588, 1259]
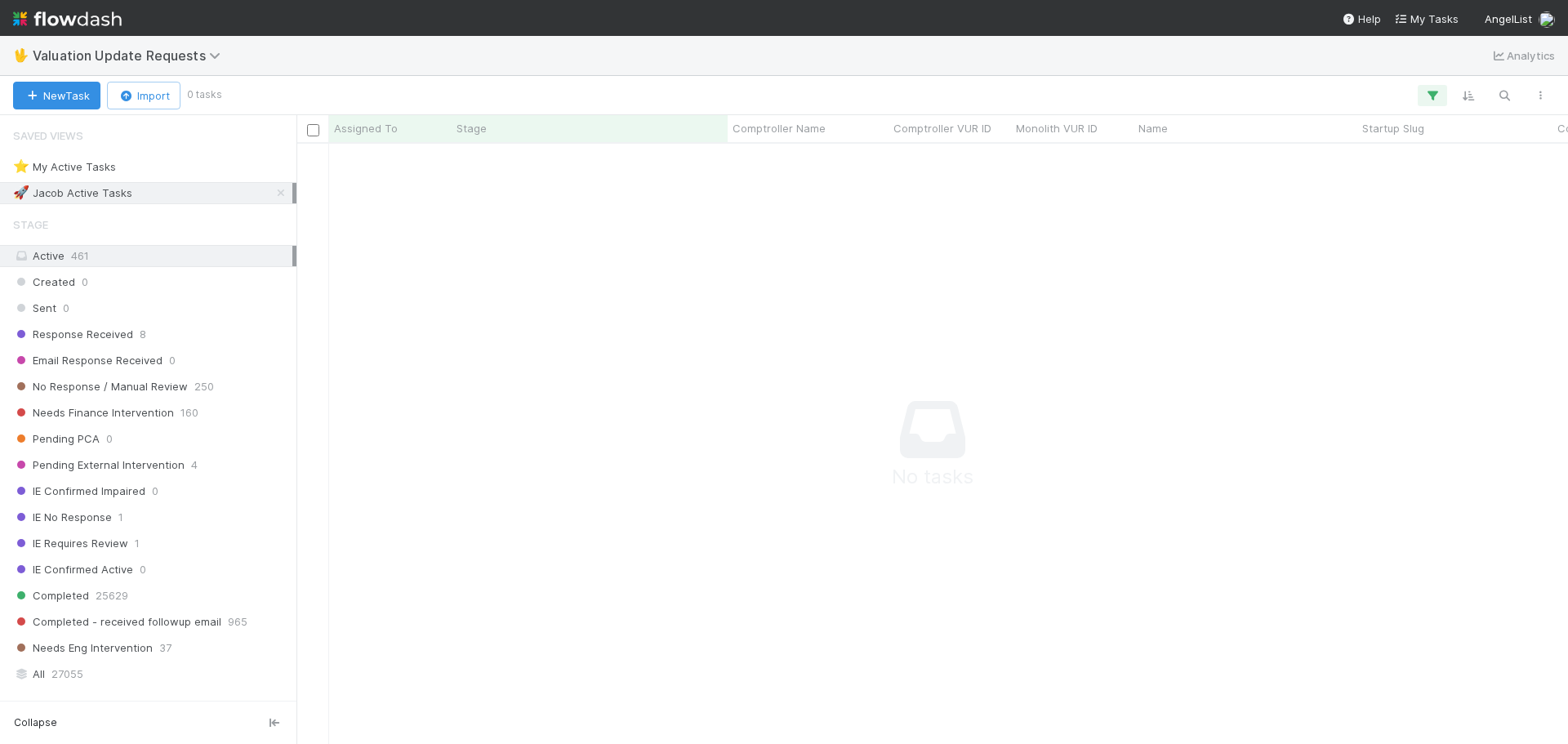
scroll to position [575, 1259]
click at [272, 194] on icon at bounding box center [281, 193] width 17 height 11
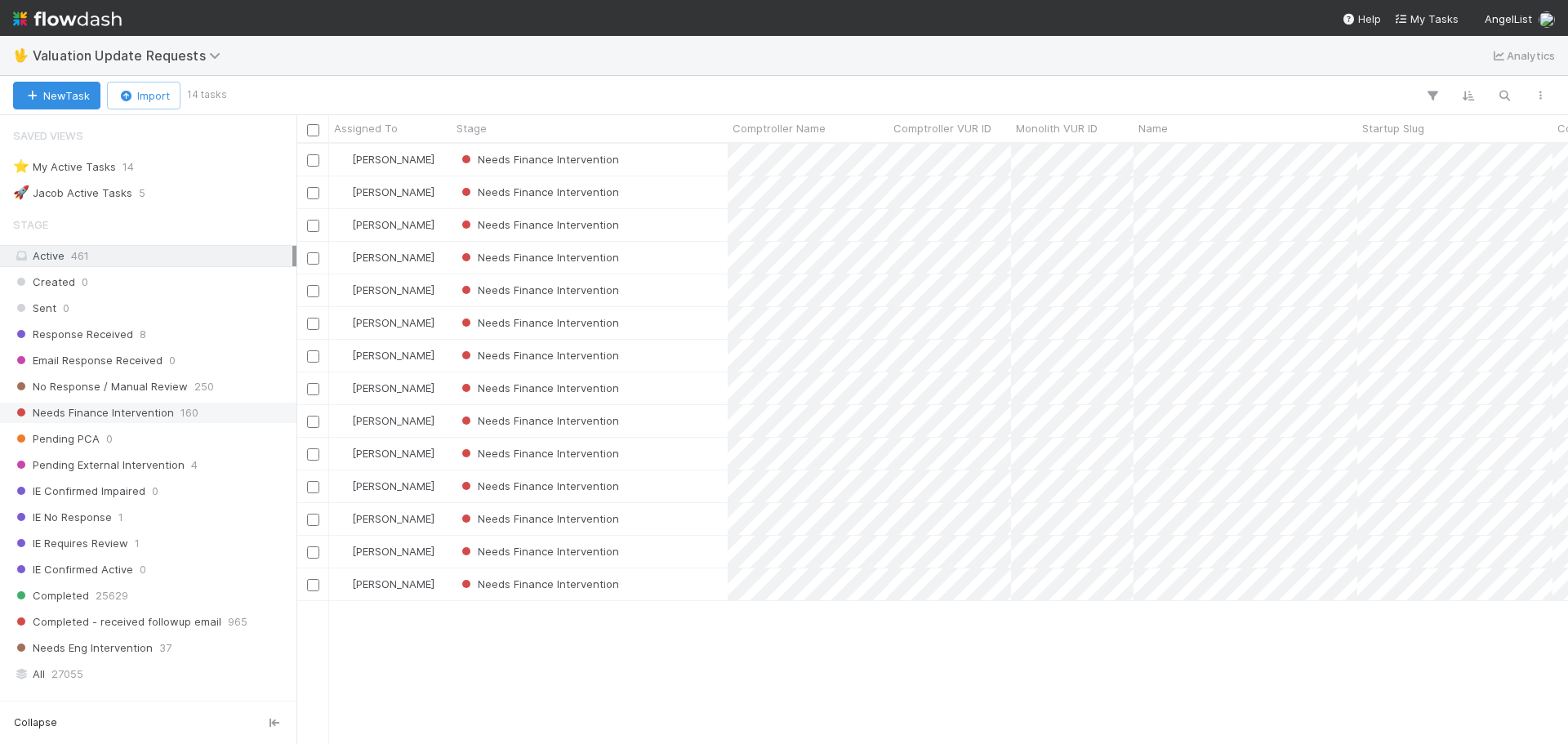
click at [152, 415] on span "Needs Finance Intervention" at bounding box center [94, 412] width 161 height 21
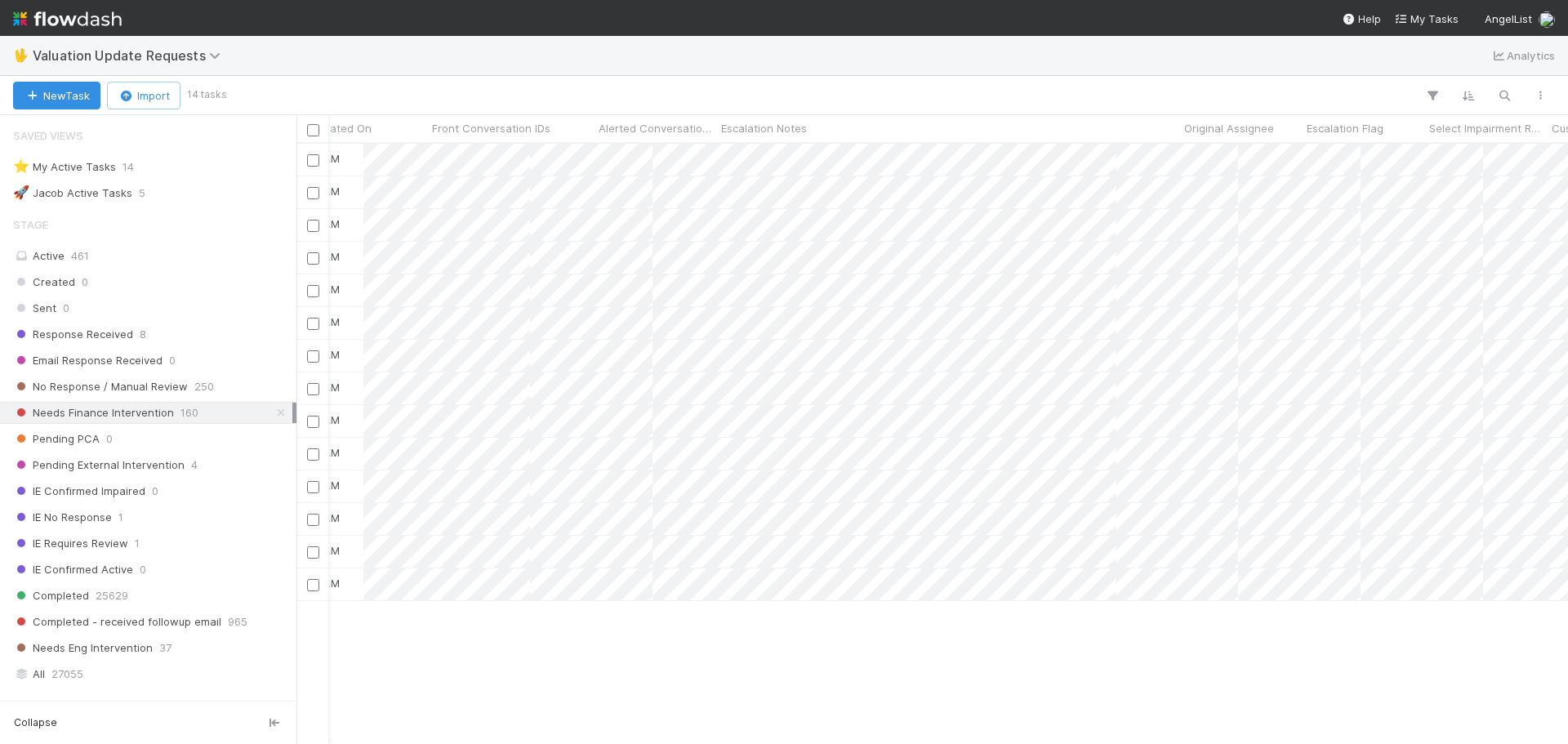
scroll to position [0, 1962]
click at [400, 221] on div at bounding box center [784, 372] width 1568 height 744
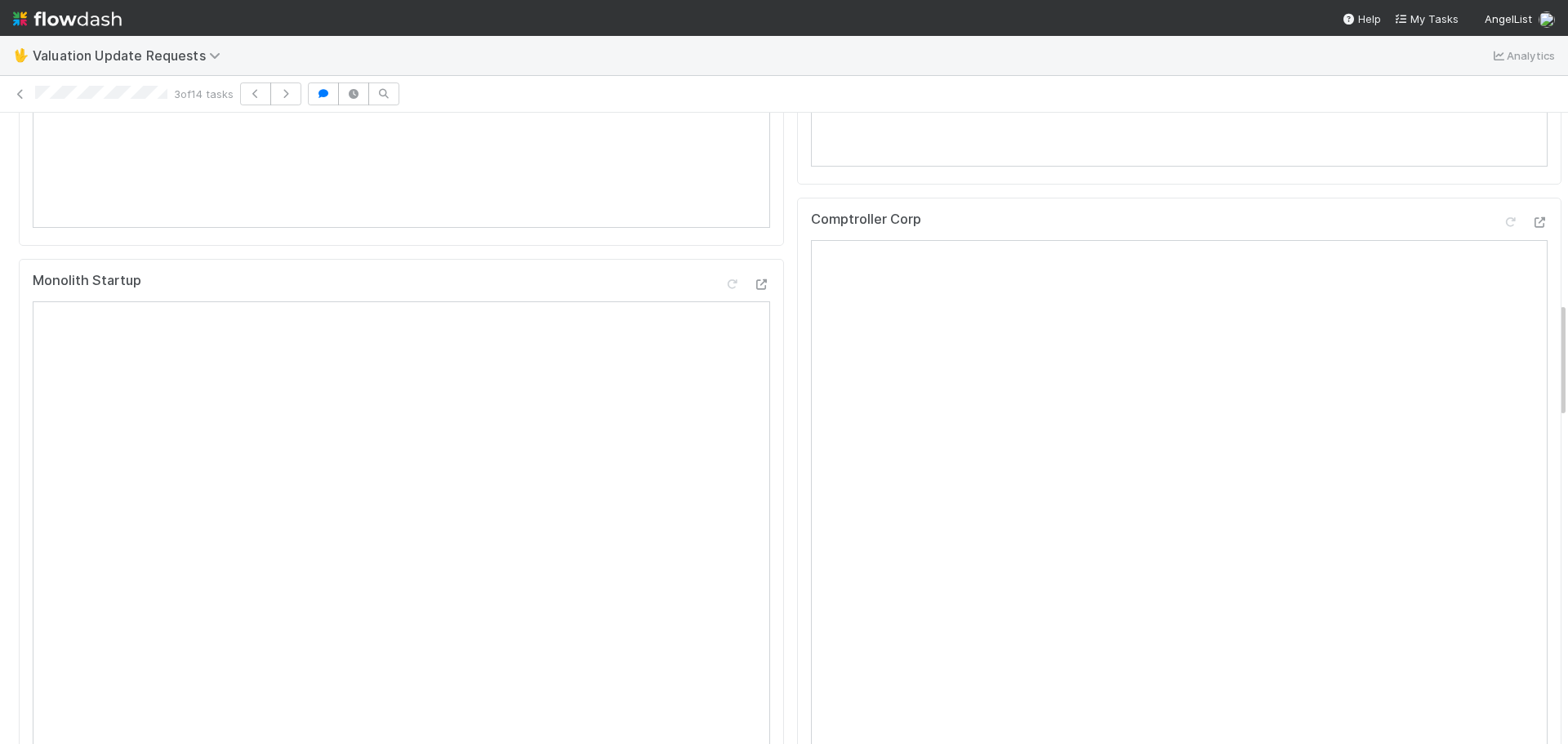
scroll to position [816, 0]
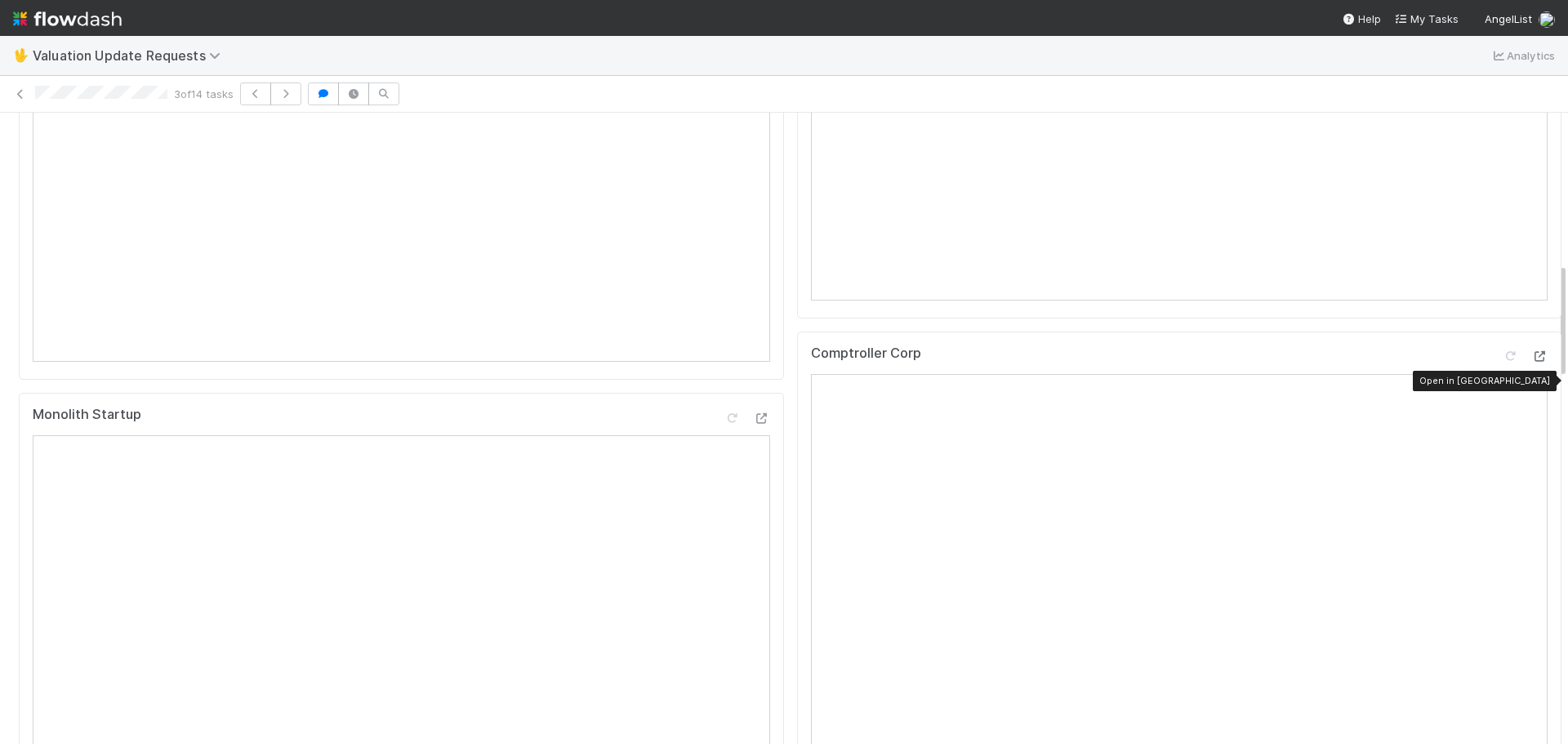
click at [1531, 362] on icon at bounding box center [1539, 356] width 17 height 11
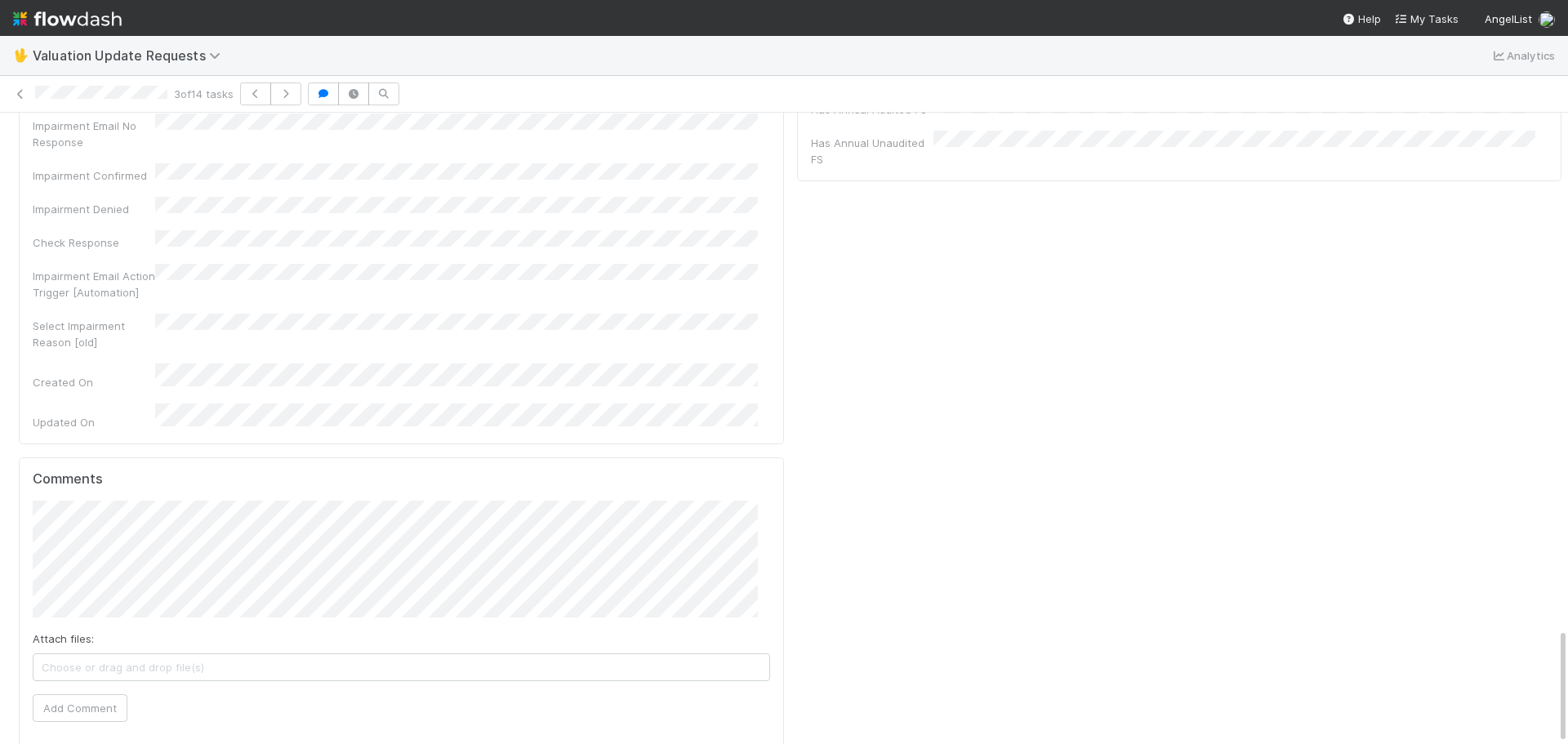
scroll to position [2805, 0]
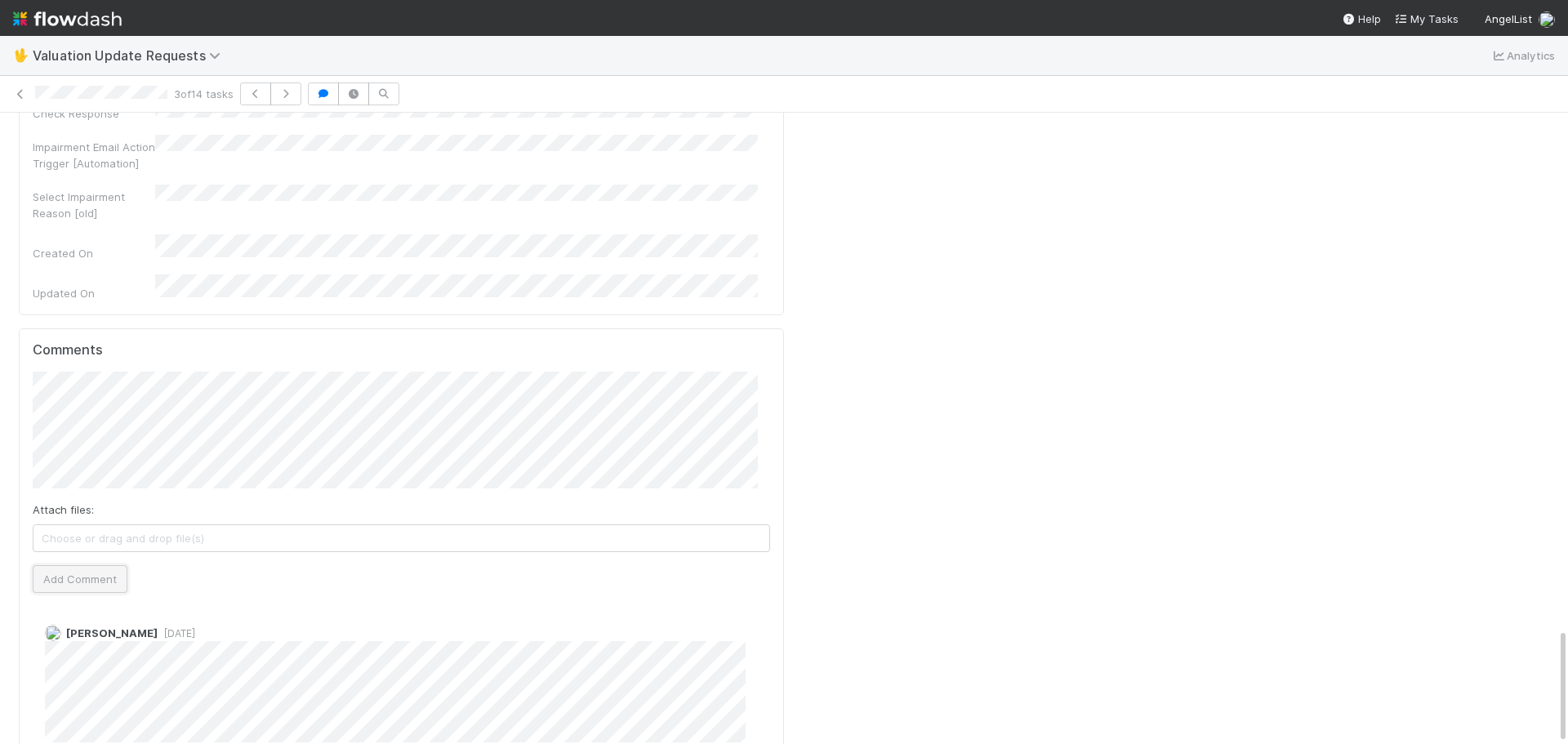
click at [79, 565] on button "Add Comment" at bounding box center [79, 579] width 94 height 28
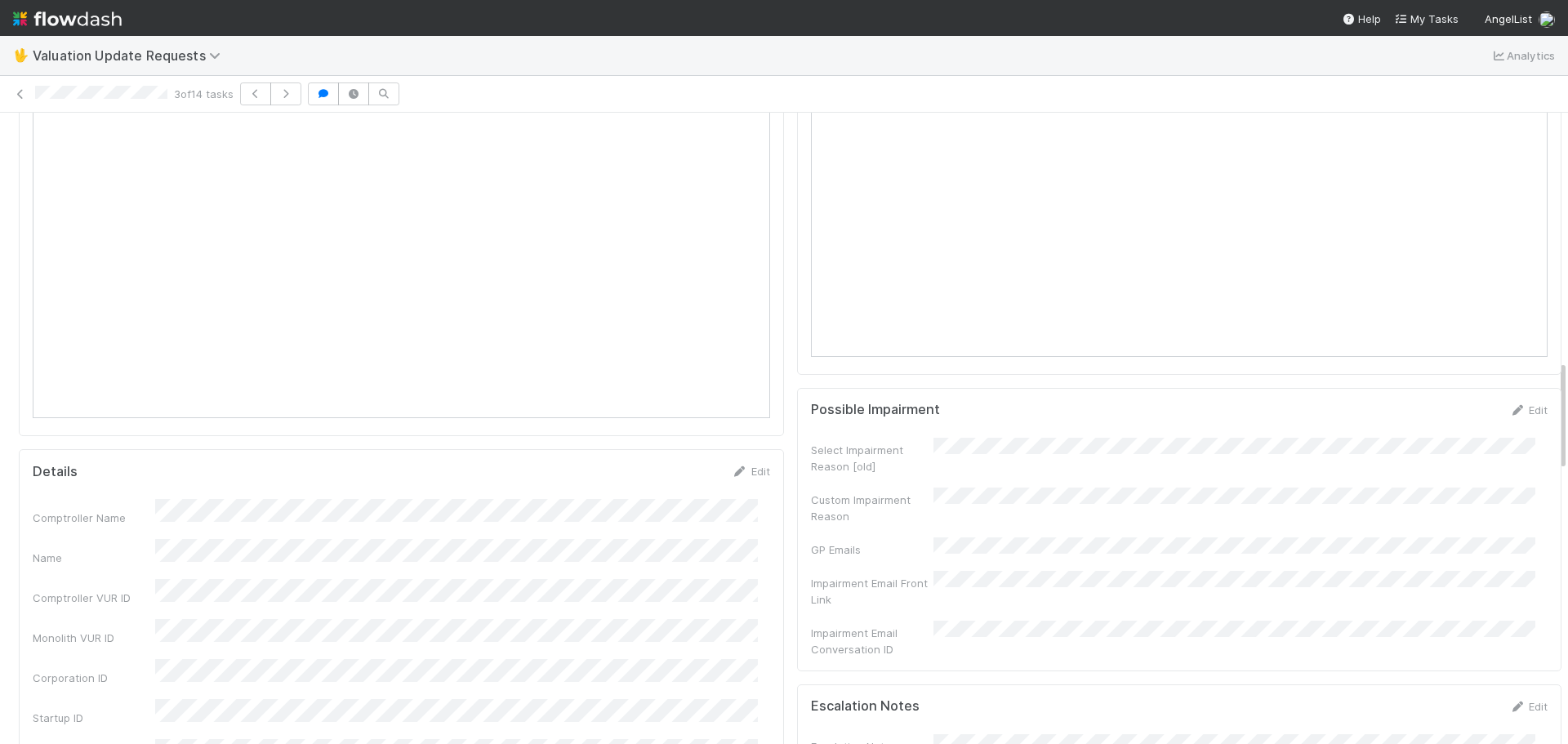
scroll to position [1172, 0]
click at [22, 83] on div "3 of 14 tasks" at bounding box center [784, 94] width 1568 height 23
click at [24, 94] on icon at bounding box center [21, 94] width 17 height 11
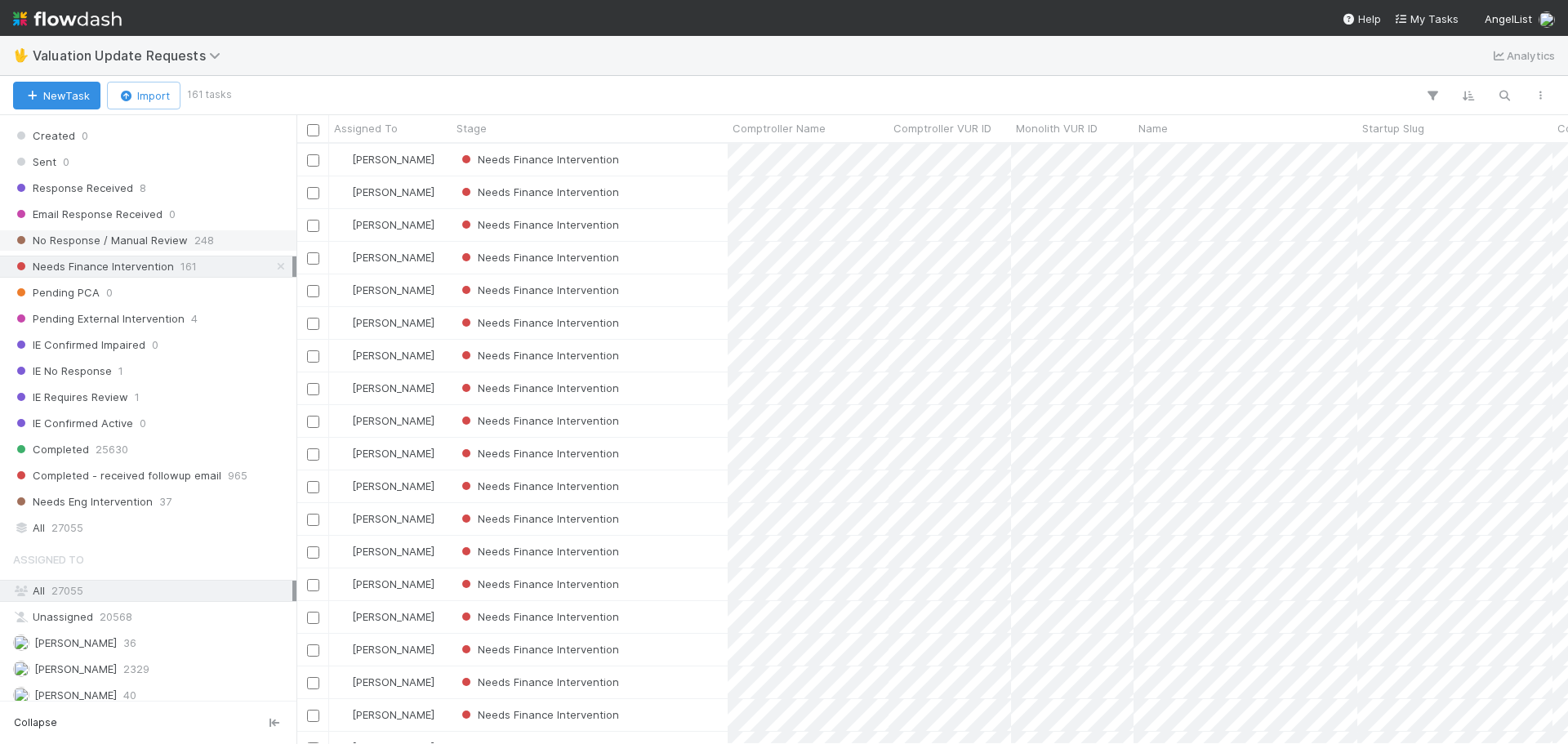
scroll to position [391, 0]
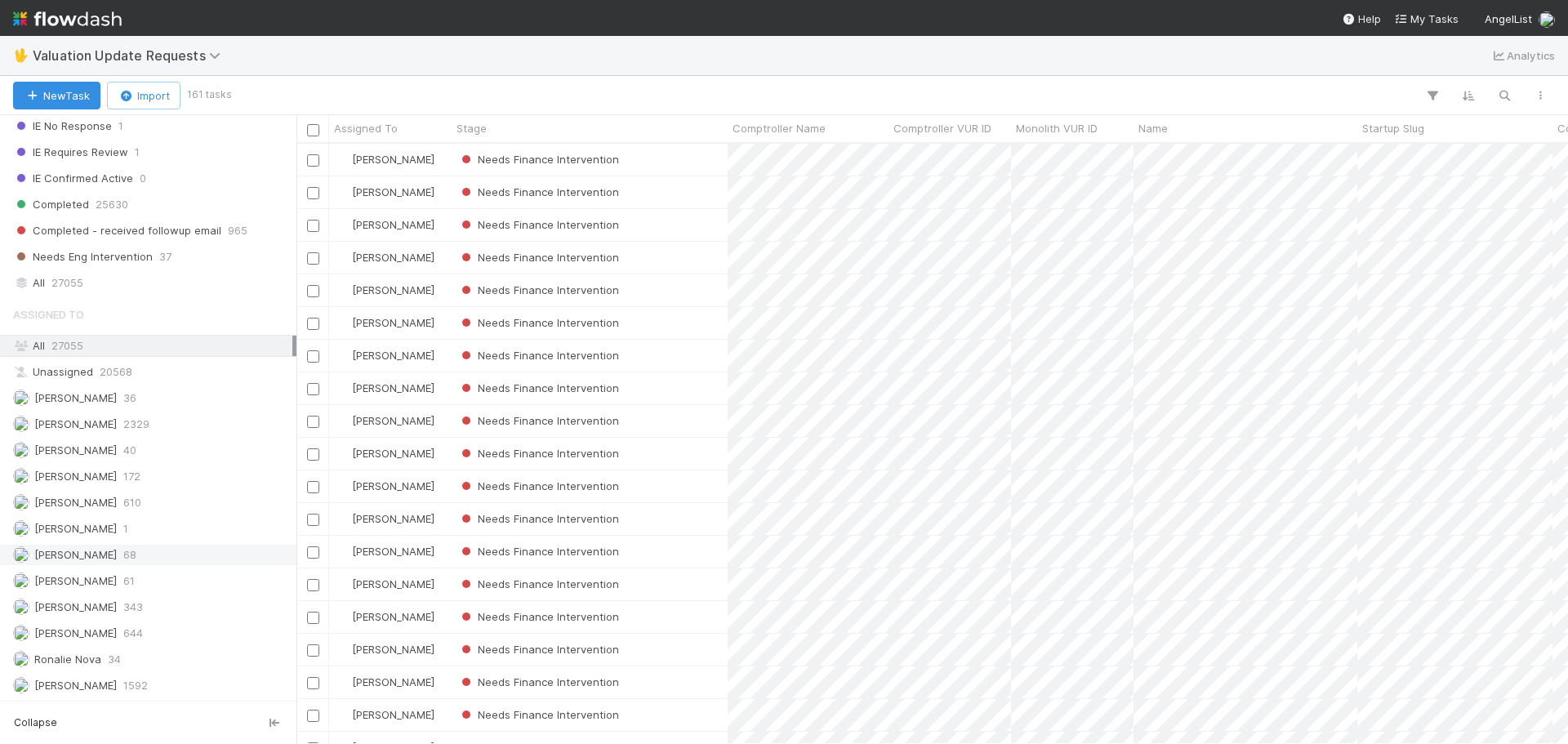
click at [136, 558] on div "Marenz Trajano 68" at bounding box center [152, 554] width 279 height 21
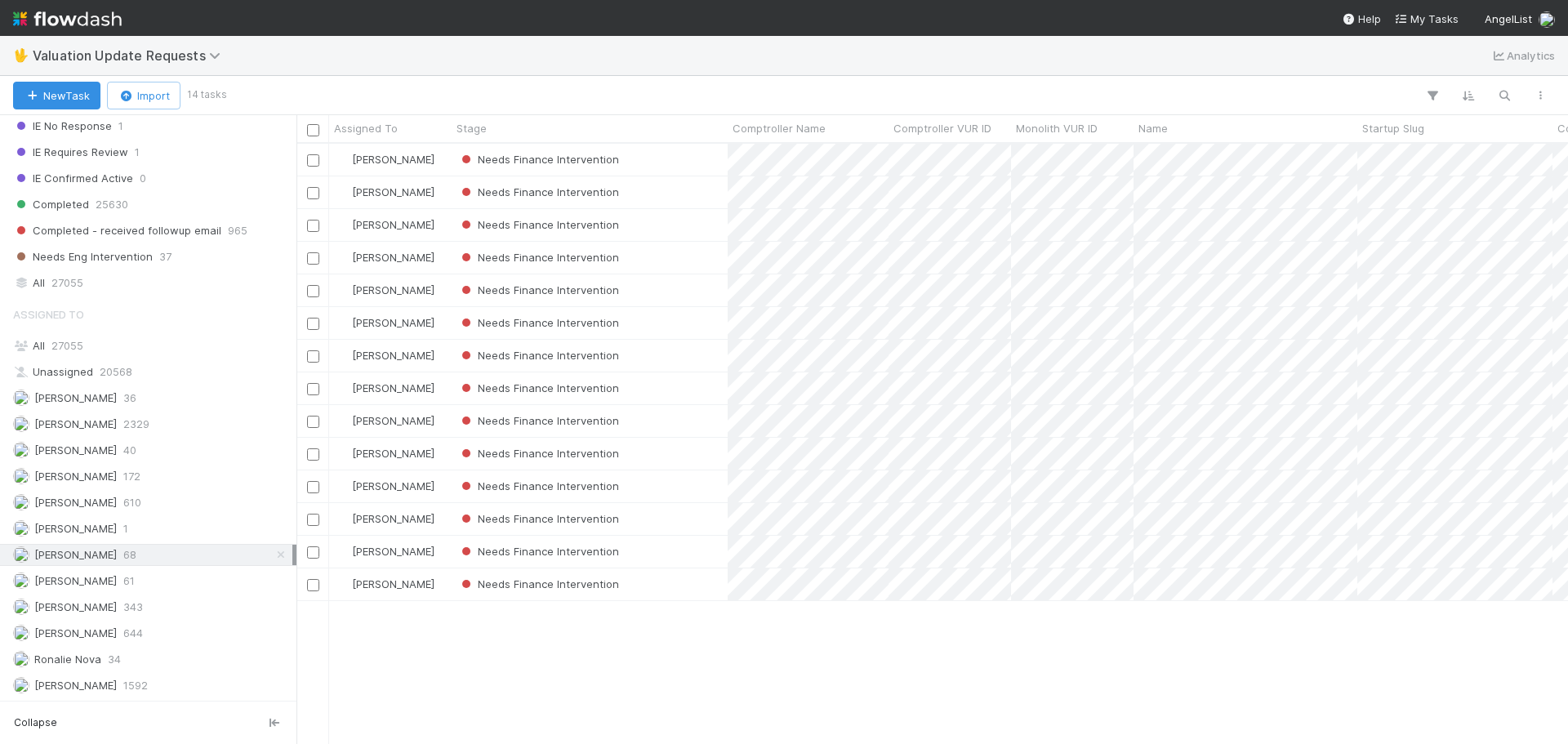
scroll to position [588, 1259]
click at [688, 159] on div "Needs Finance Intervention" at bounding box center [589, 160] width 276 height 31
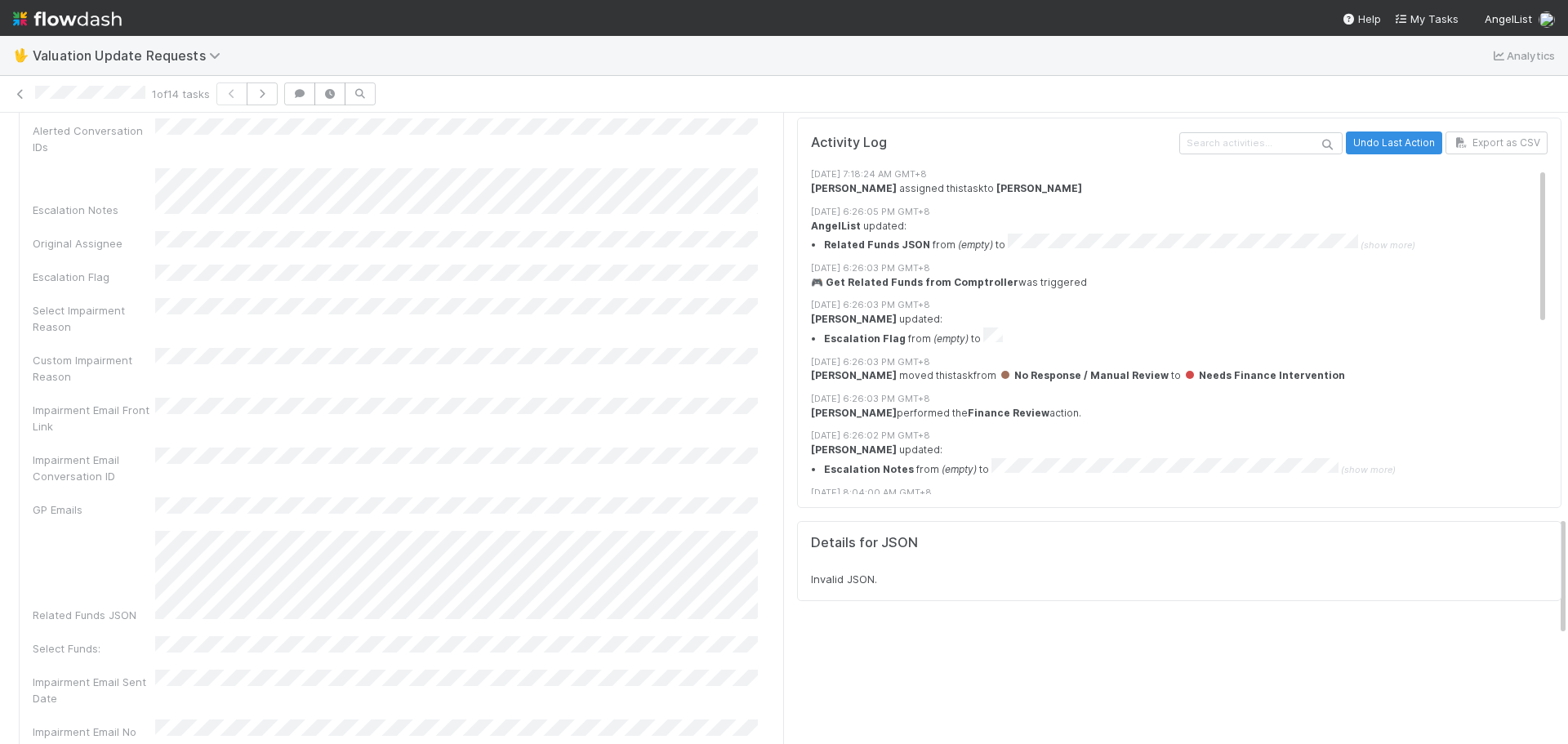
scroll to position [1806, 0]
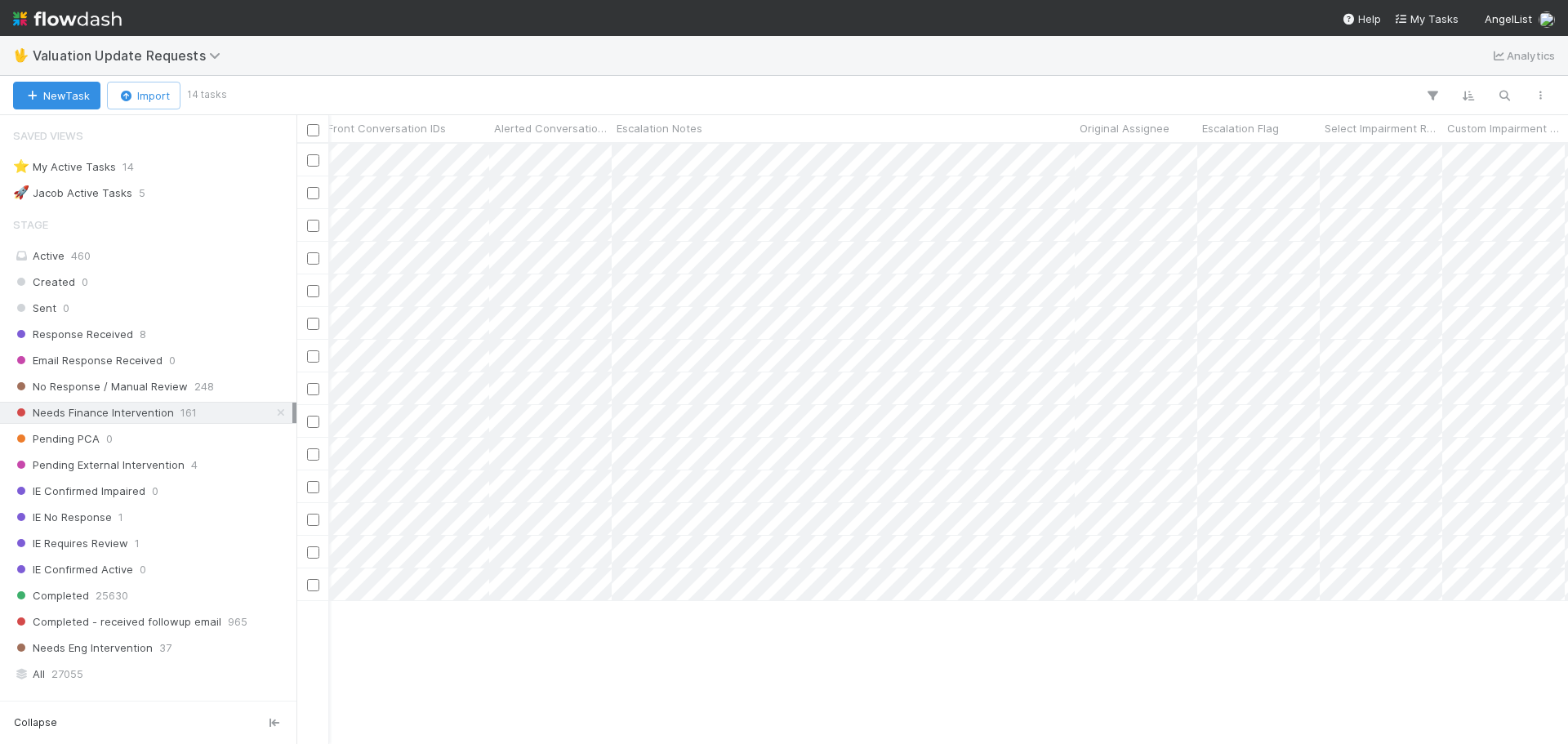
scroll to position [0, 2054]
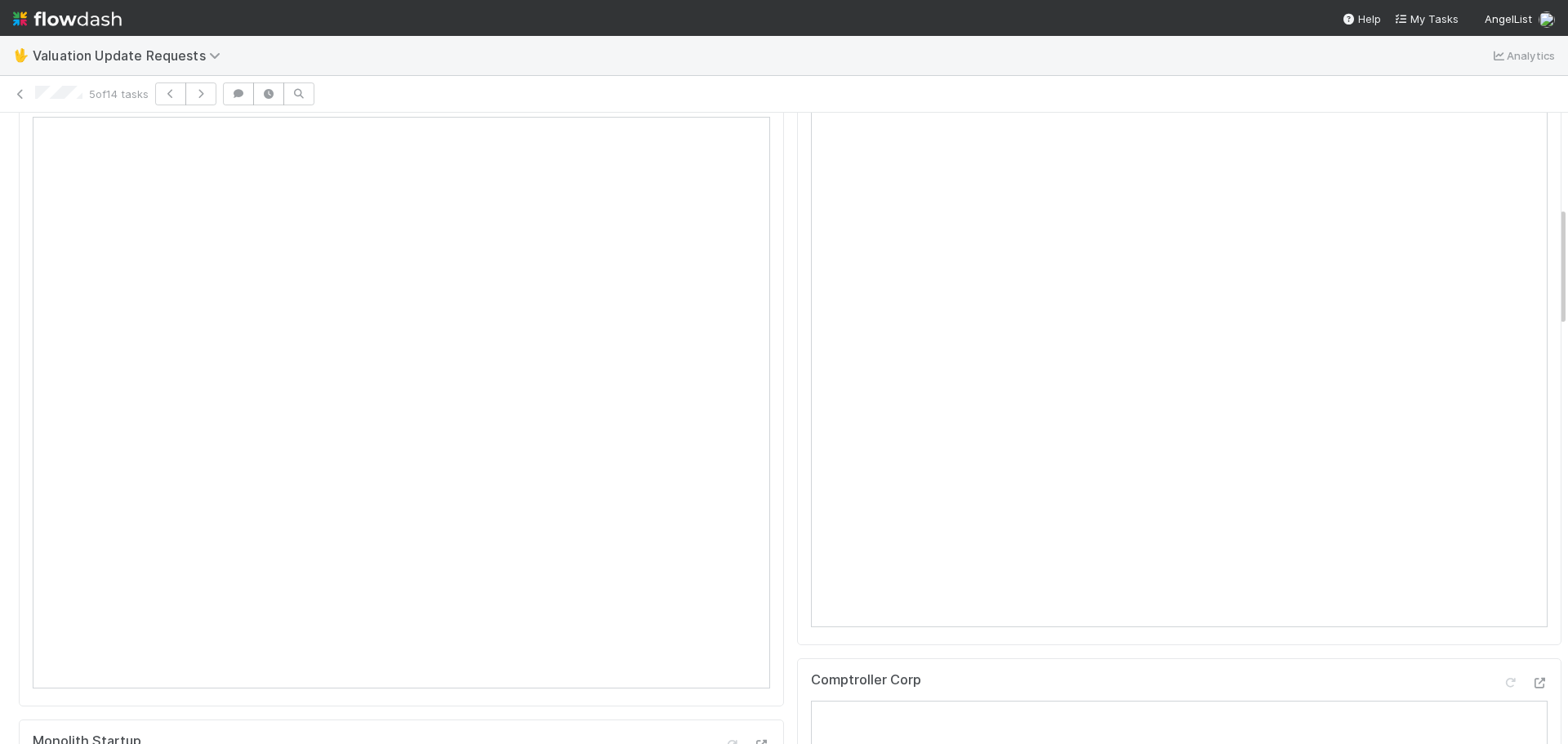
scroll to position [245, 0]
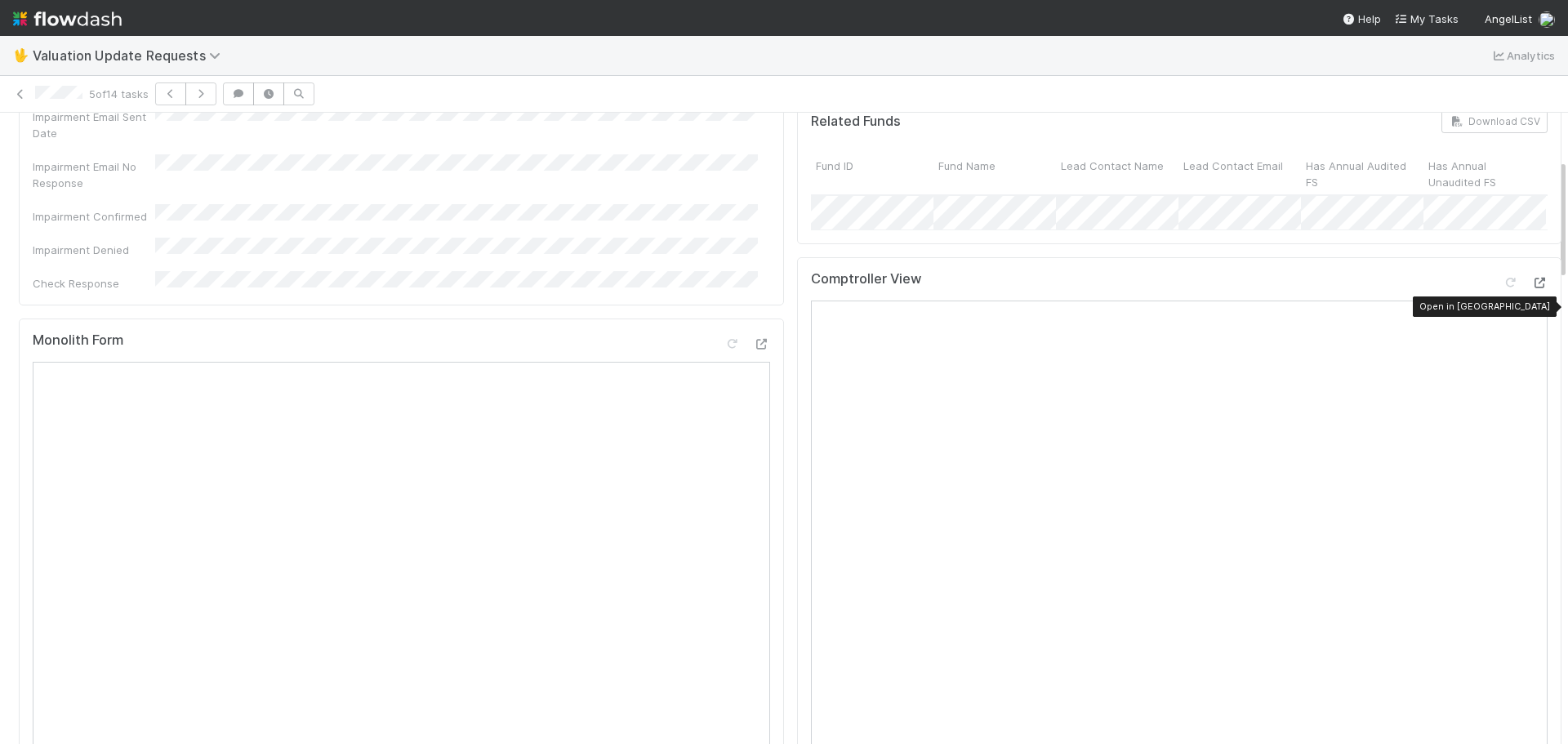
click at [1531, 288] on icon at bounding box center [1539, 282] width 17 height 11
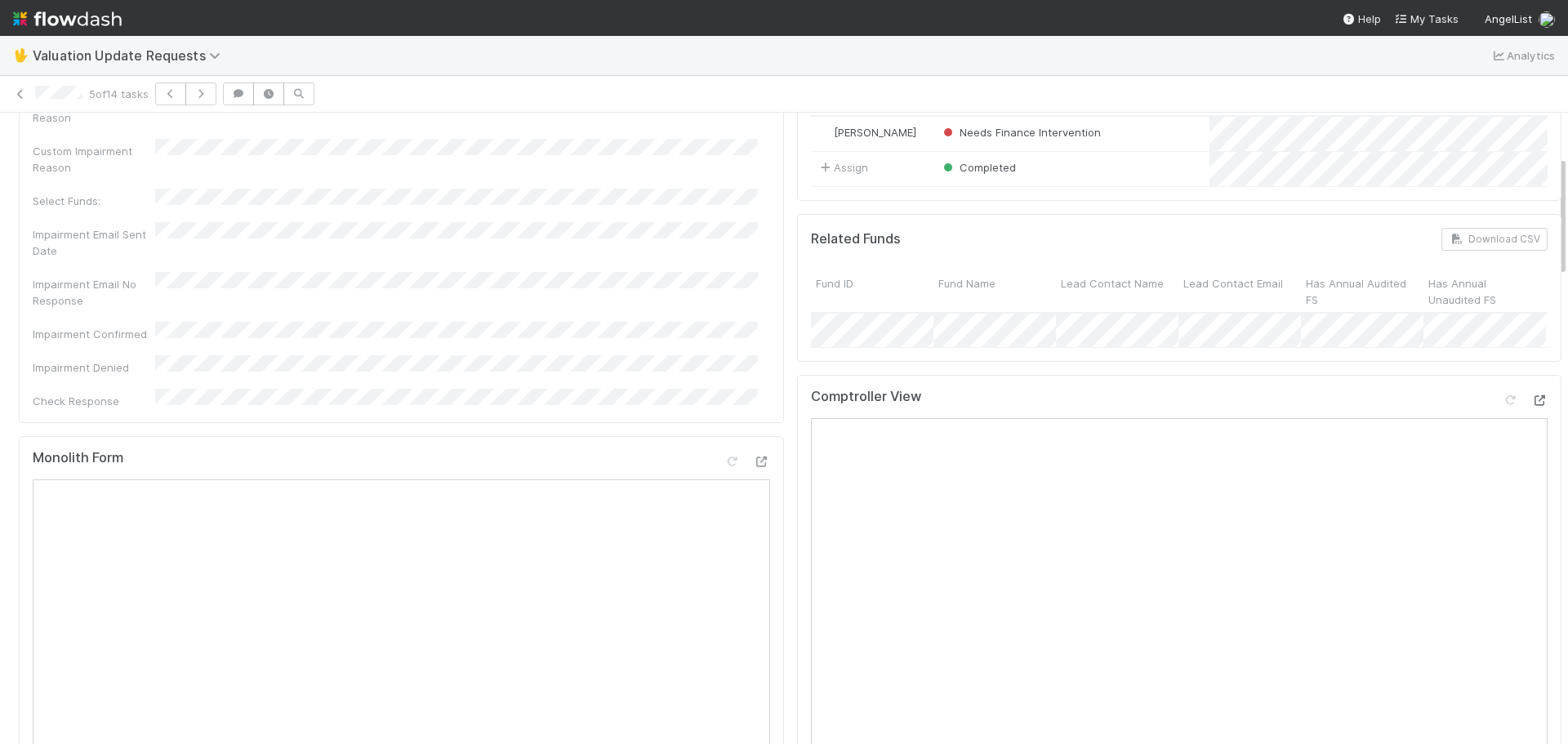
scroll to position [0, 0]
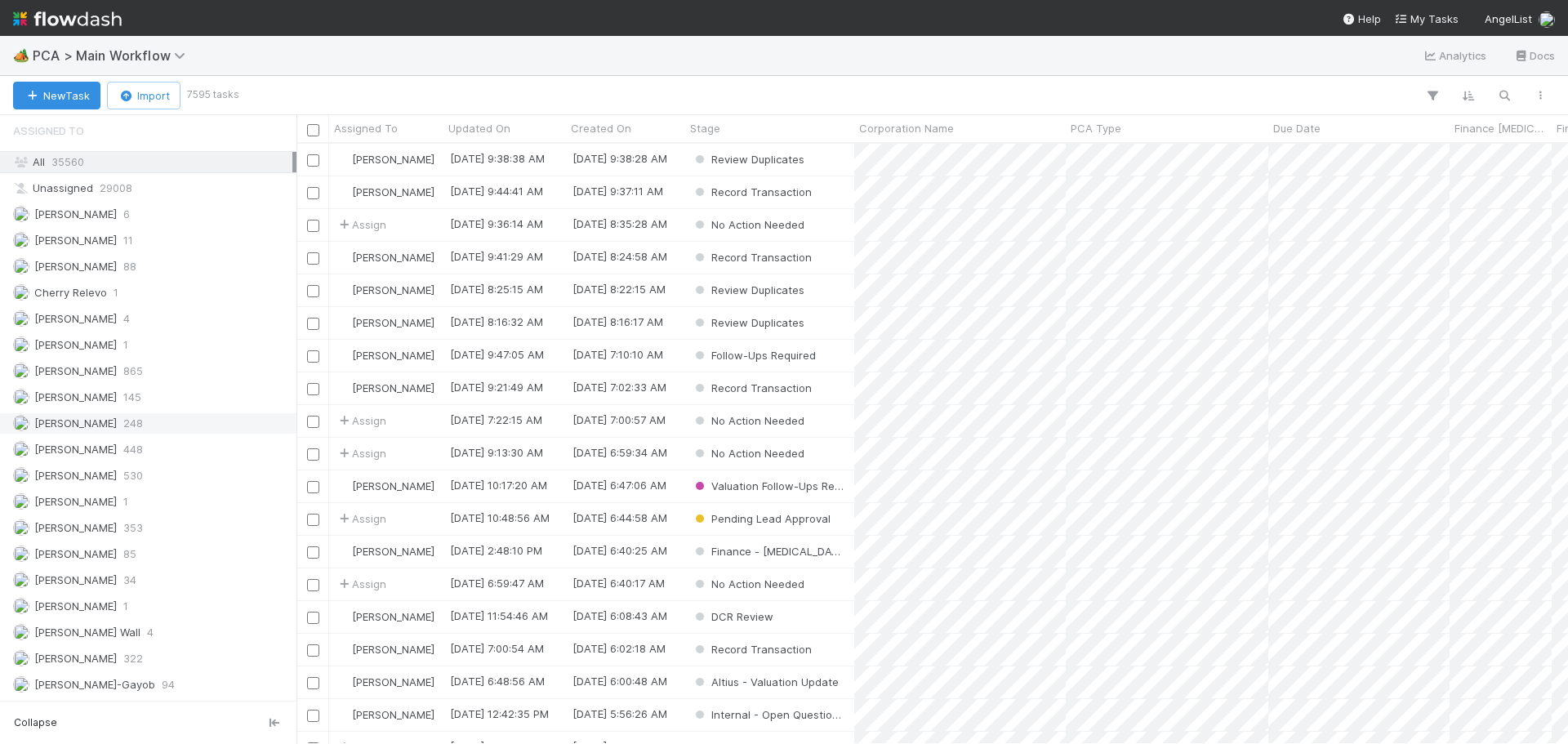
scroll to position [1714, 0]
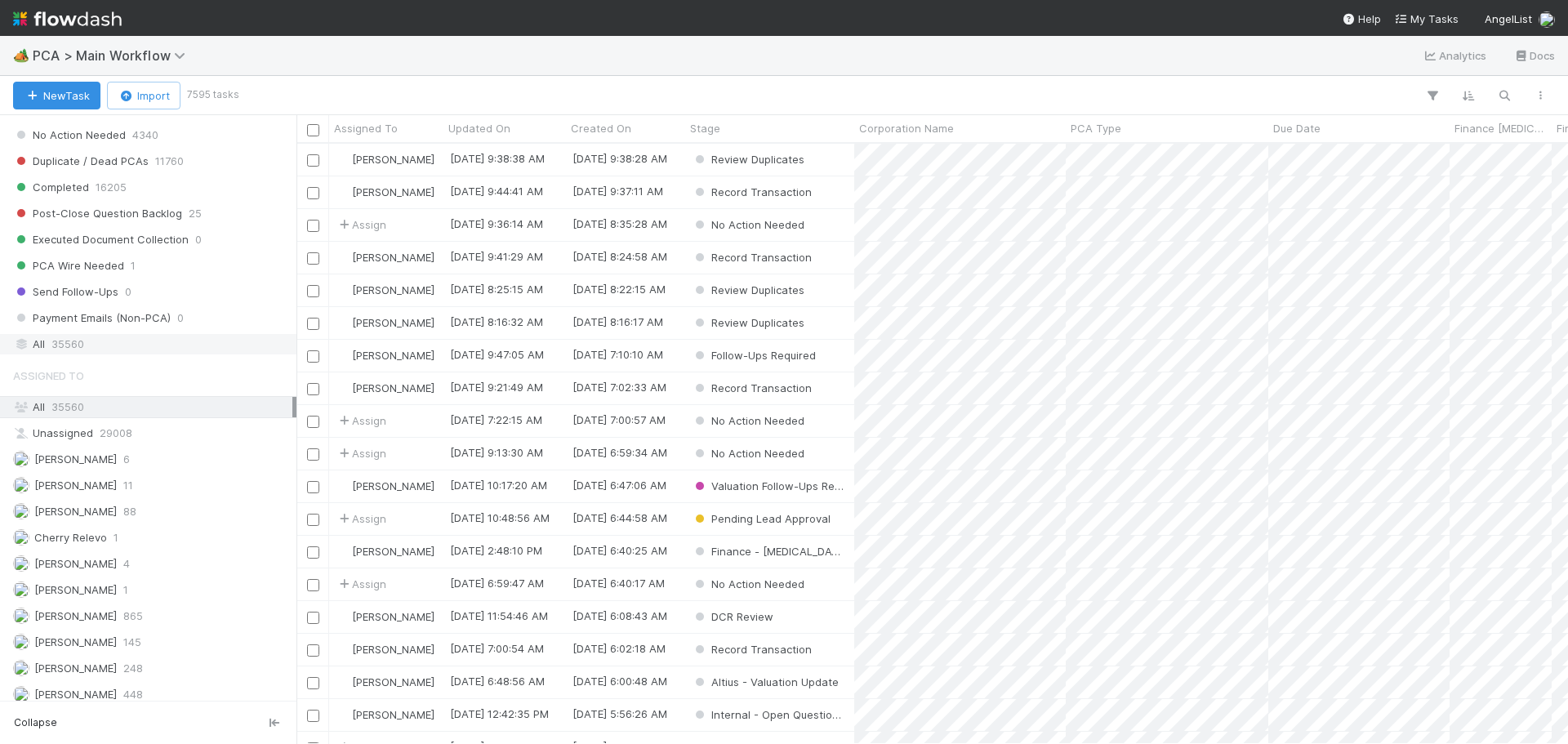
click at [99, 344] on div "All 35560" at bounding box center [152, 343] width 279 height 21
click at [1502, 92] on icon "button" at bounding box center [1504, 96] width 17 height 15
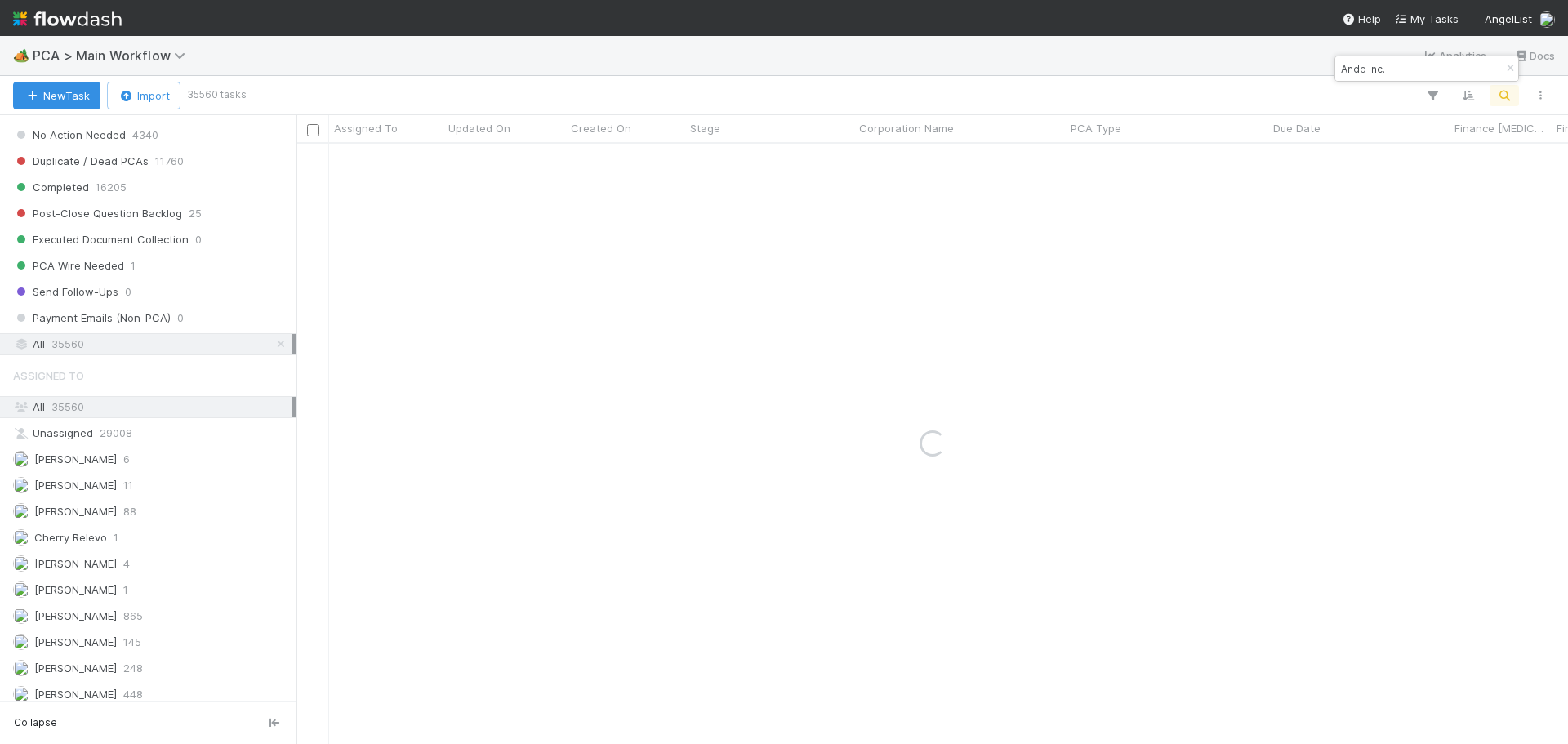
type input "Ando Inc."
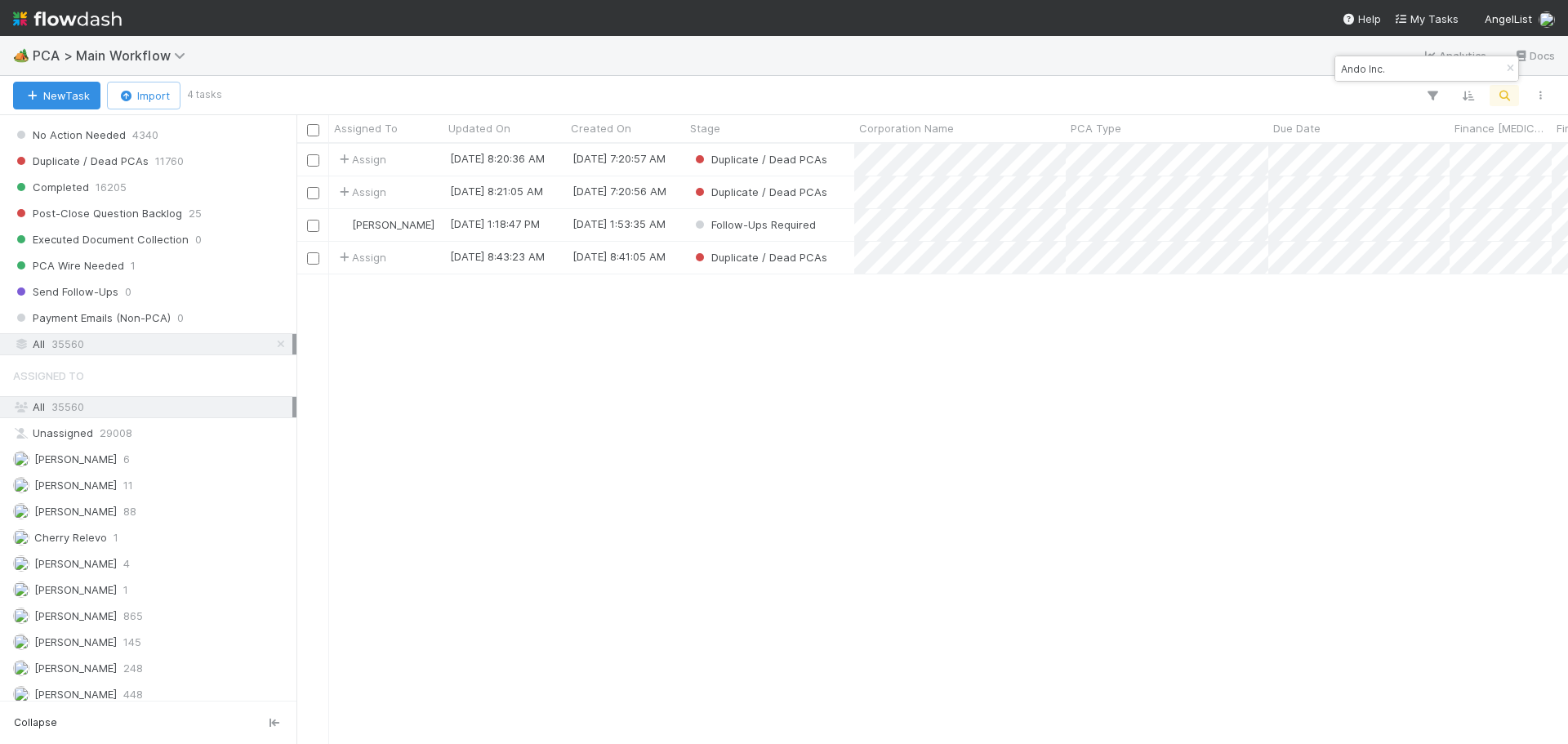
scroll to position [588, 1259]
click at [842, 228] on div "Follow-Ups Required" at bounding box center [770, 225] width 169 height 31
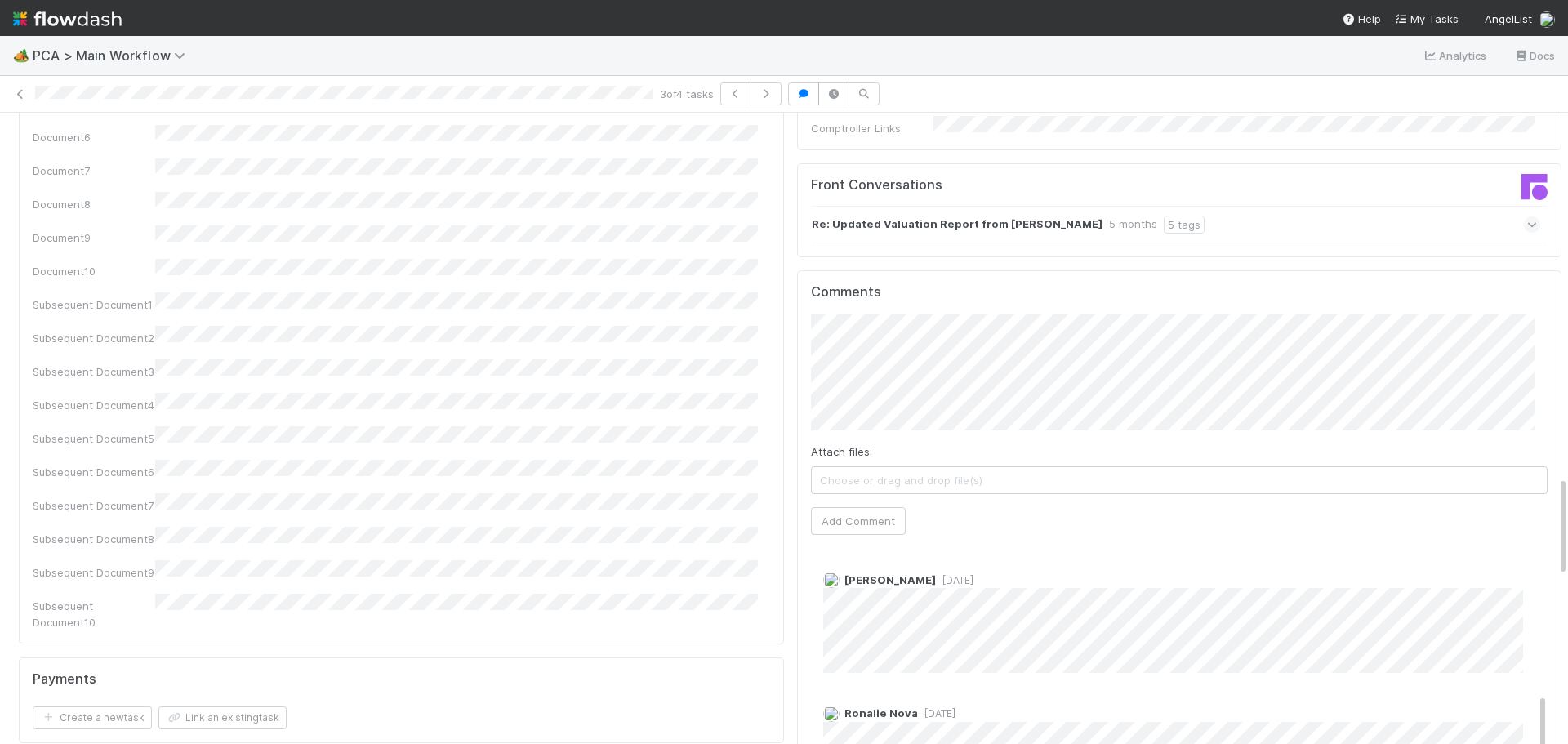
scroll to position [490, 0]
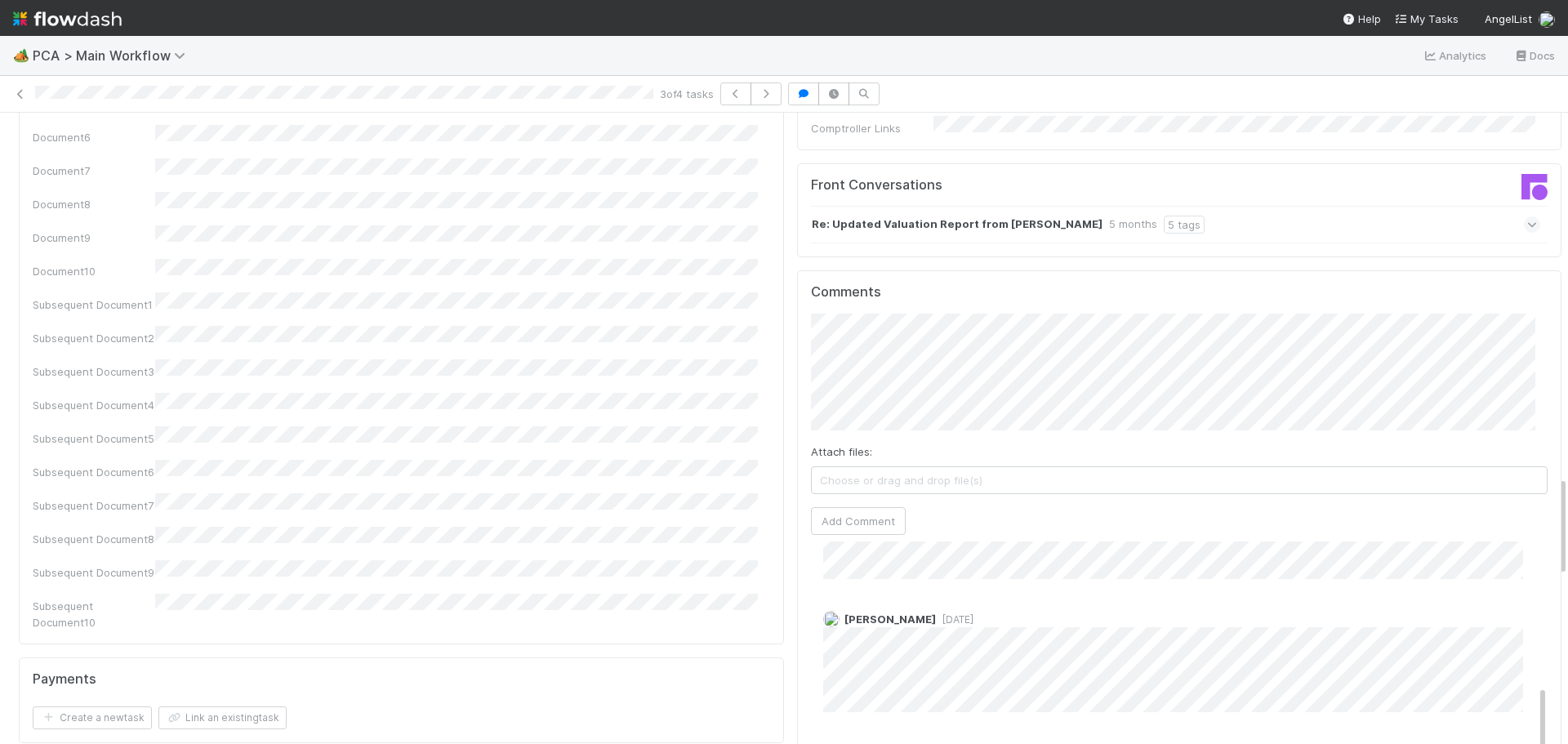
click at [936, 613] on span "[DATE]" at bounding box center [954, 619] width 37 height 12
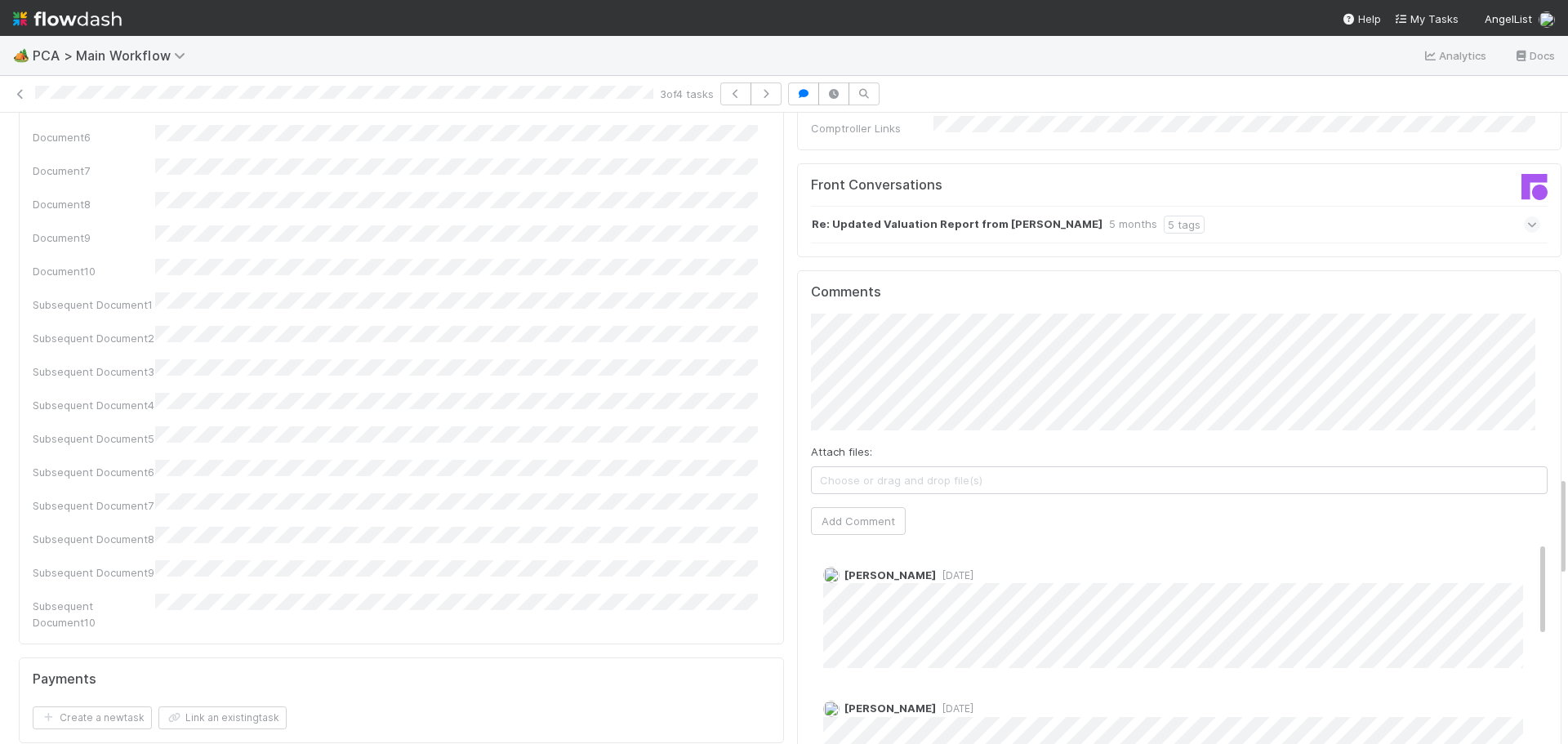
click at [949, 687] on div "[PERSON_NAME] [DATE]" at bounding box center [1185, 743] width 749 height 113
click at [943, 702] on span "6 months ago" at bounding box center [954, 708] width 37 height 12
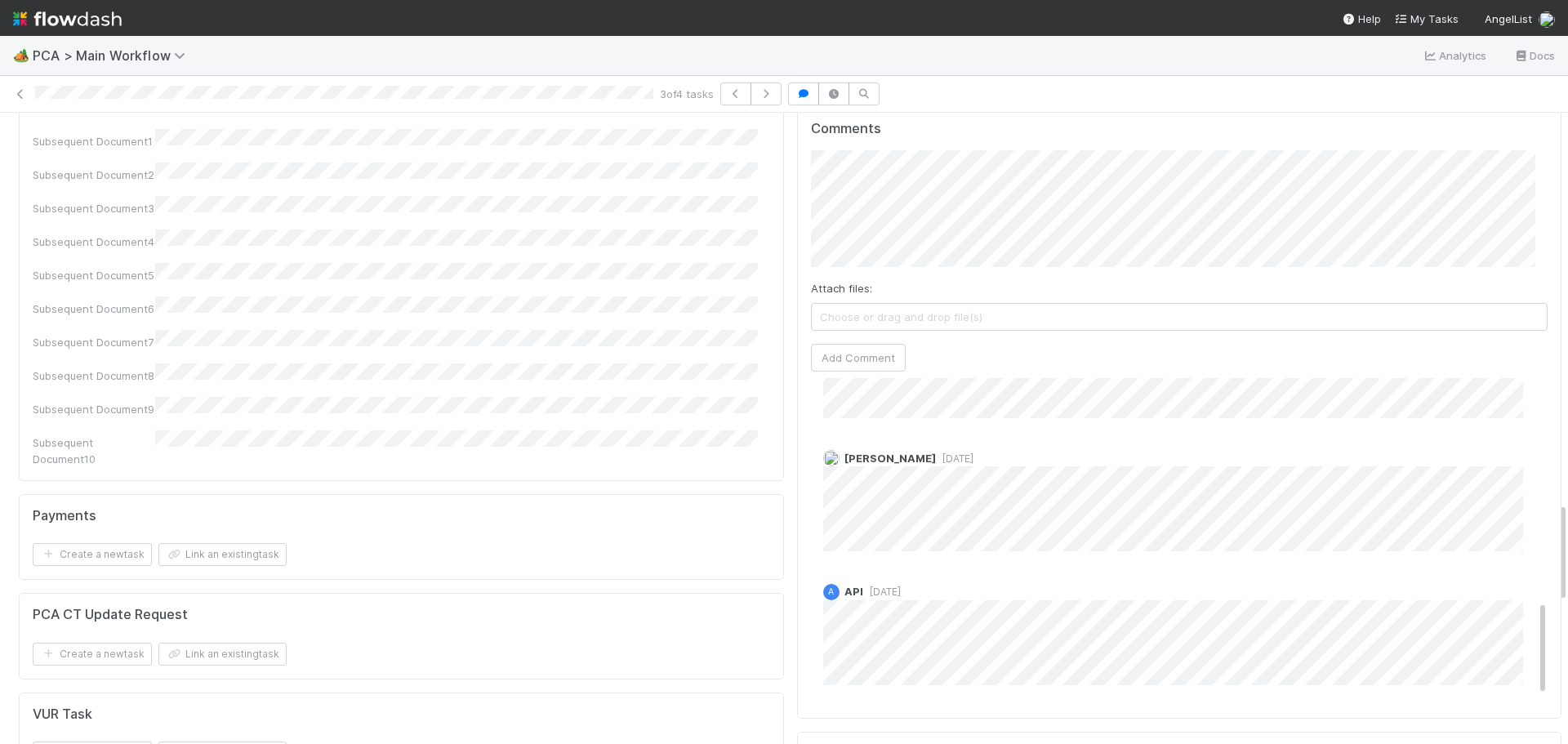
scroll to position [624, 0]
click at [926, 449] on span "[DATE]" at bounding box center [936, 454] width 37 height 12
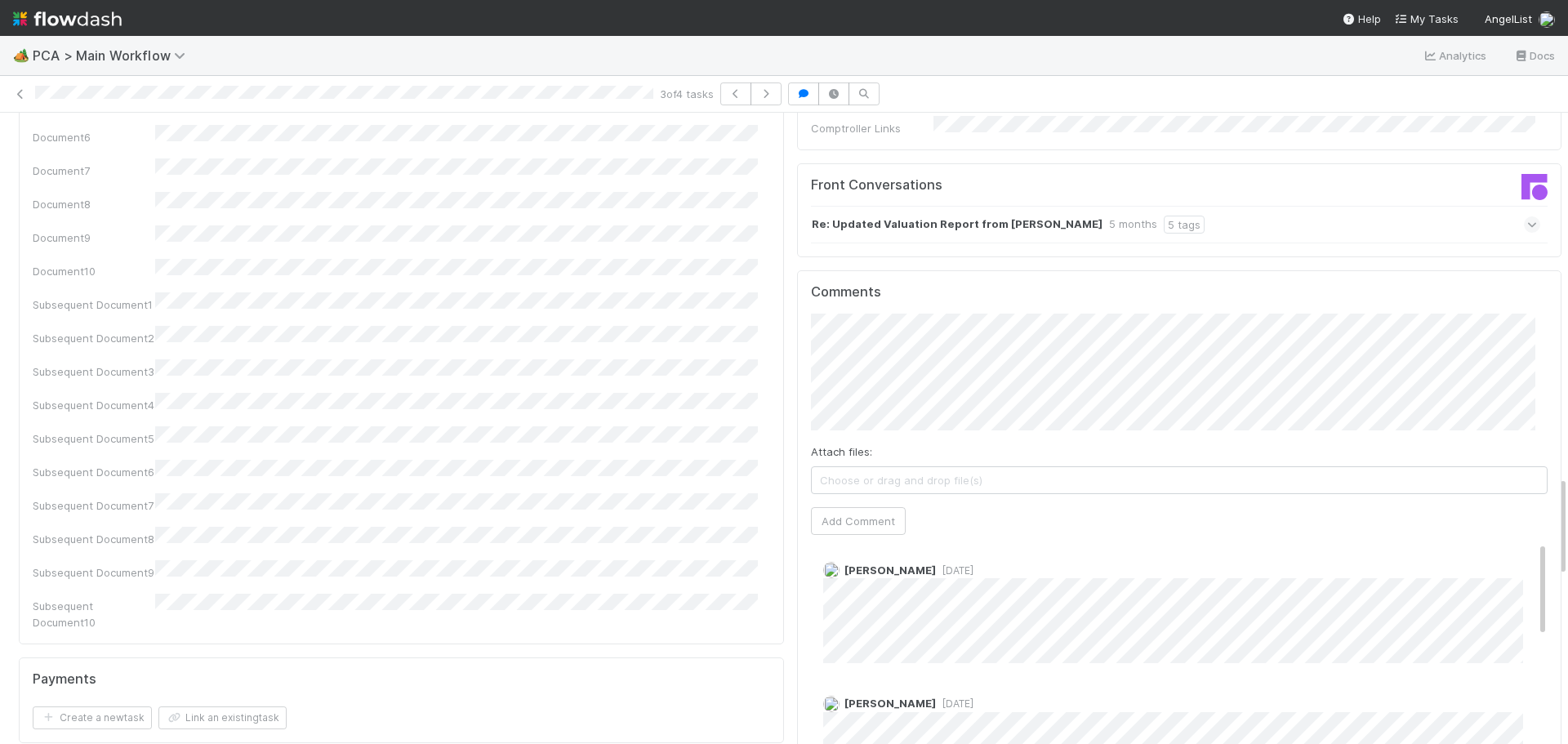
scroll to position [0, 0]
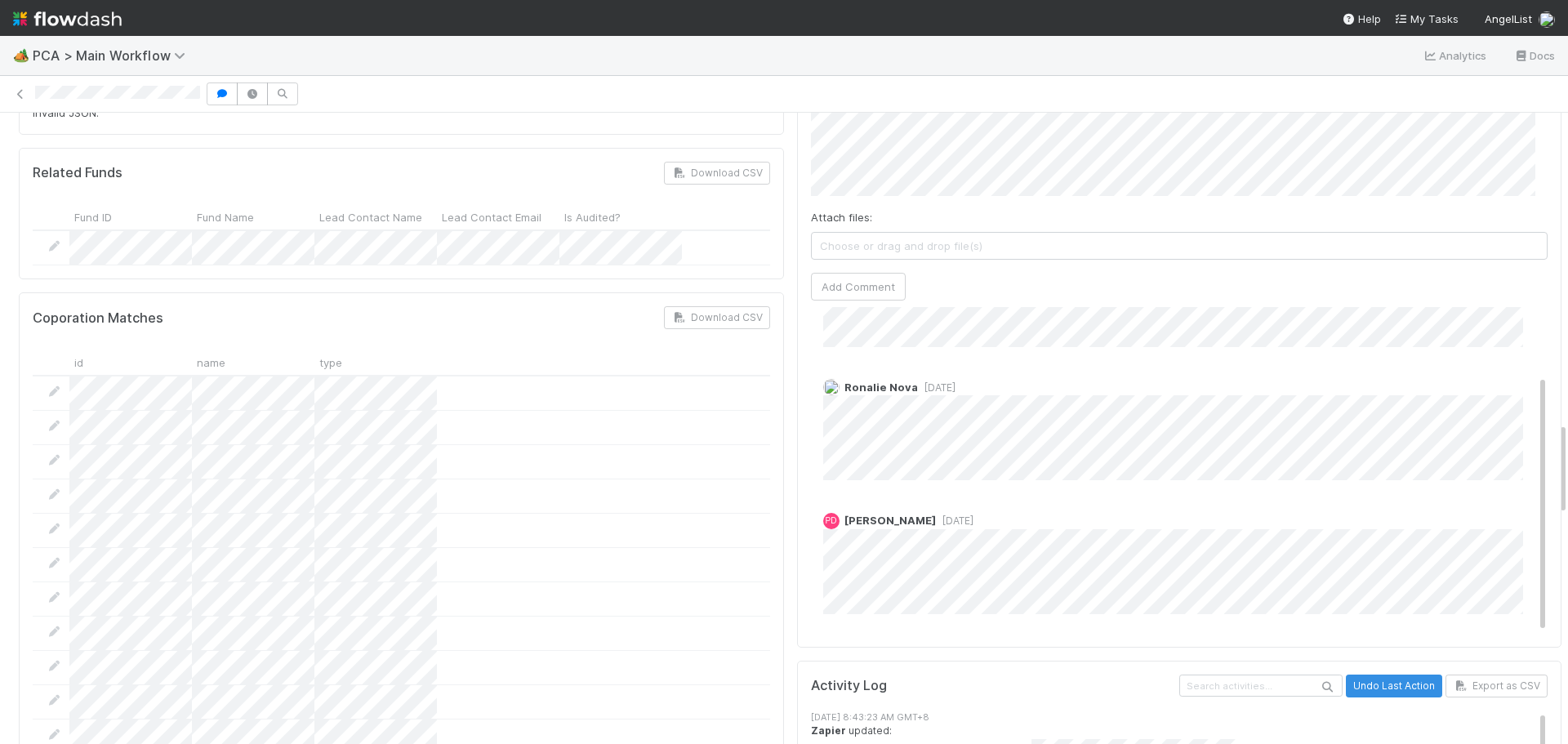
scroll to position [2204, 0]
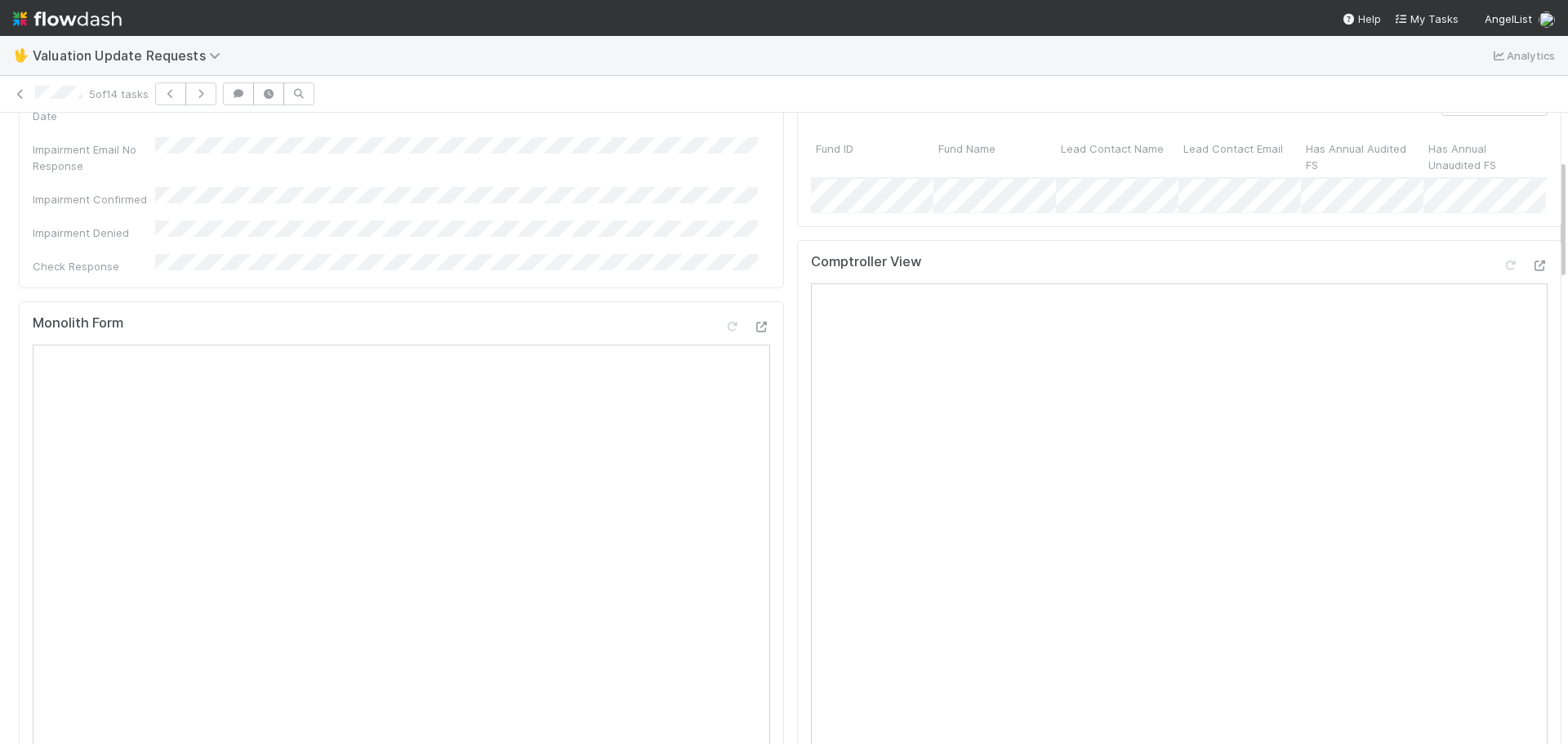
scroll to position [245, 0]
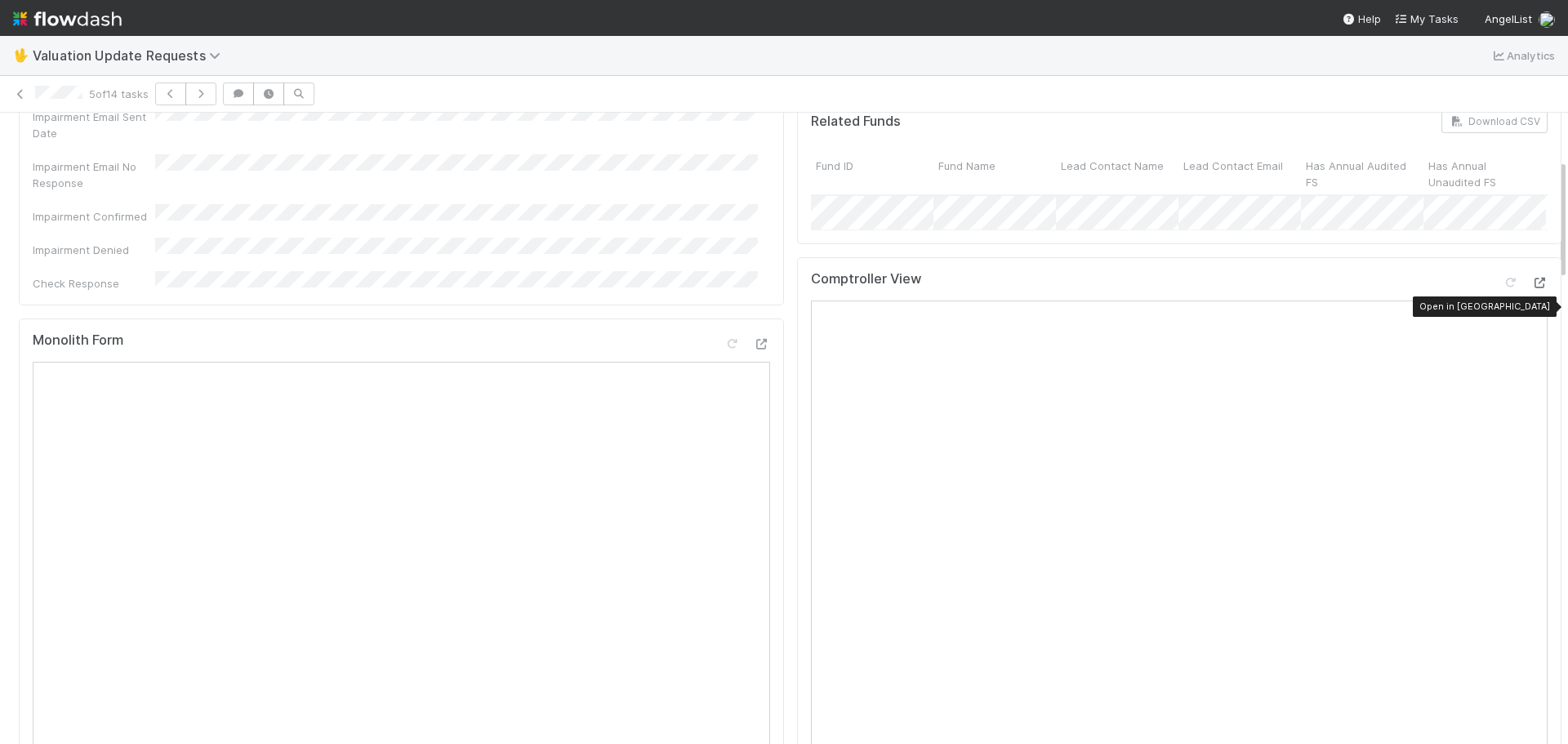
click at [1531, 288] on icon at bounding box center [1539, 282] width 17 height 11
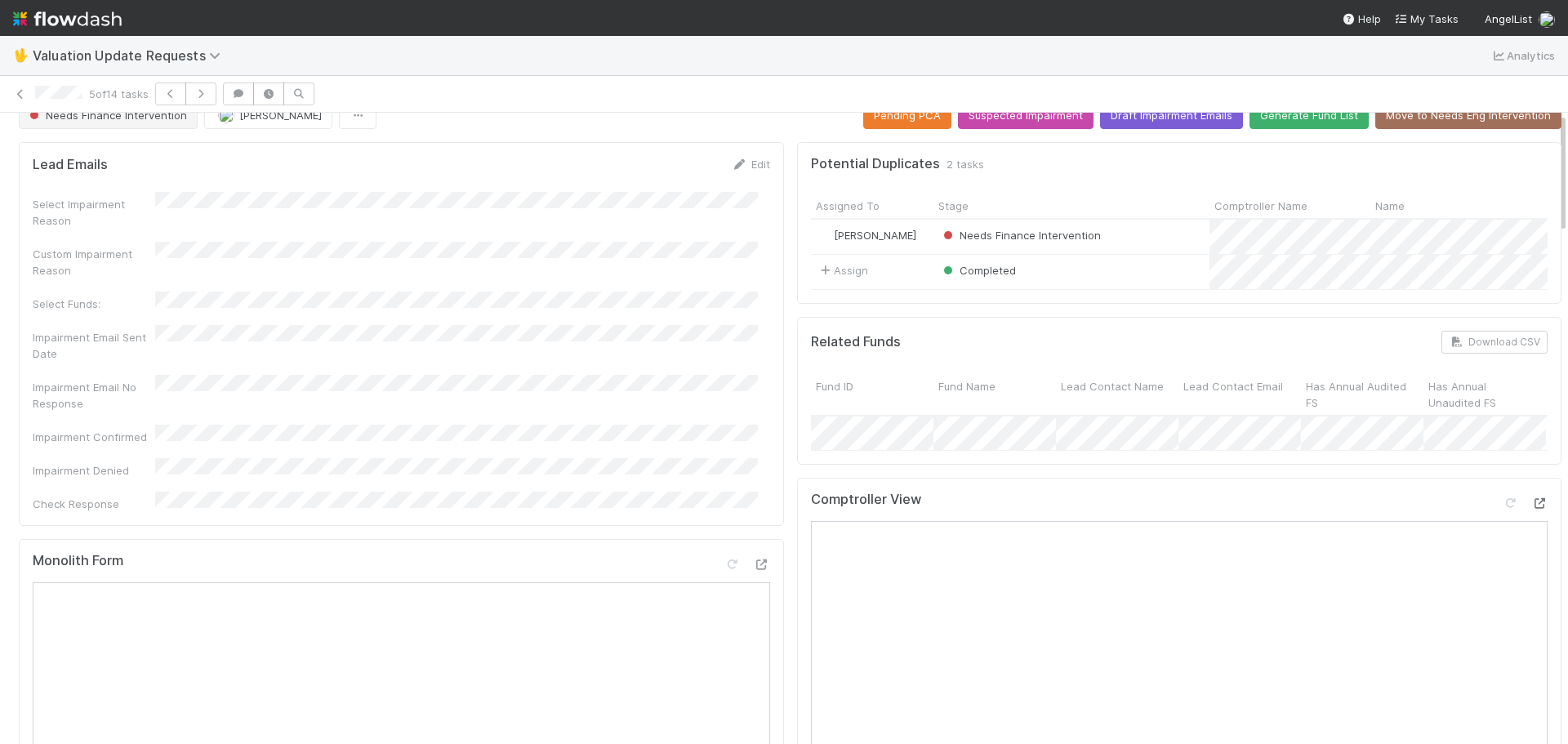
scroll to position [0, 0]
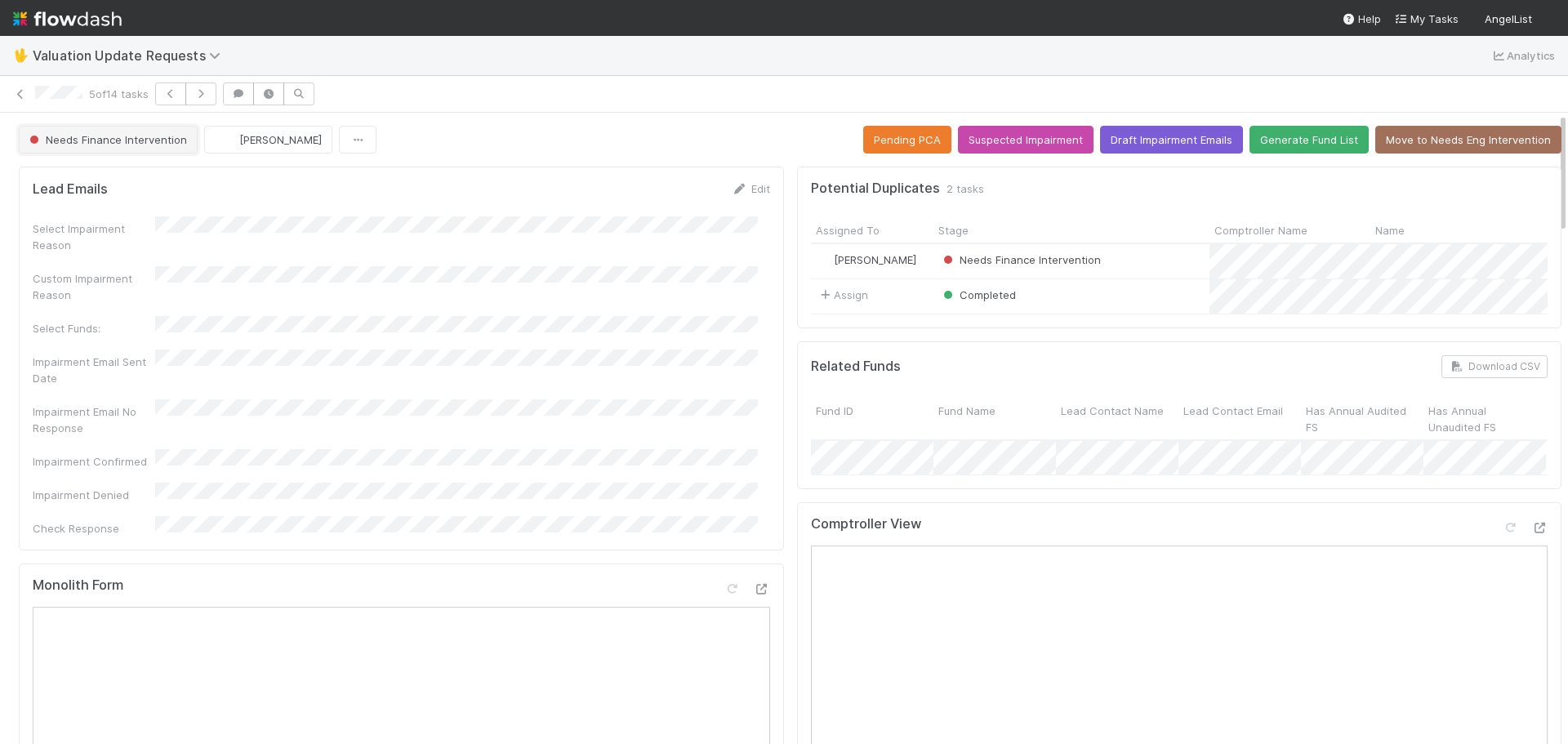
click at [123, 146] on span "Needs Finance Intervention" at bounding box center [107, 140] width 161 height 13
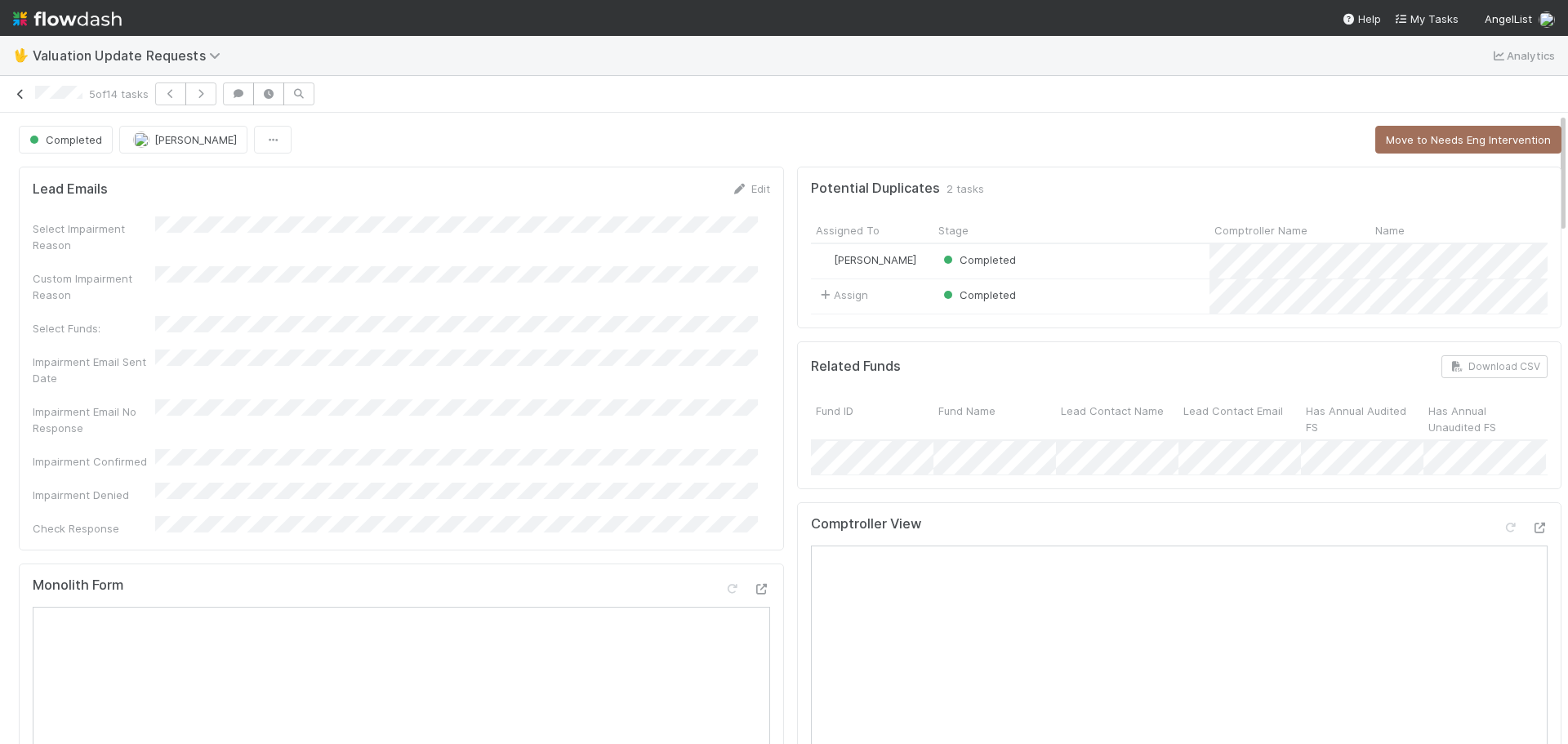
click at [22, 94] on icon at bounding box center [21, 94] width 17 height 11
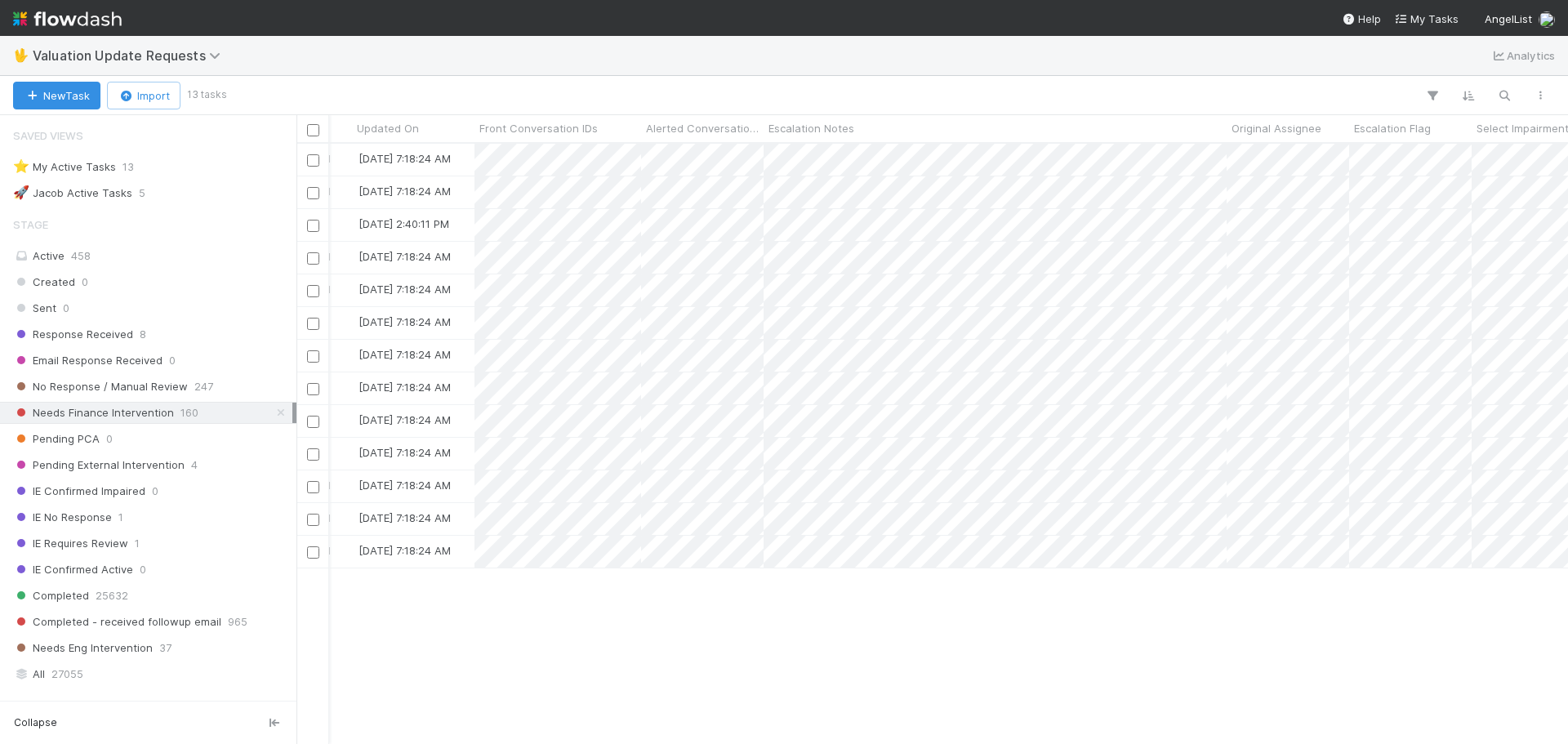
scroll to position [0, 1757]
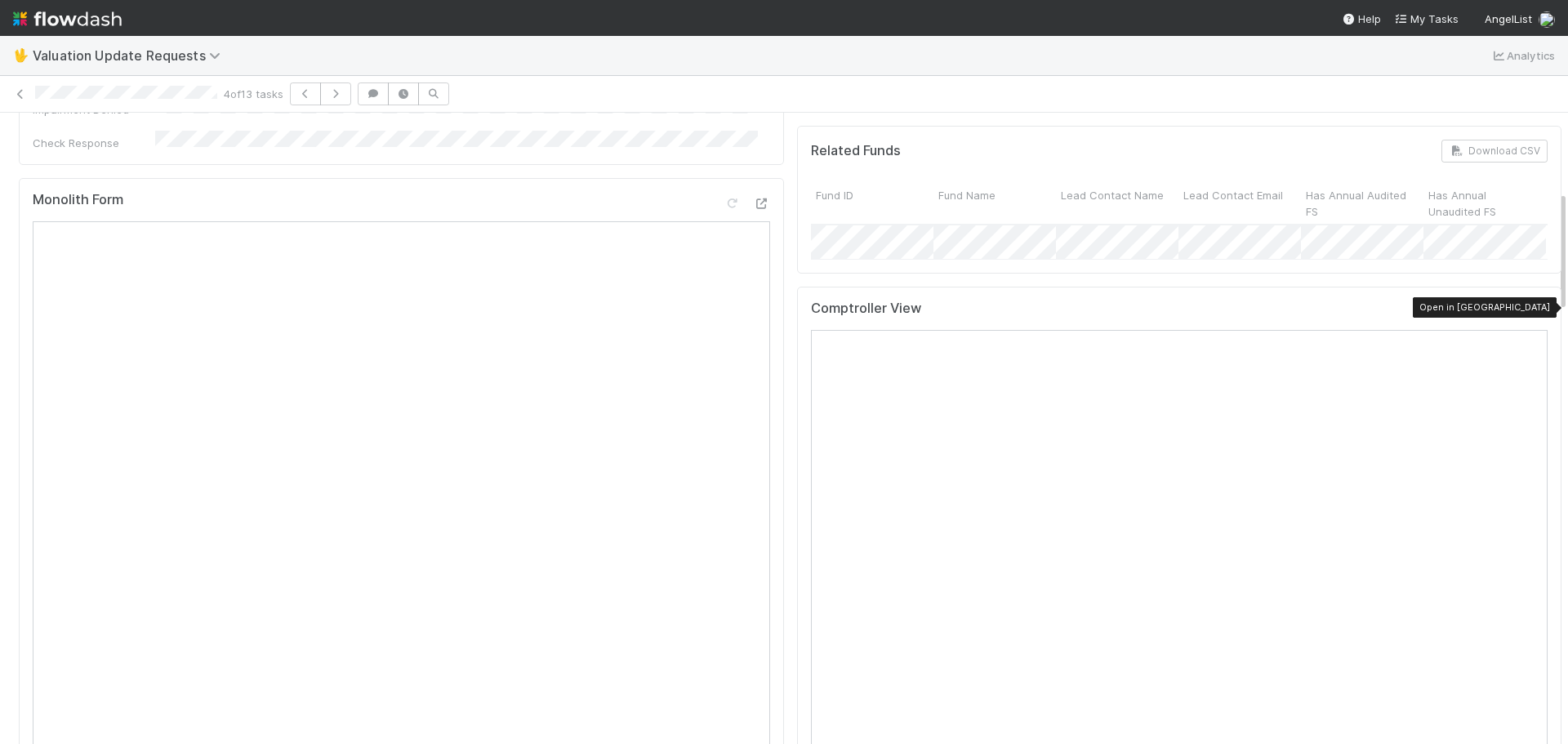
click at [1531, 307] on icon at bounding box center [1539, 312] width 17 height 11
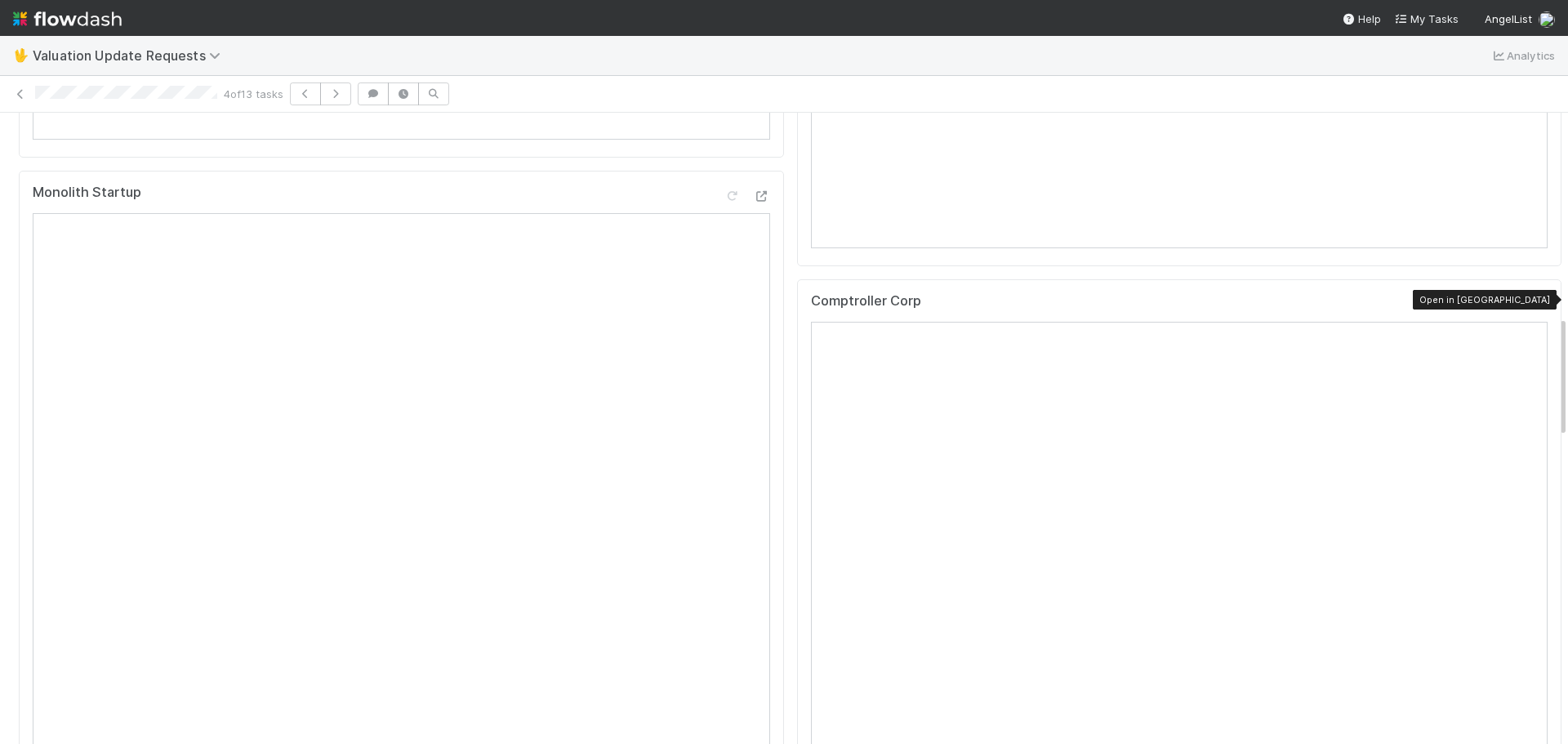
click at [1531, 299] on icon at bounding box center [1539, 304] width 17 height 11
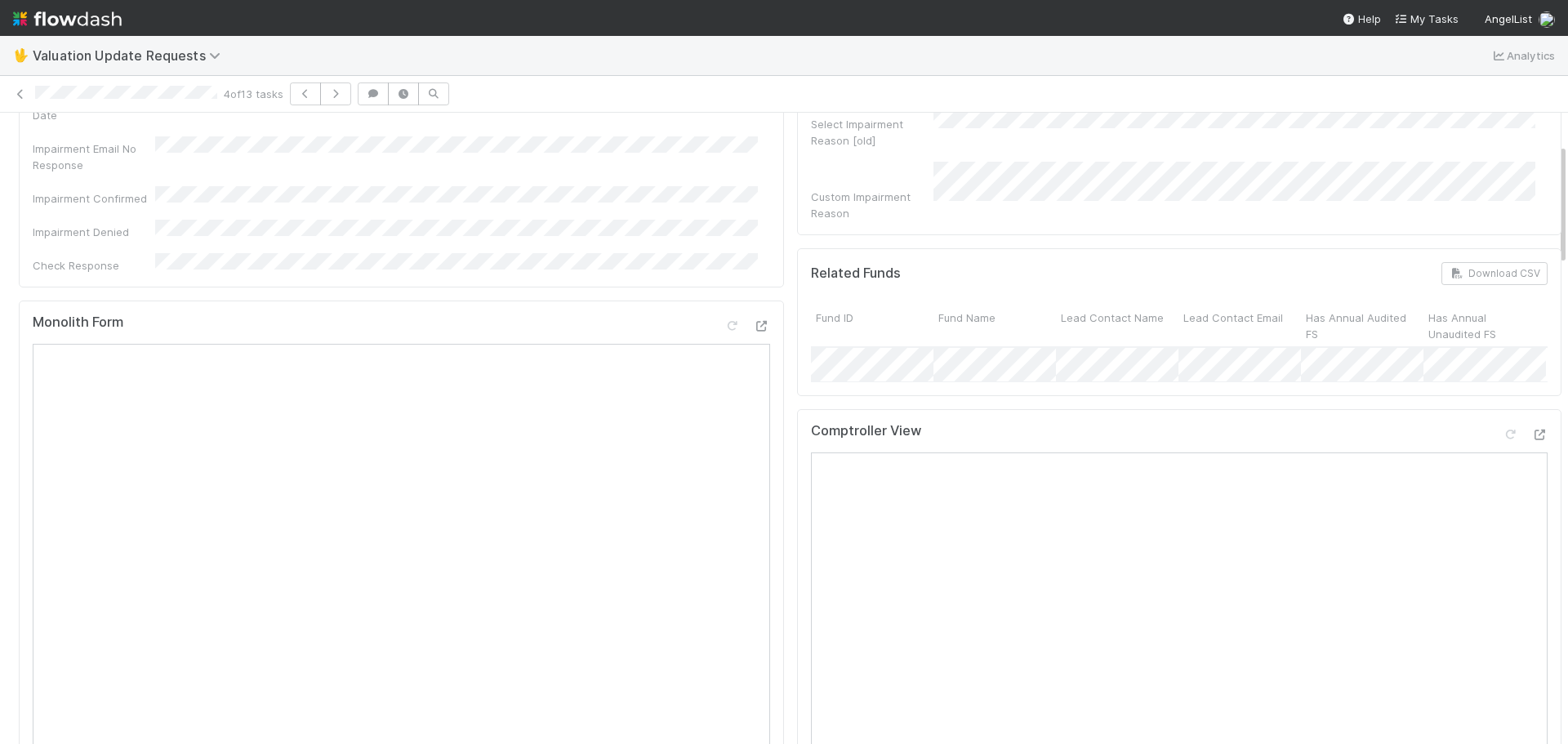
scroll to position [163, 0]
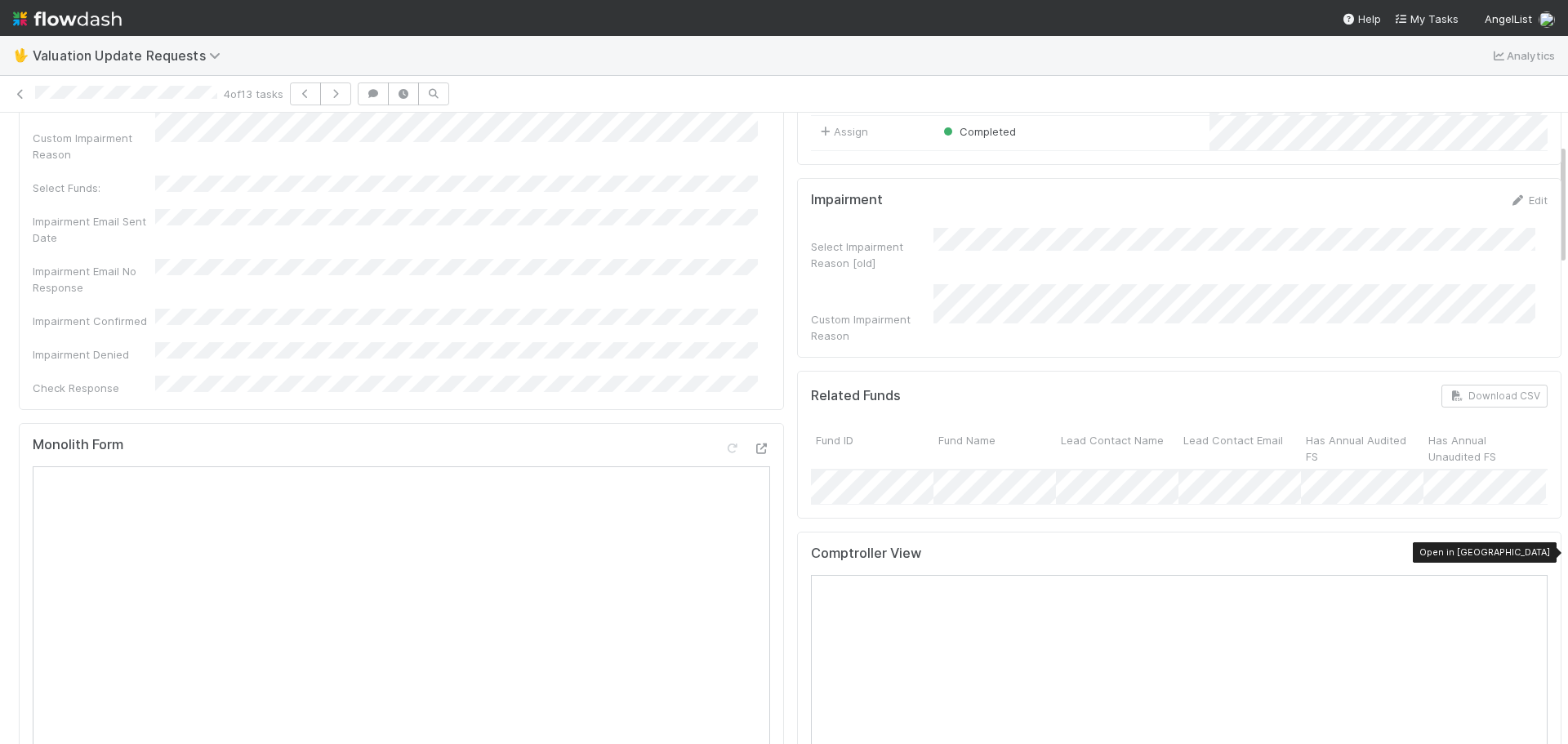
click at [1531, 552] on icon at bounding box center [1539, 557] width 17 height 11
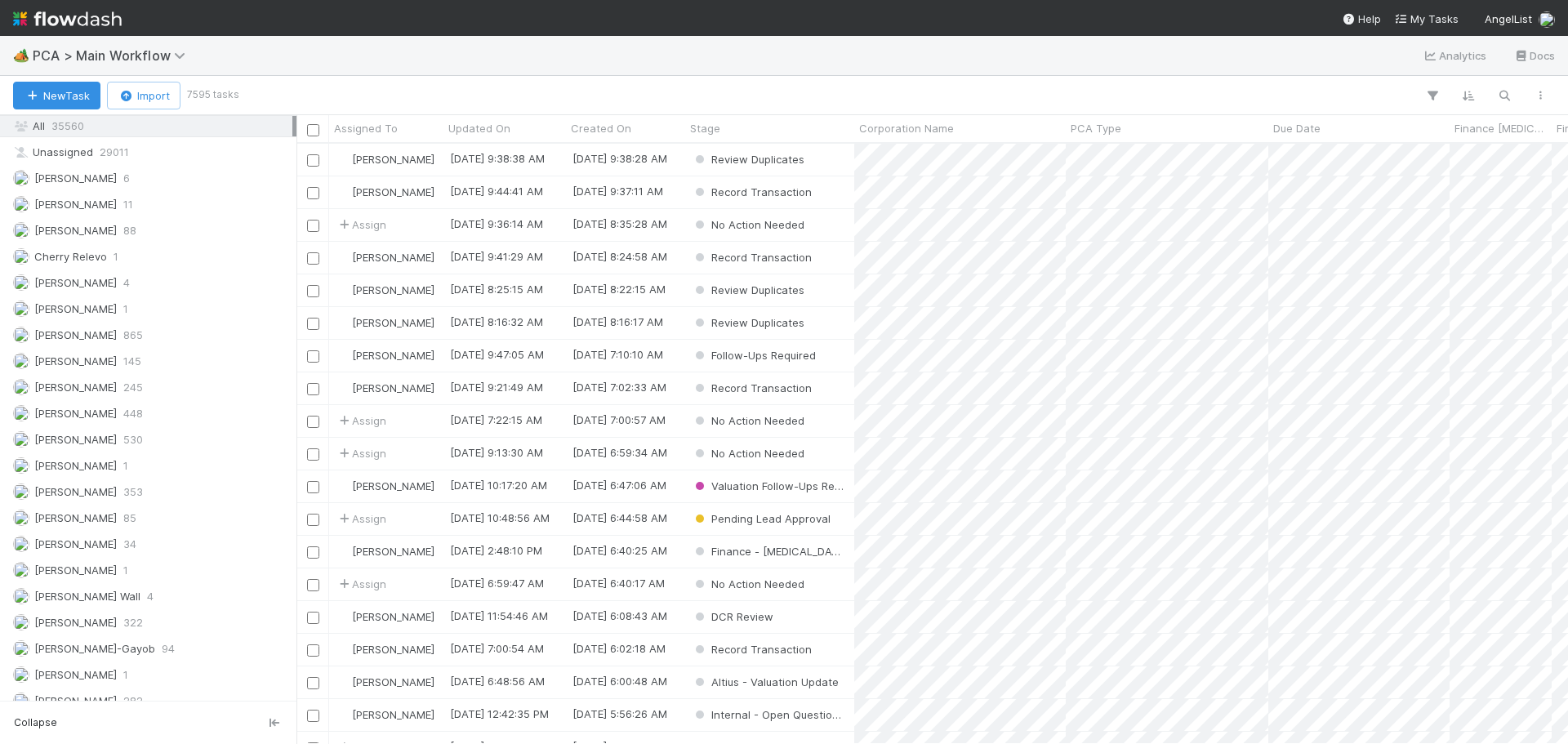
scroll to position [1886, 0]
click at [91, 169] on div "All 35560" at bounding box center [152, 171] width 279 height 21
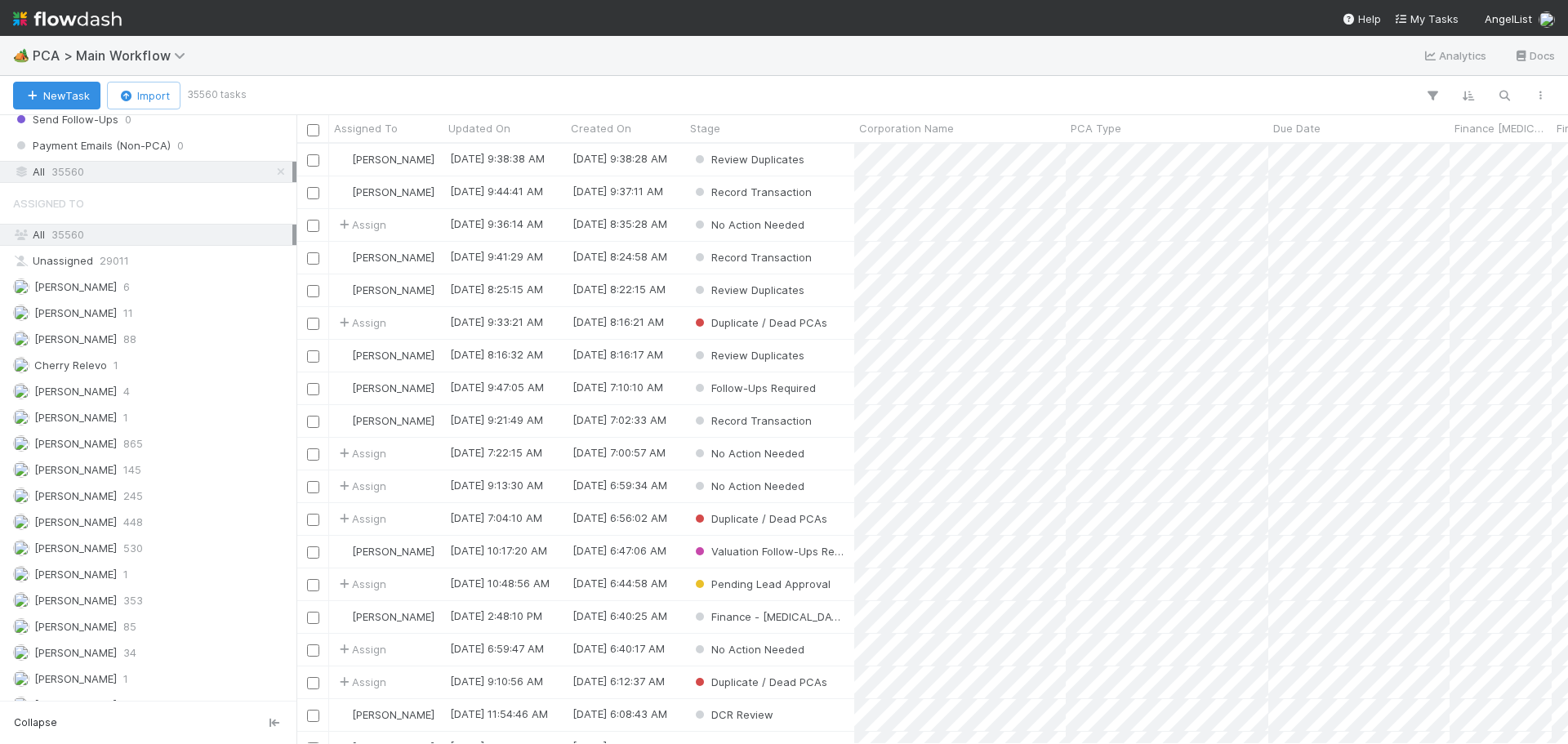
scroll to position [588, 1259]
click at [1502, 87] on button "button" at bounding box center [1504, 96] width 30 height 22
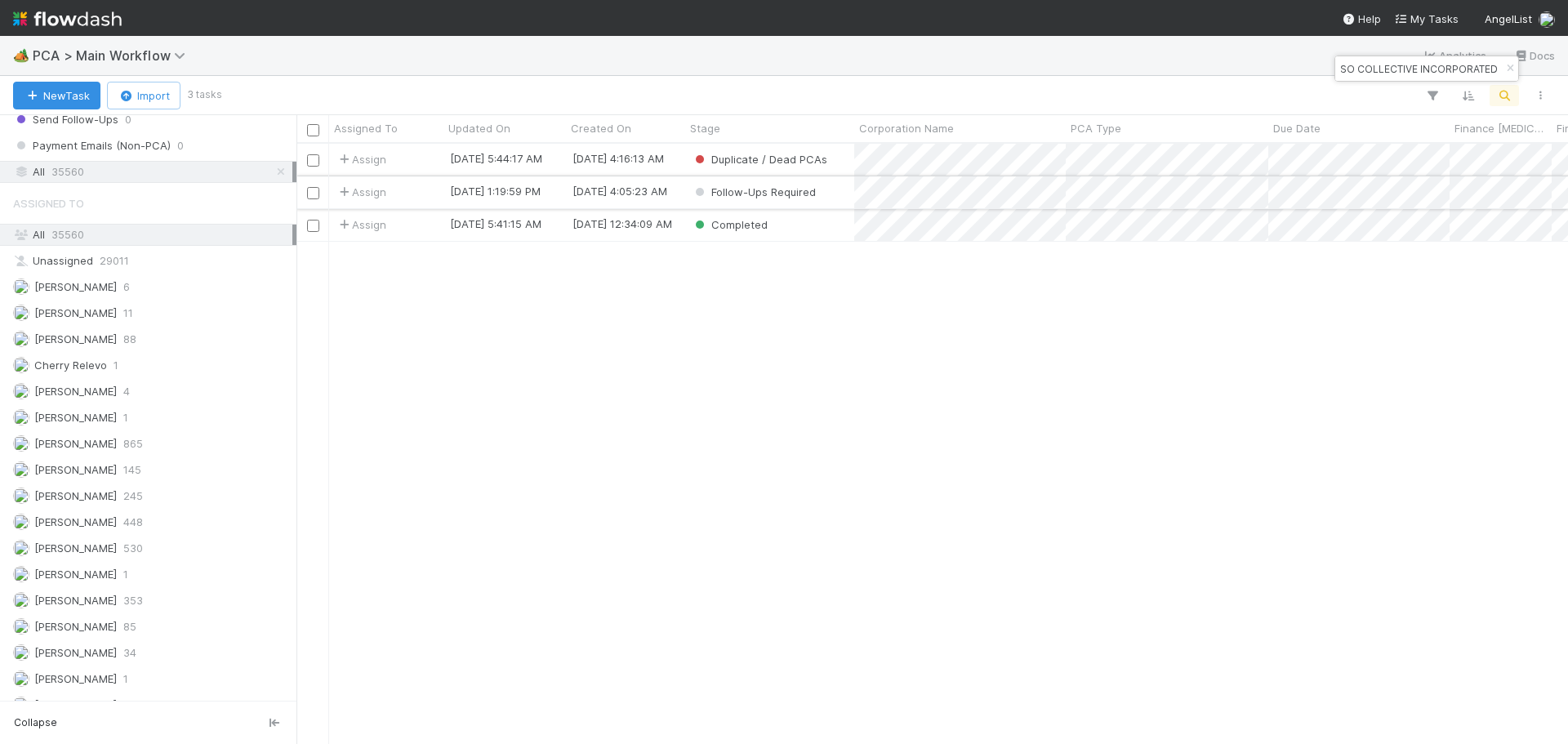
type input "ENSO COLLECTIVE INCORPORATED"
click at [842, 195] on div "Follow-Ups Required" at bounding box center [770, 192] width 169 height 31
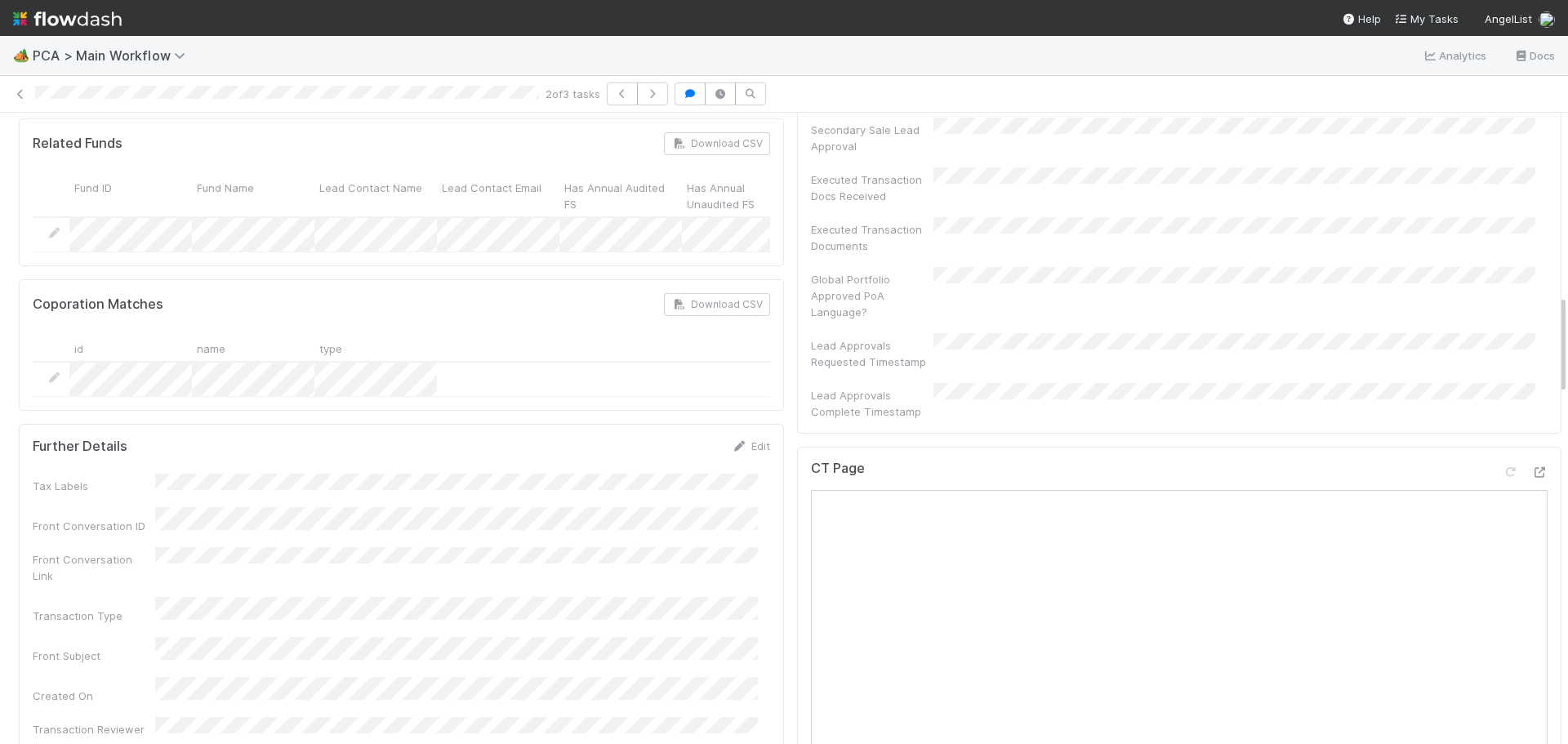
scroll to position [1143, 0]
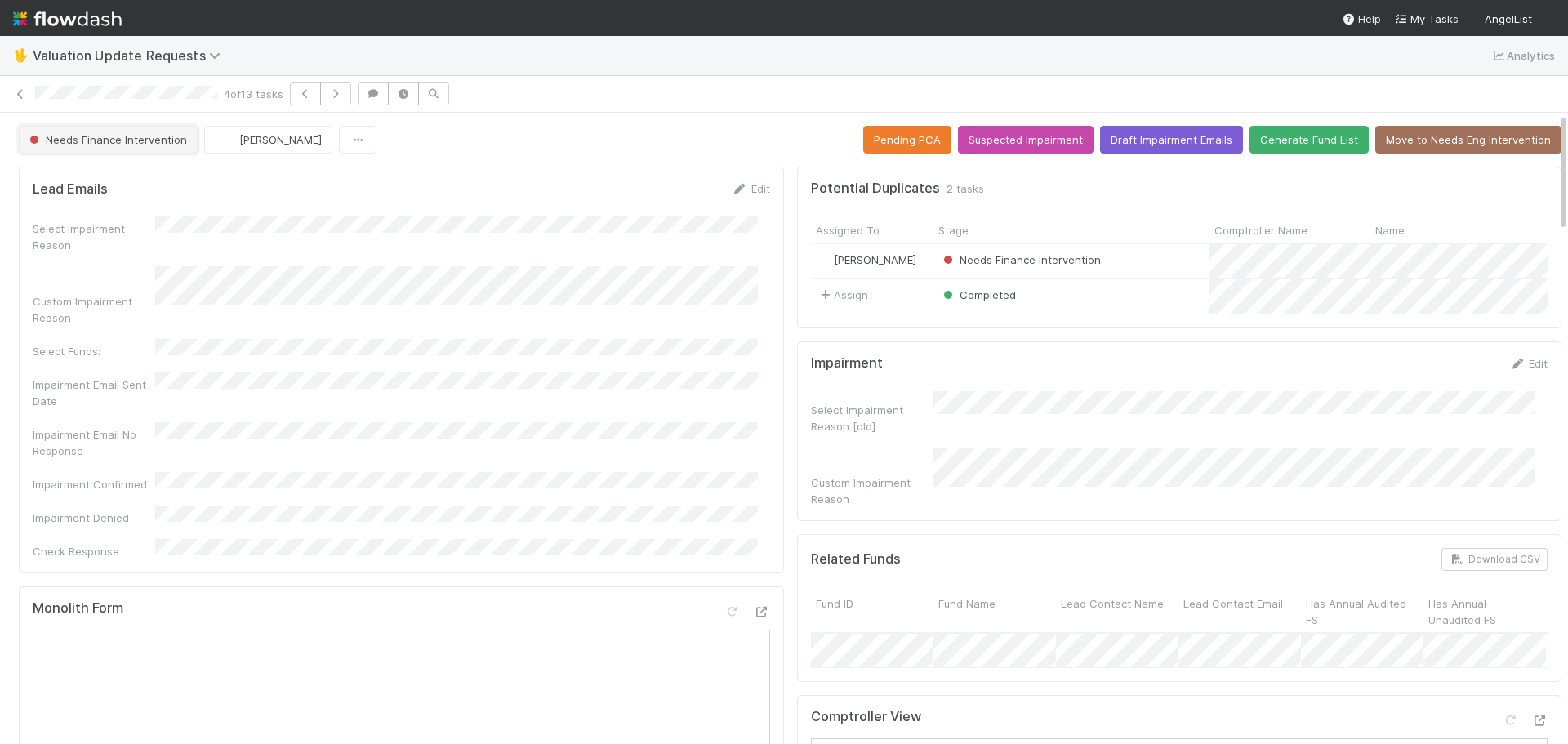
click at [156, 144] on span "Needs Finance Intervention" at bounding box center [107, 140] width 161 height 13
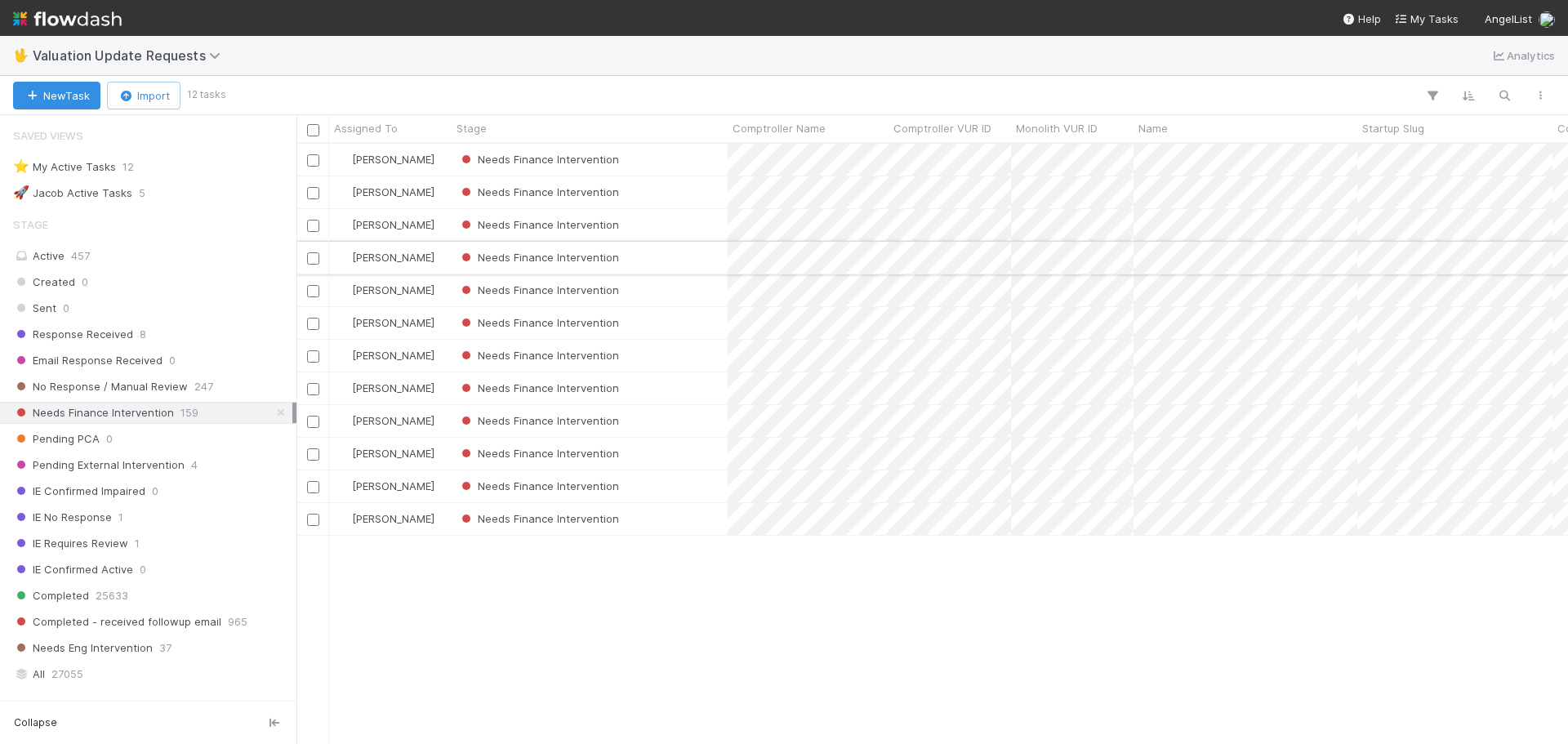
click at [679, 262] on div "Needs Finance Intervention" at bounding box center [589, 257] width 276 height 31
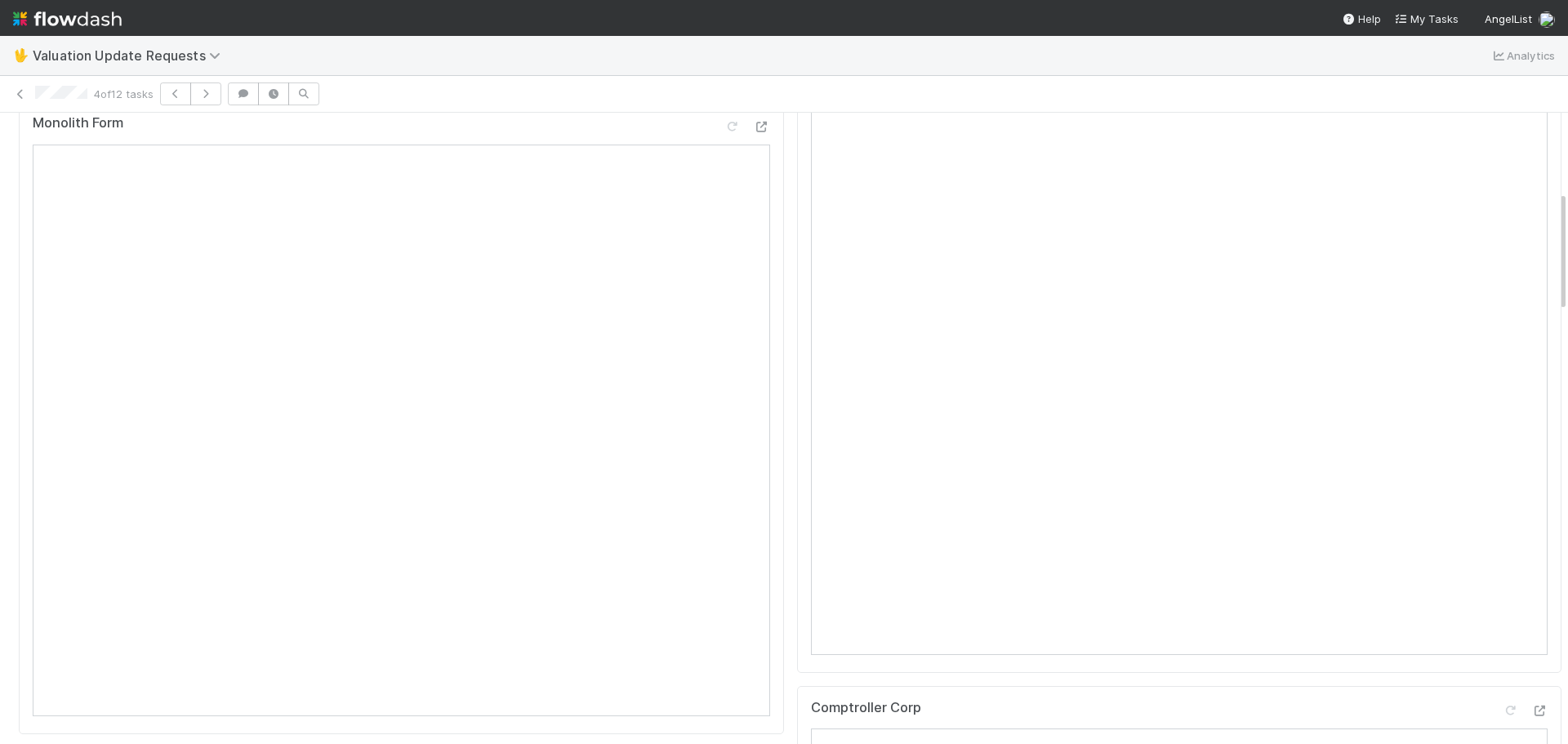
scroll to position [408, 0]
click at [1531, 125] on icon at bounding box center [1539, 119] width 17 height 11
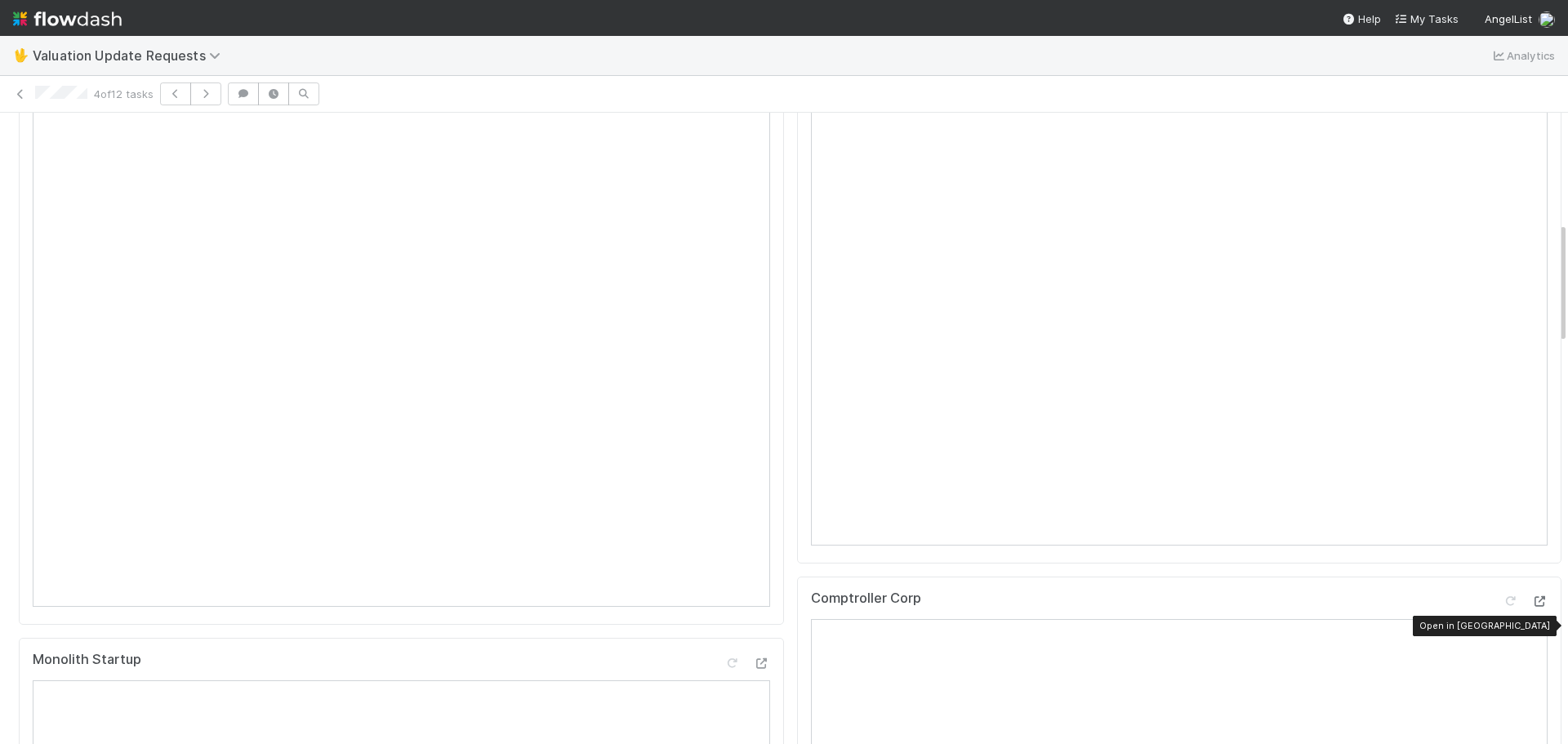
click at [1531, 607] on icon at bounding box center [1539, 601] width 17 height 11
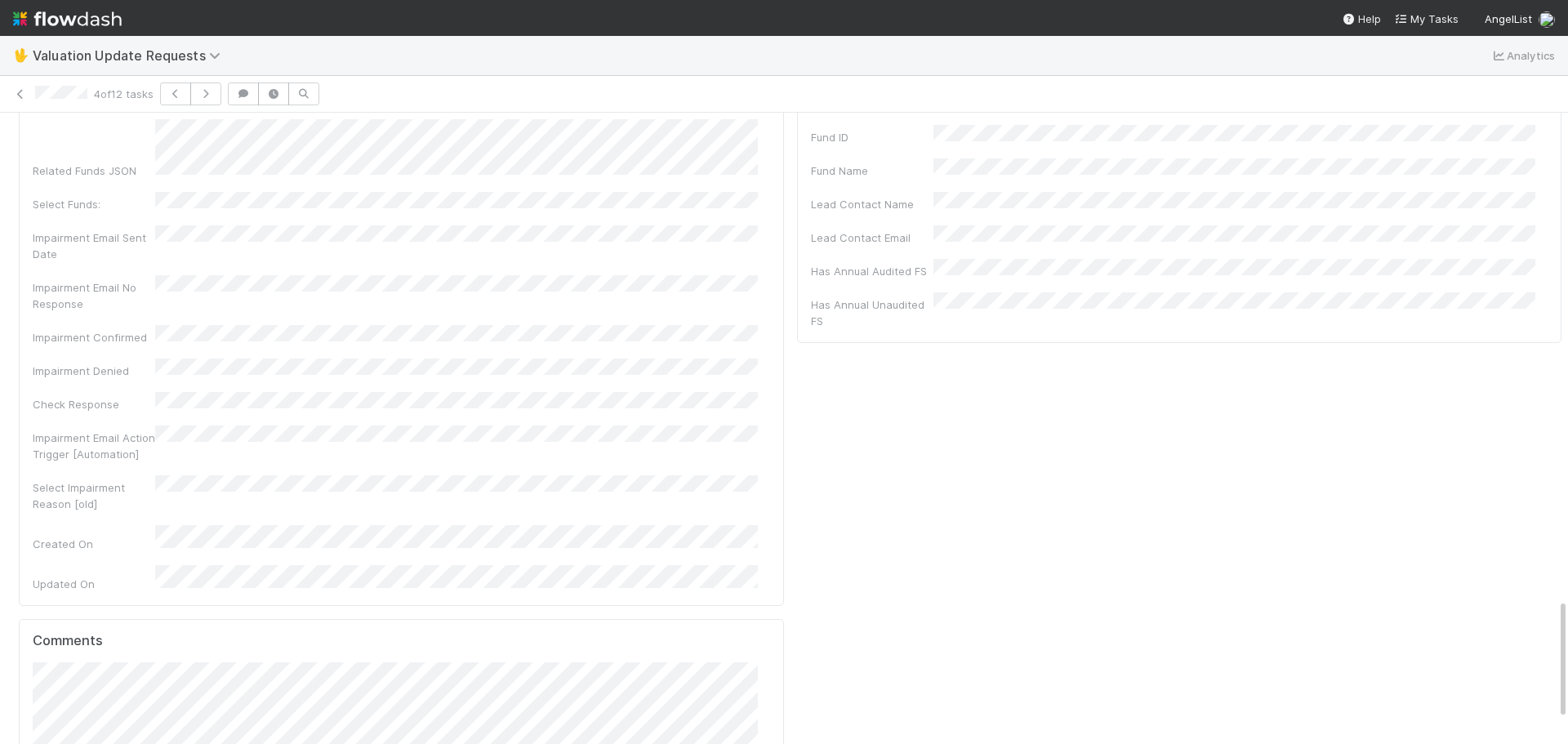
scroll to position [2658, 0]
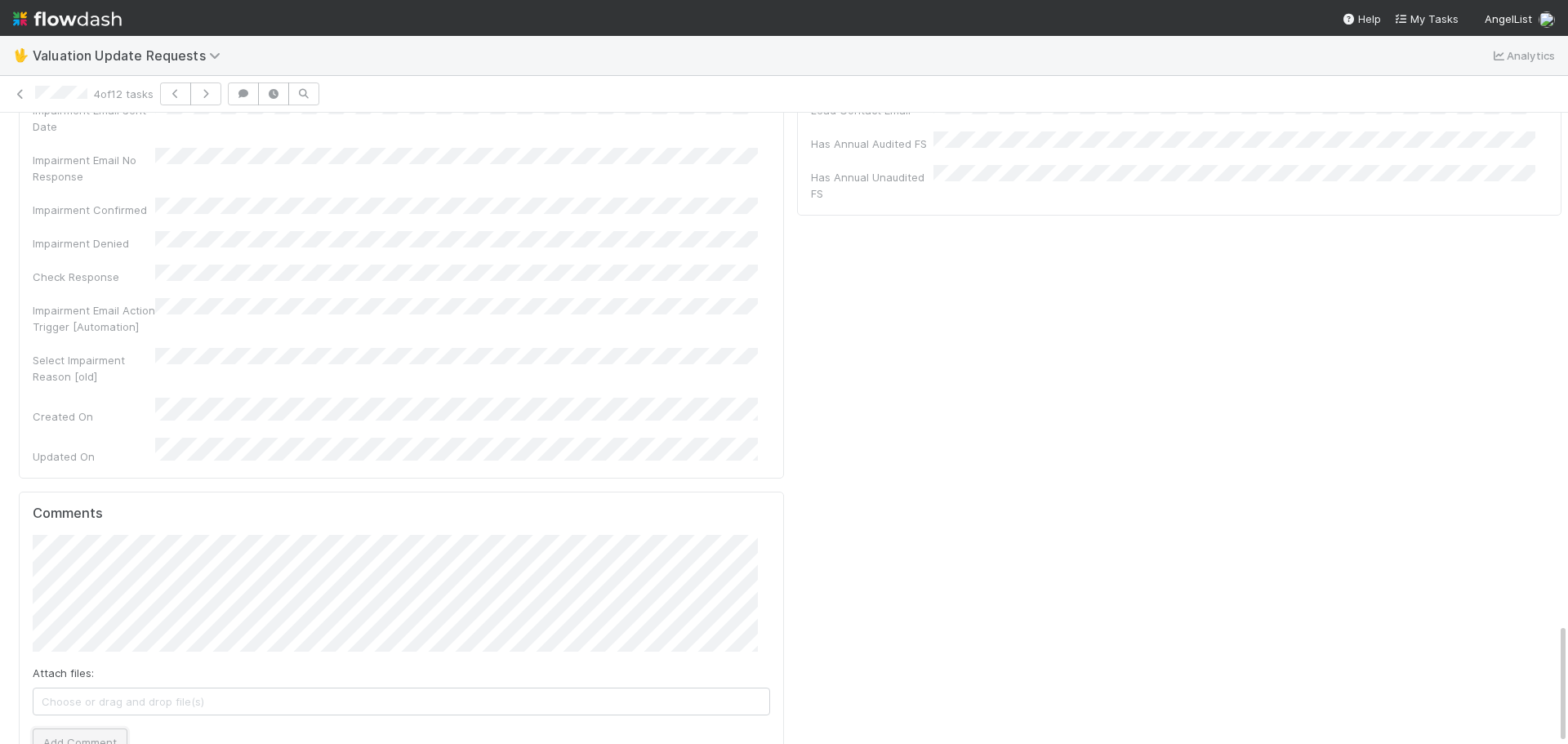
click at [86, 728] on button "Add Comment" at bounding box center [79, 742] width 94 height 28
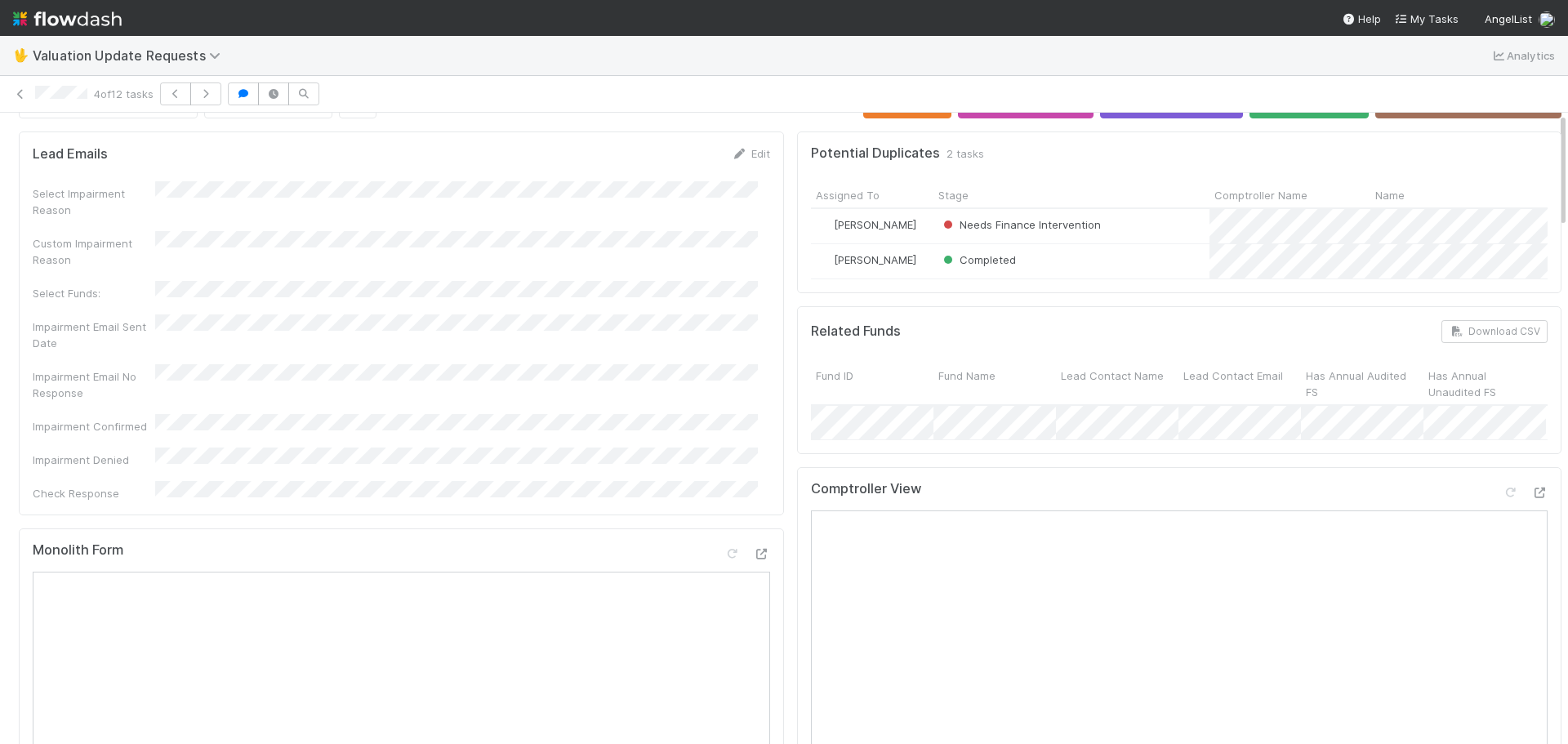
scroll to position [0, 0]
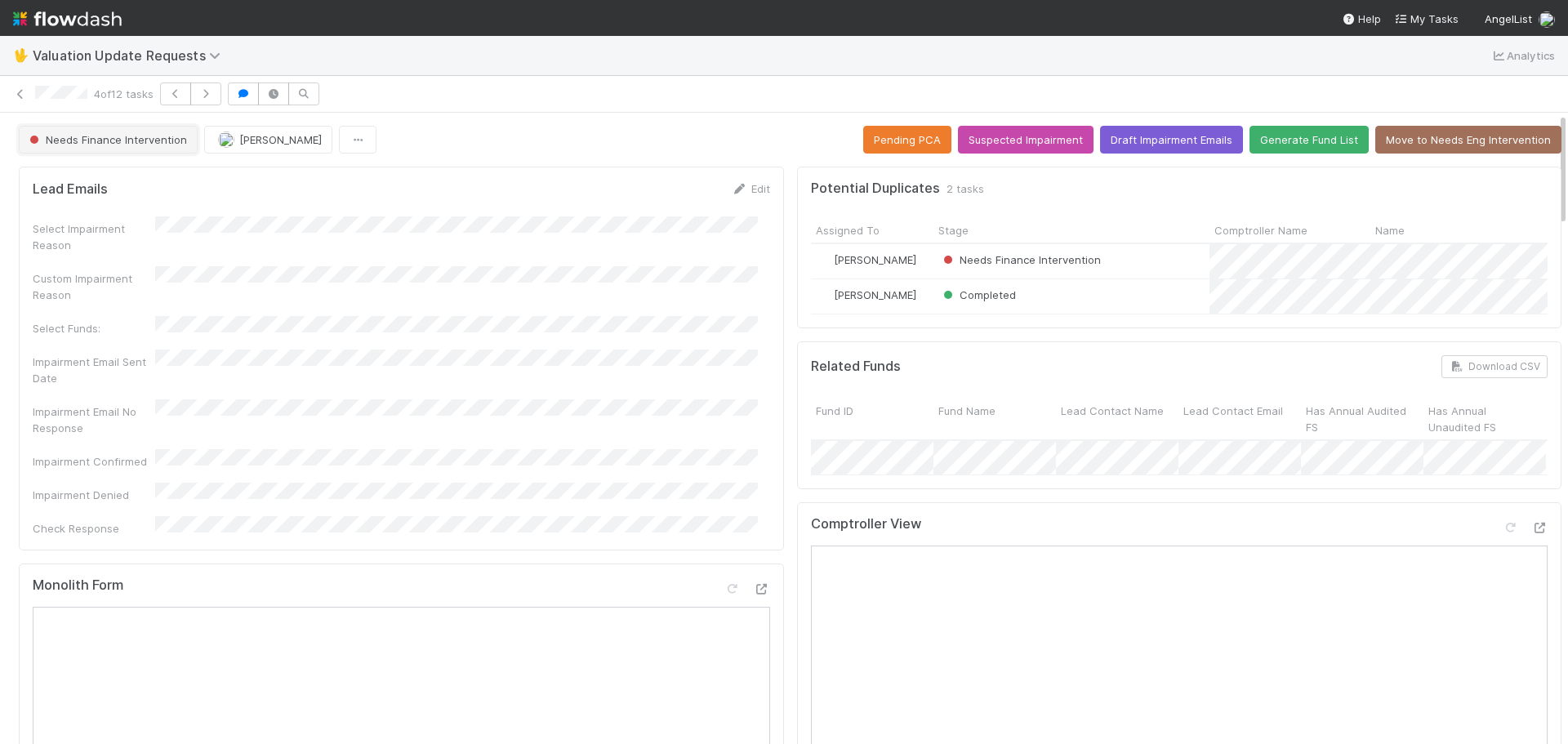
click at [105, 144] on span "Needs Finance Intervention" at bounding box center [107, 140] width 161 height 13
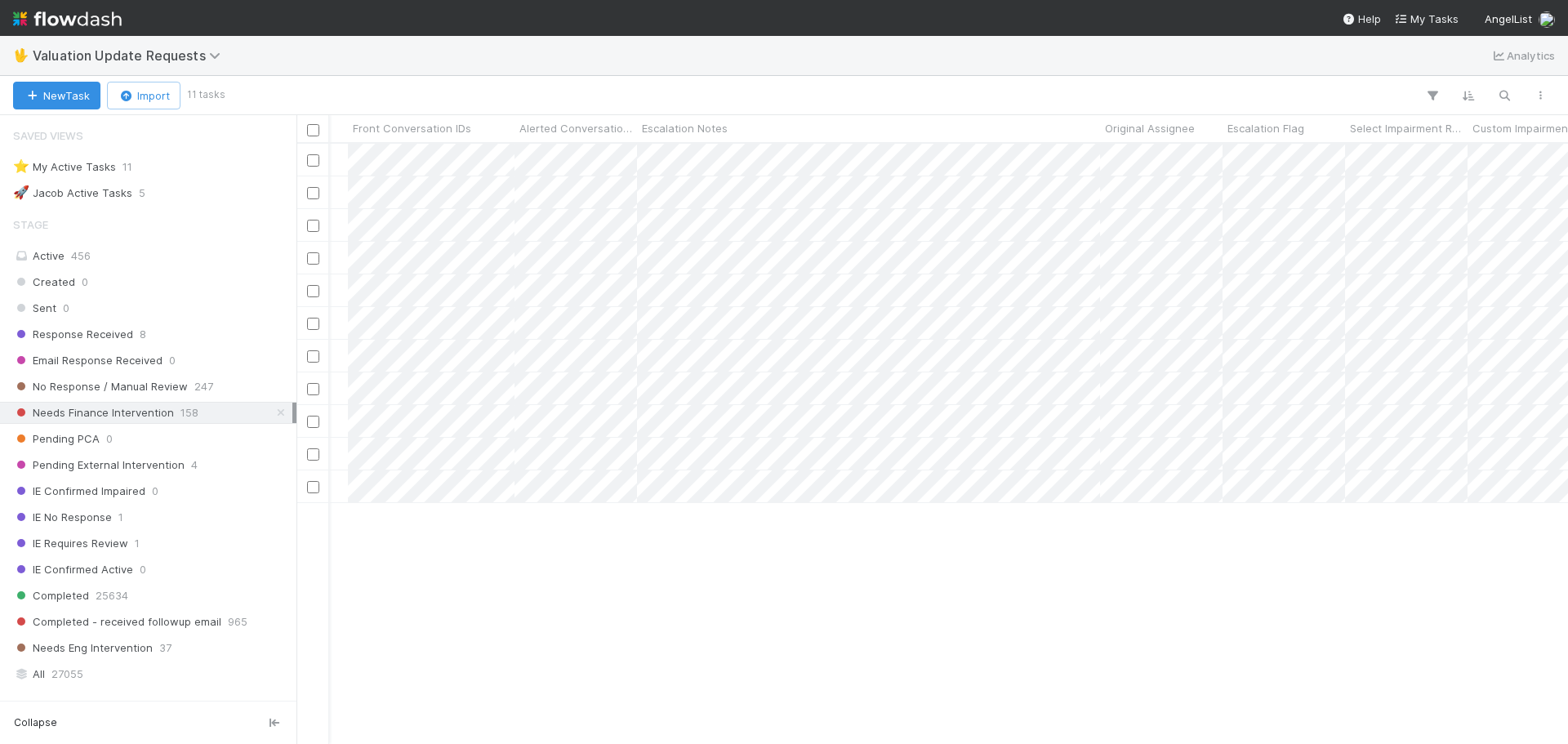
scroll to position [0, 1557]
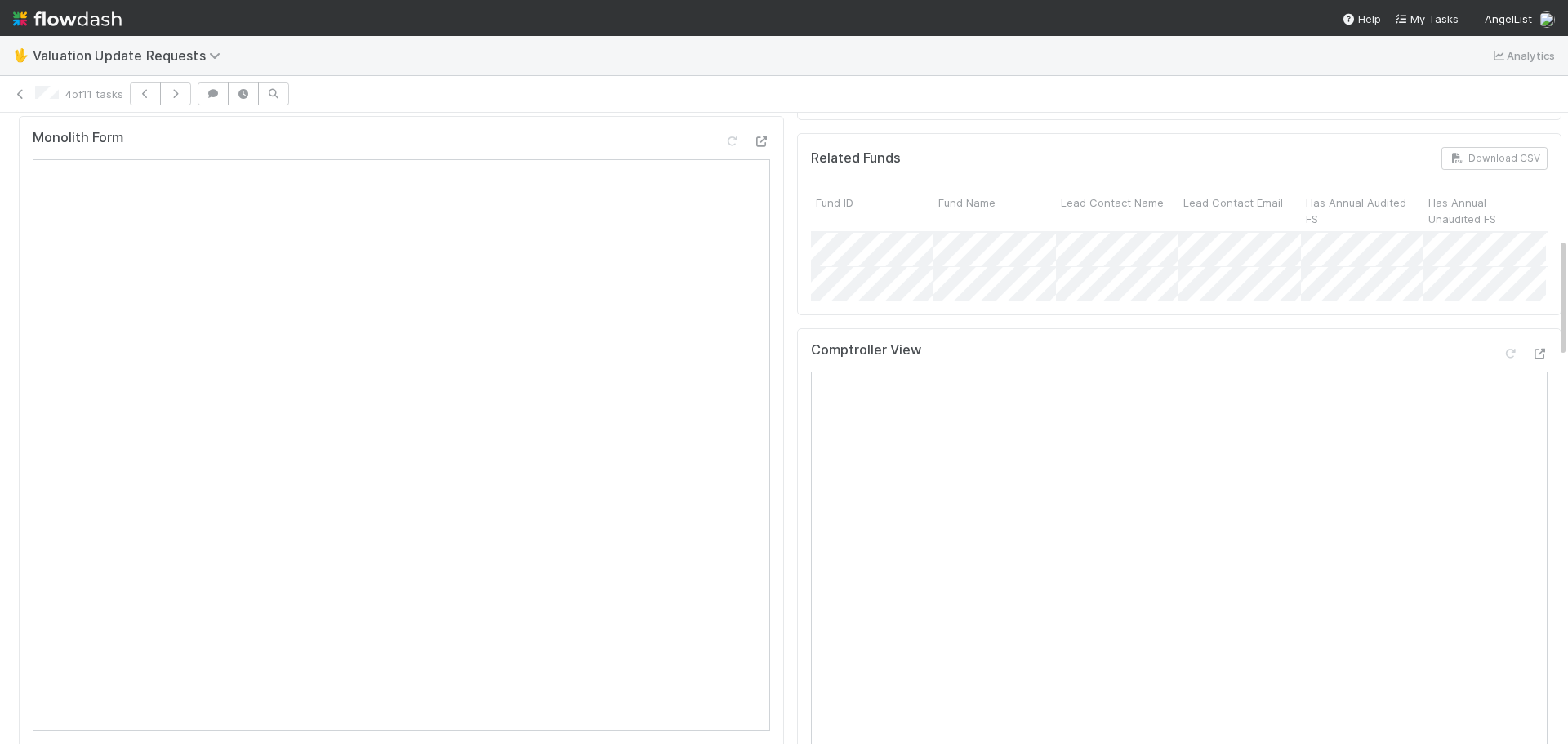
scroll to position [653, 0]
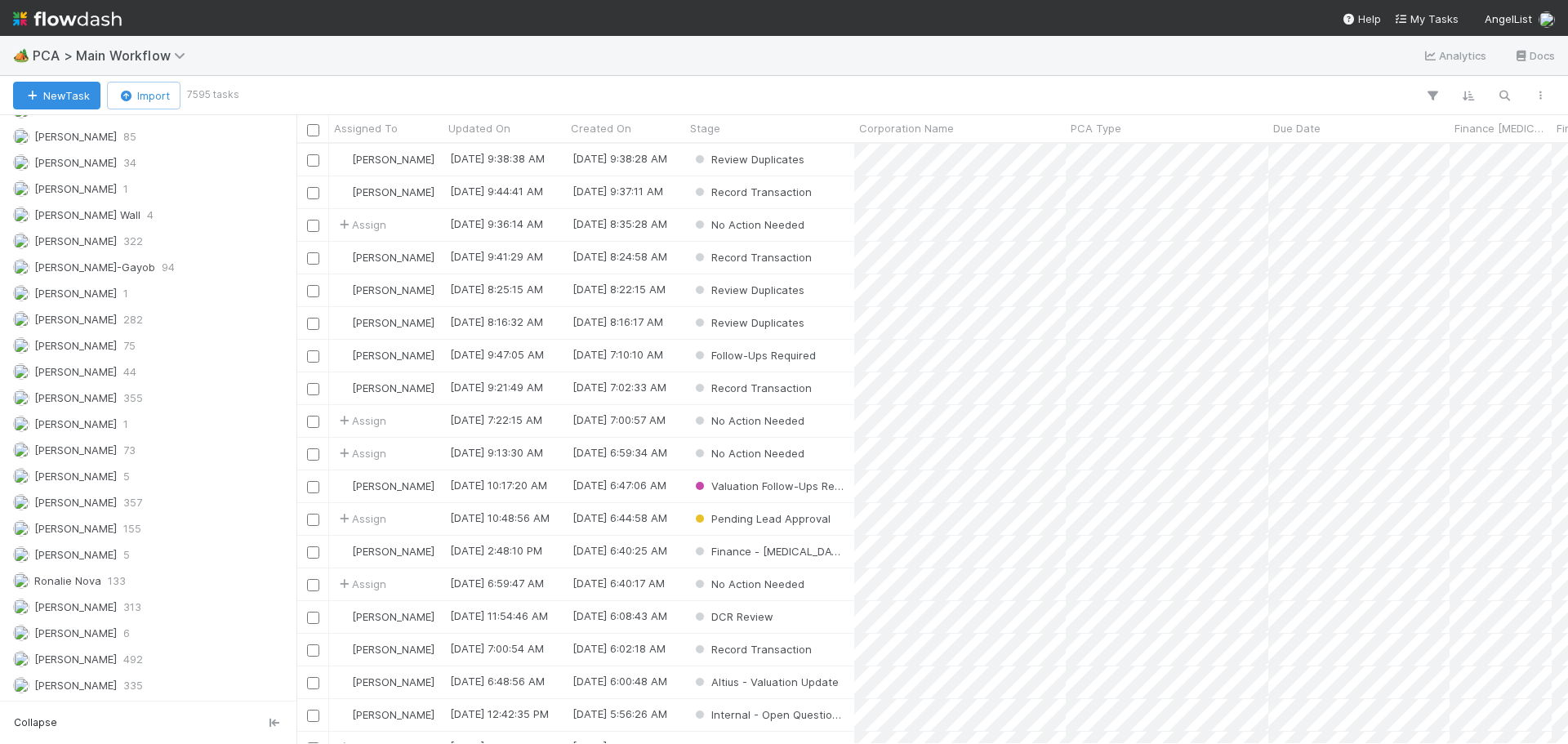
scroll to position [1723, 0]
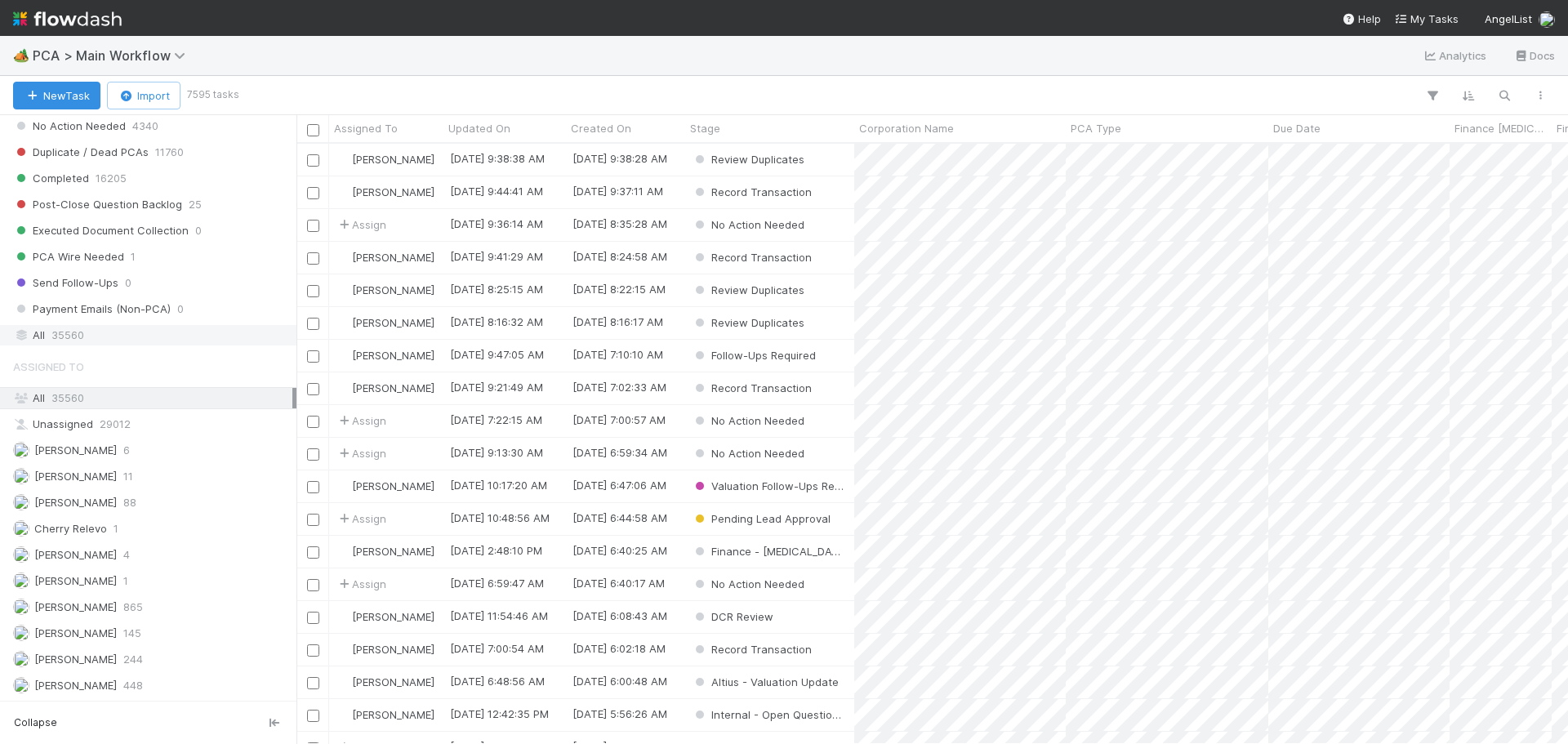
click at [79, 324] on div "All 35560" at bounding box center [148, 335] width 296 height 22
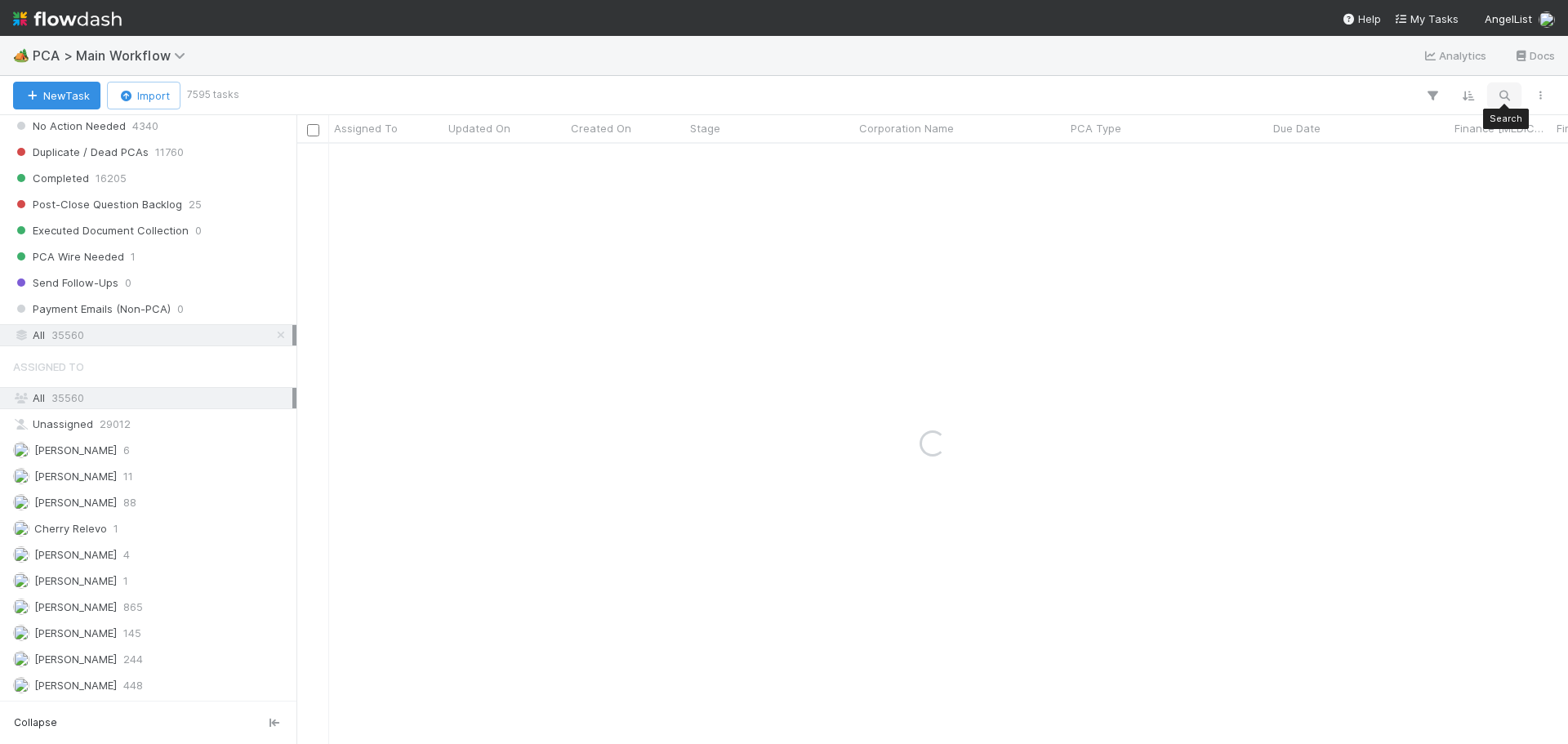
click at [1503, 96] on icon "button" at bounding box center [1504, 96] width 17 height 15
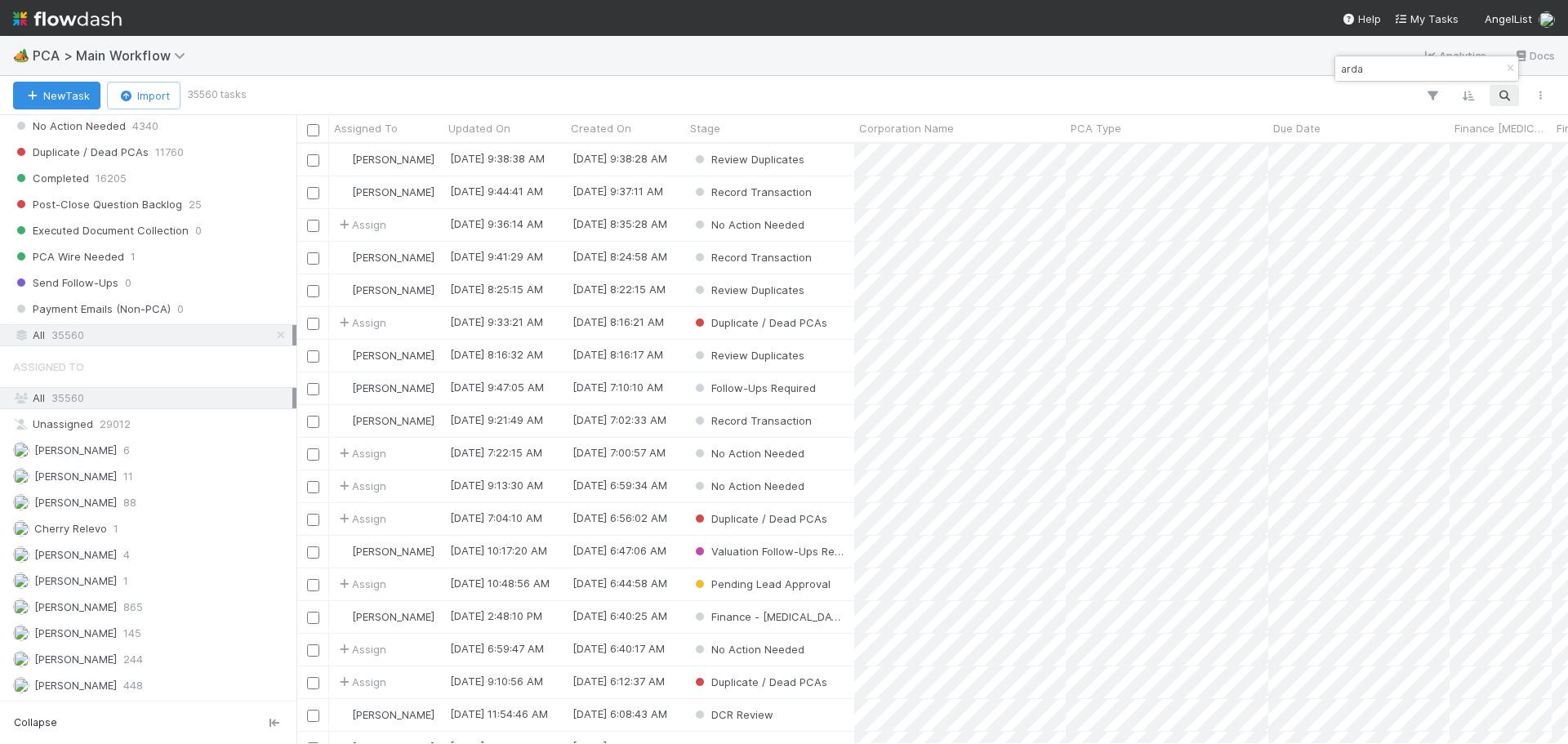
scroll to position [588, 1259]
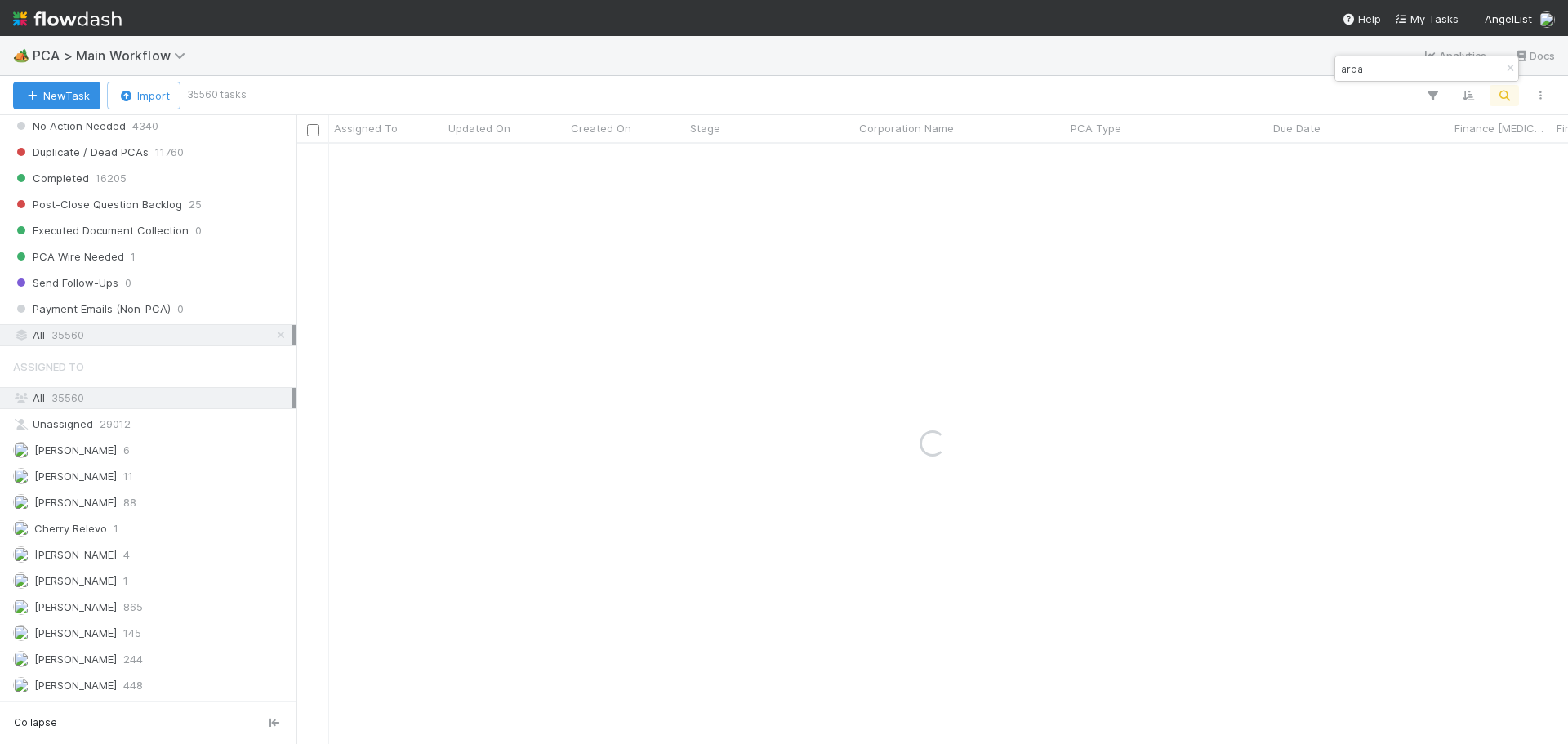
type input "arda"
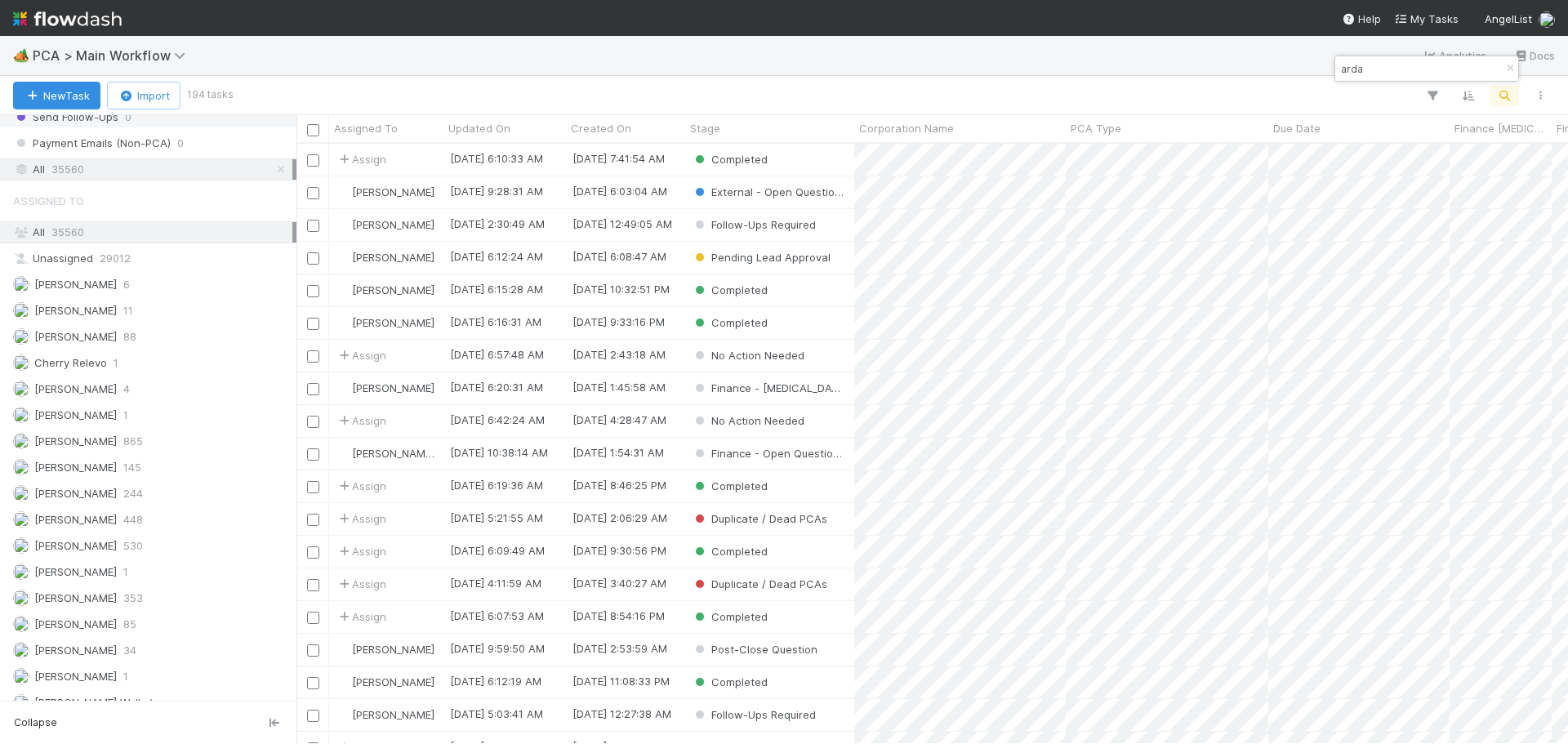
scroll to position [1551, 0]
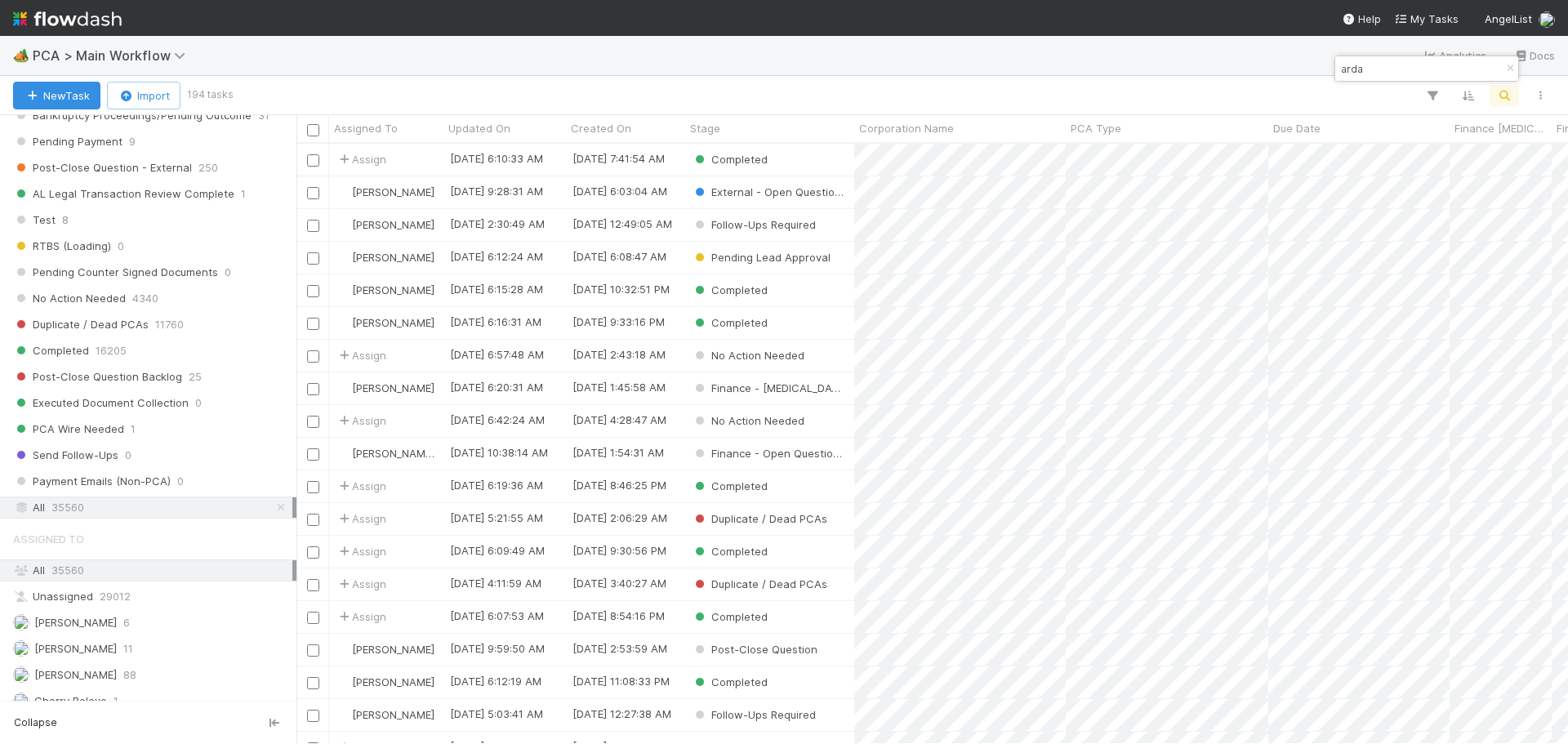
click at [1394, 70] on input "arda" at bounding box center [1419, 69] width 163 height 20
click at [1396, 61] on input "arda" at bounding box center [1419, 69] width 163 height 20
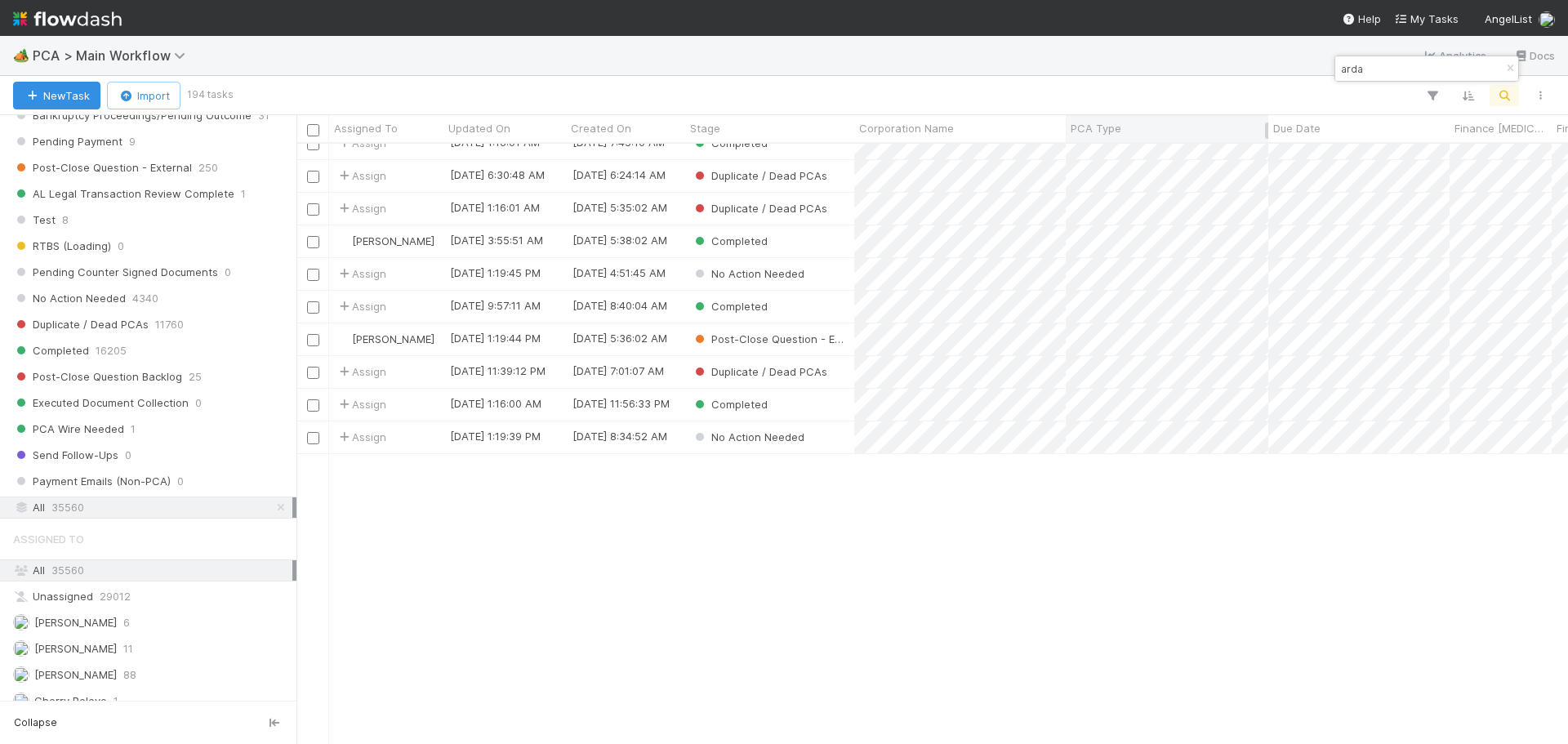
scroll to position [2041, 0]
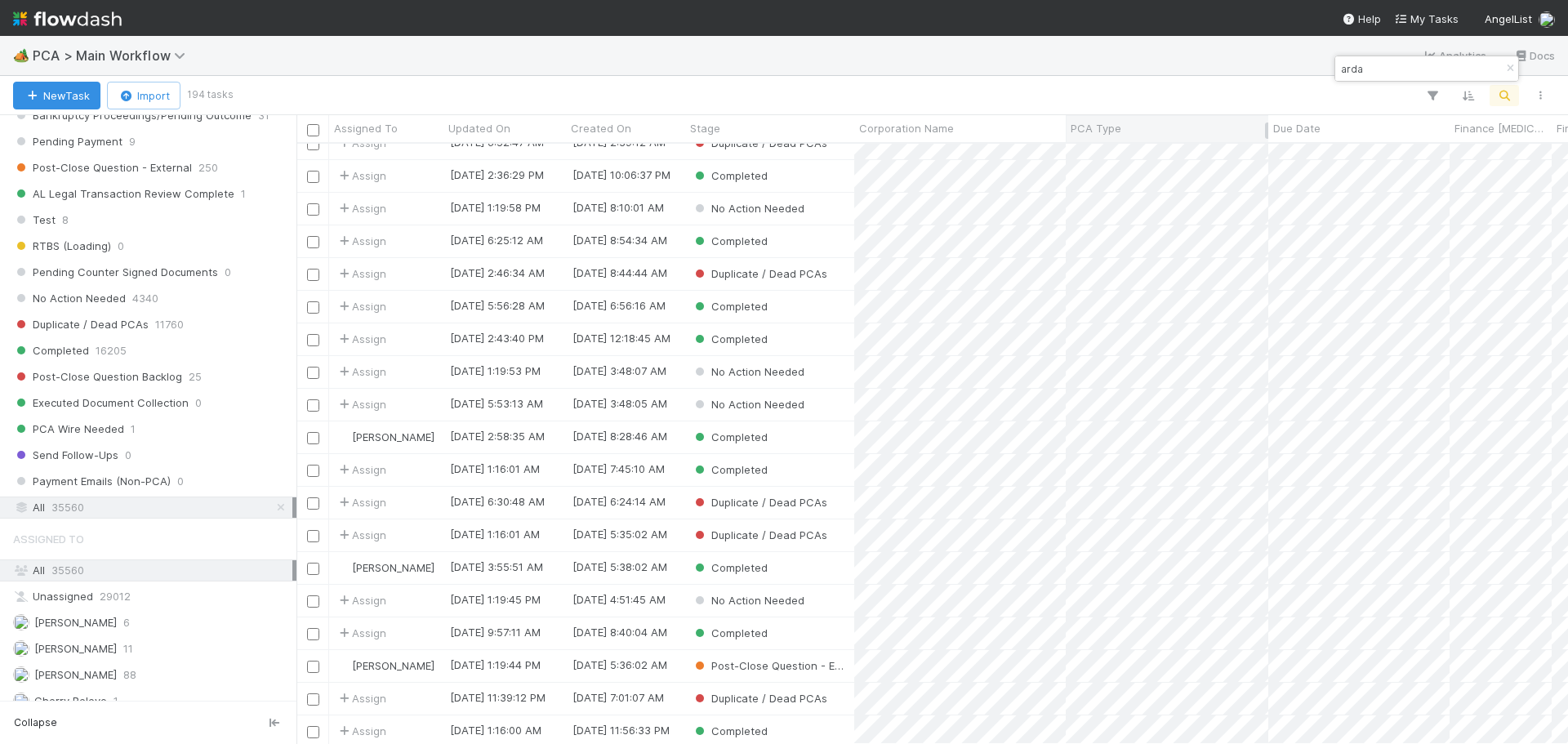
click at [1135, 122] on div "PCA Type" at bounding box center [1167, 128] width 194 height 17
click at [1138, 160] on div "Sort A → Z" at bounding box center [1164, 160] width 186 height 25
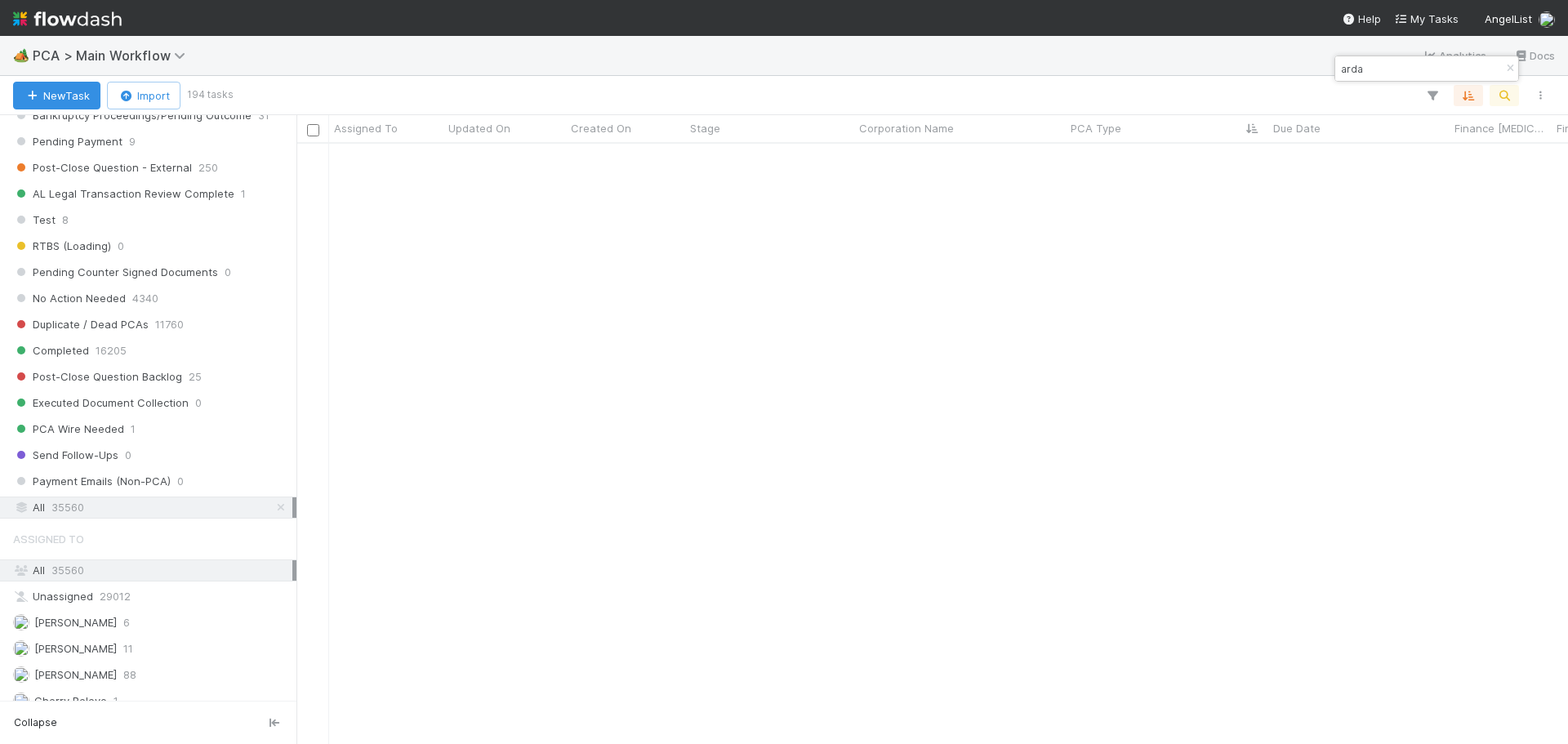
scroll to position [439, 0]
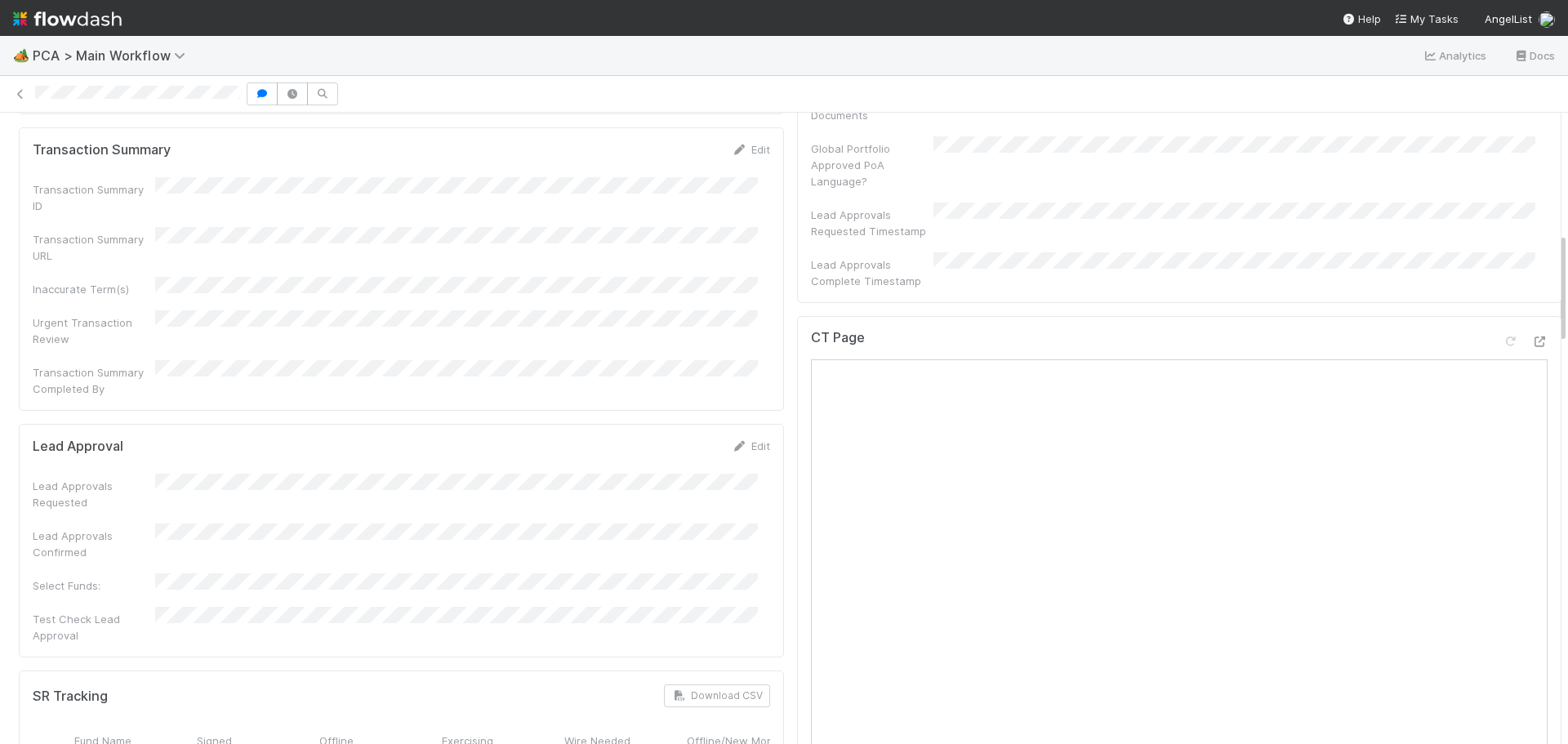
scroll to position [490, 0]
